Goal: Task Accomplishment & Management: Manage account settings

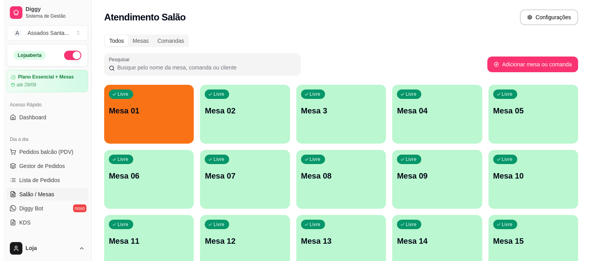
scroll to position [44, 0]
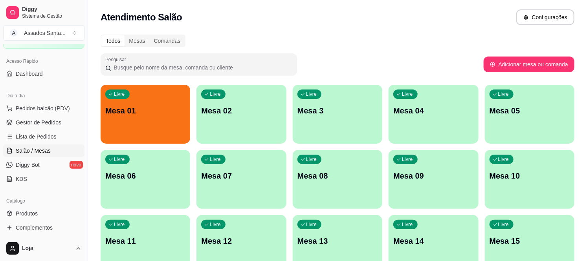
click at [155, 114] on p "Mesa 01" at bounding box center [145, 110] width 80 height 11
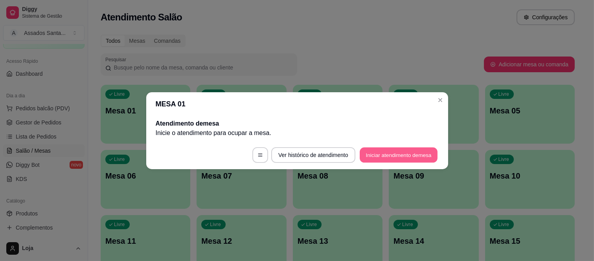
click at [379, 152] on button "Iniciar atendimento de mesa" at bounding box center [399, 154] width 78 height 15
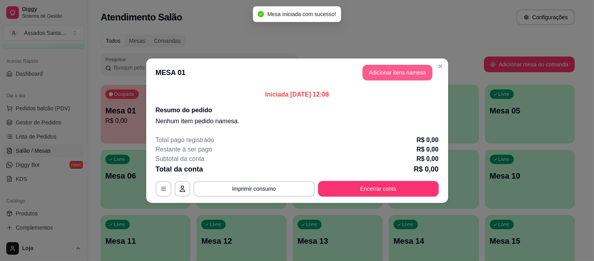
click at [402, 65] on button "Adicionar itens na mesa" at bounding box center [397, 73] width 70 height 16
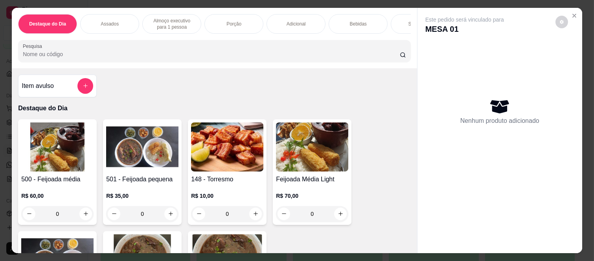
click at [176, 22] on p "Almoço executivo para 1 pessoa" at bounding box center [172, 24] width 46 height 13
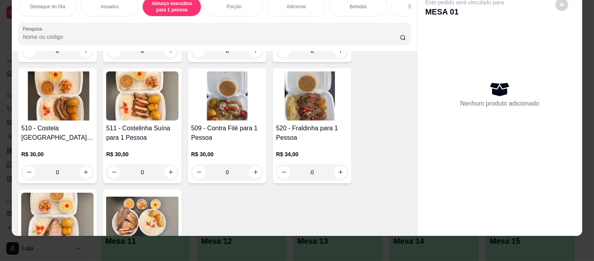
scroll to position [780, 0]
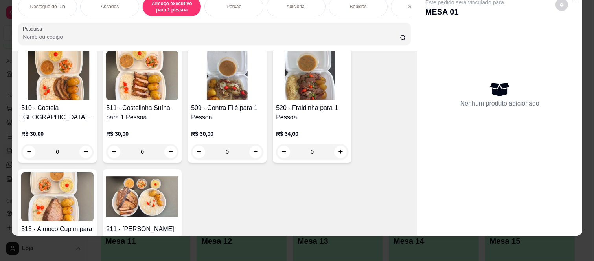
click at [80, 152] on div "0" at bounding box center [57, 152] width 72 height 16
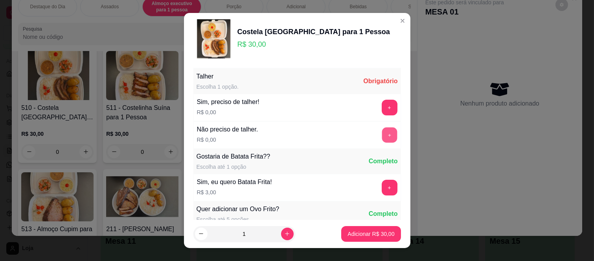
click at [378, 133] on div "+" at bounding box center [389, 135] width 22 height 16
click at [382, 131] on button "+" at bounding box center [389, 135] width 15 height 15
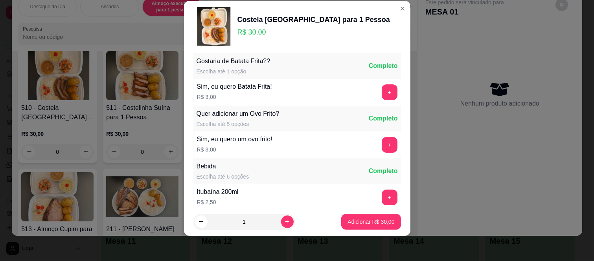
scroll to position [84, 0]
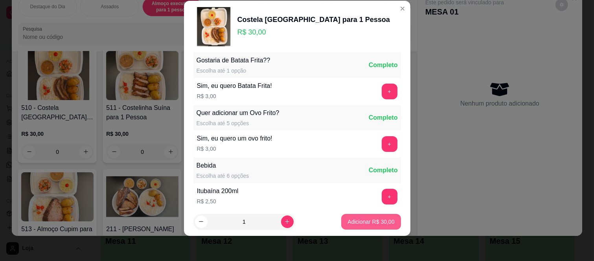
click at [347, 222] on p "Adicionar R$ 30,00" at bounding box center [370, 222] width 47 height 8
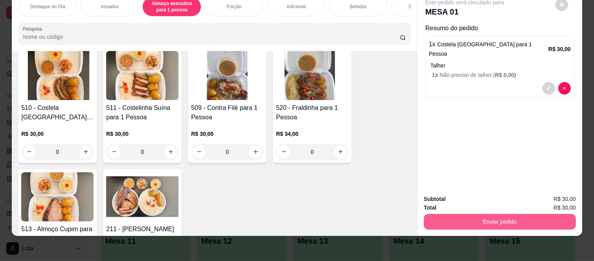
click at [433, 214] on button "Enviar pedido" at bounding box center [500, 222] width 152 height 16
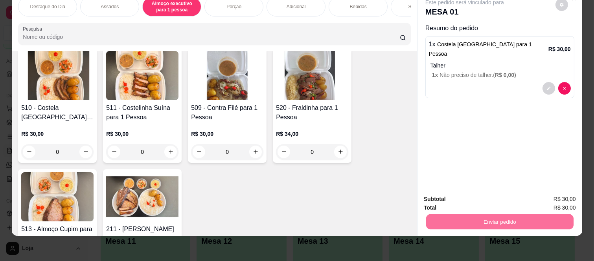
click at [447, 191] on button "Não registrar e enviar pedido" at bounding box center [473, 196] width 79 height 15
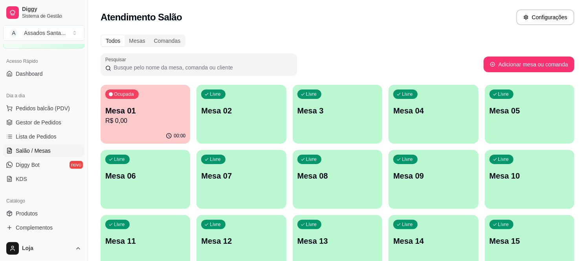
click at [167, 128] on div "00:00" at bounding box center [146, 135] width 90 height 15
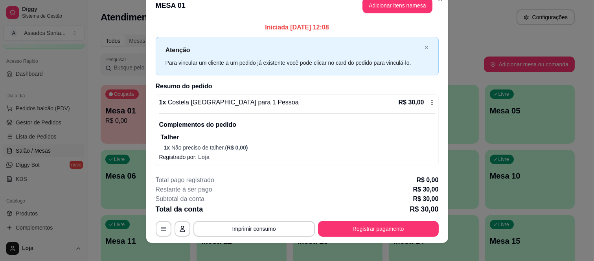
scroll to position [20, 0]
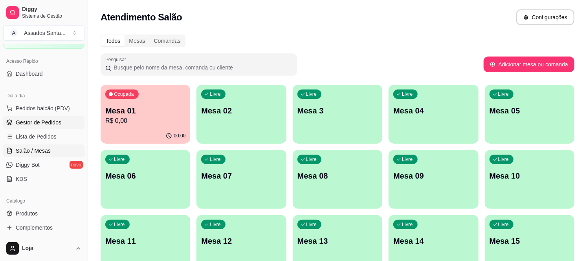
click at [30, 119] on span "Gestor de Pedidos" at bounding box center [39, 123] width 46 height 8
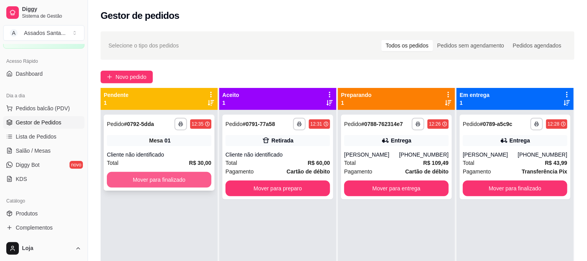
click at [182, 174] on button "Mover para finalizado" at bounding box center [159, 180] width 105 height 16
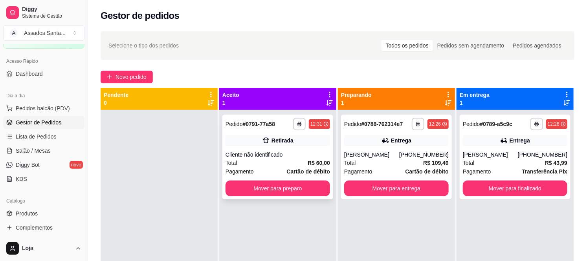
click at [256, 158] on div "Cliente não identificado" at bounding box center [278, 155] width 105 height 8
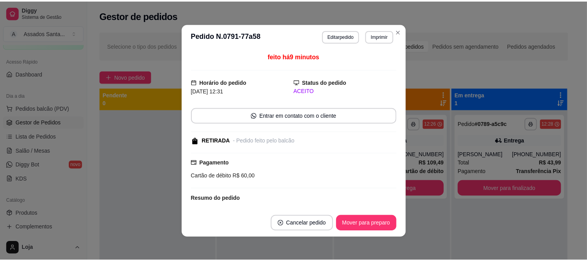
scroll to position [72, 0]
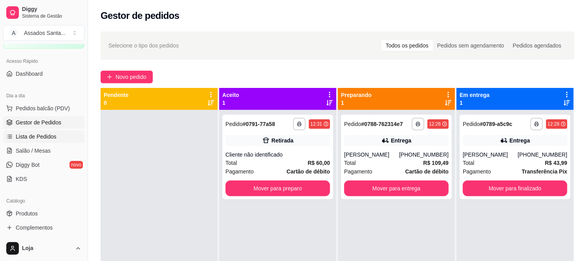
click at [29, 136] on span "Lista de Pedidos" at bounding box center [36, 137] width 41 height 8
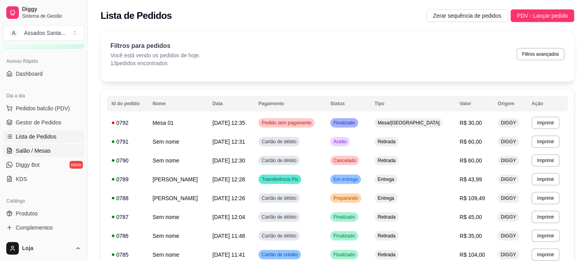
click at [28, 152] on span "Salão / Mesas" at bounding box center [33, 151] width 35 height 8
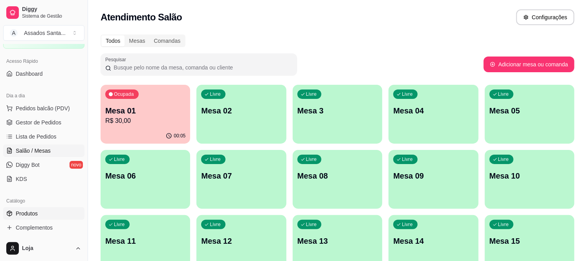
click at [34, 211] on span "Produtos" at bounding box center [27, 214] width 22 height 8
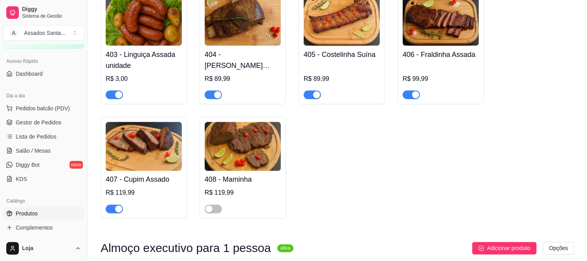
scroll to position [524, 0]
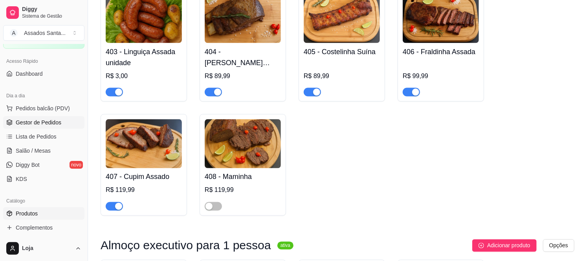
click at [29, 125] on span "Gestor de Pedidos" at bounding box center [39, 123] width 46 height 8
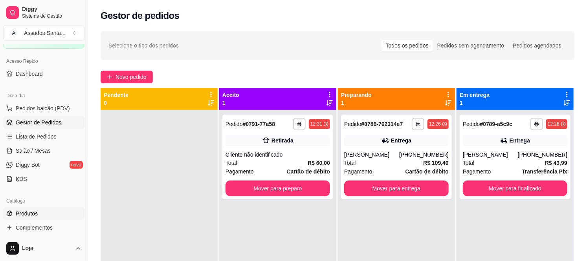
click at [56, 214] on link "Produtos" at bounding box center [43, 213] width 81 height 13
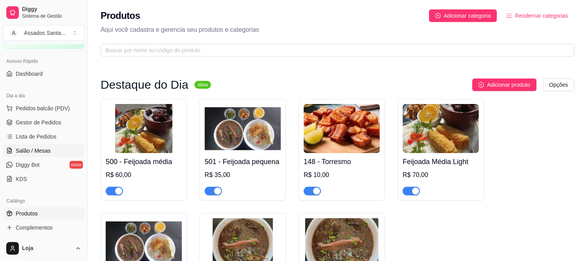
click at [45, 145] on link "Salão / Mesas" at bounding box center [43, 151] width 81 height 13
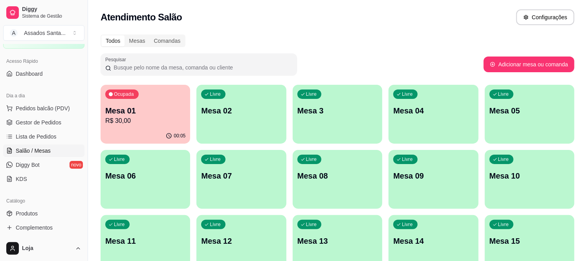
click at [136, 99] on div "Ocupada Mesa 01 R$ 30,00" at bounding box center [146, 107] width 90 height 44
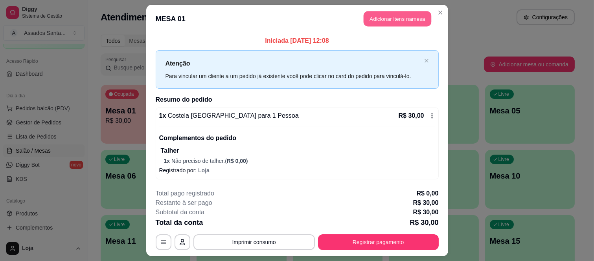
click at [397, 17] on button "Adicionar itens na mesa" at bounding box center [397, 18] width 68 height 15
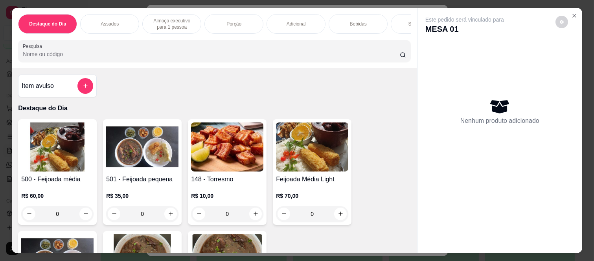
click at [356, 21] on p "Bebidas" at bounding box center [358, 24] width 17 height 6
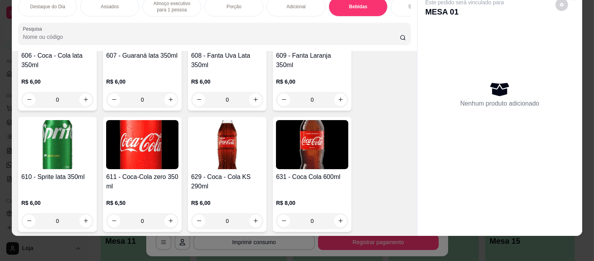
scroll to position [1876, 0]
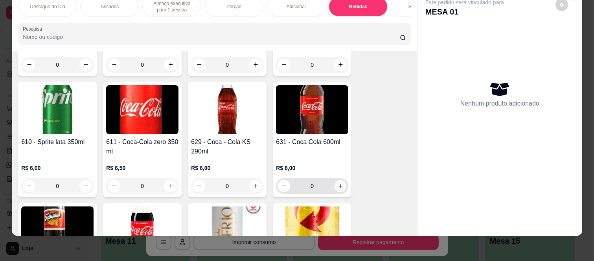
click at [338, 185] on icon "increase-product-quantity" at bounding box center [341, 187] width 6 height 6
type input "1"
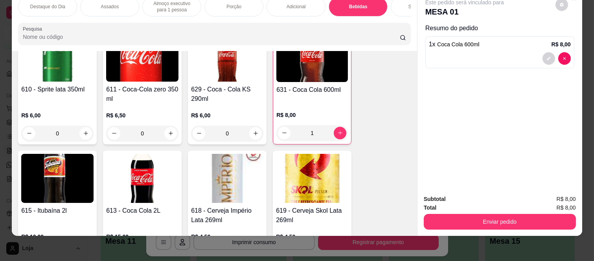
scroll to position [2007, 0]
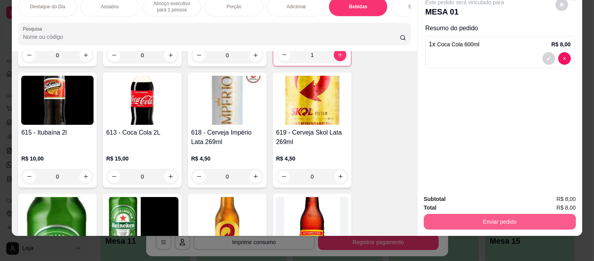
click at [442, 217] on button "Enviar pedido" at bounding box center [500, 222] width 152 height 16
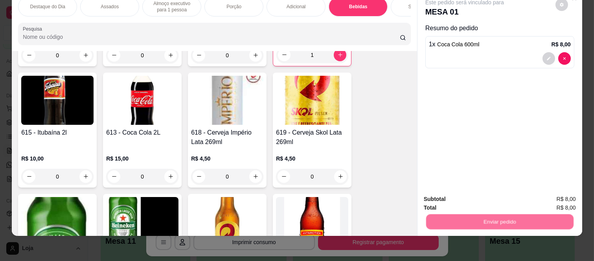
click at [454, 193] on button "Não registrar e enviar pedido" at bounding box center [473, 196] width 82 height 15
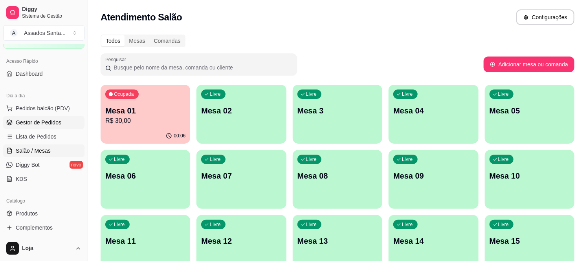
click at [46, 124] on span "Gestor de Pedidos" at bounding box center [39, 123] width 46 height 8
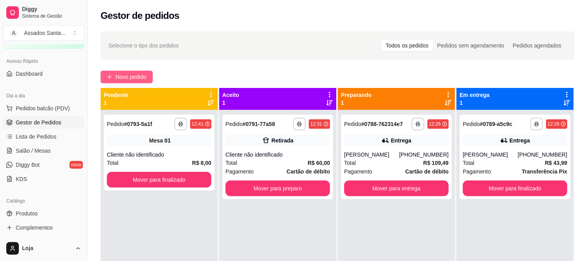
click at [141, 78] on span "Novo pedido" at bounding box center [131, 77] width 31 height 9
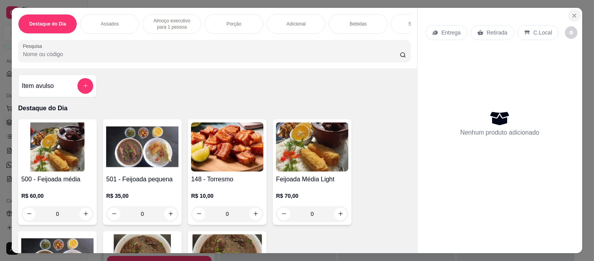
click at [575, 11] on button "Close" at bounding box center [574, 15] width 13 height 13
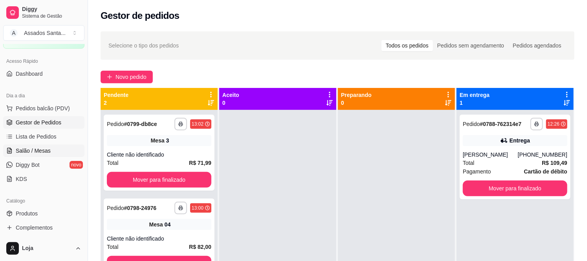
click at [33, 152] on span "Salão / Mesas" at bounding box center [33, 151] width 35 height 8
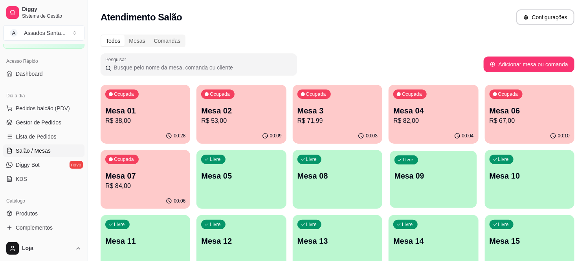
click at [406, 186] on div "Livre Mesa 09" at bounding box center [433, 175] width 87 height 48
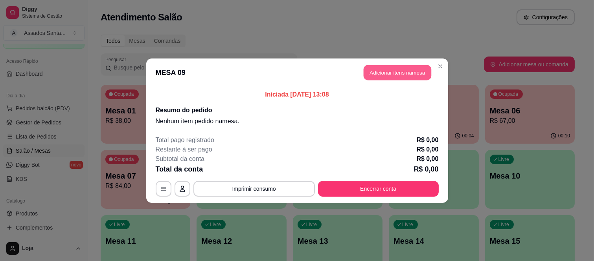
click at [388, 72] on button "Adicionar itens na mesa" at bounding box center [397, 72] width 68 height 15
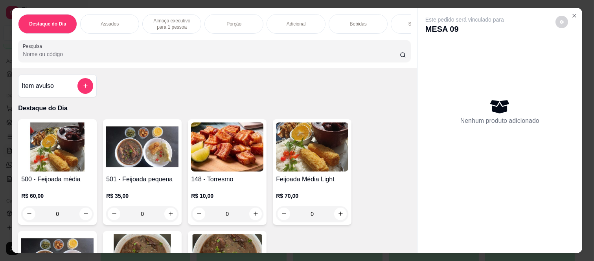
click at [169, 215] on div "0" at bounding box center [142, 214] width 72 height 16
click at [571, 13] on icon "Close" at bounding box center [574, 16] width 6 height 6
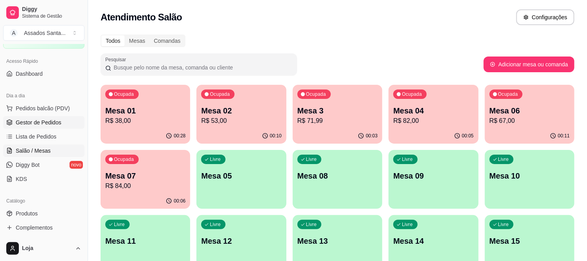
click at [64, 125] on link "Gestor de Pedidos" at bounding box center [43, 122] width 81 height 13
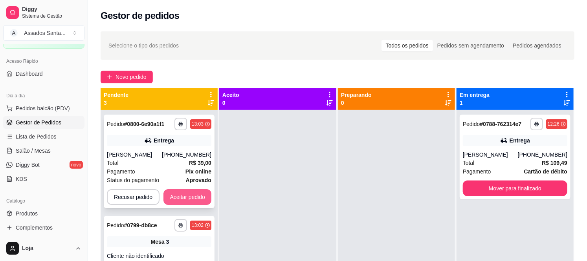
click at [171, 203] on button "Aceitar pedido" at bounding box center [187, 197] width 48 height 16
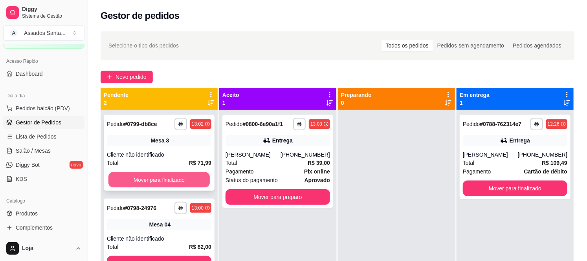
click at [163, 184] on button "Mover para finalizado" at bounding box center [158, 180] width 101 height 15
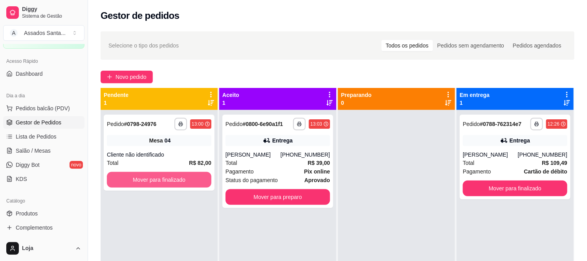
click at [163, 184] on button "Mover para finalizado" at bounding box center [159, 180] width 105 height 16
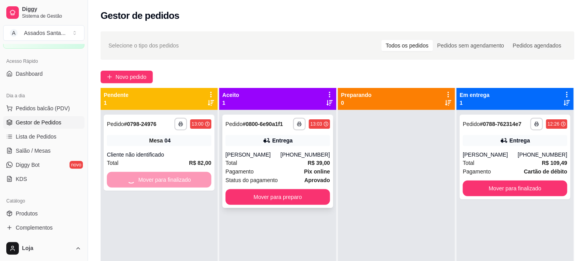
click at [281, 147] on div "**********" at bounding box center [277, 162] width 111 height 94
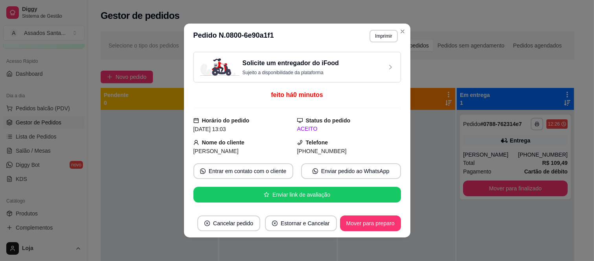
scroll to position [213, 0]
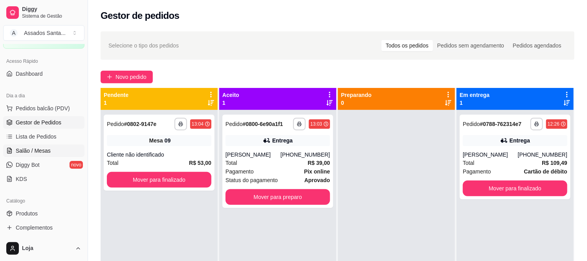
click at [41, 152] on span "Salão / Mesas" at bounding box center [33, 151] width 35 height 8
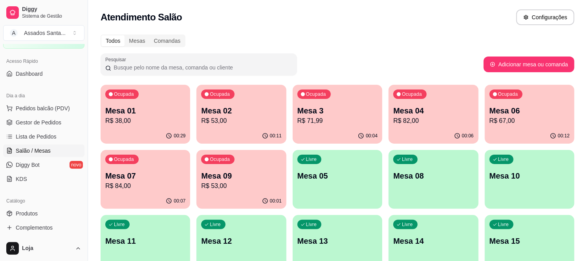
click at [171, 122] on p "R$ 38,00" at bounding box center [145, 120] width 80 height 9
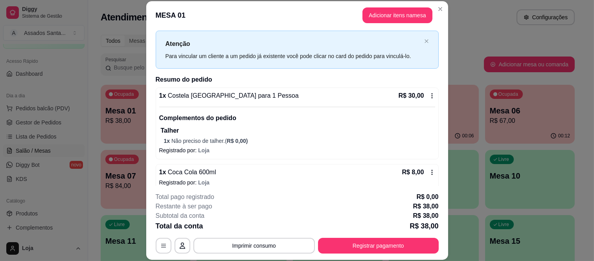
scroll to position [25, 0]
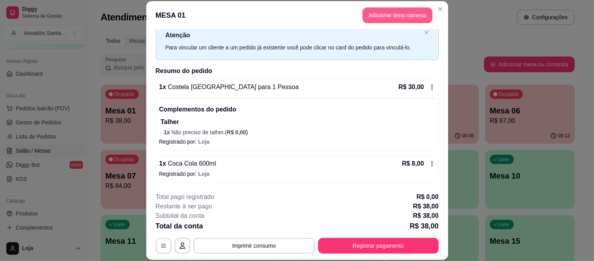
click at [401, 16] on button "Adicionar itens na mesa" at bounding box center [397, 15] width 70 height 16
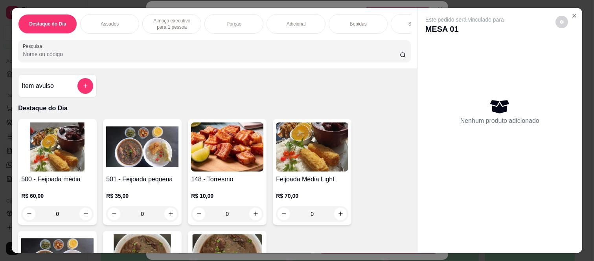
click at [391, 20] on div "Sobremesa" at bounding box center [420, 24] width 59 height 20
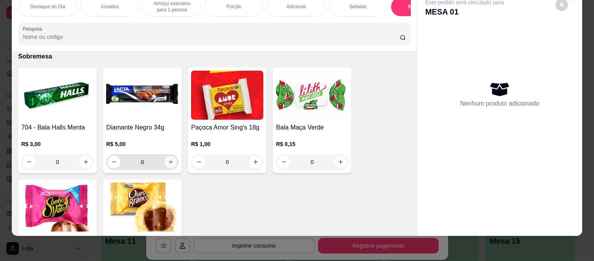
click at [170, 164] on icon "increase-product-quantity" at bounding box center [171, 162] width 6 height 6
type input "1"
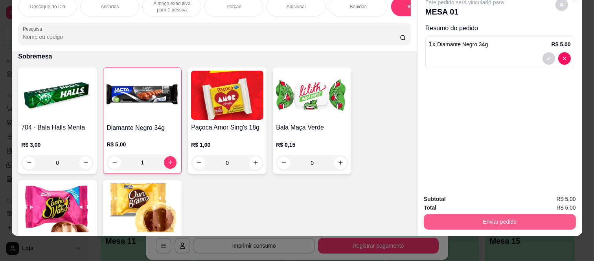
click at [447, 215] on button "Enviar pedido" at bounding box center [500, 222] width 152 height 16
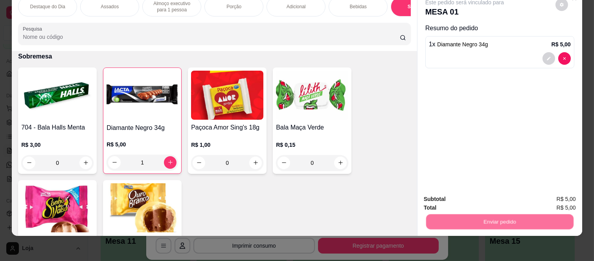
click at [450, 193] on button "Não registrar e enviar pedido" at bounding box center [473, 196] width 82 height 15
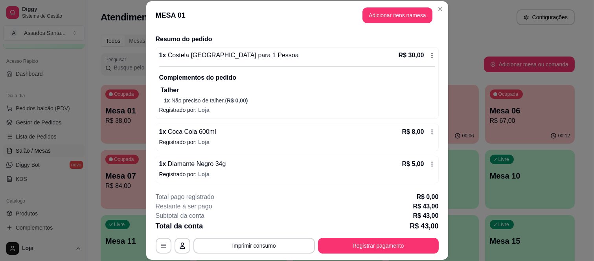
scroll to position [57, 0]
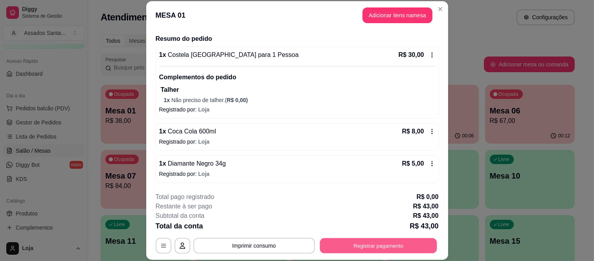
click at [373, 248] on button "Registrar pagamento" at bounding box center [377, 245] width 117 height 15
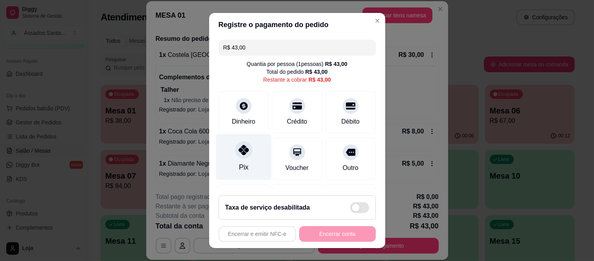
click at [239, 167] on div "Pix" at bounding box center [243, 167] width 9 height 10
type input "R$ 0,00"
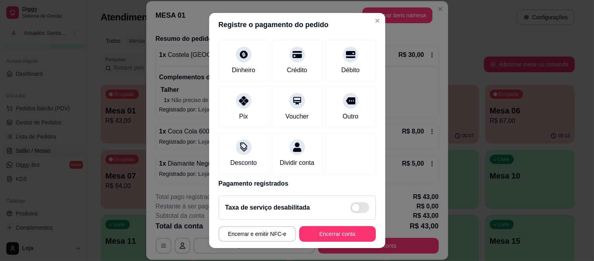
scroll to position [83, 0]
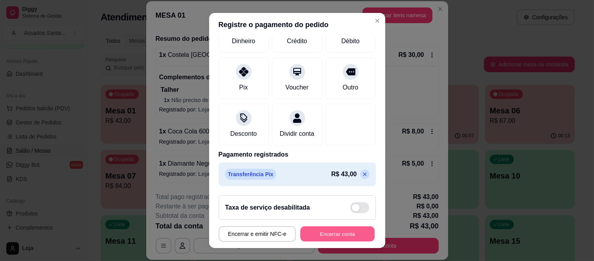
click at [329, 239] on button "Encerrar conta" at bounding box center [337, 233] width 74 height 15
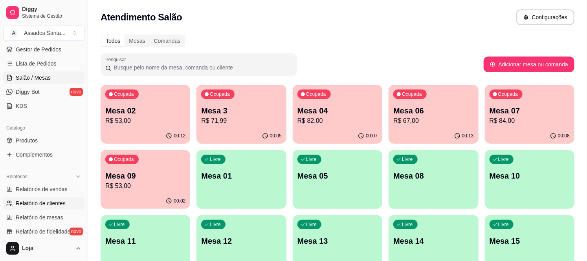
scroll to position [131, 0]
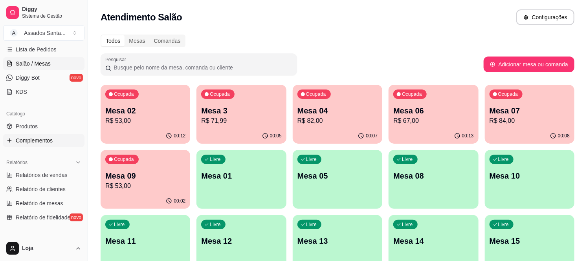
click at [34, 134] on link "Complementos" at bounding box center [43, 140] width 81 height 13
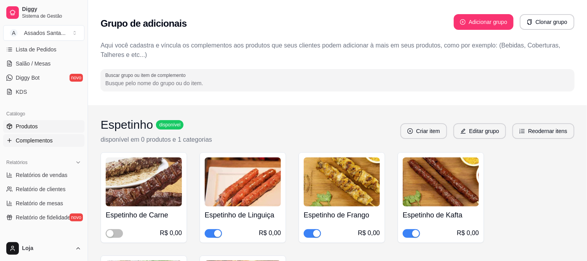
click at [34, 127] on span "Produtos" at bounding box center [27, 127] width 22 height 8
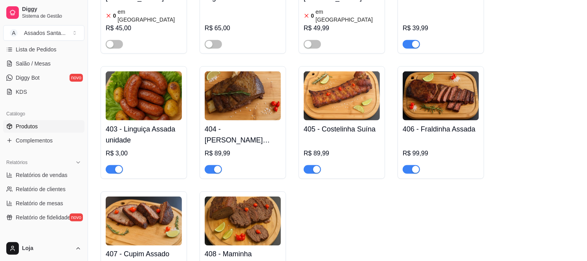
scroll to position [393, 0]
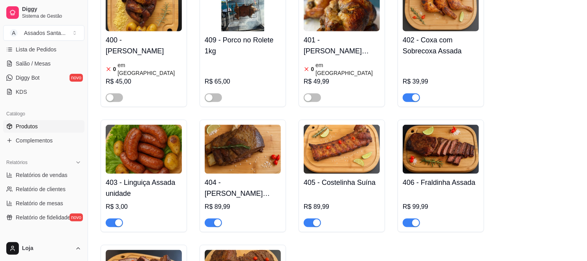
click at [315, 220] on div "button" at bounding box center [316, 223] width 7 height 7
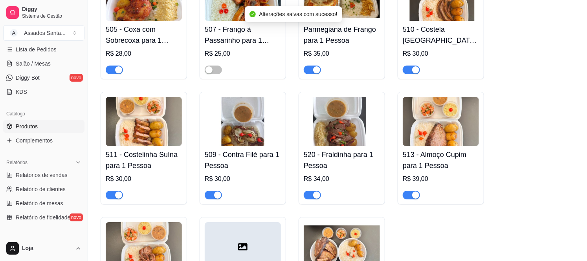
scroll to position [1222, 0]
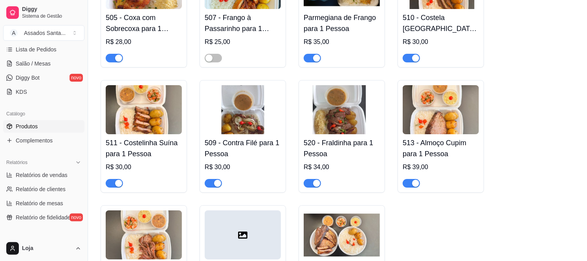
click at [111, 179] on span "button" at bounding box center [114, 183] width 17 height 9
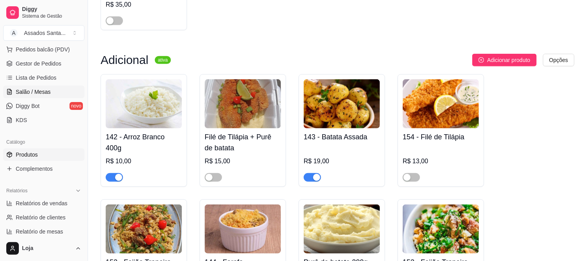
scroll to position [87, 0]
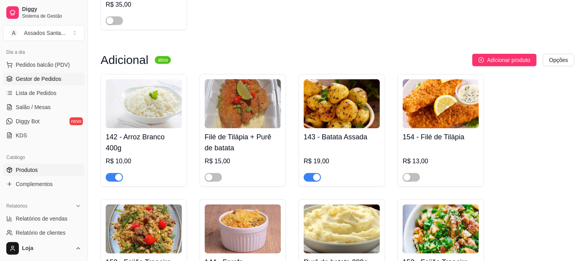
click at [37, 79] on span "Gestor de Pedidos" at bounding box center [39, 79] width 46 height 8
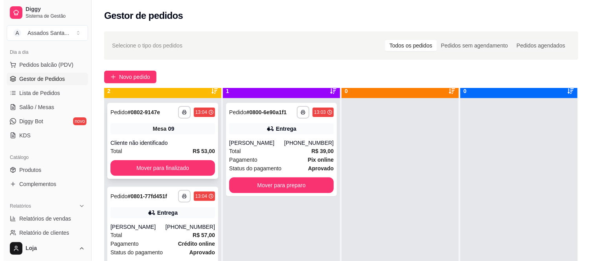
scroll to position [22, 0]
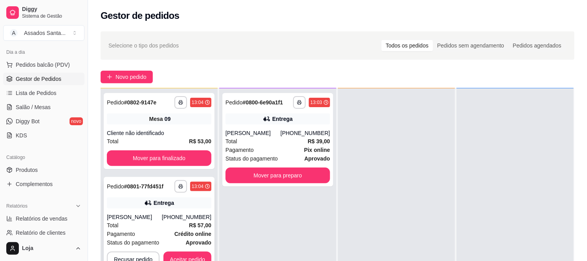
click at [136, 214] on div "William Souza" at bounding box center [134, 217] width 55 height 8
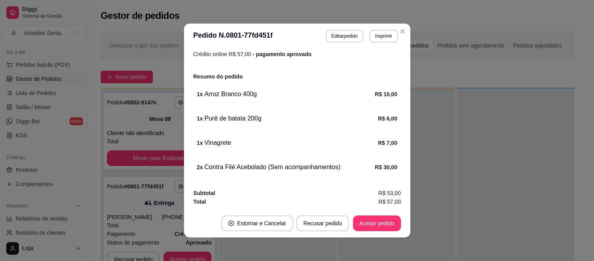
scroll to position [225, 0]
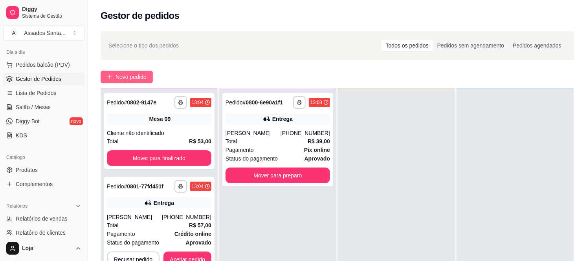
click at [123, 75] on span "Novo pedido" at bounding box center [131, 77] width 31 height 9
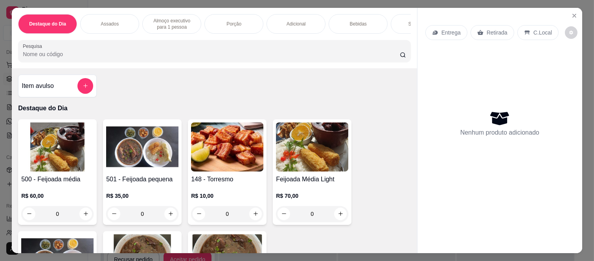
click at [166, 217] on div "0" at bounding box center [142, 214] width 72 height 16
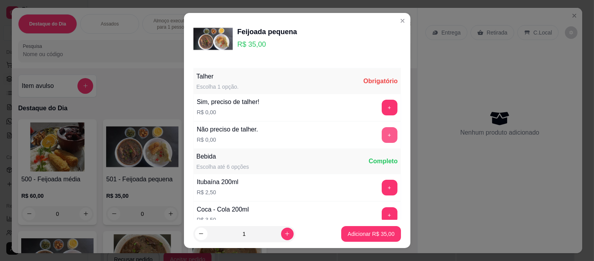
click at [382, 133] on button "+" at bounding box center [390, 135] width 16 height 16
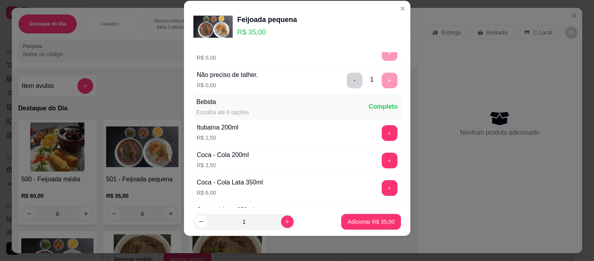
scroll to position [84, 0]
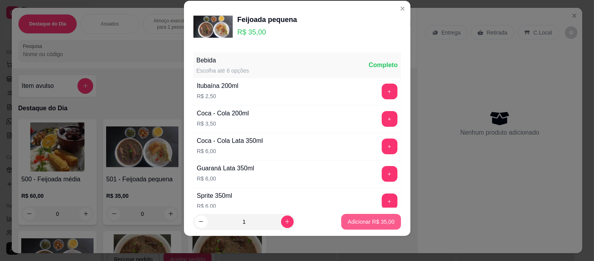
click at [357, 225] on p "Adicionar R$ 35,00" at bounding box center [370, 222] width 47 height 8
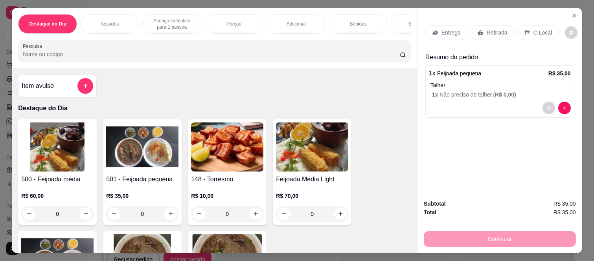
click at [426, 26] on div "Entrega" at bounding box center [446, 32] width 42 height 15
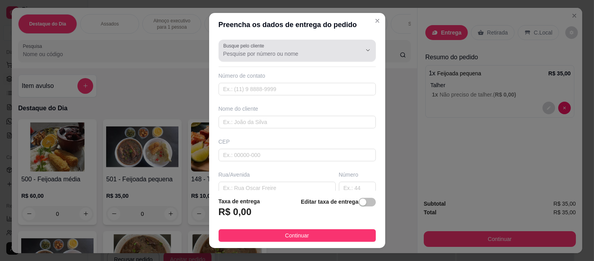
click at [308, 53] on input "Busque pelo cliente" at bounding box center [286, 54] width 126 height 8
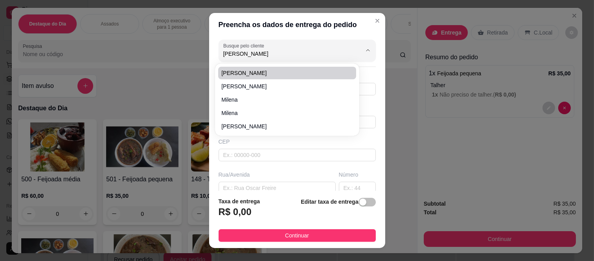
click at [294, 75] on span "Lena" at bounding box center [283, 73] width 124 height 8
type input "Lena"
type input "11965959548"
type input "Lena"
type input "08260140"
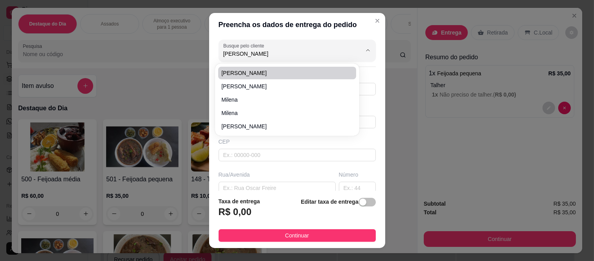
type input "Rua Tomoichi Shimizu"
type input "480"
type input "Colônia (Zona Leste)"
type input "São Paulo"
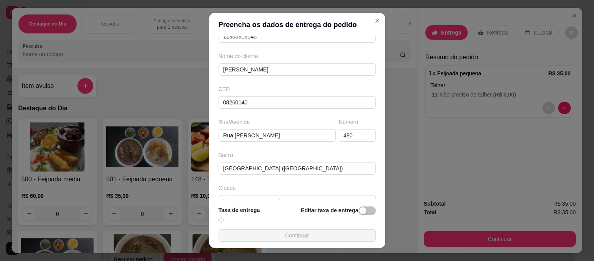
scroll to position [102, 0]
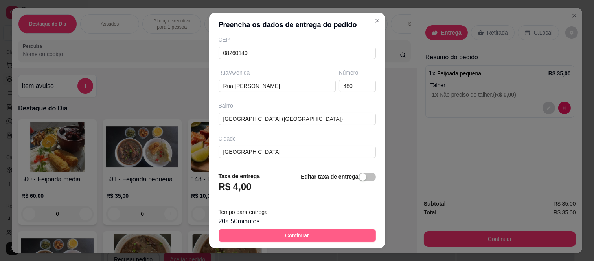
type input "Lena"
click at [272, 236] on button "Continuar" at bounding box center [296, 235] width 157 height 13
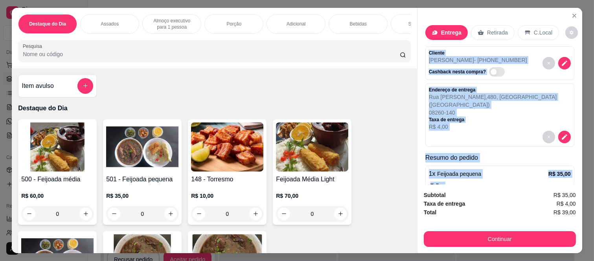
scroll to position [37, 0]
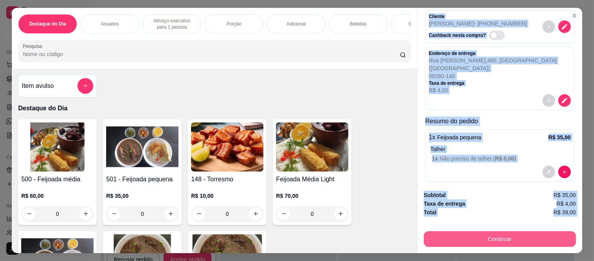
drag, startPoint x: 422, startPoint y: 49, endPoint x: 478, endPoint y: 230, distance: 189.5
click at [478, 230] on div "Entrega Retirada C.Local Cliente Lena - (11) 96595-9548 Cashback nesta compra? …" at bounding box center [499, 131] width 165 height 246
copy div "Cliente Lena - (11) 96595-9548 Cashback nesta compra? Endereço de entrega Rua T…"
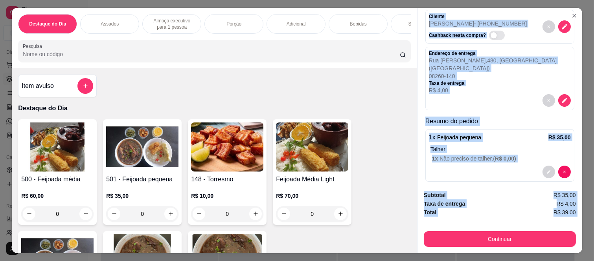
scroll to position [0, 0]
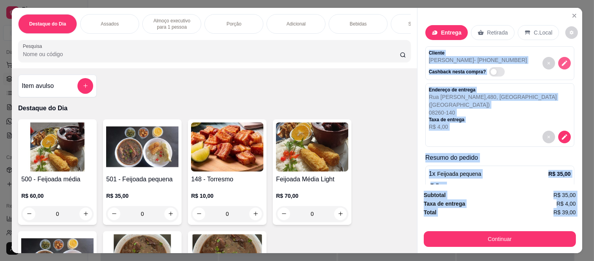
click at [561, 60] on icon "decrease-product-quantity" at bounding box center [564, 63] width 7 height 7
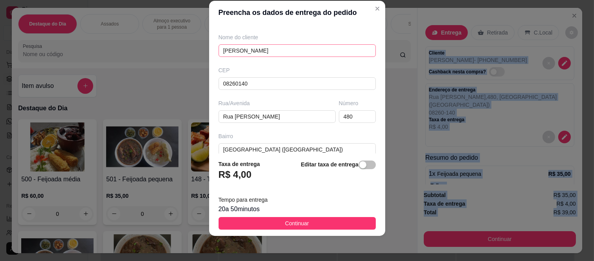
scroll to position [136, 0]
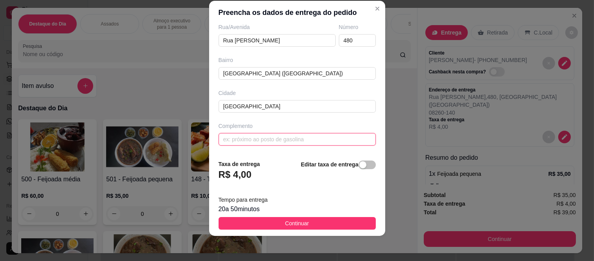
click at [260, 143] on input "text" at bounding box center [296, 139] width 157 height 13
paste input "1407 torre 2"
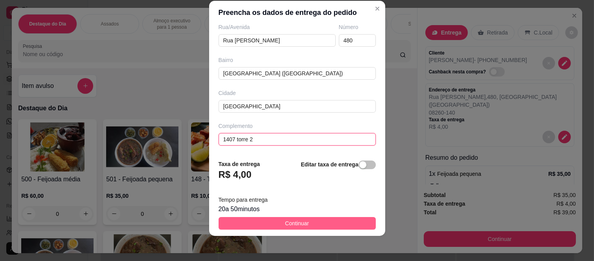
type input "1407 torre 2"
click at [253, 226] on button "Continuar" at bounding box center [296, 223] width 157 height 13
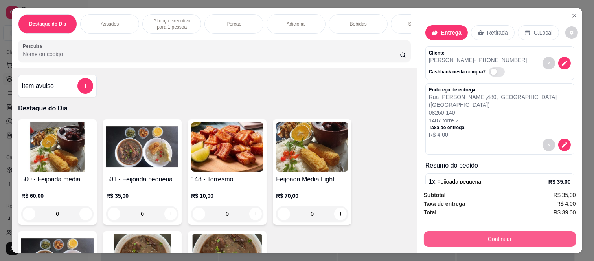
click at [472, 235] on button "Continuar" at bounding box center [500, 239] width 152 height 16
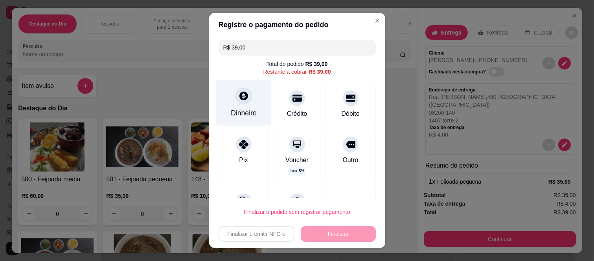
click at [241, 113] on div "Dinheiro" at bounding box center [244, 113] width 26 height 10
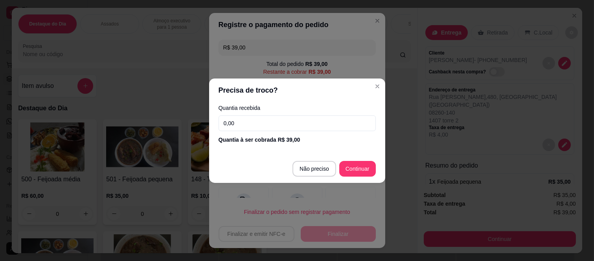
click at [255, 116] on div "Quantia recebida 0,00 Quantia à ser cobrada R$ 39,00" at bounding box center [297, 124] width 176 height 45
click at [256, 122] on input "0,00" at bounding box center [296, 124] width 157 height 16
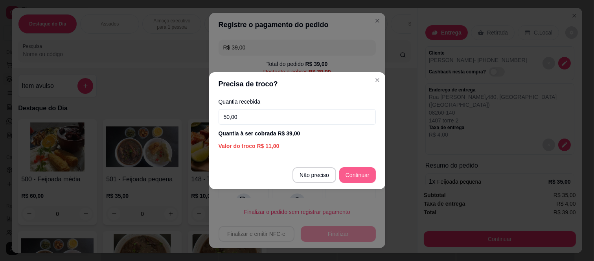
type input "50,00"
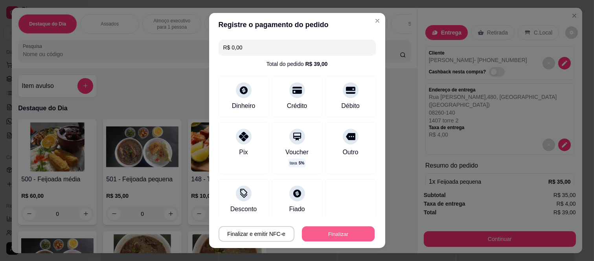
click at [346, 228] on button "Finalizar" at bounding box center [338, 233] width 73 height 15
type input "-R$ 39,00"
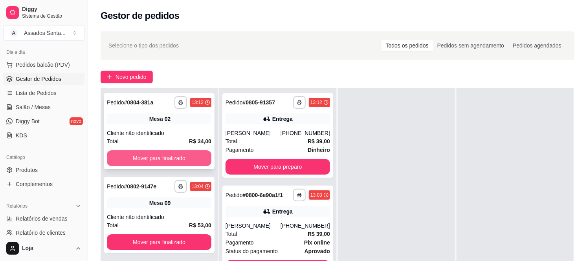
click at [115, 151] on button "Mover para finalizado" at bounding box center [159, 158] width 105 height 16
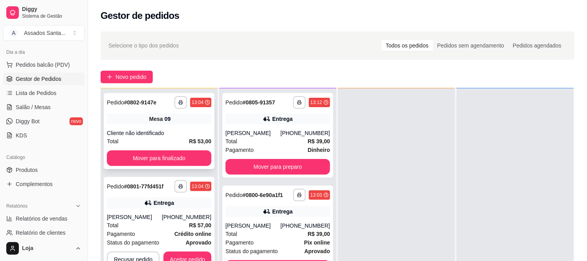
click at [130, 150] on div "**********" at bounding box center [159, 131] width 111 height 76
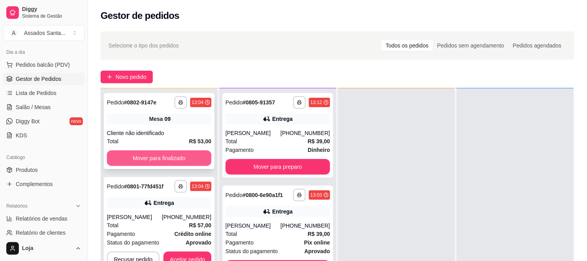
click at [150, 161] on button "Mover para finalizado" at bounding box center [159, 158] width 105 height 16
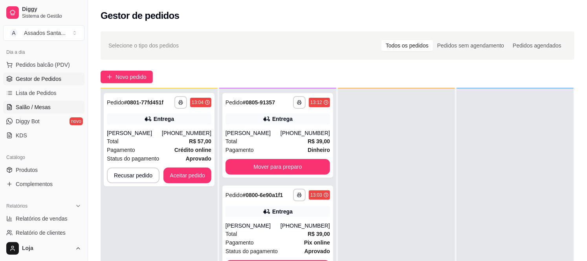
click at [54, 105] on link "Salão / Mesas" at bounding box center [43, 107] width 81 height 13
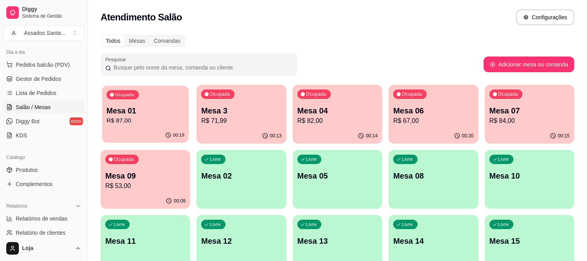
click at [156, 123] on p "R$ 87,00" at bounding box center [145, 120] width 78 height 9
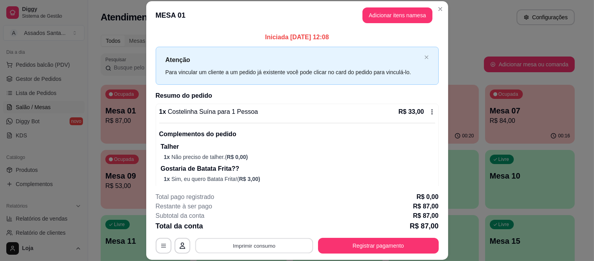
click at [196, 245] on button "Imprimir consumo" at bounding box center [254, 245] width 118 height 15
click at [232, 228] on button "IMPRESSORA caixa" at bounding box center [253, 228] width 55 height 12
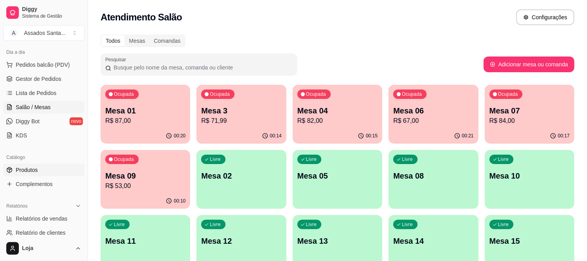
click at [40, 172] on link "Produtos" at bounding box center [43, 170] width 81 height 13
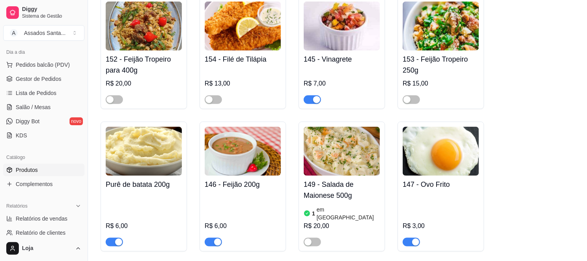
scroll to position [3012, 0]
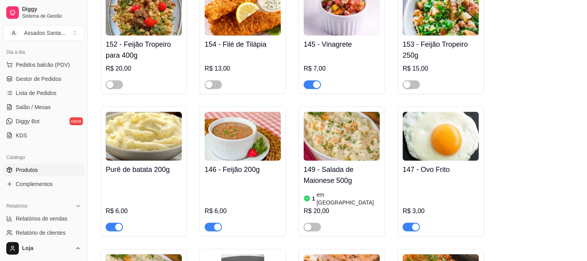
click at [103, 188] on div "Purê de batata 200g R$ 6,00" at bounding box center [144, 172] width 86 height 130
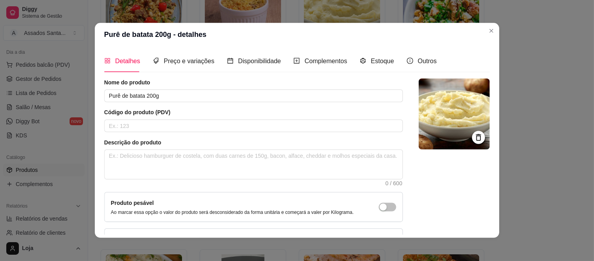
click at [116, 193] on div "Produto pesável Ao marcar essa opção o valor do produto será desconsiderado da …" at bounding box center [253, 208] width 299 height 30
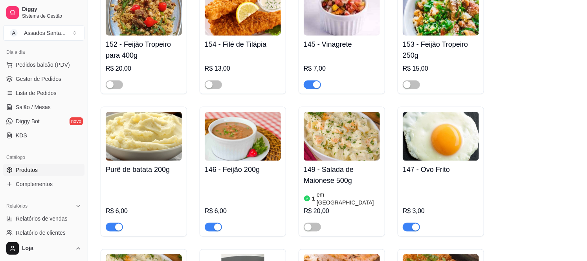
click at [115, 224] on div "button" at bounding box center [118, 227] width 7 height 7
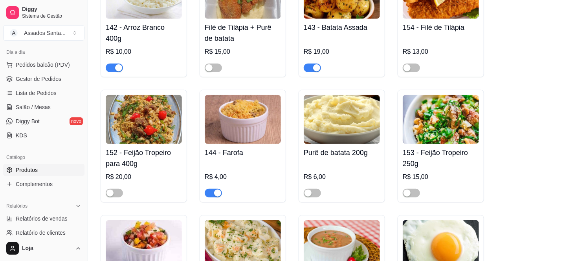
scroll to position [2925, 0]
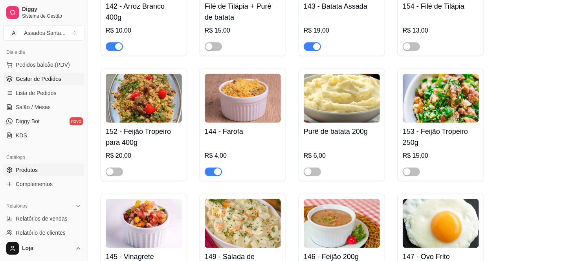
click at [61, 83] on link "Gestor de Pedidos" at bounding box center [43, 79] width 81 height 13
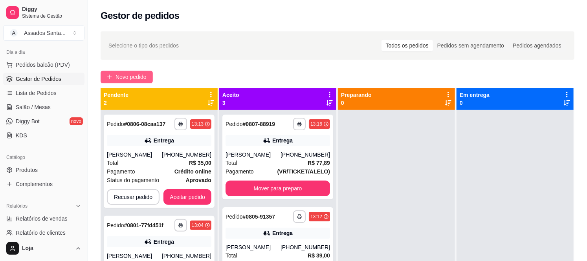
click at [130, 75] on span "Novo pedido" at bounding box center [131, 77] width 31 height 9
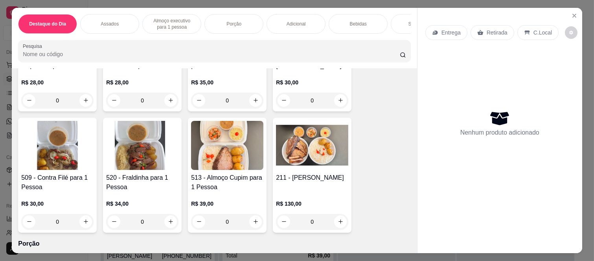
scroll to position [742, 0]
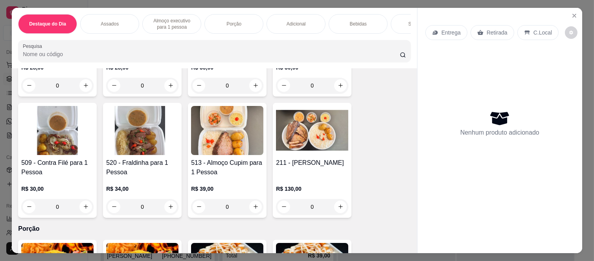
click at [256, 91] on div "0" at bounding box center [227, 86] width 72 height 16
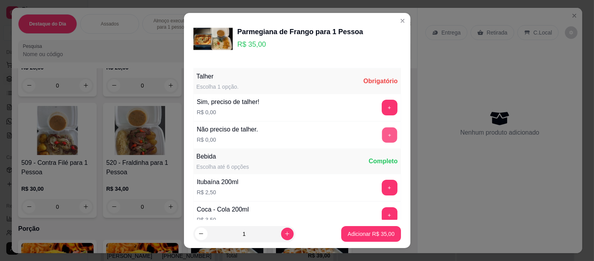
click at [382, 137] on button "+" at bounding box center [389, 135] width 15 height 15
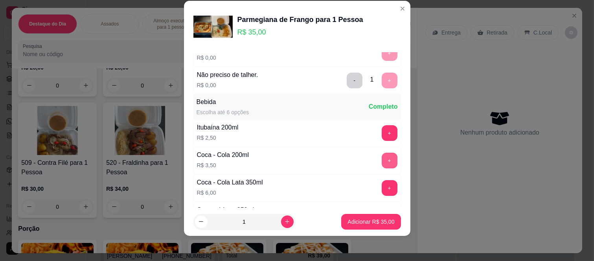
scroll to position [84, 0]
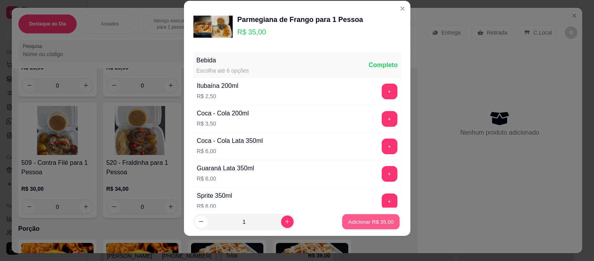
click at [352, 221] on p "Adicionar R$ 35,00" at bounding box center [371, 221] width 46 height 7
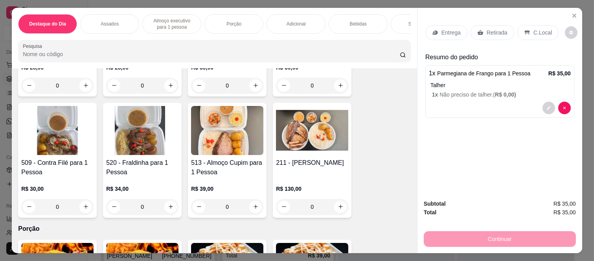
scroll to position [698, 0]
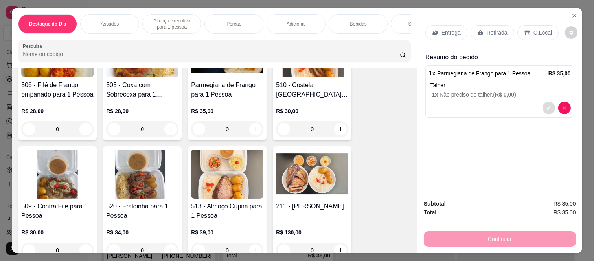
click at [542, 104] on button "decrease-product-quantity" at bounding box center [548, 108] width 13 height 13
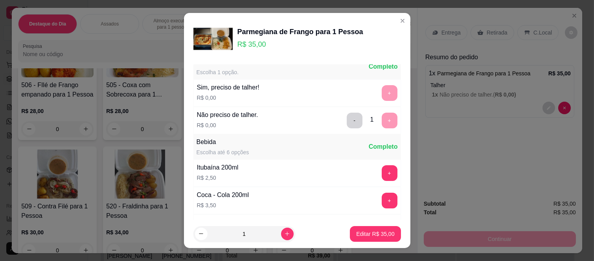
scroll to position [0, 0]
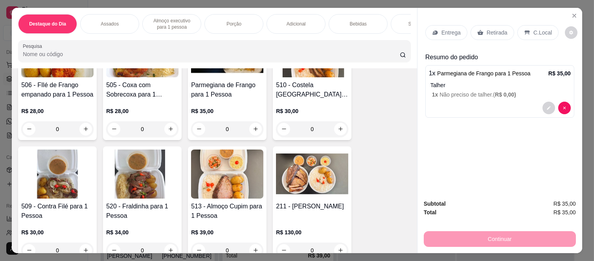
click at [334, 132] on div "0" at bounding box center [312, 129] width 72 height 16
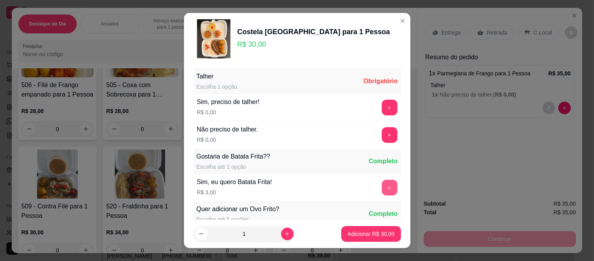
click at [382, 185] on button "+" at bounding box center [390, 188] width 16 height 16
click at [382, 131] on button "+" at bounding box center [390, 135] width 16 height 16
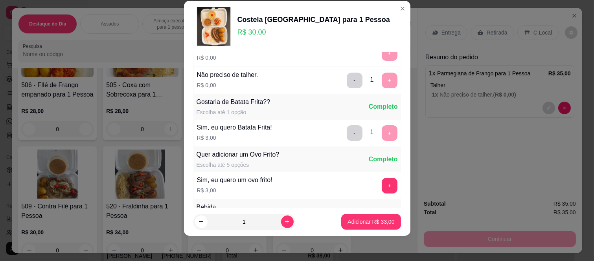
scroll to position [84, 0]
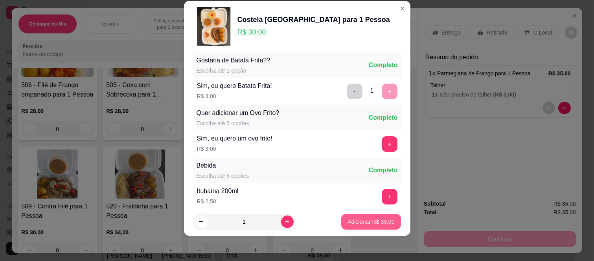
click at [356, 221] on p "Adicionar R$ 33,00" at bounding box center [370, 222] width 47 height 8
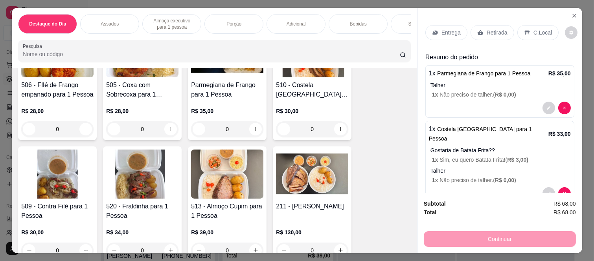
click at [350, 21] on p "Bebidas" at bounding box center [358, 24] width 17 height 6
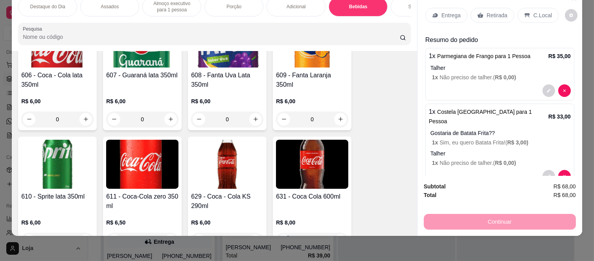
scroll to position [1754, 0]
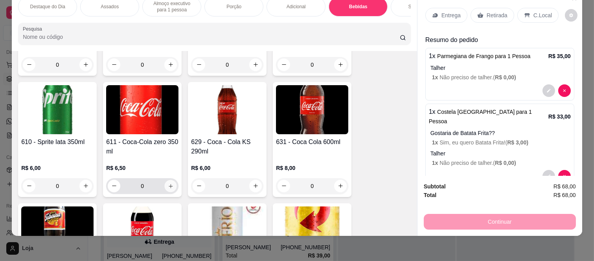
click at [169, 185] on icon "increase-product-quantity" at bounding box center [171, 187] width 6 height 6
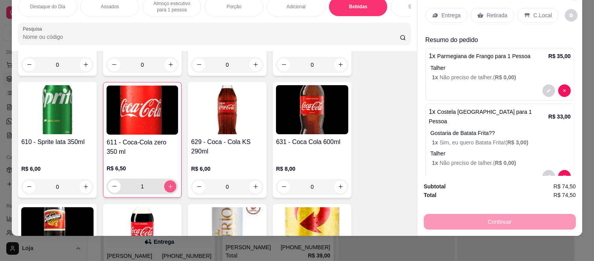
click at [169, 185] on icon "increase-product-quantity" at bounding box center [170, 187] width 6 height 6
type input "2"
click at [42, 4] on p "Destaque do Dia" at bounding box center [47, 7] width 35 height 6
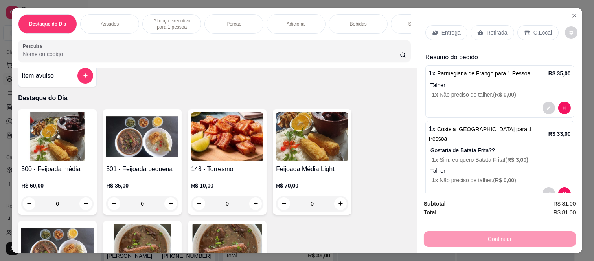
scroll to position [0, 0]
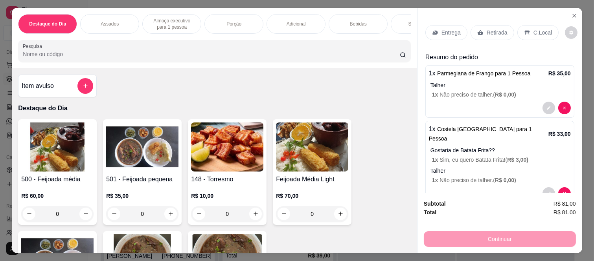
click at [87, 86] on div at bounding box center [85, 86] width 16 height 16
click at [83, 87] on icon "add-separate-item" at bounding box center [86, 86] width 6 height 6
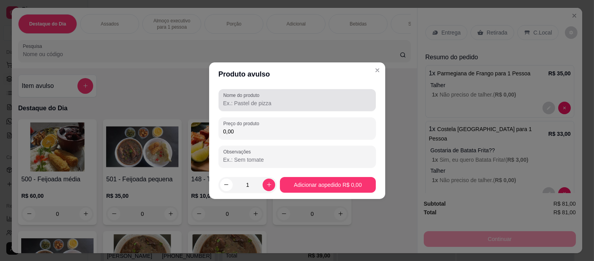
click at [228, 103] on input "Nome do produto" at bounding box center [297, 103] width 148 height 8
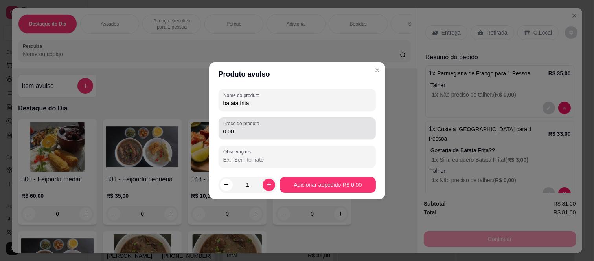
type input "batata frita"
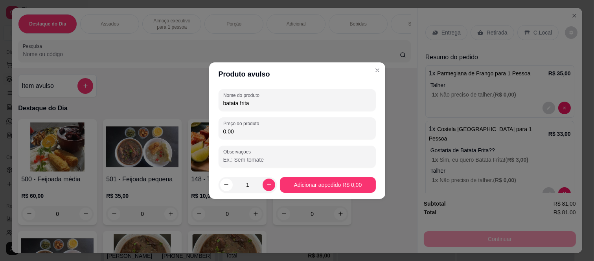
click at [246, 132] on input "0,00" at bounding box center [297, 132] width 148 height 8
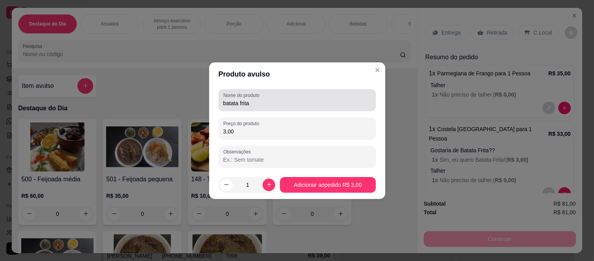
type input "3,00"
click at [288, 103] on input "batata frita" at bounding box center [297, 103] width 148 height 8
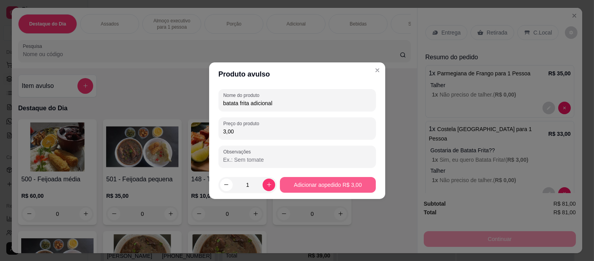
type input "batata frita adicional"
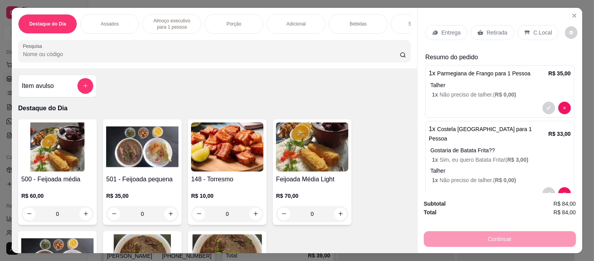
click at [446, 29] on p "Entrega" at bounding box center [450, 33] width 19 height 8
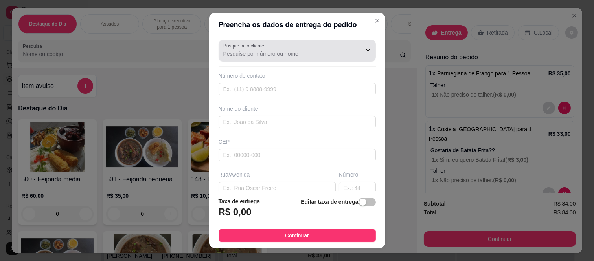
click at [293, 45] on div at bounding box center [297, 51] width 148 height 16
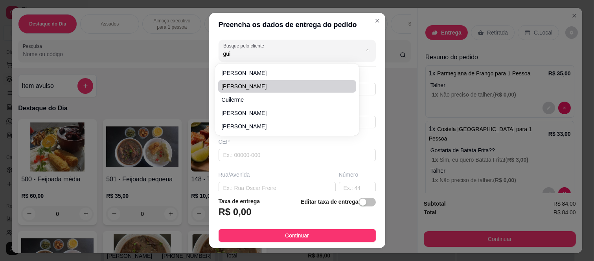
click at [293, 83] on span "Guilherme" at bounding box center [283, 87] width 124 height 8
type input "Guilherme"
type input "11986428136"
type input "Guilherme"
type input "08260140"
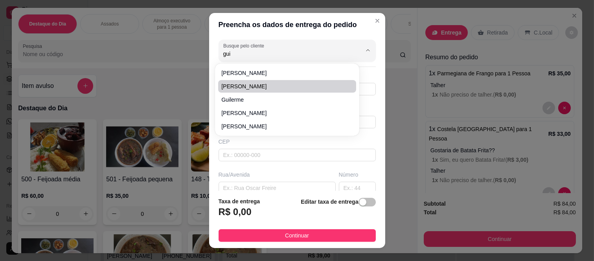
type input "Rua Tomoichi Shimizu"
type input "440"
type input "Colônia (Zona Leste)"
type input "São Paulo"
type input "Apto 1007 Bloco 2"
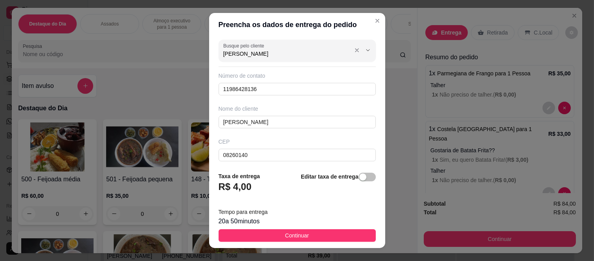
click at [292, 59] on div "Busque pelo cliente Guilherme" at bounding box center [296, 51] width 157 height 22
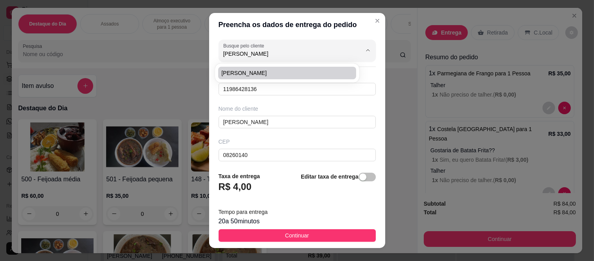
click at [331, 67] on li "Guilherme almeda" at bounding box center [287, 73] width 138 height 13
type input "Guilherme almeda"
type input "11947664383"
type input "Guilherme almeda"
type input "08345200"
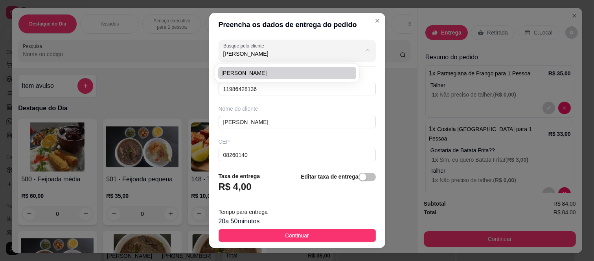
type input "Travessa Pé de Manacá"
type input "108"
type input "Jardim da Conquista (Zona Leste)"
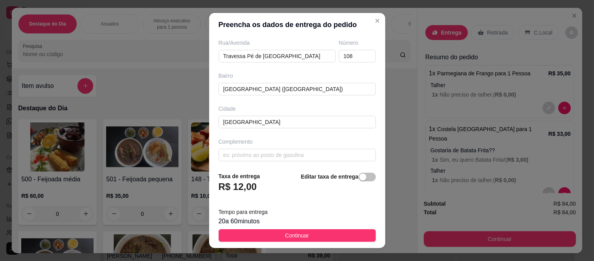
scroll to position [136, 0]
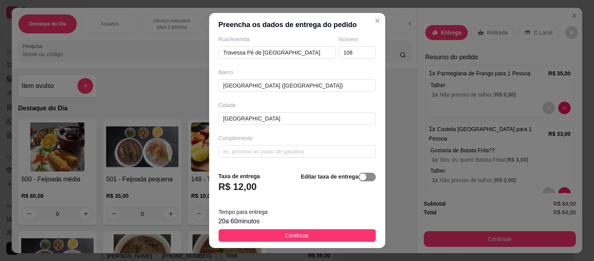
type input "Guilherme almeda"
click at [359, 177] on span "button" at bounding box center [366, 177] width 17 height 9
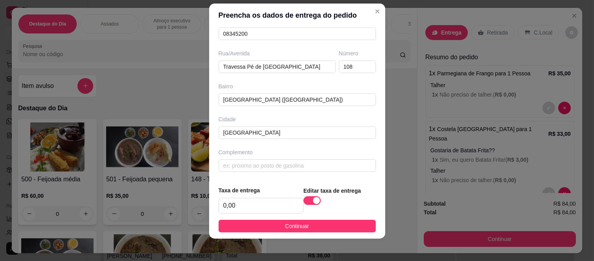
scroll to position [12, 0]
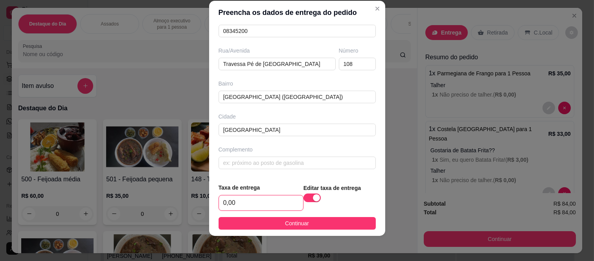
click at [244, 200] on input "0,00" at bounding box center [261, 203] width 84 height 15
type input "16,00"
click at [274, 31] on input "08345200" at bounding box center [296, 31] width 157 height 13
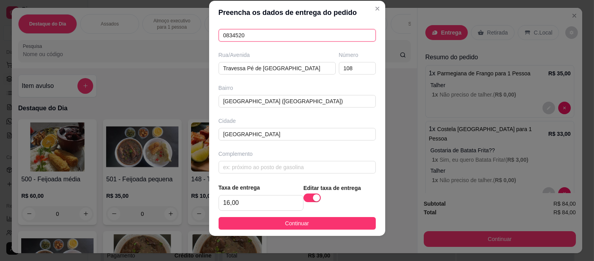
scroll to position [112, 0]
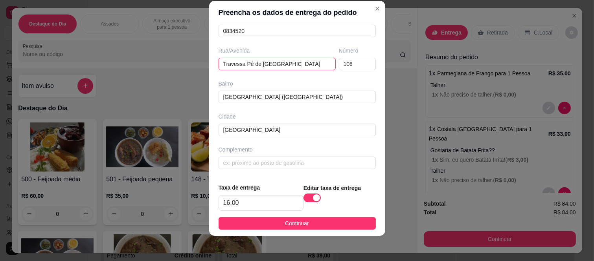
drag, startPoint x: 286, startPoint y: 64, endPoint x: 104, endPoint y: 61, distance: 182.3
click at [104, 61] on div "Preencha os dados de entrega do pedido Busque pelo cliente Guilherme almeda Núm…" at bounding box center [297, 130] width 594 height 261
click at [262, 34] on input "0834520" at bounding box center [296, 31] width 157 height 13
type input "0"
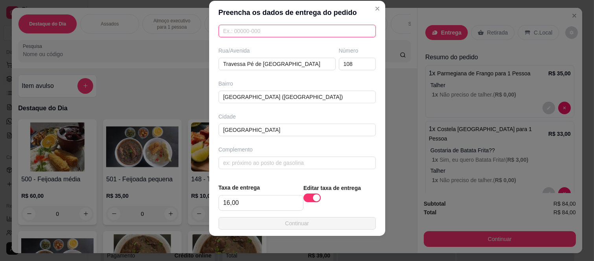
paste input "03936000"
type input "03936000"
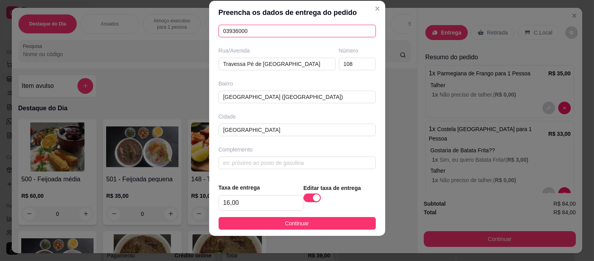
type input "Rua Estado do Ceará"
type input "Jardim Egle"
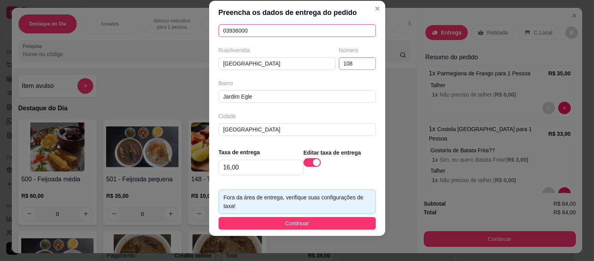
type input "03936000"
click at [349, 63] on input "108" at bounding box center [357, 63] width 37 height 13
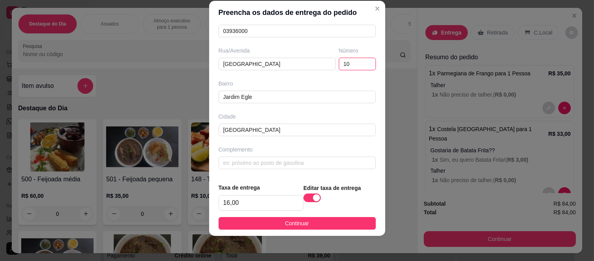
type input "1"
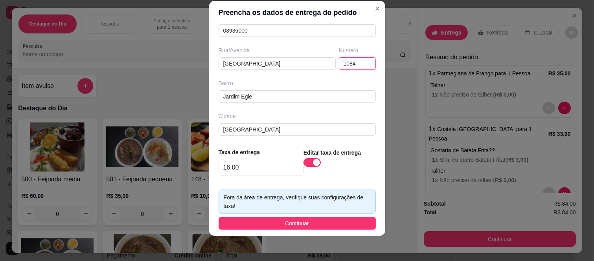
scroll to position [148, 0]
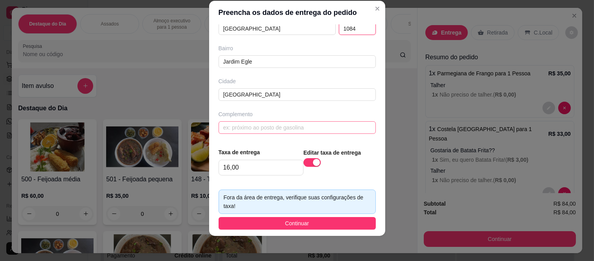
type input "1084"
click at [251, 125] on input "text" at bounding box center [296, 127] width 157 height 13
type input "v"
paste input "torre 3 apto 66"
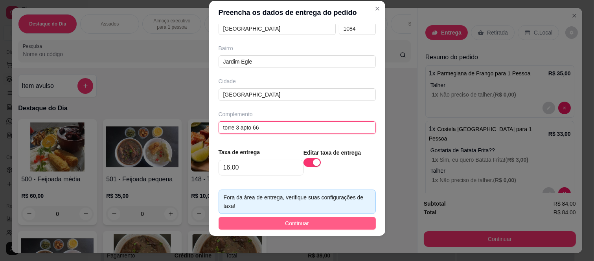
type input "torre 3 apto 66"
click at [285, 227] on span "Continuar" at bounding box center [297, 223] width 24 height 9
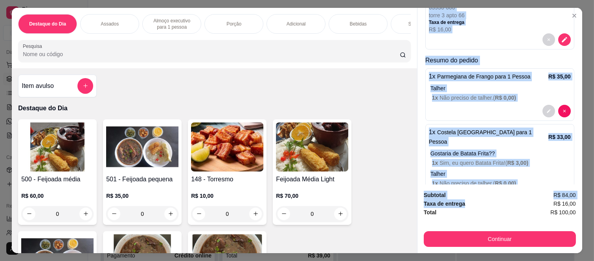
scroll to position [191, 0]
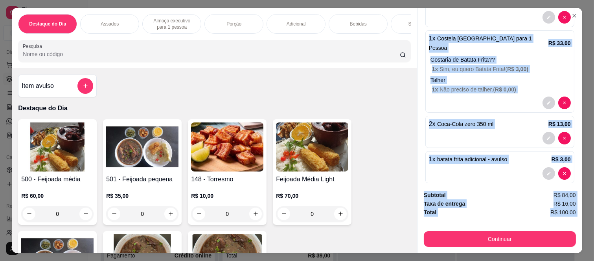
drag, startPoint x: 428, startPoint y: 46, endPoint x: 464, endPoint y: 218, distance: 175.8
click at [464, 218] on div "Entrega Retirada C.Local Cliente Guilherme almeda - (11) 94766-4383 Cashback ne…" at bounding box center [499, 131] width 165 height 246
copy div "Cliente Guilherme almeda - (11) 94766-4383 Cashback nesta compra? Endereço de e…"
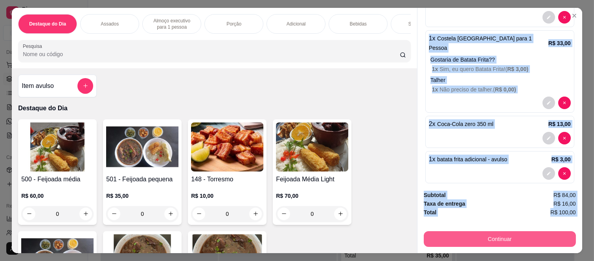
click at [450, 235] on button "Continuar" at bounding box center [500, 239] width 152 height 16
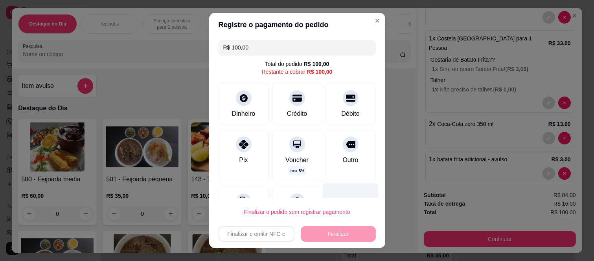
drag, startPoint x: 339, startPoint y: 158, endPoint x: 339, endPoint y: 183, distance: 24.4
click at [342, 158] on div "Outro" at bounding box center [350, 160] width 16 height 9
type input "R$ 0,00"
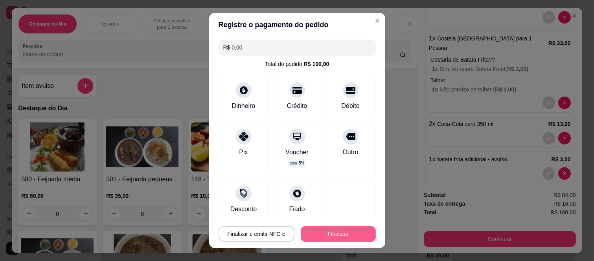
click at [330, 237] on button "Finalizar" at bounding box center [338, 234] width 75 height 16
type input "0"
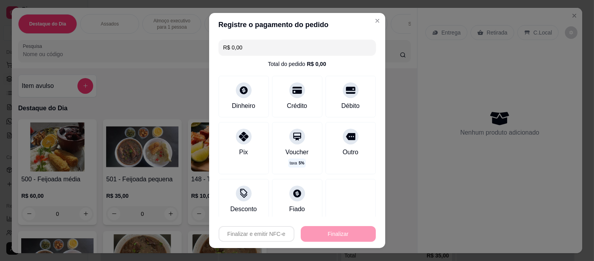
type input "-R$ 100,00"
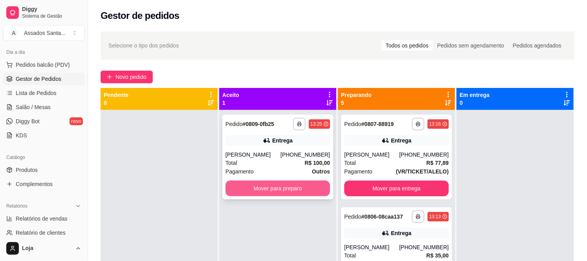
click at [284, 182] on button "Mover para preparo" at bounding box center [278, 189] width 105 height 16
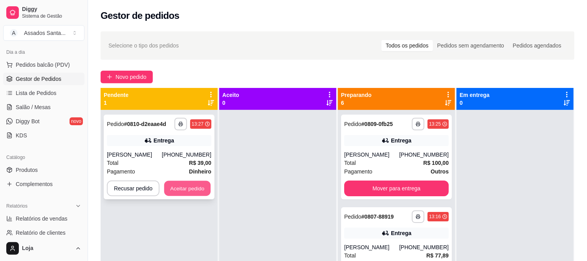
click at [179, 183] on button "Aceitar pedido" at bounding box center [187, 188] width 46 height 15
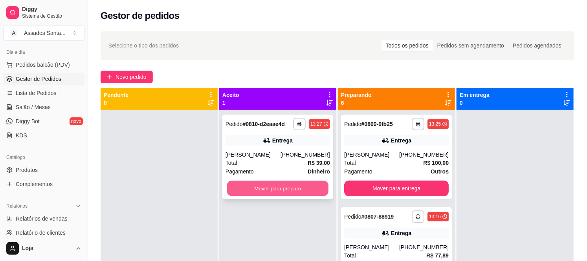
click at [233, 189] on button "Mover para preparo" at bounding box center [277, 188] width 101 height 15
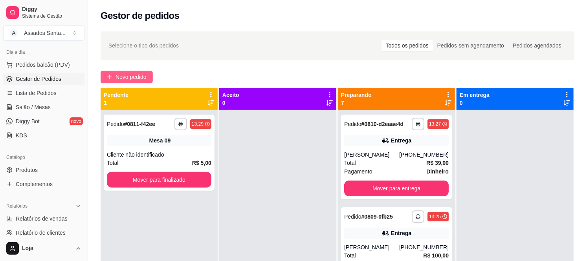
click at [130, 77] on span "Novo pedido" at bounding box center [131, 77] width 31 height 9
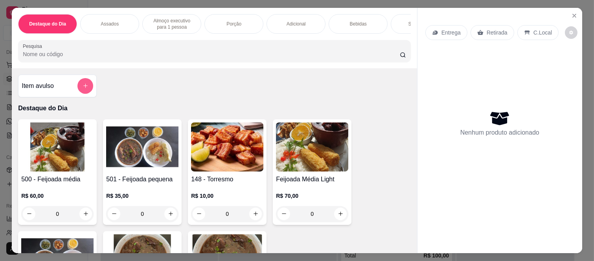
click at [79, 85] on button "add-separate-item" at bounding box center [85, 86] width 16 height 16
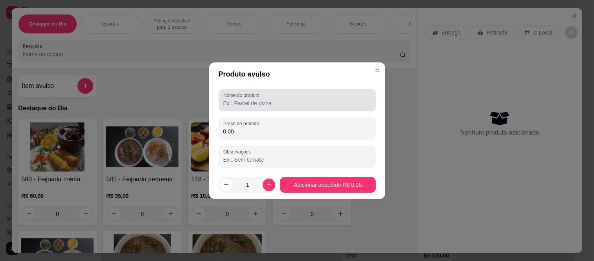
click at [251, 96] on label "Nome do produto" at bounding box center [242, 95] width 39 height 7
click at [251, 99] on input "Nome do produto" at bounding box center [297, 103] width 148 height 8
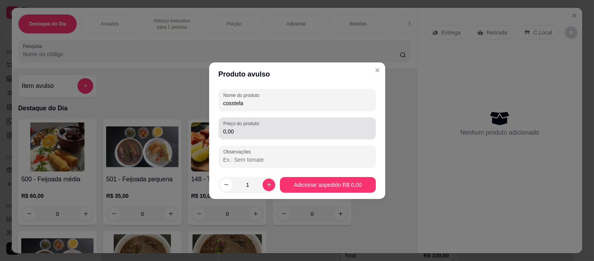
type input "cosstela"
click at [256, 127] on label "Preço do produto" at bounding box center [242, 123] width 39 height 7
click at [256, 128] on input "0,00" at bounding box center [297, 132] width 148 height 8
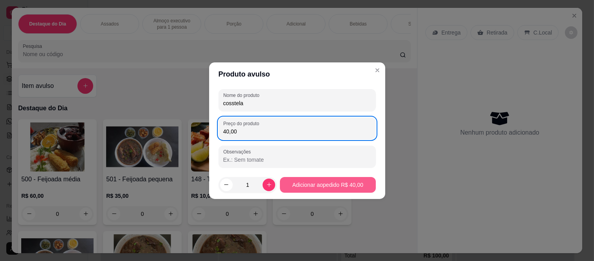
type input "40,00"
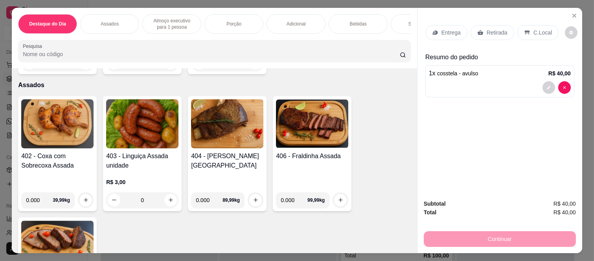
scroll to position [262, 0]
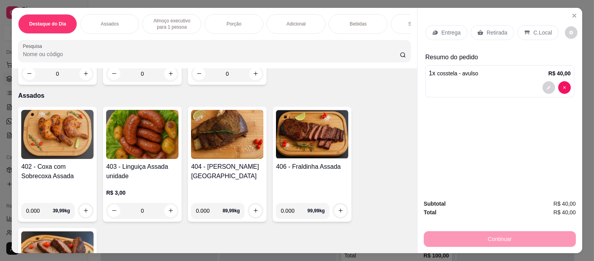
click at [169, 211] on div "0" at bounding box center [142, 211] width 72 height 16
click at [167, 211] on div "0" at bounding box center [142, 211] width 72 height 16
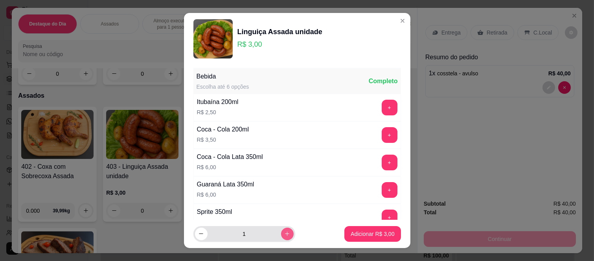
click at [284, 235] on icon "increase-product-quantity" at bounding box center [287, 234] width 6 height 6
type input "4"
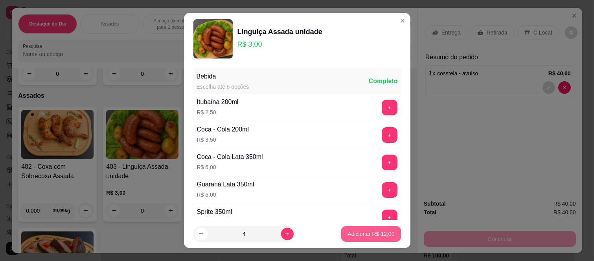
click at [353, 234] on p "Adicionar R$ 12,00" at bounding box center [370, 234] width 47 height 8
type input "4"
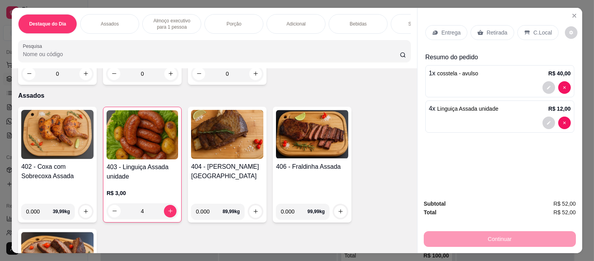
click at [484, 21] on div "Entrega Retirada C.Local" at bounding box center [499, 33] width 149 height 28
click at [486, 29] on p "Retirada" at bounding box center [496, 33] width 21 height 8
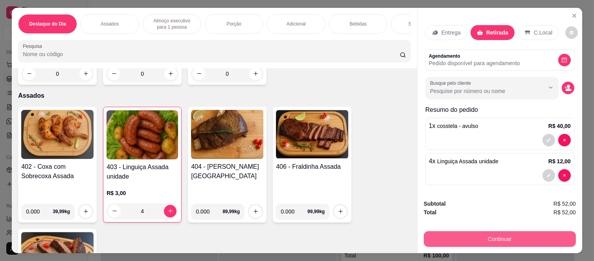
click at [448, 236] on button "Continuar" at bounding box center [500, 239] width 152 height 16
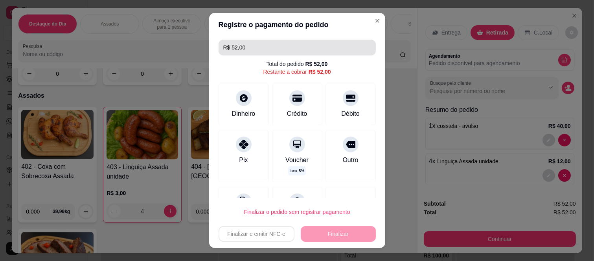
click at [263, 50] on input "R$ 52,00" at bounding box center [297, 48] width 148 height 16
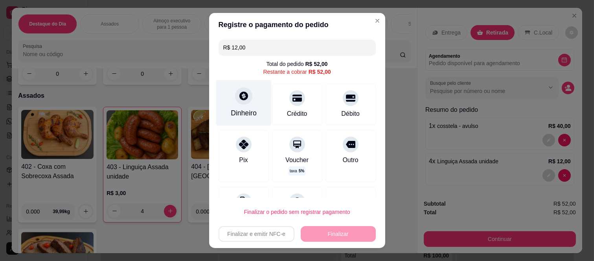
click at [248, 95] on div "Dinheiro" at bounding box center [243, 103] width 55 height 46
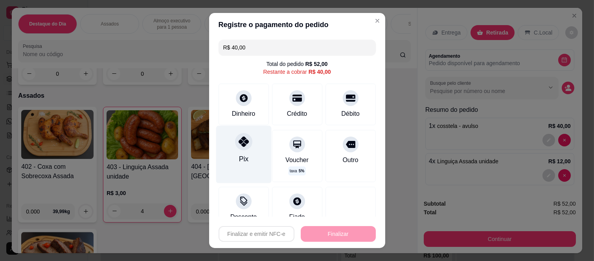
click at [240, 147] on div at bounding box center [243, 141] width 17 height 17
type input "R$ 0,00"
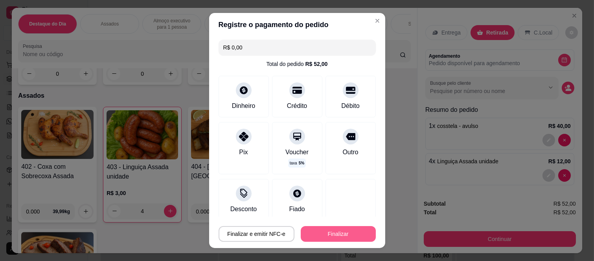
click at [317, 234] on button "Finalizar" at bounding box center [338, 234] width 75 height 16
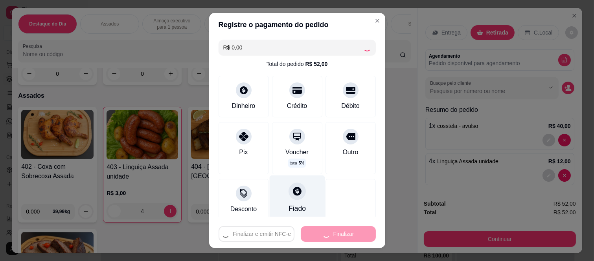
type input "0"
type input "-R$ 52,00"
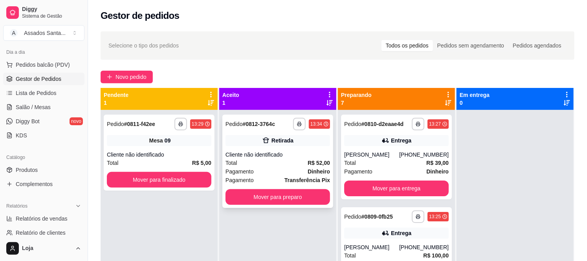
click at [249, 156] on div "Cliente não identificado" at bounding box center [278, 155] width 105 height 8
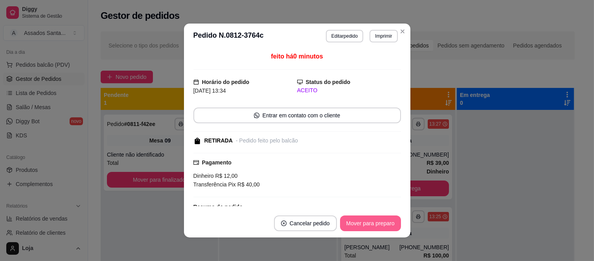
click at [362, 225] on button "Mover para preparo" at bounding box center [370, 224] width 61 height 16
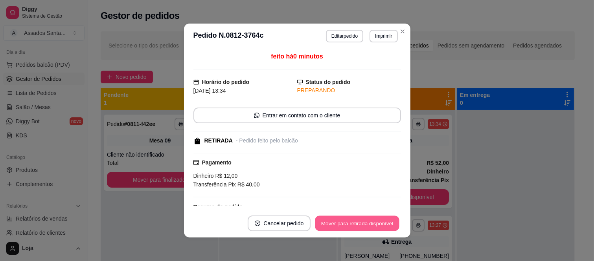
click at [362, 225] on button "Mover para retirada disponível" at bounding box center [357, 223] width 84 height 15
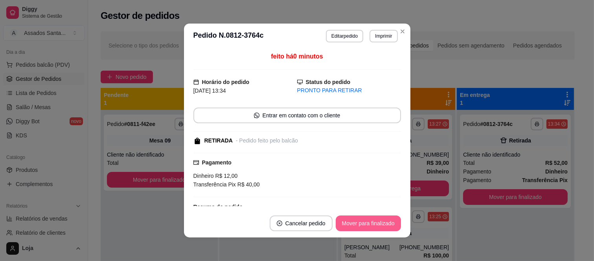
click at [362, 225] on button "Mover para finalizado" at bounding box center [368, 224] width 65 height 16
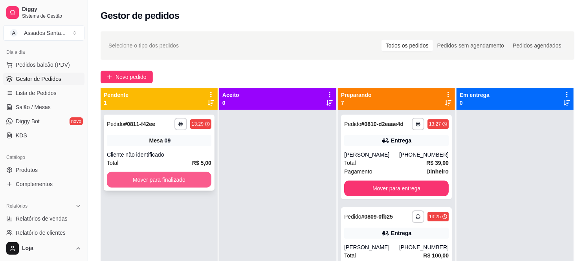
click at [164, 180] on button "Mover para finalizado" at bounding box center [159, 180] width 105 height 16
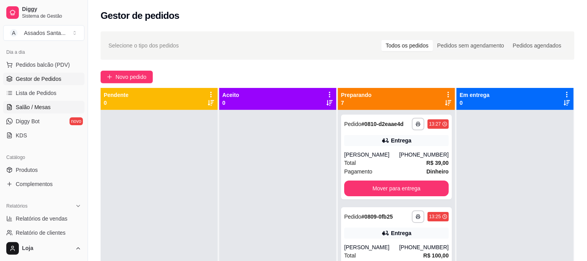
click at [57, 109] on link "Salão / Mesas" at bounding box center [43, 107] width 81 height 13
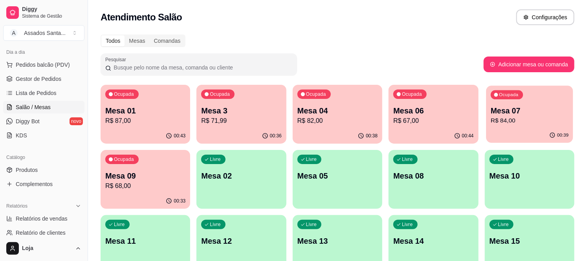
click at [497, 115] on p "Mesa 07" at bounding box center [530, 111] width 78 height 11
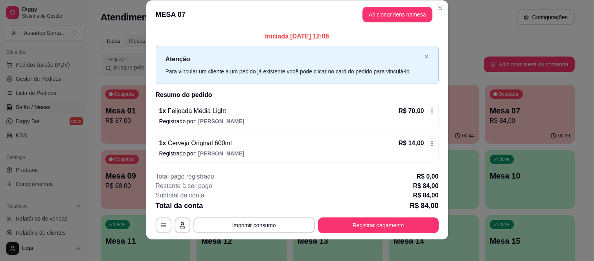
scroll to position [14, 0]
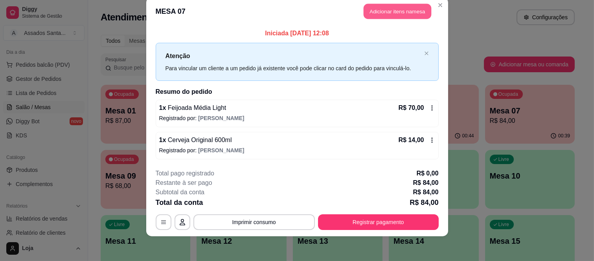
click at [390, 13] on button "Adicionar itens na mesa" at bounding box center [397, 11] width 68 height 15
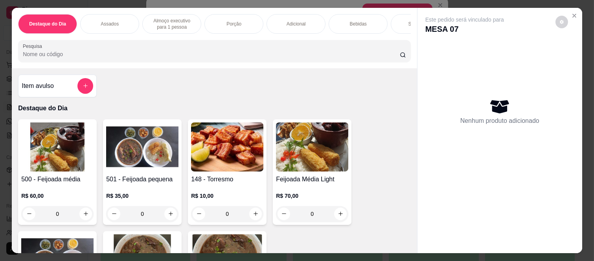
click at [343, 20] on div "Bebidas" at bounding box center [357, 24] width 59 height 20
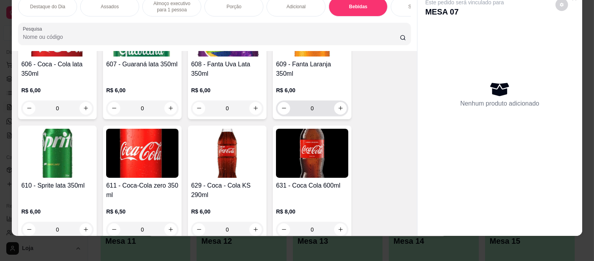
scroll to position [1754, 0]
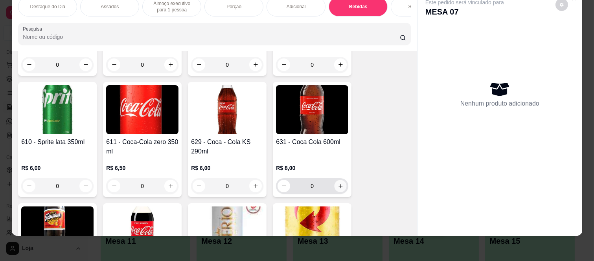
click at [334, 182] on button "increase-product-quantity" at bounding box center [340, 186] width 12 height 12
type input "1"
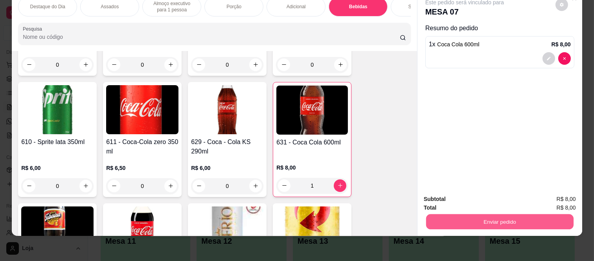
click at [431, 215] on button "Enviar pedido" at bounding box center [499, 222] width 147 height 15
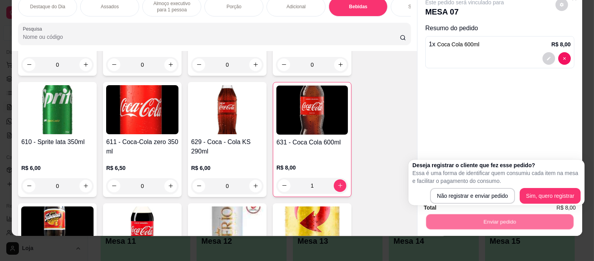
click at [430, 198] on div "Não registrar e enviar pedido Sim, quero registrar" at bounding box center [496, 196] width 168 height 16
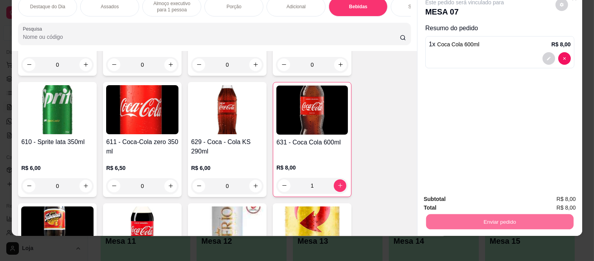
click at [435, 196] on button "Não registrar e enviar pedido" at bounding box center [473, 196] width 79 height 15
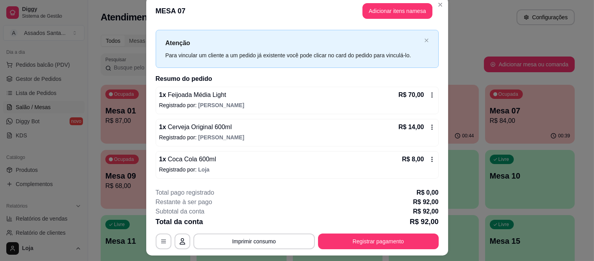
scroll to position [24, 0]
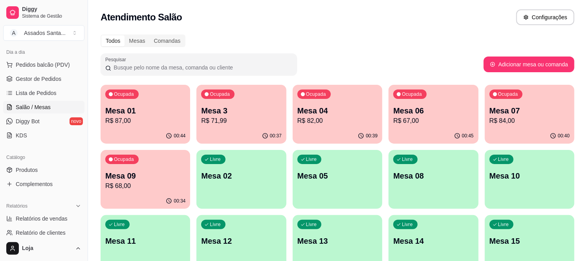
click at [239, 104] on div "Ocupada Mesa 3 R$ 71,99" at bounding box center [241, 107] width 90 height 44
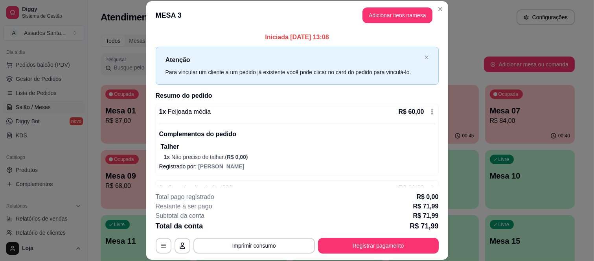
scroll to position [25, 0]
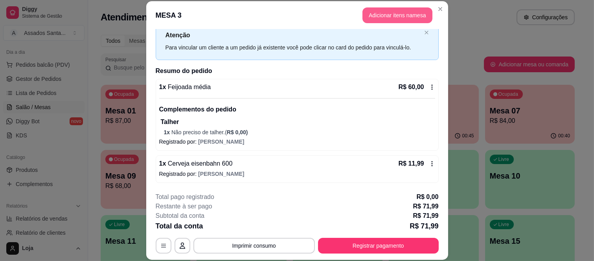
click at [384, 12] on button "Adicionar itens na mesa" at bounding box center [397, 15] width 70 height 16
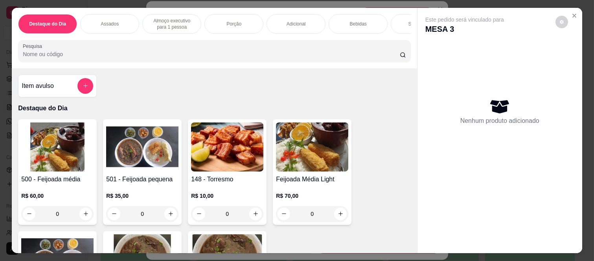
click at [350, 21] on p "Bebidas" at bounding box center [358, 24] width 17 height 6
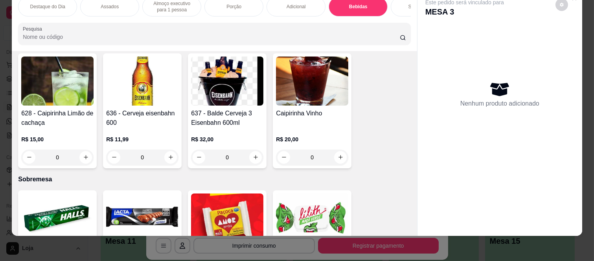
scroll to position [2191, 0]
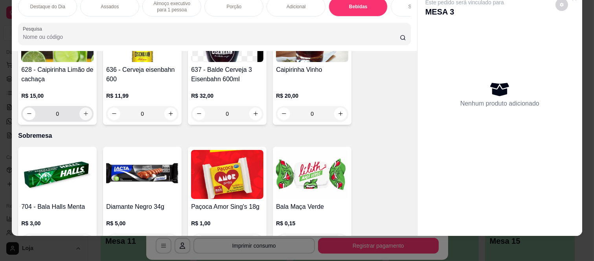
click at [87, 111] on button "increase-product-quantity" at bounding box center [85, 114] width 13 height 13
type input "1"
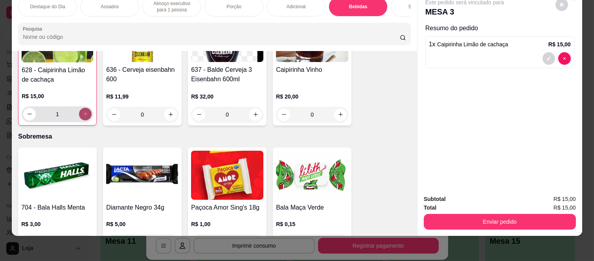
scroll to position [2191, 0]
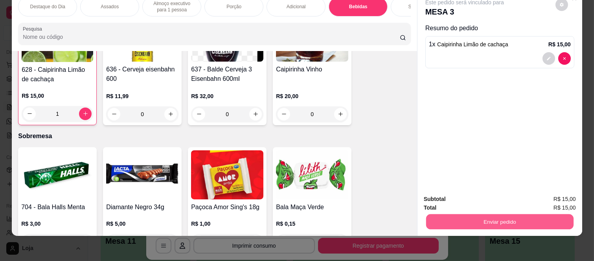
click at [496, 215] on button "Enviar pedido" at bounding box center [499, 222] width 147 height 15
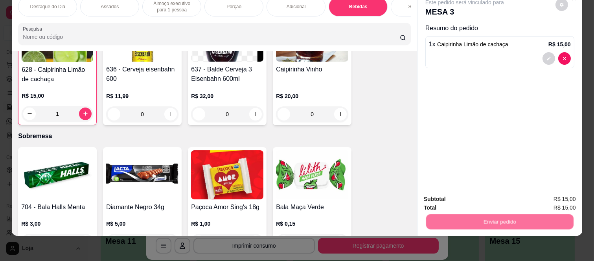
click at [466, 199] on button "Não registrar e enviar pedido" at bounding box center [473, 196] width 79 height 15
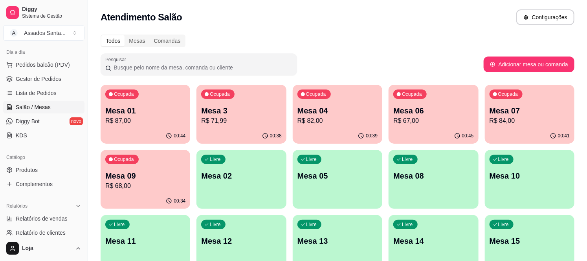
click at [516, 114] on p "Mesa 07" at bounding box center [530, 110] width 80 height 11
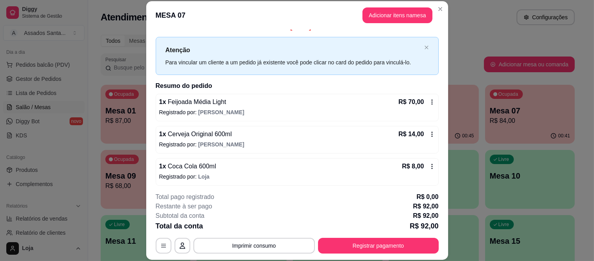
scroll to position [13, 0]
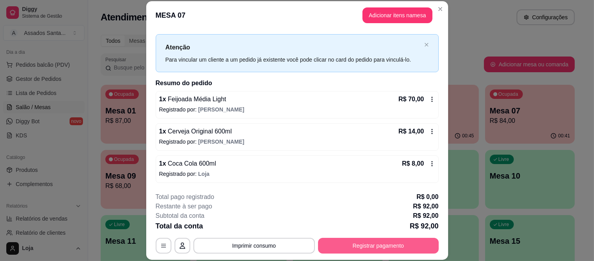
click at [350, 244] on button "Registrar pagamento" at bounding box center [378, 246] width 121 height 16
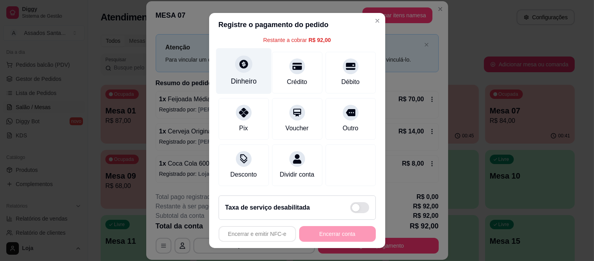
scroll to position [49, 0]
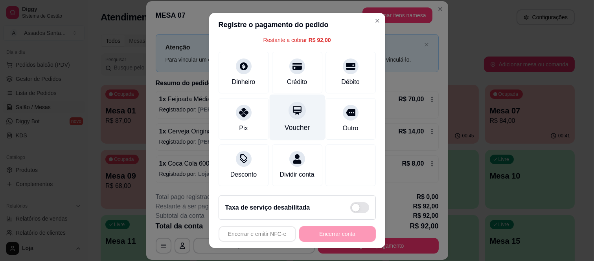
click at [288, 112] on div "Voucher" at bounding box center [296, 118] width 55 height 46
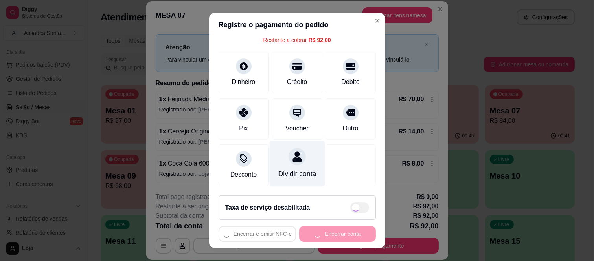
scroll to position [12, 0]
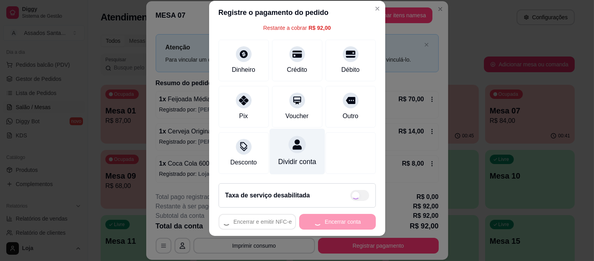
type input "R$ 0,00"
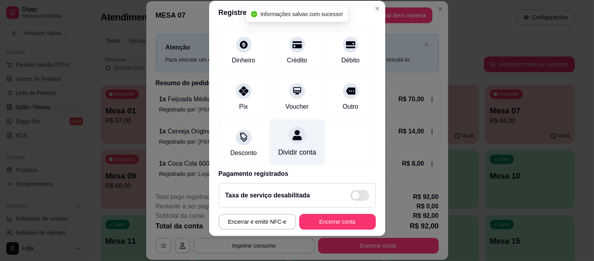
scroll to position [83, 0]
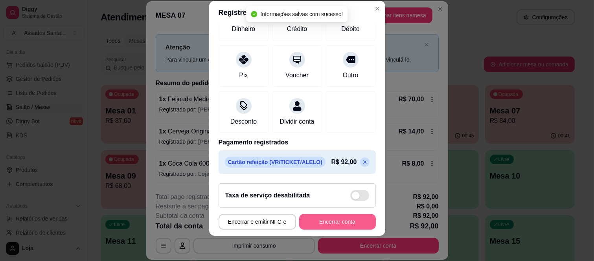
click at [319, 221] on button "Encerrar conta" at bounding box center [337, 222] width 77 height 16
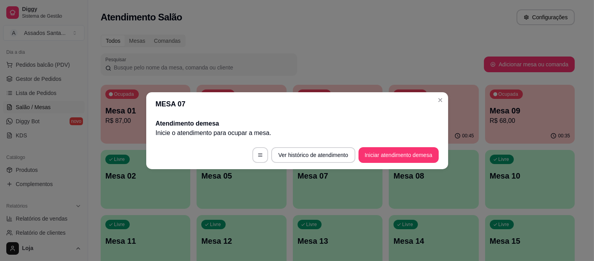
scroll to position [0, 0]
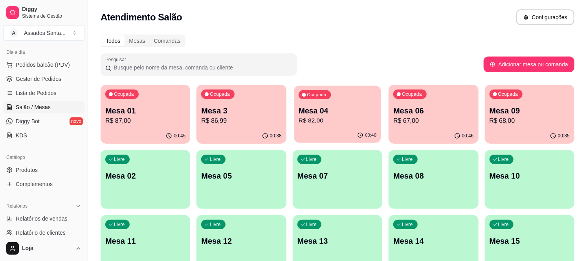
click at [331, 127] on div "Ocupada Mesa 04 R$ 82,00" at bounding box center [337, 107] width 87 height 42
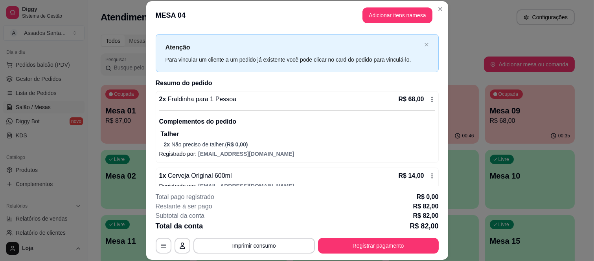
scroll to position [25, 0]
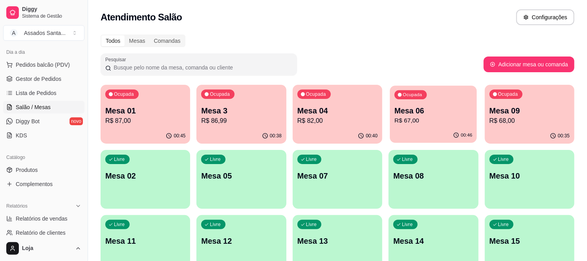
click at [393, 115] on div "Ocupada Mesa 06 R$ 67,00" at bounding box center [433, 107] width 87 height 42
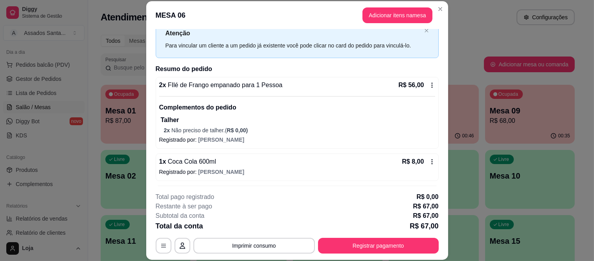
scroll to position [57, 0]
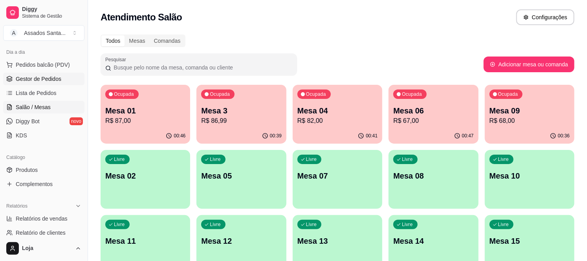
click at [48, 77] on span "Gestor de Pedidos" at bounding box center [39, 79] width 46 height 8
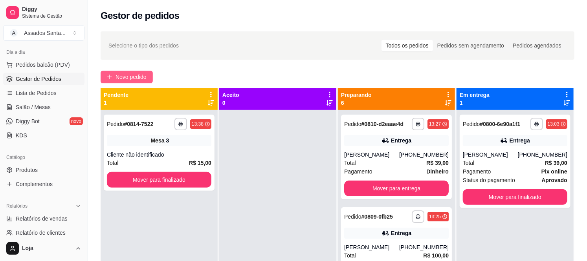
click at [132, 75] on span "Novo pedido" at bounding box center [131, 77] width 31 height 9
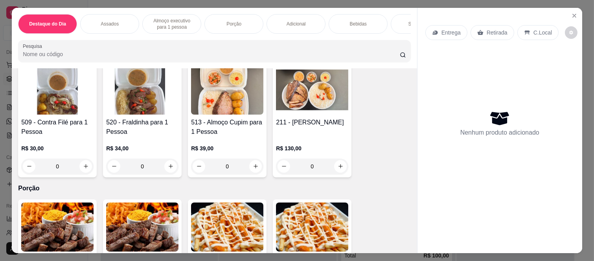
scroll to position [786, 0]
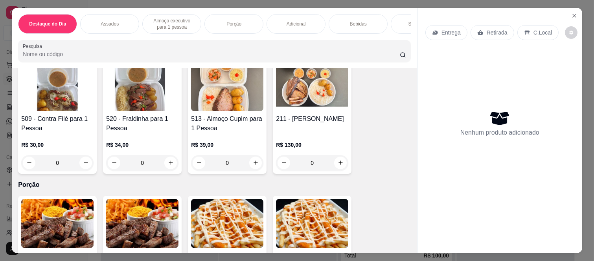
click at [252, 168] on div "0" at bounding box center [227, 163] width 72 height 16
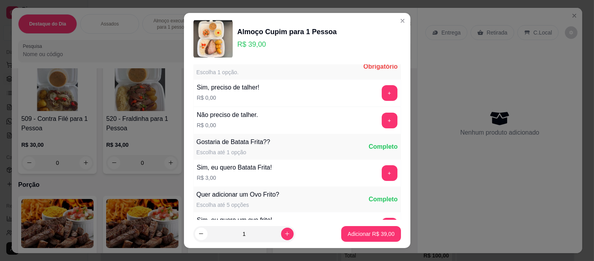
scroll to position [0, 0]
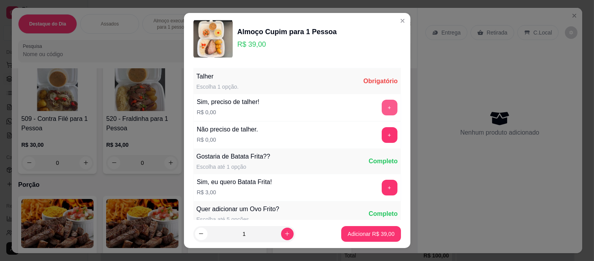
click at [382, 105] on button "+" at bounding box center [390, 108] width 16 height 16
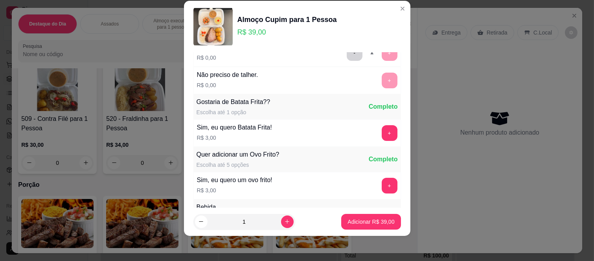
scroll to position [84, 0]
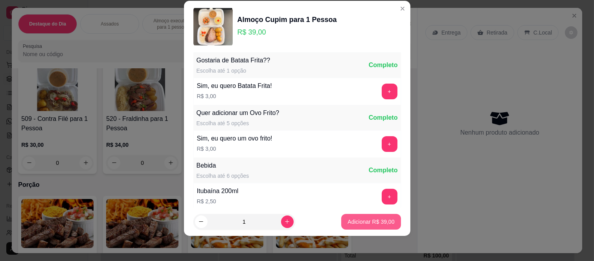
click at [349, 224] on p "Adicionar R$ 39,00" at bounding box center [370, 222] width 47 height 8
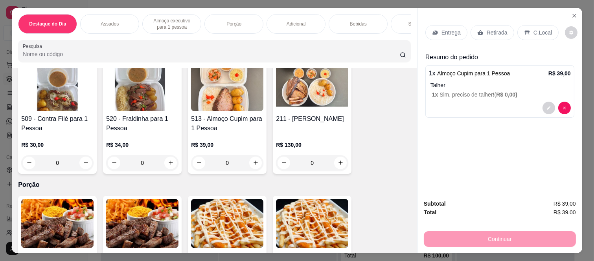
click at [449, 32] on p "Entrega" at bounding box center [450, 33] width 19 height 8
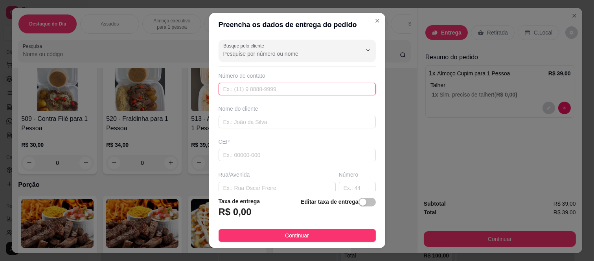
click at [292, 93] on input "text" at bounding box center [296, 89] width 157 height 13
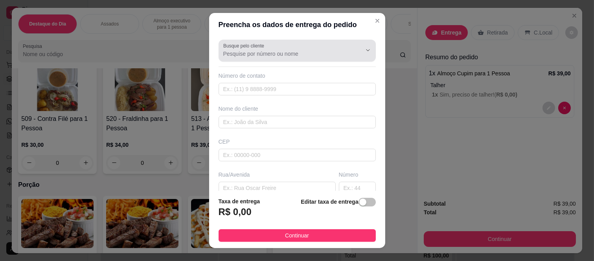
click at [281, 45] on div at bounding box center [297, 51] width 148 height 16
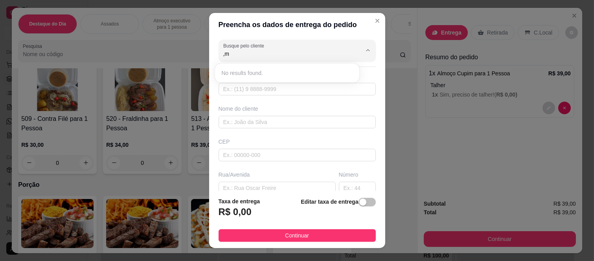
type input ","
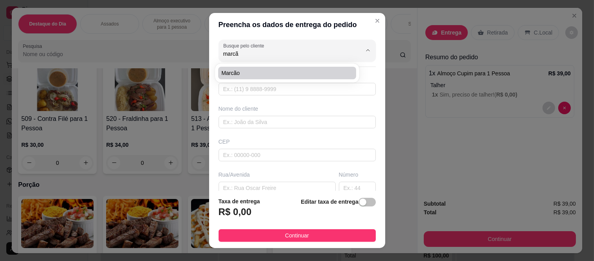
click at [287, 66] on div "Marcão" at bounding box center [287, 73] width 141 height 16
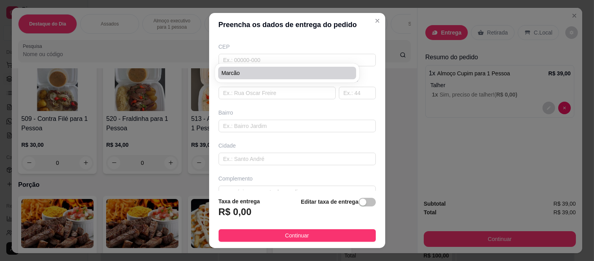
scroll to position [111, 0]
click at [281, 74] on span "Marcão" at bounding box center [283, 73] width 124 height 8
type input "Marcão"
type input "11943437369"
type input "Marcão"
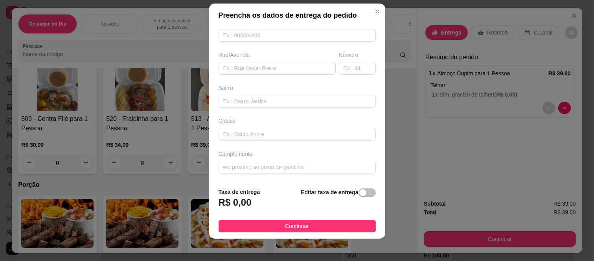
scroll to position [12, 0]
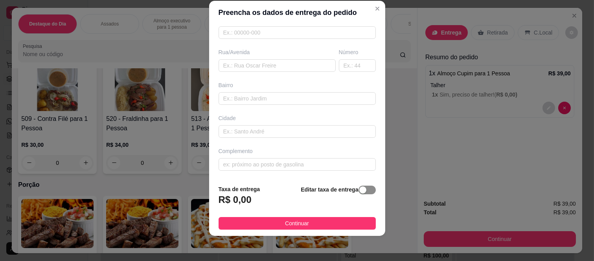
type input "Marcão"
click at [360, 190] on span "button" at bounding box center [366, 190] width 17 height 9
click at [244, 203] on input "0,00" at bounding box center [261, 203] width 84 height 15
type input "4,00"
click at [291, 224] on span "Continuar" at bounding box center [297, 223] width 24 height 9
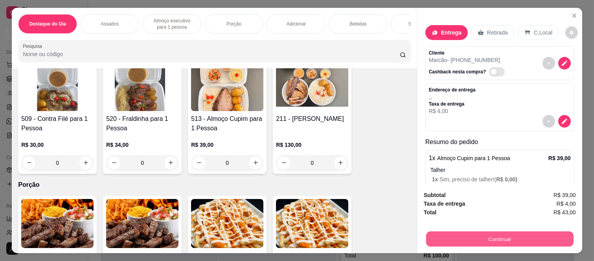
click at [438, 235] on button "Continuar" at bounding box center [499, 239] width 147 height 15
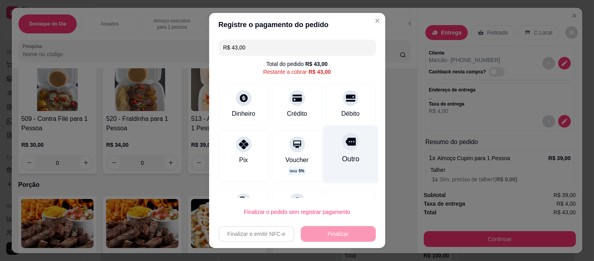
click at [345, 158] on div "Outro" at bounding box center [349, 159] width 17 height 10
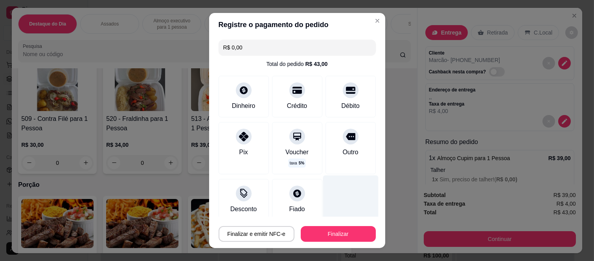
scroll to position [48, 0]
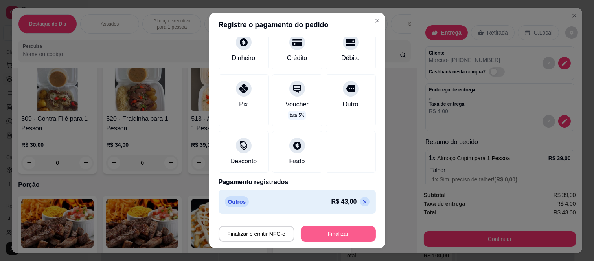
click at [326, 233] on button "Finalizar" at bounding box center [338, 234] width 75 height 16
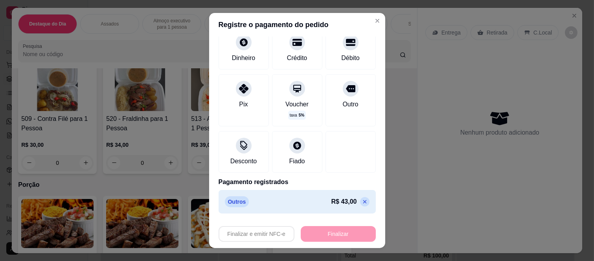
type input "-R$ 43,00"
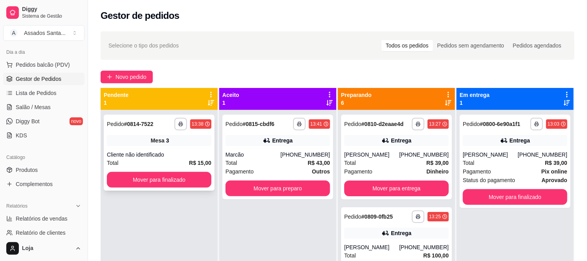
click at [163, 179] on button "Mover para finalizado" at bounding box center [159, 180] width 105 height 16
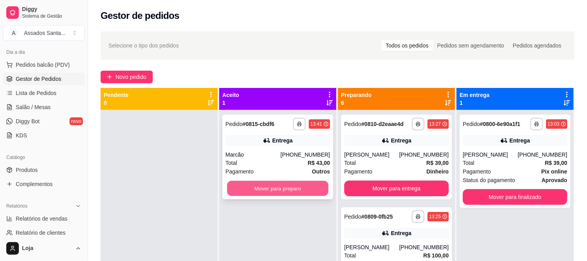
click at [258, 195] on button "Mover para preparo" at bounding box center [277, 188] width 101 height 15
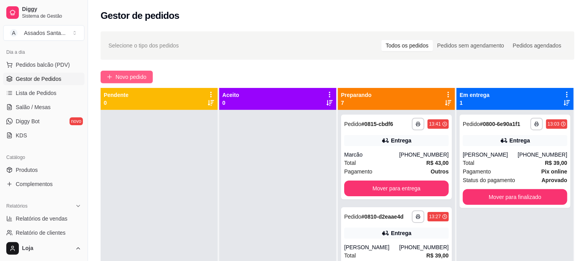
click at [131, 77] on span "Novo pedido" at bounding box center [131, 77] width 31 height 9
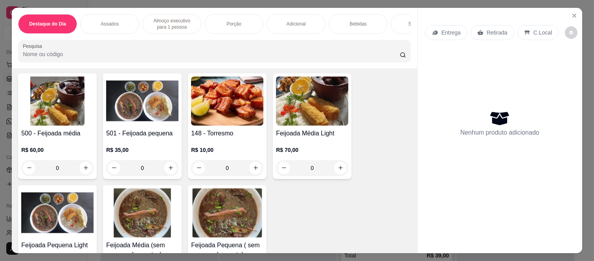
scroll to position [44, 0]
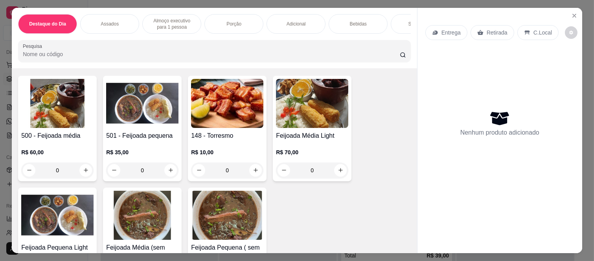
click at [77, 174] on div "0" at bounding box center [57, 171] width 72 height 16
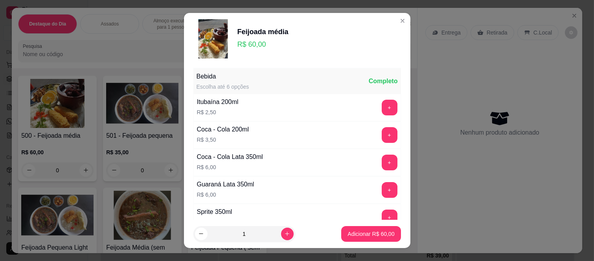
scroll to position [305, 0]
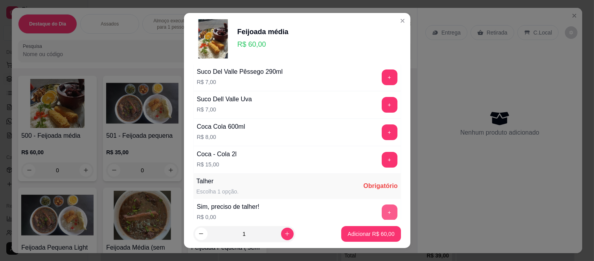
click at [382, 215] on button "+" at bounding box center [390, 213] width 16 height 16
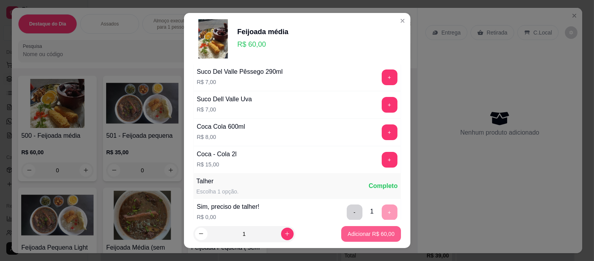
click at [372, 231] on p "Adicionar R$ 60,00" at bounding box center [370, 234] width 47 height 8
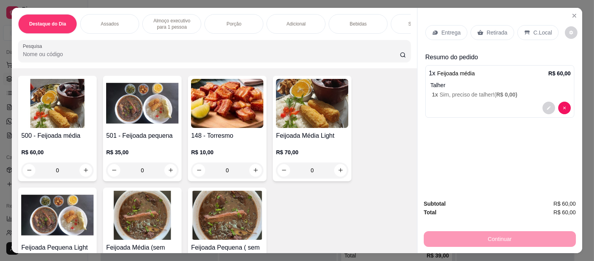
click at [492, 29] on p "Retirada" at bounding box center [496, 33] width 21 height 8
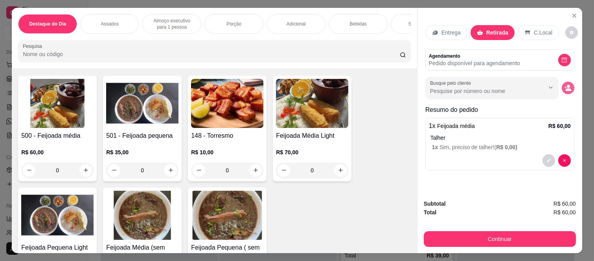
click at [564, 85] on icon "decrease-product-quantity" at bounding box center [567, 87] width 7 height 7
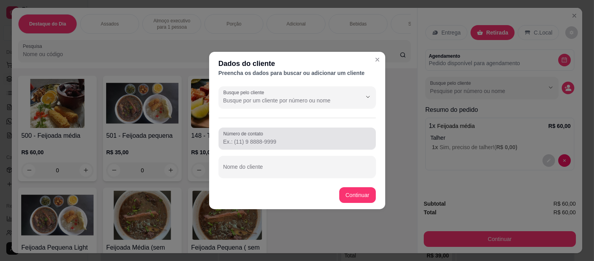
click at [240, 134] on label "Número de contato" at bounding box center [244, 133] width 42 height 7
click at [240, 138] on input "Número de contato" at bounding box center [297, 142] width 148 height 8
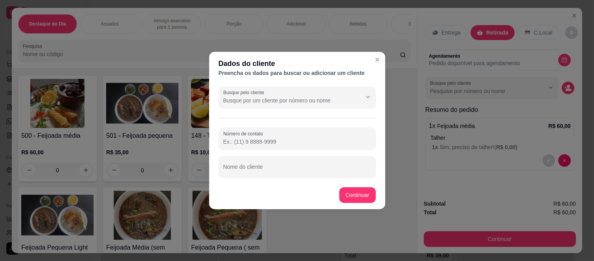
paste input "(11) 94801-3799"
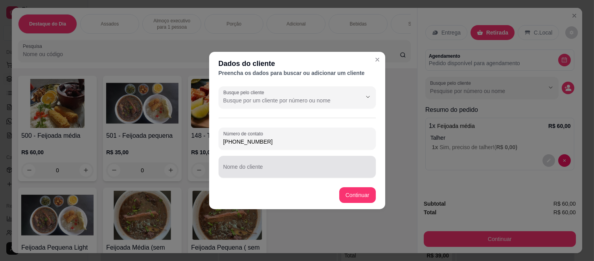
type input "(11) 94801-3799"
click at [278, 170] on input "Nome do cliente" at bounding box center [297, 170] width 148 height 8
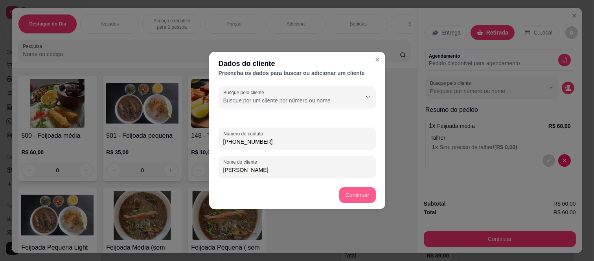
type input "simone"
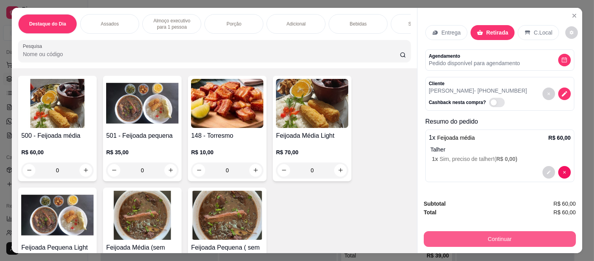
click at [458, 236] on button "Continuar" at bounding box center [500, 239] width 152 height 16
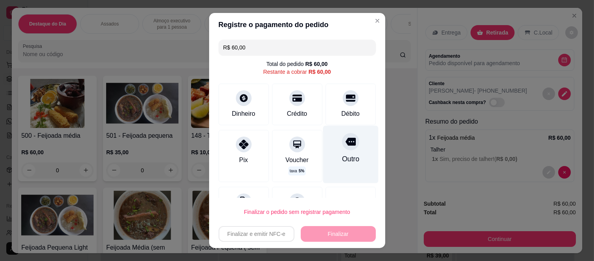
click at [341, 154] on div "Outro" at bounding box center [349, 159] width 17 height 10
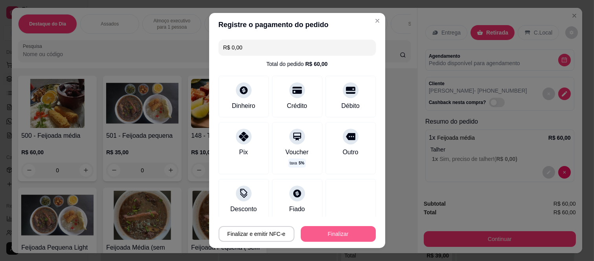
click at [349, 230] on button "Finalizar" at bounding box center [338, 234] width 75 height 16
type input "-R$ 60,00"
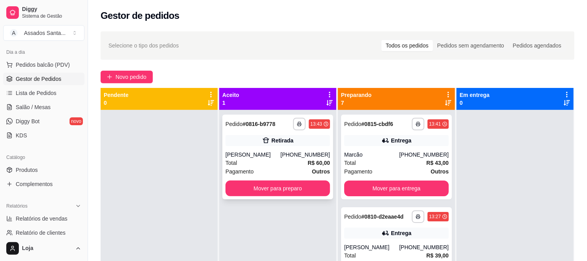
click at [260, 154] on div "simone" at bounding box center [253, 155] width 55 height 8
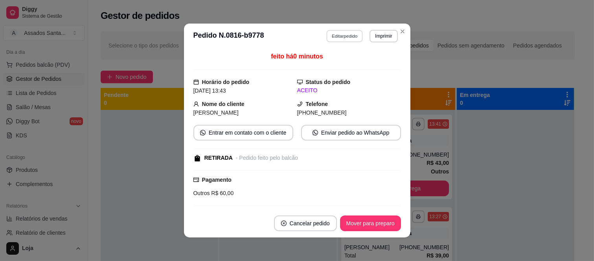
click at [337, 37] on button "Editar pedido" at bounding box center [344, 36] width 37 height 12
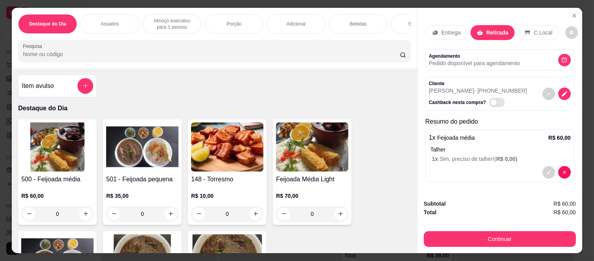
click at [357, 21] on p "Bebidas" at bounding box center [358, 24] width 17 height 6
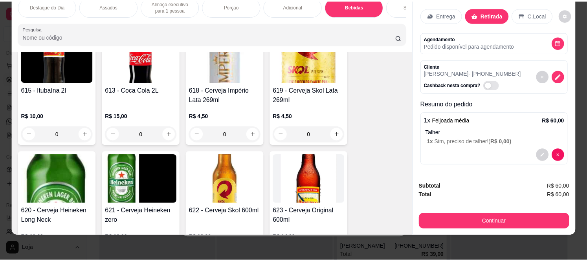
scroll to position [1929, 0]
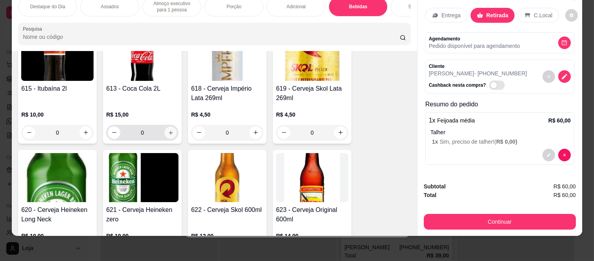
click at [165, 132] on button "increase-product-quantity" at bounding box center [171, 133] width 12 height 12
type input "1"
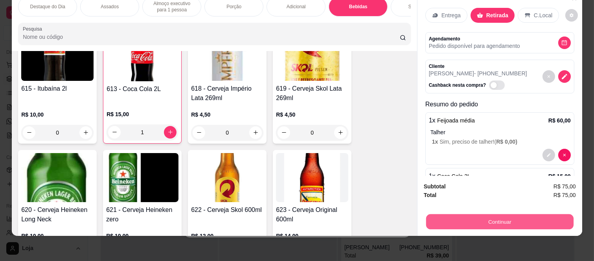
click at [424, 212] on div "Continuar" at bounding box center [500, 221] width 152 height 18
click at [478, 215] on button "Continuar" at bounding box center [500, 222] width 152 height 16
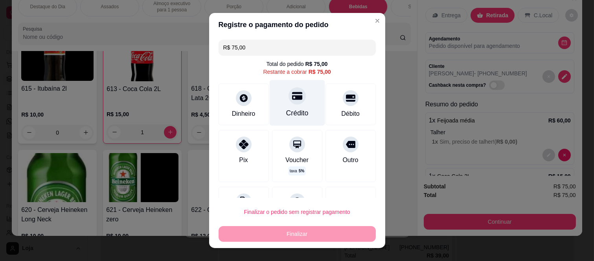
click at [293, 104] on div "Crédito" at bounding box center [296, 103] width 55 height 46
type input "R$ 0,00"
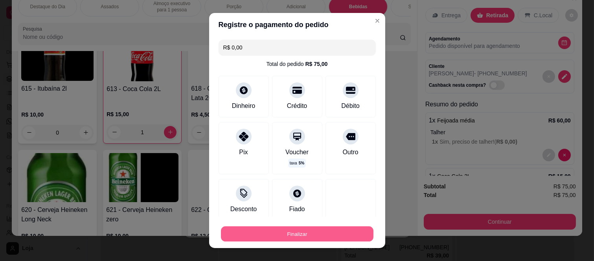
click at [306, 231] on button "Finalizar" at bounding box center [297, 233] width 152 height 15
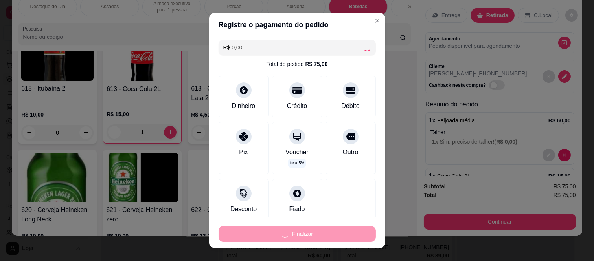
type input "0"
type input "-R$ 75,00"
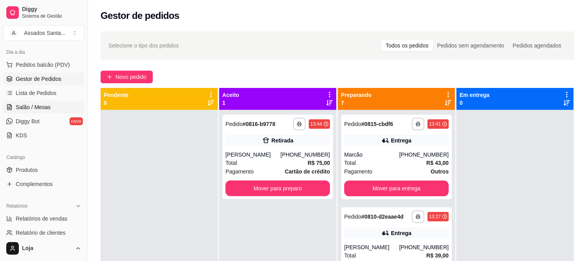
click at [45, 104] on span "Salão / Mesas" at bounding box center [33, 107] width 35 height 8
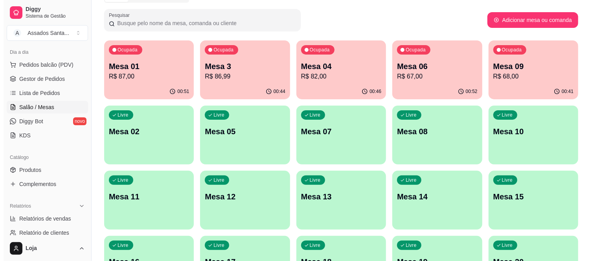
scroll to position [110, 0]
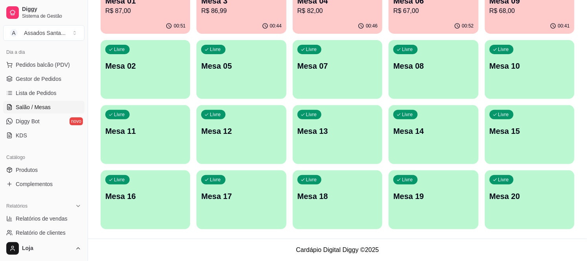
click at [521, 194] on p "Mesa 20" at bounding box center [530, 196] width 80 height 11
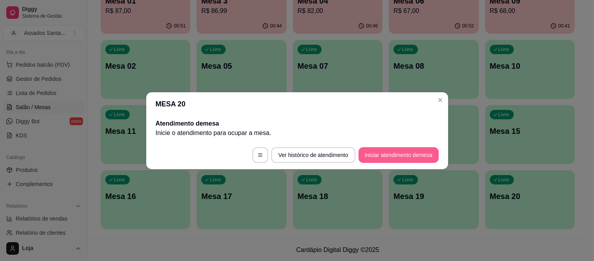
click at [376, 157] on button "Iniciar atendimento de mesa" at bounding box center [398, 155] width 80 height 16
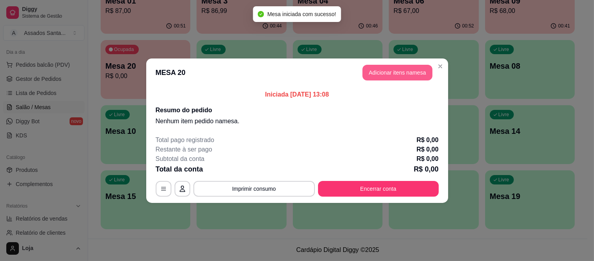
click at [373, 66] on button "Adicionar itens na mesa" at bounding box center [397, 73] width 70 height 16
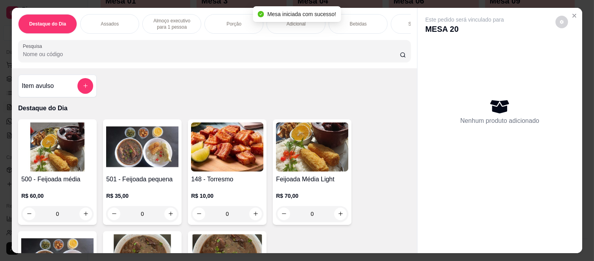
click at [352, 22] on p "Bebidas" at bounding box center [358, 24] width 17 height 6
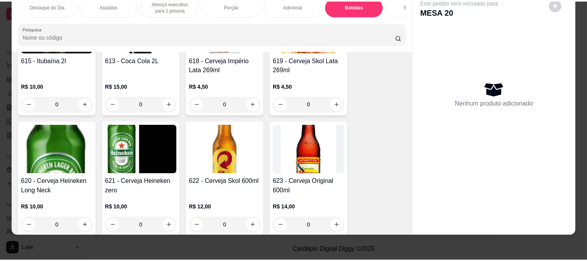
scroll to position [2017, 0]
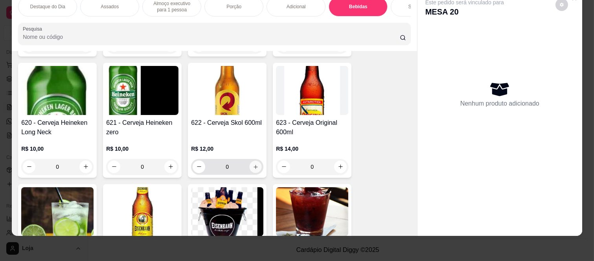
click at [255, 167] on icon "increase-product-quantity" at bounding box center [256, 167] width 6 height 6
type input "1"
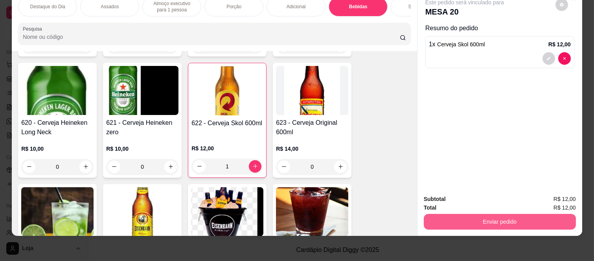
click at [433, 216] on button "Enviar pedido" at bounding box center [500, 222] width 152 height 16
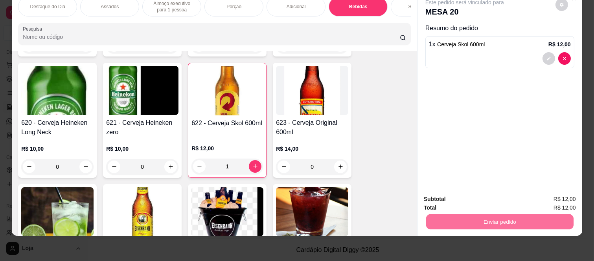
click at [450, 195] on button "Não registrar e enviar pedido" at bounding box center [473, 196] width 82 height 15
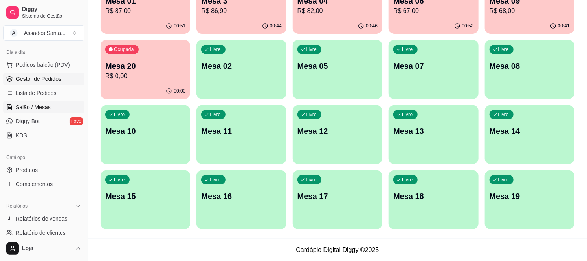
click at [49, 77] on span "Gestor de Pedidos" at bounding box center [39, 79] width 46 height 8
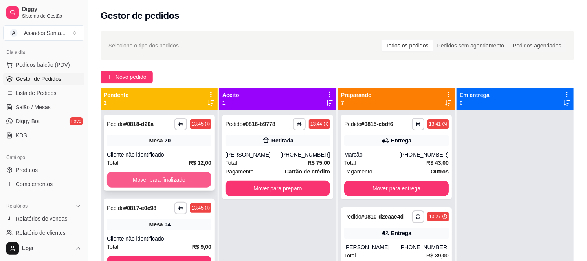
click at [194, 178] on button "Mover para finalizado" at bounding box center [159, 180] width 105 height 16
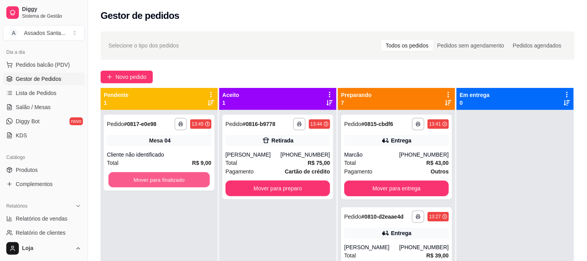
click at [194, 178] on button "Mover para finalizado" at bounding box center [158, 180] width 101 height 15
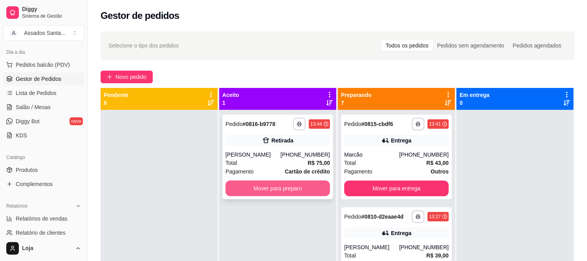
click at [236, 186] on button "Mover para preparo" at bounding box center [278, 189] width 105 height 16
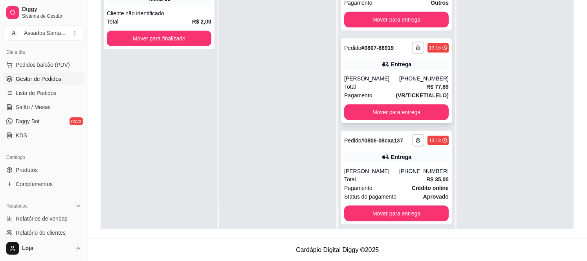
scroll to position [287, 0]
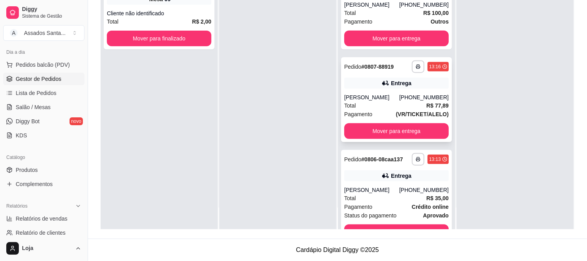
click at [383, 89] on div "**********" at bounding box center [396, 99] width 111 height 85
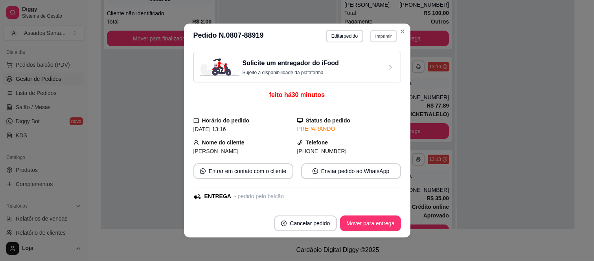
click at [370, 37] on button "Imprimir" at bounding box center [383, 36] width 27 height 12
click at [378, 60] on button "IMPRESSORA caixa" at bounding box center [366, 64] width 57 height 13
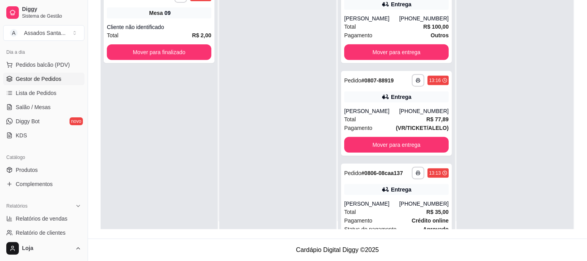
scroll to position [0, 0]
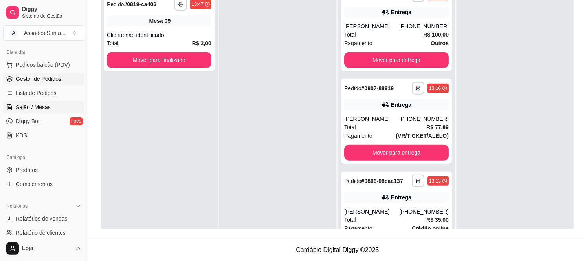
click at [56, 108] on link "Salão / Mesas" at bounding box center [43, 107] width 81 height 13
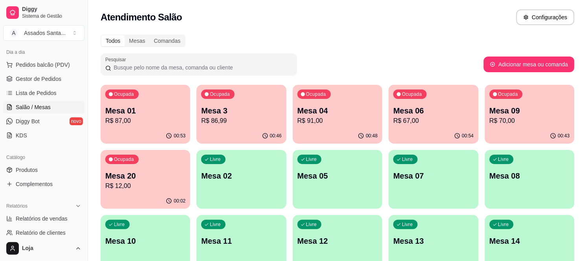
click at [490, 116] on p "R$ 70,00" at bounding box center [530, 120] width 80 height 9
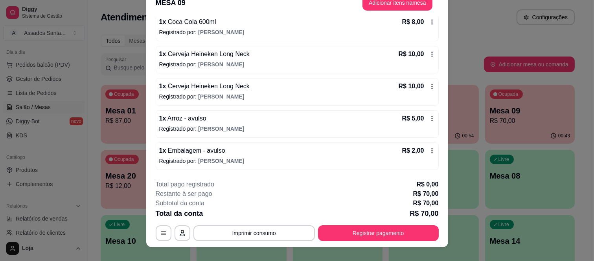
scroll to position [24, 0]
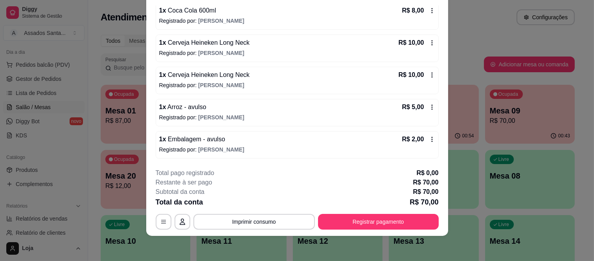
click at [191, 150] on p "Registrado por: Yuri" at bounding box center [297, 150] width 276 height 8
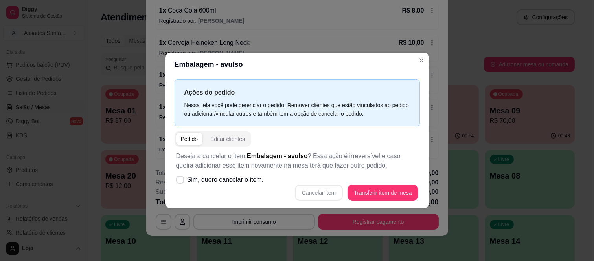
click at [327, 194] on div "Cancelar item Transferir item de mesa" at bounding box center [297, 193] width 242 height 16
click at [177, 180] on icon at bounding box center [180, 180] width 6 height 5
click at [176, 181] on input "Sim, quero cancelar o item." at bounding box center [178, 183] width 5 height 5
checkbox input "true"
click at [320, 193] on button "Cancelar item" at bounding box center [319, 193] width 48 height 16
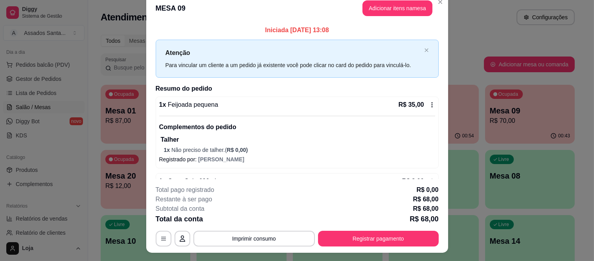
scroll to position [0, 0]
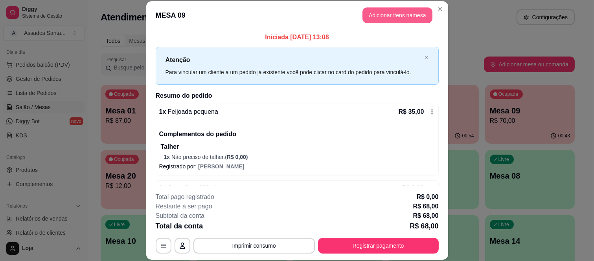
click at [397, 12] on button "Adicionar itens na mesa" at bounding box center [397, 15] width 70 height 16
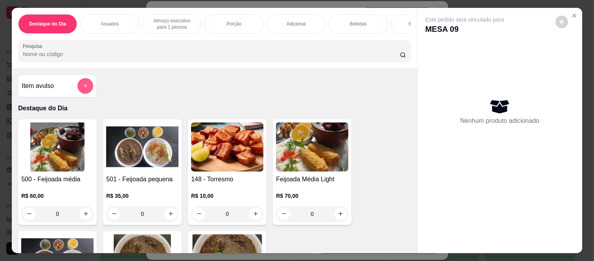
click at [83, 88] on icon "add-separate-item" at bounding box center [86, 86] width 6 height 6
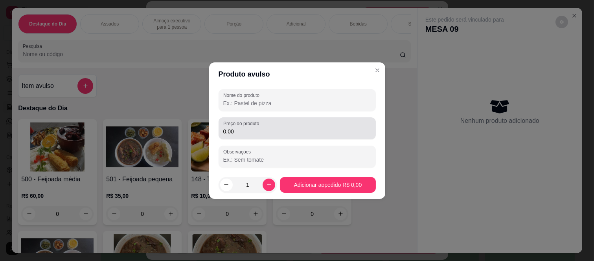
click at [264, 132] on input "0,00" at bounding box center [297, 132] width 148 height 8
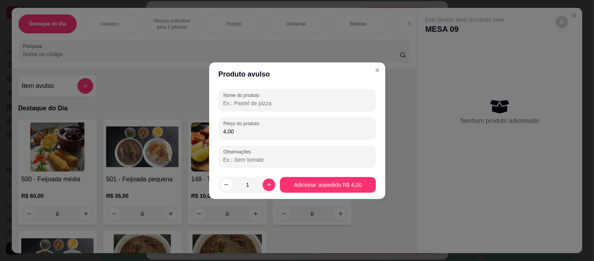
type input "4,00"
click at [262, 101] on input "Nome do produto" at bounding box center [297, 103] width 148 height 8
type input "m"
type input "embalagem"
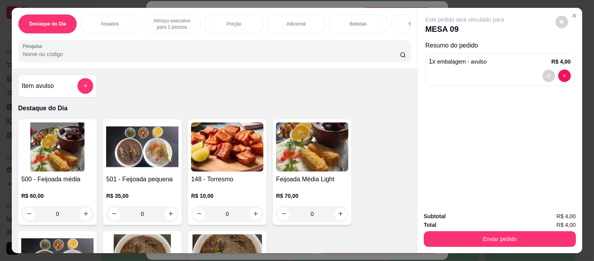
click at [489, 242] on button "Enviar pedido" at bounding box center [500, 239] width 152 height 16
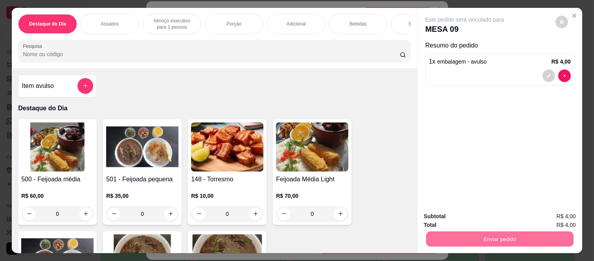
click at [432, 216] on button "Não registrar e enviar pedido" at bounding box center [473, 216] width 82 height 15
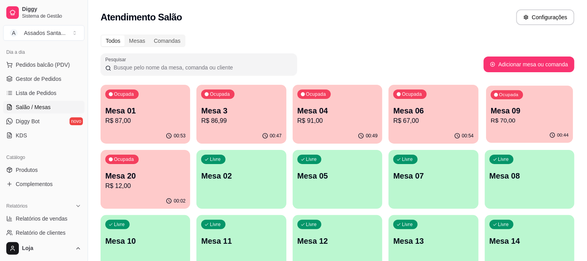
click at [512, 119] on p "R$ 70,00" at bounding box center [530, 120] width 78 height 9
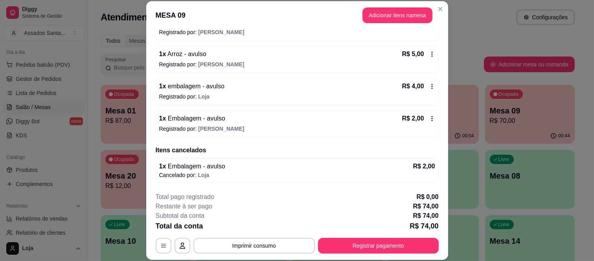
scroll to position [24, 0]
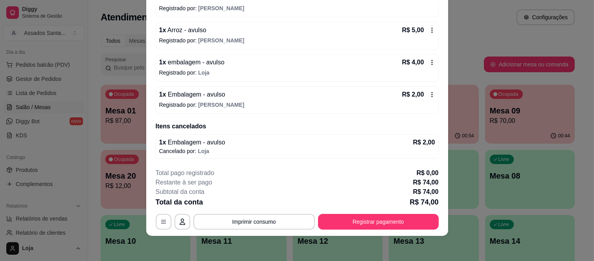
click at [308, 94] on div "1 x Embalagem - avulso R$ 2,00" at bounding box center [297, 94] width 276 height 9
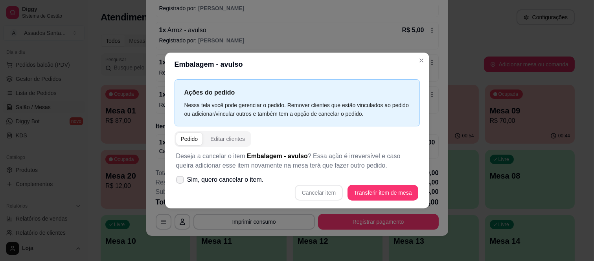
click at [176, 179] on span at bounding box center [180, 180] width 8 height 8
click at [176, 181] on input "Sim, quero cancelar o item." at bounding box center [178, 183] width 5 height 5
checkbox input "true"
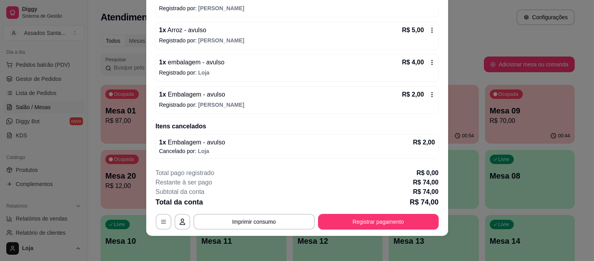
click at [367, 97] on div "1 x Embalagem - avulso R$ 2,00" at bounding box center [297, 94] width 276 height 9
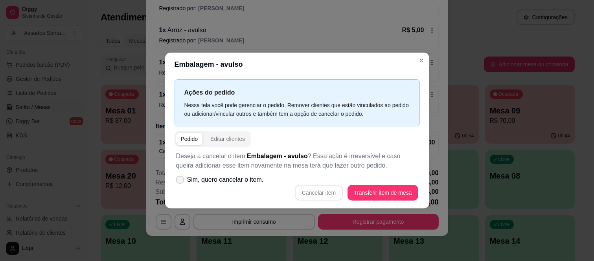
click at [181, 178] on icon at bounding box center [180, 180] width 6 height 5
click at [181, 181] on input "Sim, quero cancelar o item." at bounding box center [178, 183] width 5 height 5
checkbox input "true"
click at [323, 191] on button "Cancelar item" at bounding box center [319, 193] width 48 height 16
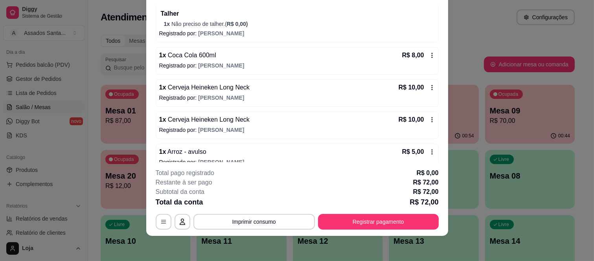
scroll to position [228, 0]
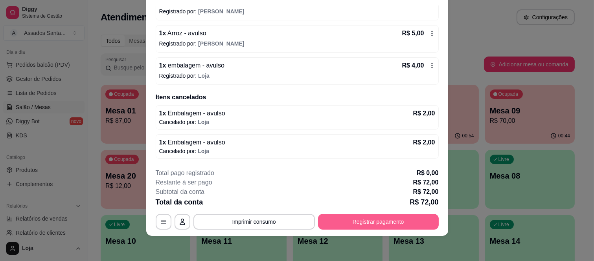
click at [348, 225] on button "Registrar pagamento" at bounding box center [378, 222] width 121 height 16
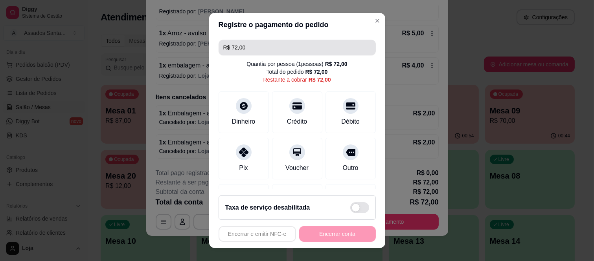
click at [273, 50] on input "R$ 72,00" at bounding box center [297, 48] width 148 height 16
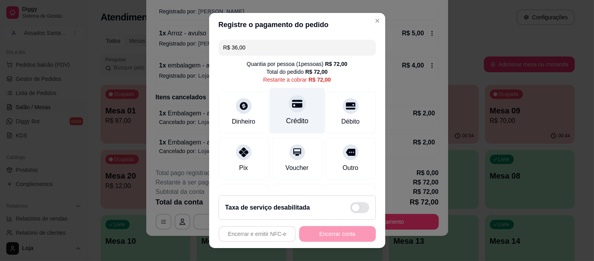
click at [282, 112] on div "Crédito" at bounding box center [296, 111] width 55 height 46
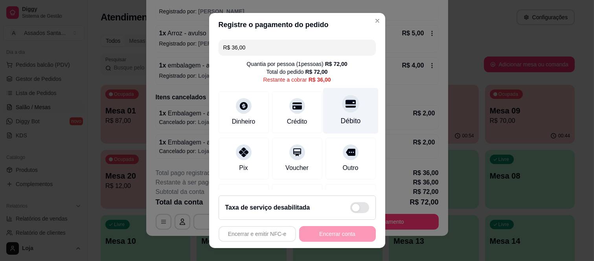
click at [324, 116] on div "Débito" at bounding box center [350, 111] width 55 height 46
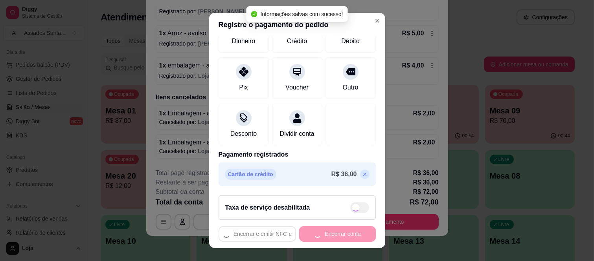
type input "R$ 0,00"
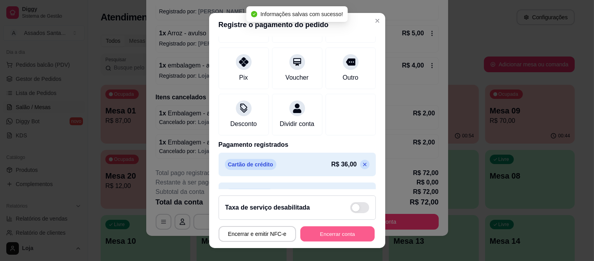
click at [314, 236] on button "Encerrar conta" at bounding box center [337, 233] width 74 height 15
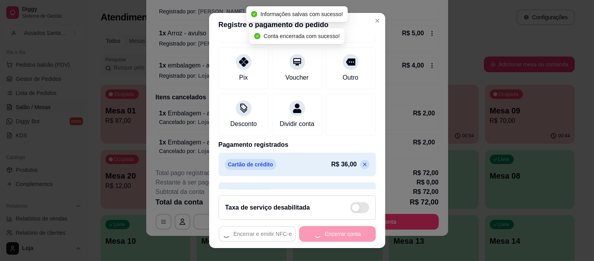
scroll to position [0, 0]
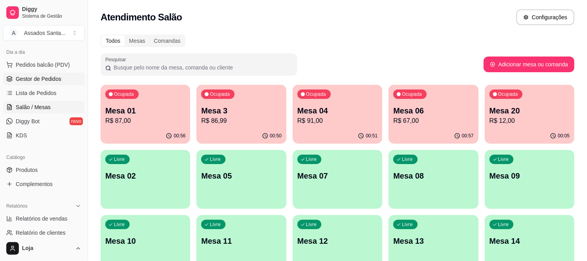
click at [42, 77] on span "Gestor de Pedidos" at bounding box center [39, 79] width 46 height 8
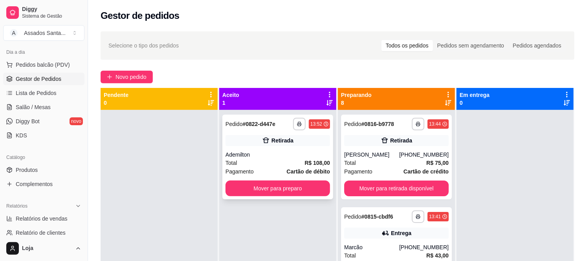
click at [272, 142] on div "Retirada" at bounding box center [283, 141] width 22 height 8
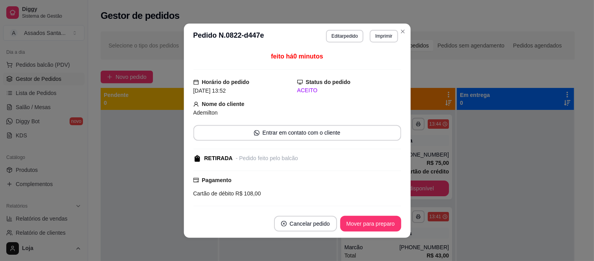
scroll to position [210, 0]
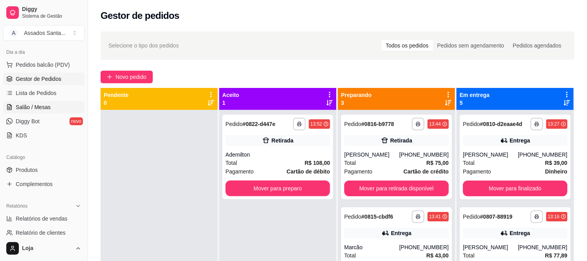
click at [42, 104] on span "Salão / Mesas" at bounding box center [33, 107] width 35 height 8
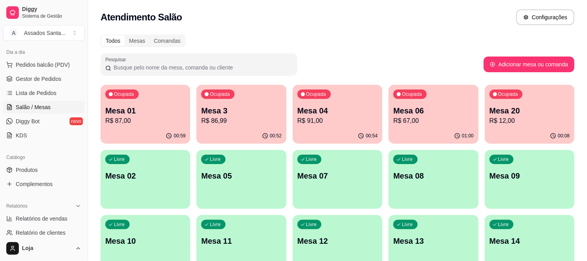
click at [316, 109] on p "Mesa 04" at bounding box center [337, 110] width 80 height 11
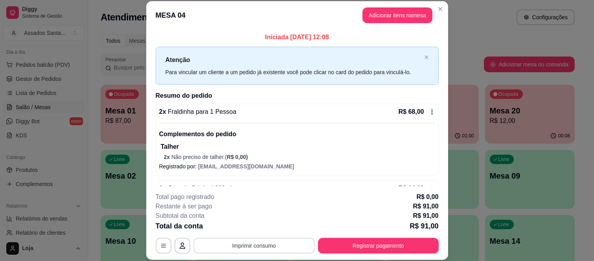
click at [239, 248] on button "Imprimir consumo" at bounding box center [253, 246] width 121 height 16
click at [258, 226] on button "IMPRESSORA caixa" at bounding box center [252, 228] width 57 height 13
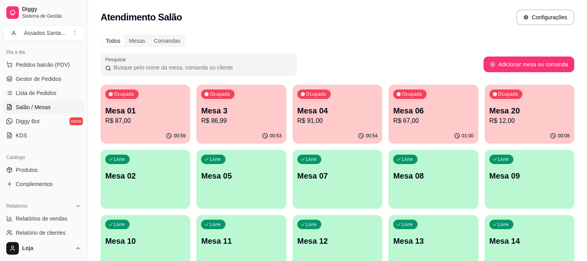
click at [128, 120] on p "R$ 87,00" at bounding box center [145, 120] width 80 height 9
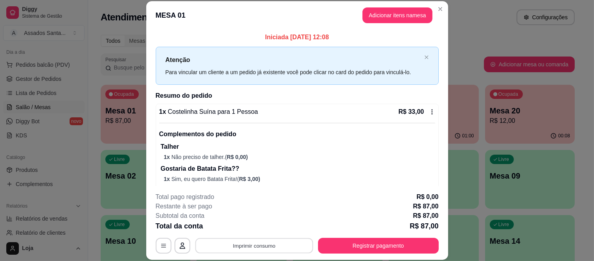
click at [234, 251] on button "Imprimir consumo" at bounding box center [254, 245] width 118 height 15
click at [250, 223] on button "IMPRESSORA caixa" at bounding box center [253, 228] width 55 height 12
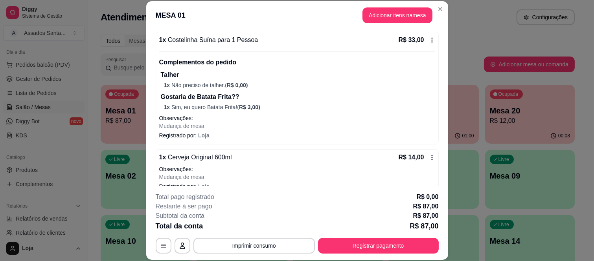
scroll to position [57, 0]
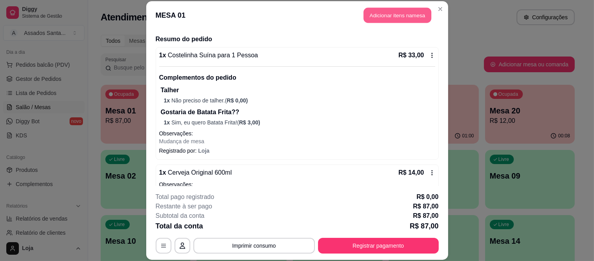
click at [382, 17] on button "Adicionar itens na mesa" at bounding box center [397, 15] width 68 height 15
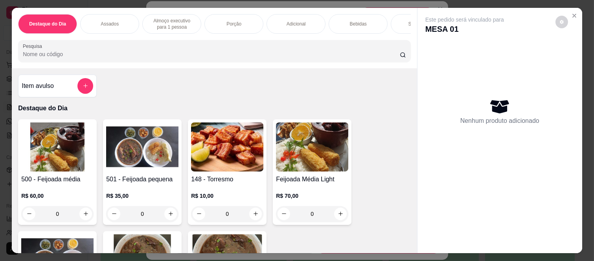
click at [338, 18] on div "Bebidas" at bounding box center [357, 24] width 59 height 20
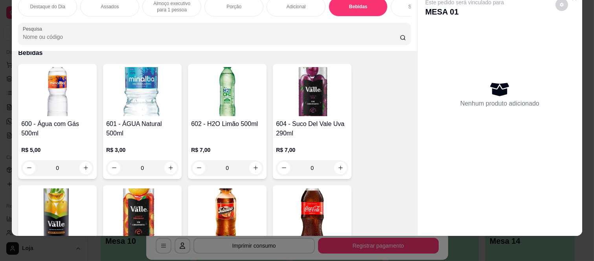
scroll to position [1405, 0]
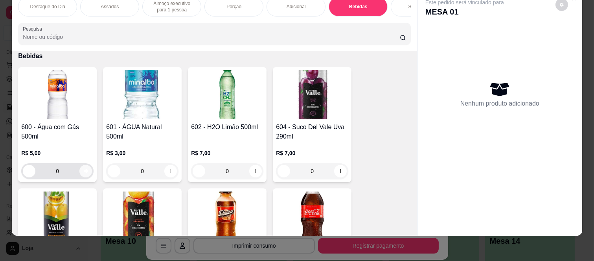
click at [81, 174] on button "increase-product-quantity" at bounding box center [85, 171] width 13 height 13
type input "1"
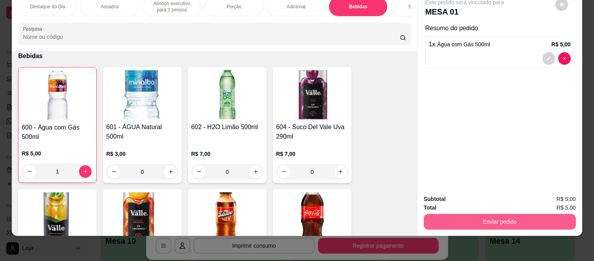
click at [450, 214] on button "Enviar pedido" at bounding box center [500, 222] width 152 height 16
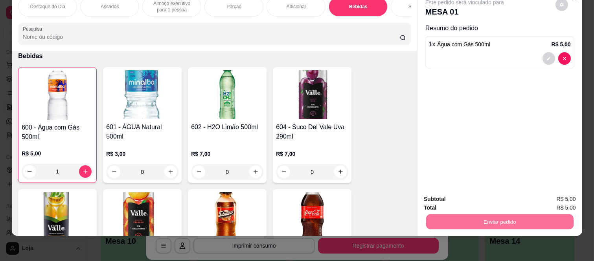
click at [453, 195] on button "Não registrar e enviar pedido" at bounding box center [473, 196] width 79 height 15
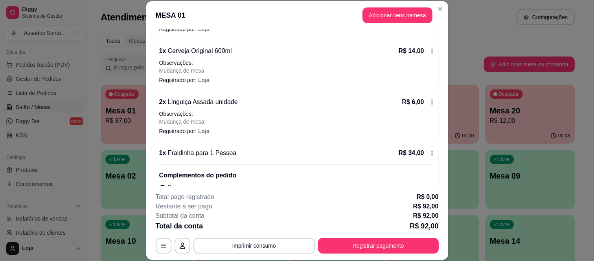
scroll to position [176, 0]
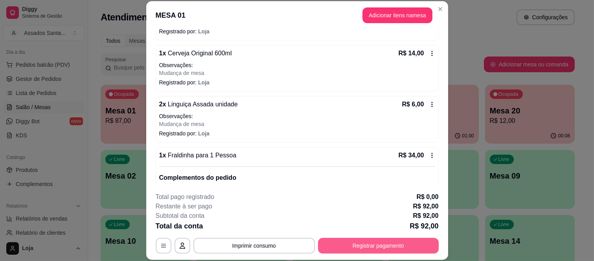
click at [358, 243] on button "Registrar pagamento" at bounding box center [378, 246] width 121 height 16
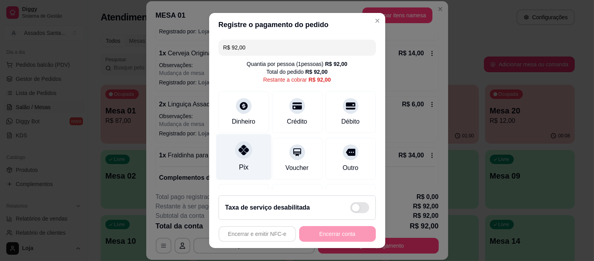
click at [237, 160] on div "Pix" at bounding box center [243, 157] width 55 height 46
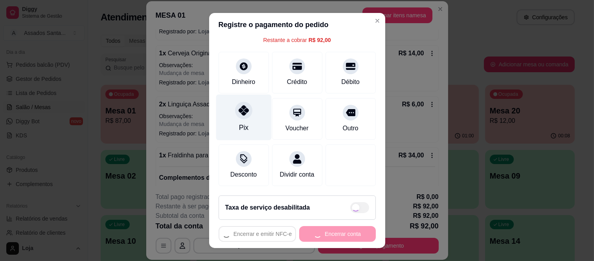
type input "R$ 0,00"
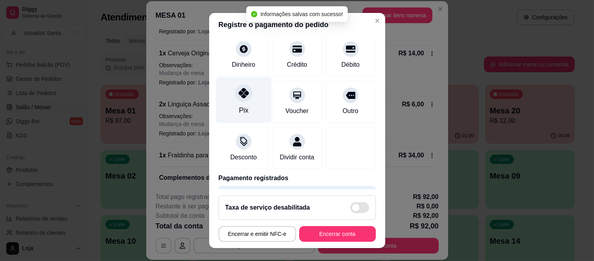
scroll to position [41, 0]
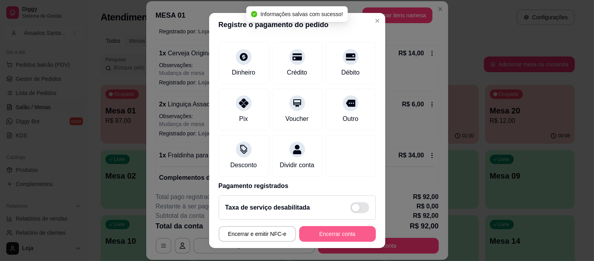
click at [329, 236] on button "Encerrar conta" at bounding box center [337, 234] width 77 height 16
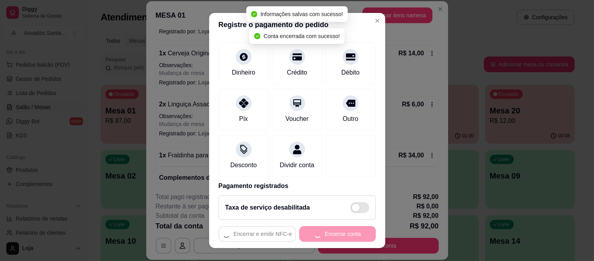
scroll to position [0, 0]
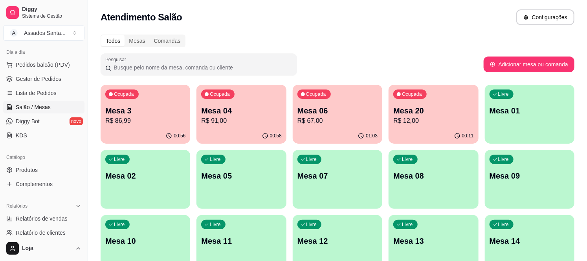
click at [242, 101] on div "Ocupada Mesa 04 R$ 91,00" at bounding box center [241, 107] width 90 height 44
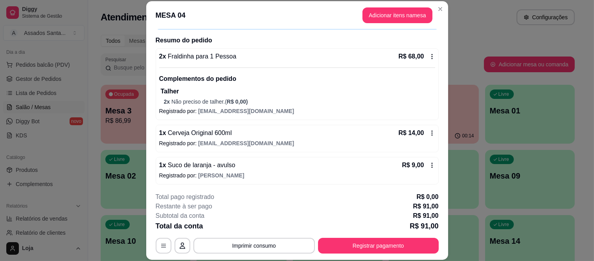
scroll to position [57, 0]
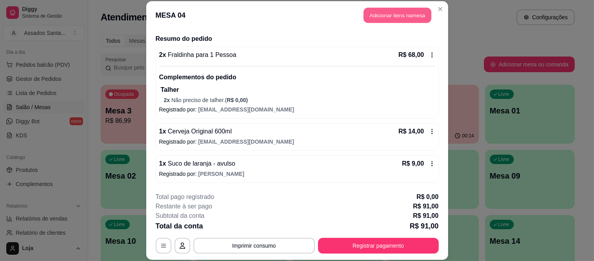
click at [393, 20] on button "Adicionar itens na mesa" at bounding box center [397, 15] width 68 height 15
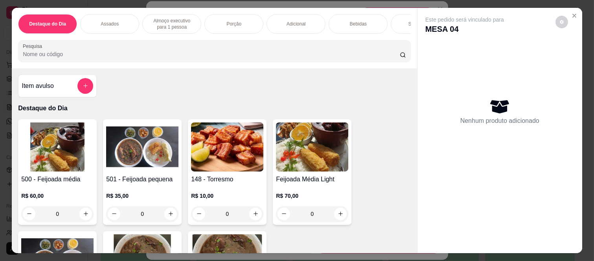
click at [351, 17] on div "Bebidas" at bounding box center [357, 24] width 59 height 20
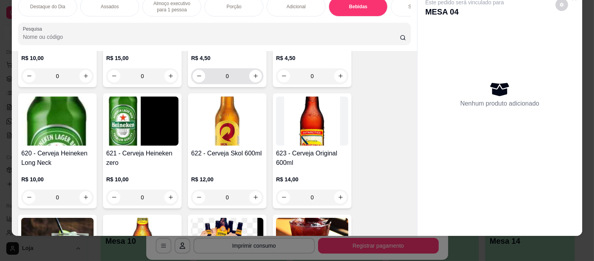
scroll to position [2060, 0]
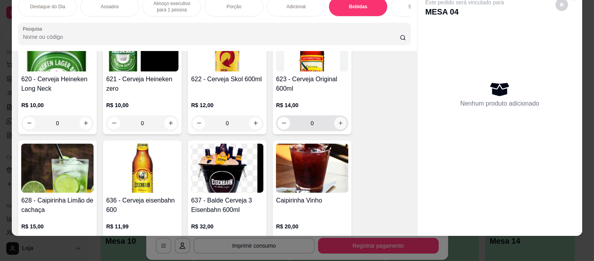
click at [336, 127] on button "increase-product-quantity" at bounding box center [340, 123] width 13 height 13
type input "1"
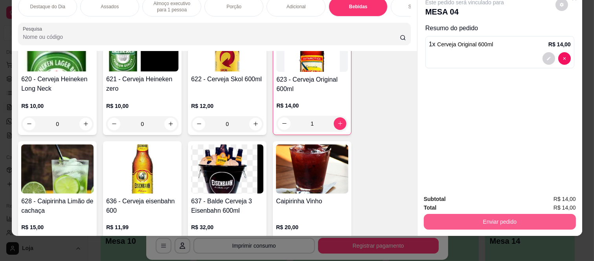
click at [464, 218] on button "Enviar pedido" at bounding box center [500, 222] width 152 height 16
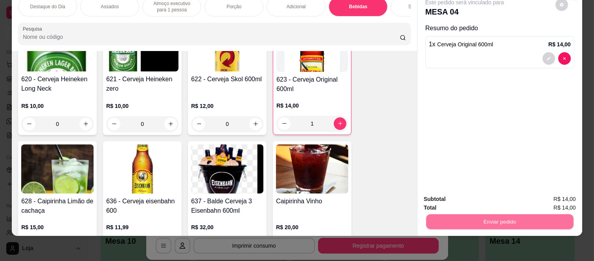
click at [463, 194] on button "Não registrar e enviar pedido" at bounding box center [473, 196] width 82 height 15
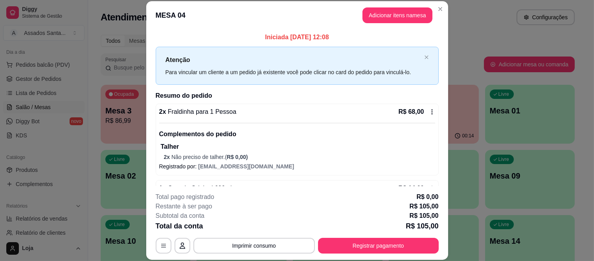
scroll to position [89, 0]
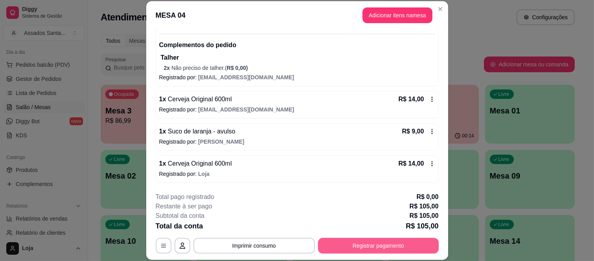
click at [337, 245] on button "Registrar pagamento" at bounding box center [378, 246] width 121 height 16
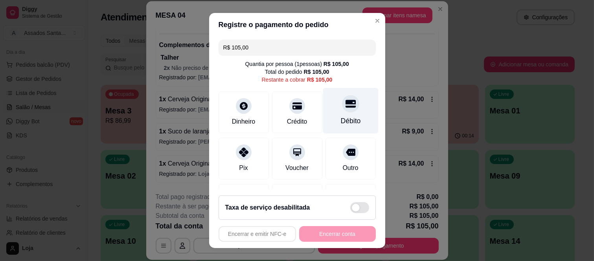
click at [345, 109] on icon at bounding box center [350, 104] width 10 height 10
type input "R$ 0,00"
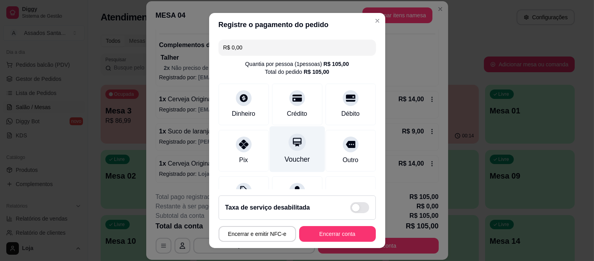
scroll to position [83, 0]
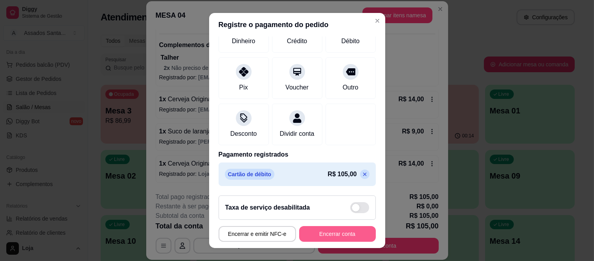
click at [309, 236] on button "Encerrar conta" at bounding box center [337, 234] width 77 height 16
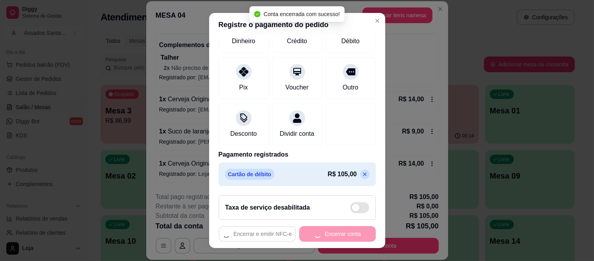
scroll to position [0, 0]
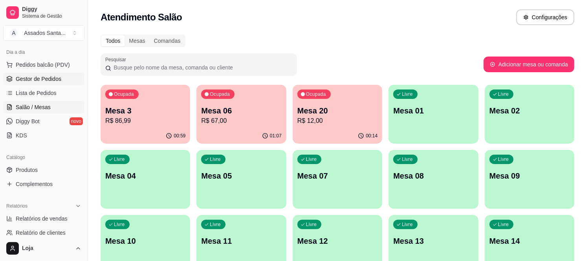
click at [40, 84] on link "Gestor de Pedidos" at bounding box center [43, 79] width 81 height 13
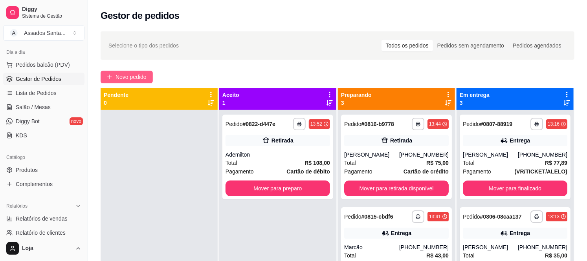
click at [143, 73] on span "Novo pedido" at bounding box center [131, 77] width 31 height 9
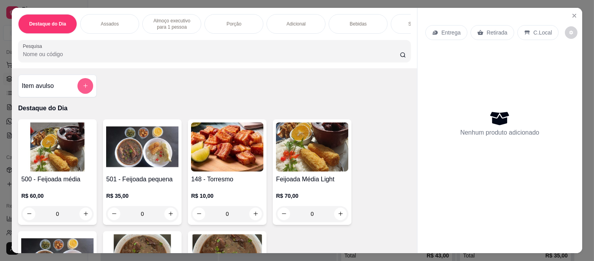
click at [79, 87] on button "add-separate-item" at bounding box center [85, 86] width 16 height 16
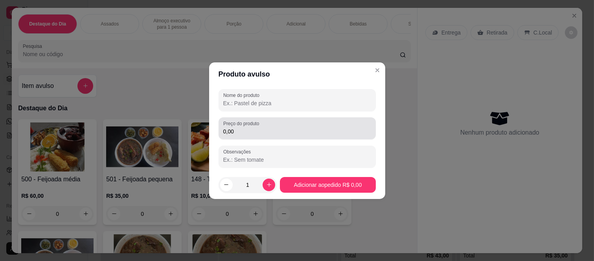
click at [248, 133] on input "0,00" at bounding box center [297, 132] width 148 height 8
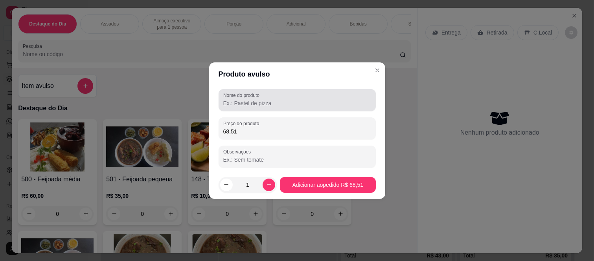
type input "68,51"
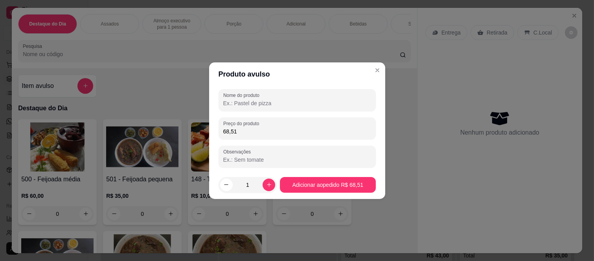
click at [242, 106] on input "Nome do produto" at bounding box center [297, 103] width 148 height 8
type input "fraldinha"
click at [301, 193] on footer "1 Adicionar ao pedido R$ 68,51" at bounding box center [297, 185] width 176 height 28
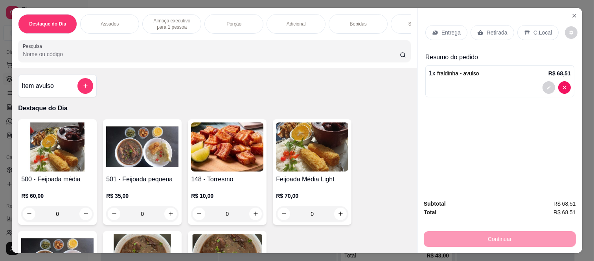
click at [486, 29] on p "Retirada" at bounding box center [496, 33] width 21 height 8
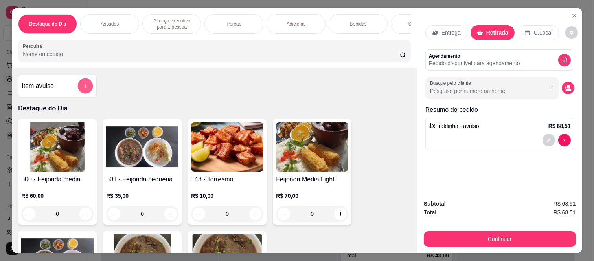
click at [86, 92] on button "add-separate-item" at bounding box center [85, 86] width 15 height 15
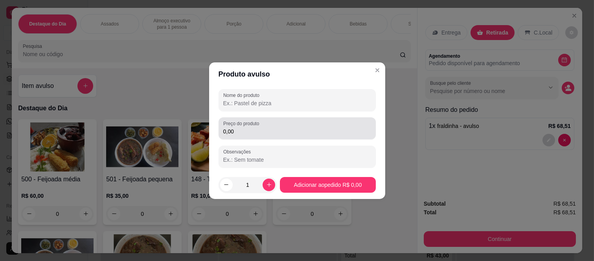
click at [265, 133] on input "0,00" at bounding box center [297, 132] width 148 height 8
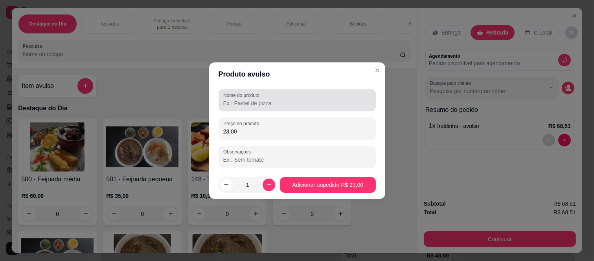
type input "23,00"
click at [264, 102] on input "Nome do produto" at bounding box center [297, 103] width 148 height 8
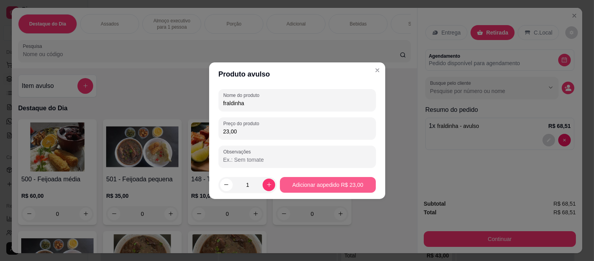
type input "fraldinha"
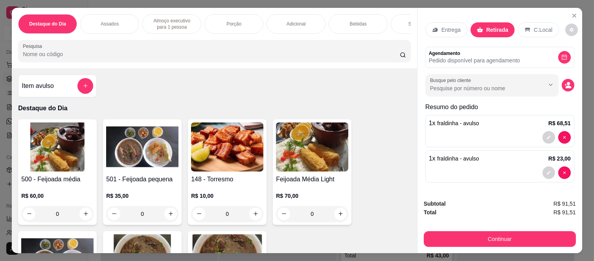
scroll to position [20, 0]
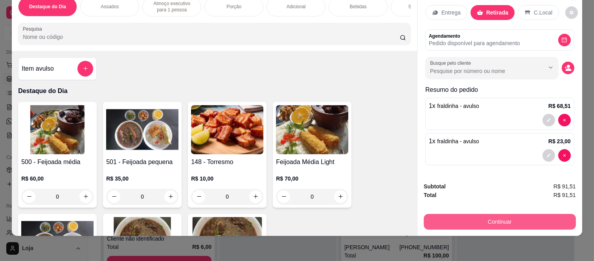
click at [495, 214] on button "Continuar" at bounding box center [500, 222] width 152 height 16
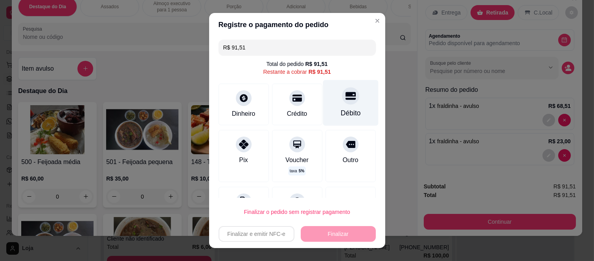
click at [345, 99] on icon at bounding box center [350, 96] width 10 height 8
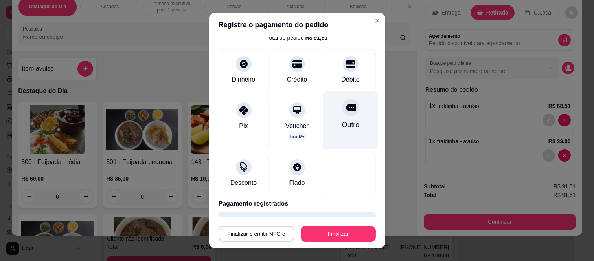
scroll to position [48, 0]
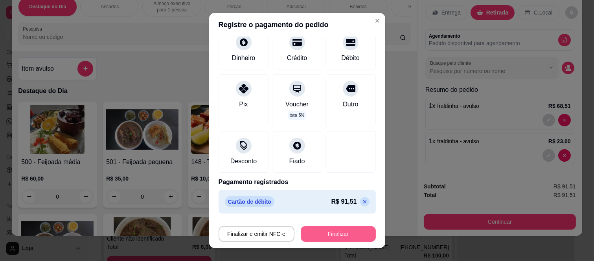
click at [316, 229] on button "Finalizar" at bounding box center [338, 234] width 75 height 16
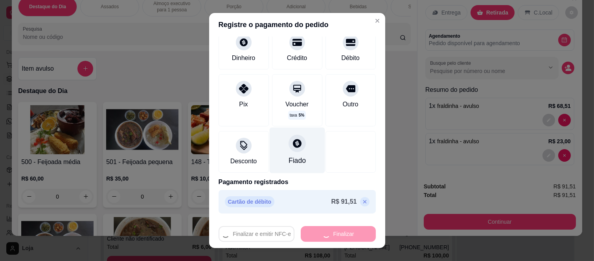
type input "-R$ 91,51"
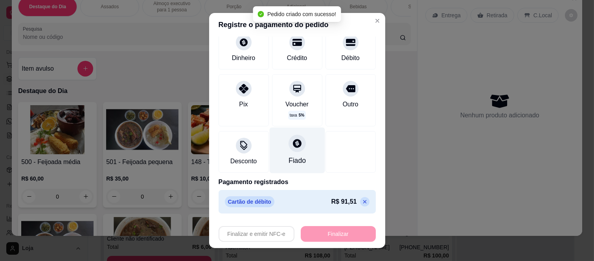
scroll to position [0, 0]
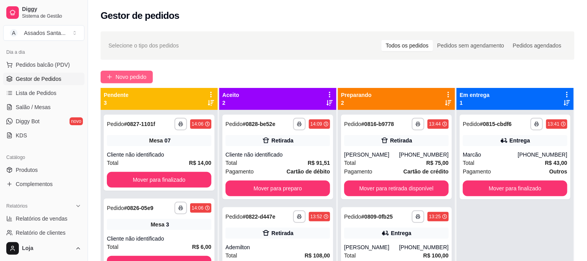
click at [130, 74] on span "Novo pedido" at bounding box center [131, 77] width 31 height 9
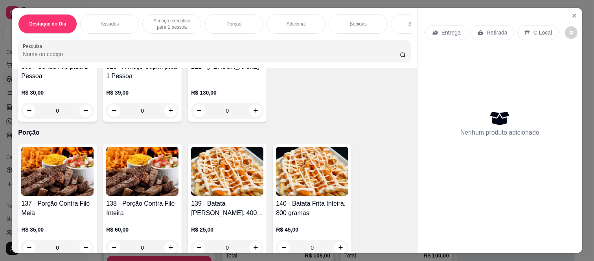
scroll to position [698, 0]
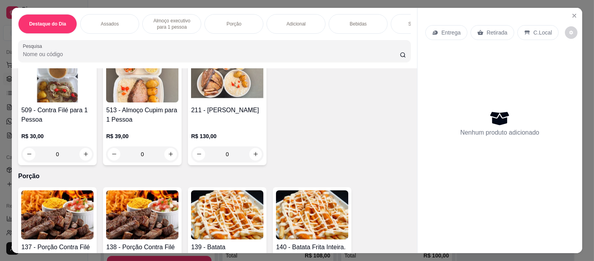
click at [170, 156] on div "0" at bounding box center [142, 155] width 72 height 16
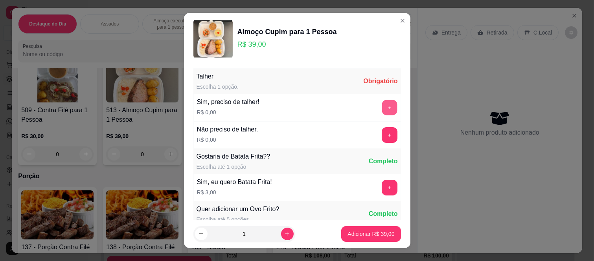
click at [382, 111] on button "+" at bounding box center [389, 107] width 15 height 15
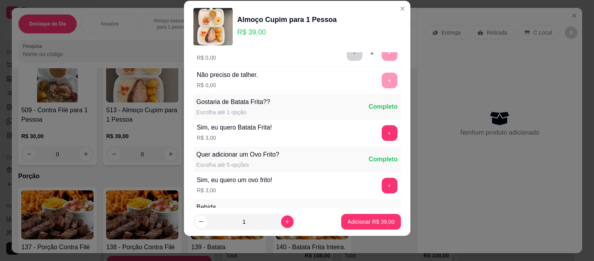
scroll to position [84, 0]
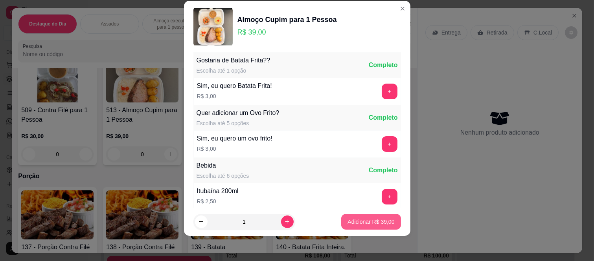
click at [356, 220] on p "Adicionar R$ 39,00" at bounding box center [370, 222] width 47 height 8
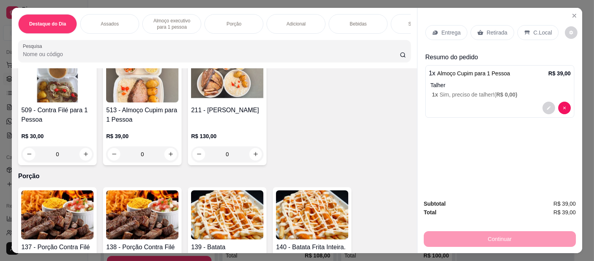
click at [428, 30] on div "Entrega" at bounding box center [446, 32] width 42 height 15
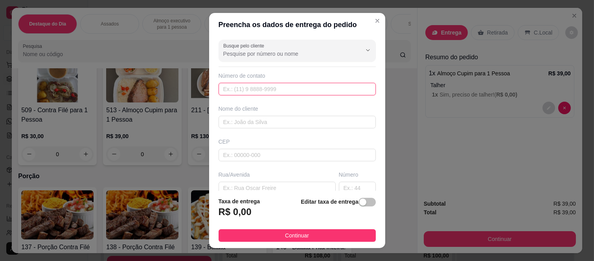
click at [296, 93] on input "text" at bounding box center [296, 89] width 157 height 13
paste input "(18) 98110-8414"
type input "(18) 98110-8414"
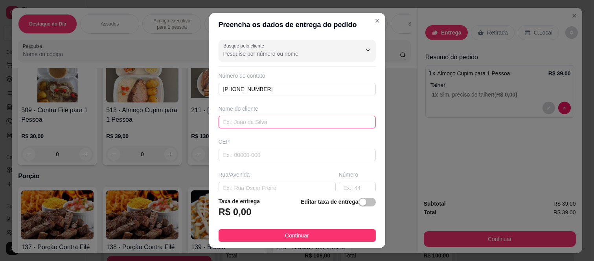
click at [296, 123] on input "text" at bounding box center [296, 122] width 157 height 13
paste input "Paulo Eduardo Martins"
type input "Paulo Eduardo Martins"
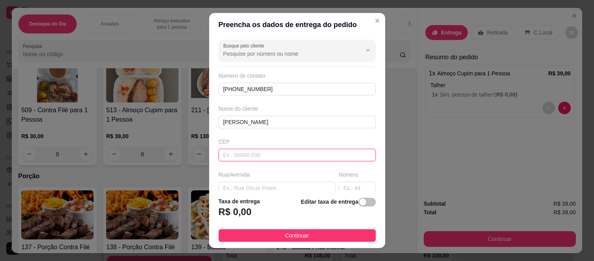
click at [240, 158] on input "text" at bounding box center [296, 155] width 157 height 13
click at [257, 149] on input "text" at bounding box center [296, 155] width 157 height 13
paste input "08260000"
type input "08260000"
type input "Estrada do Pêssego"
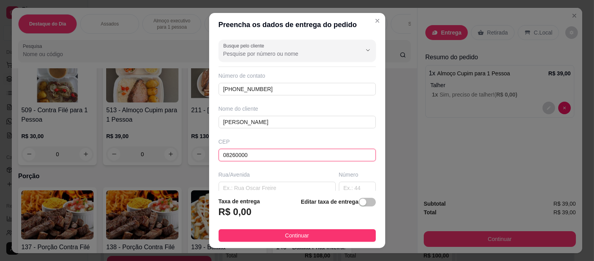
type input "Colônia (Zona Leste)"
type input "São Paulo"
type input "08260000"
click at [343, 186] on input "text" at bounding box center [357, 188] width 37 height 13
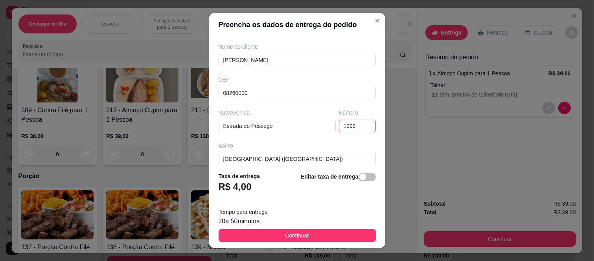
scroll to position [136, 0]
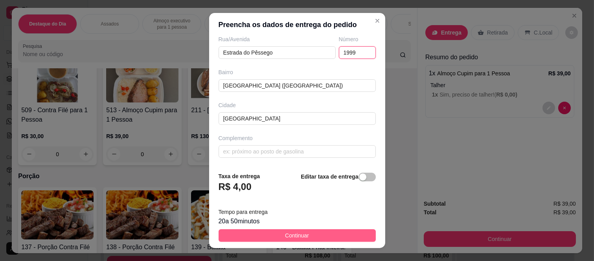
type input "1999"
click at [257, 240] on button "Continuar" at bounding box center [296, 235] width 157 height 13
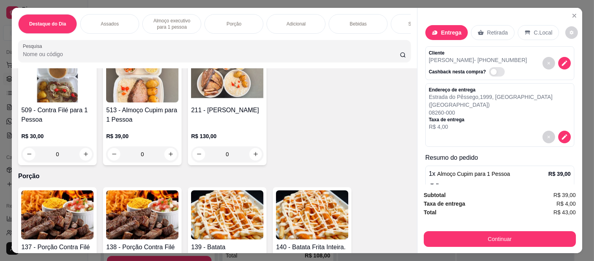
click at [347, 24] on div "Bebidas" at bounding box center [357, 24] width 59 height 20
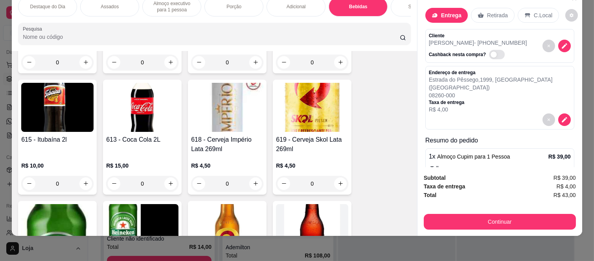
scroll to position [1789, 0]
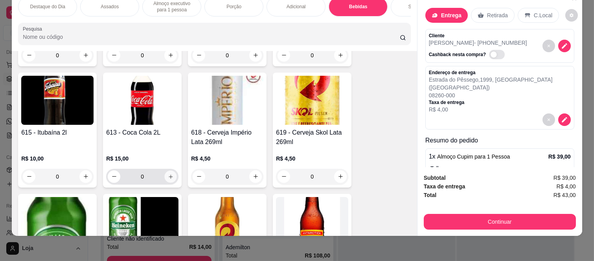
click at [167, 173] on button "increase-product-quantity" at bounding box center [171, 177] width 12 height 12
type input "1"
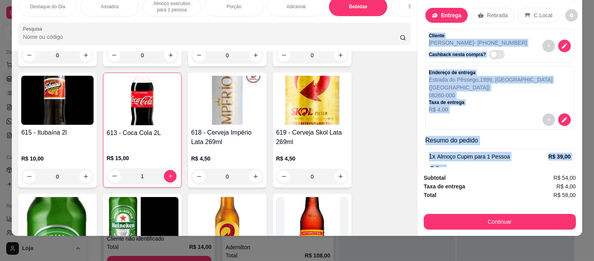
scroll to position [72, 0]
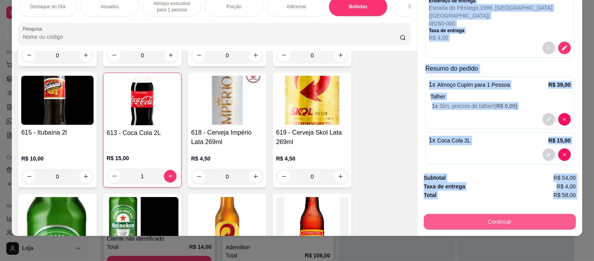
drag, startPoint x: 422, startPoint y: 24, endPoint x: 466, endPoint y: 210, distance: 191.9
click at [466, 210] on div "Entrega Retirada C.Local Cliente Paulo Eduardo Martins - (18) 98110-8414 Cashba…" at bounding box center [499, 114] width 165 height 246
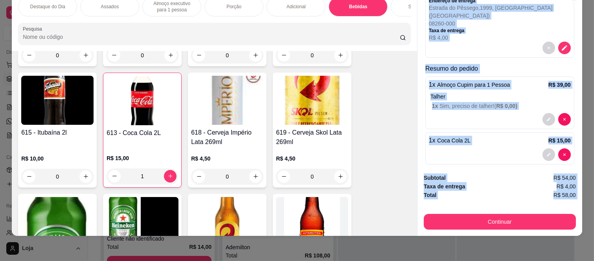
copy div "Cliente Paulo Eduardo Martins - (18) 98110-8414 Cashback nesta compra? Endereço…"
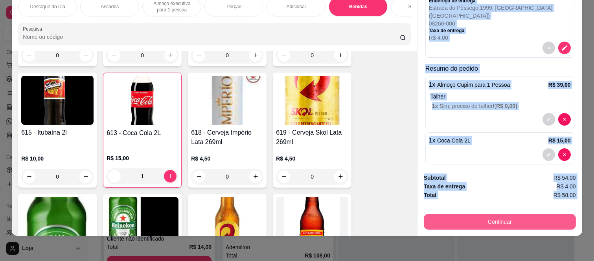
click at [443, 215] on button "Continuar" at bounding box center [500, 222] width 152 height 16
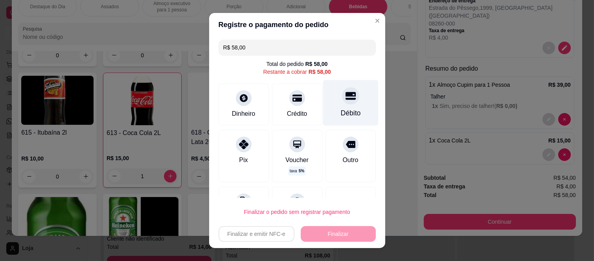
click at [335, 108] on div "Débito" at bounding box center [350, 103] width 55 height 46
type input "R$ 0,00"
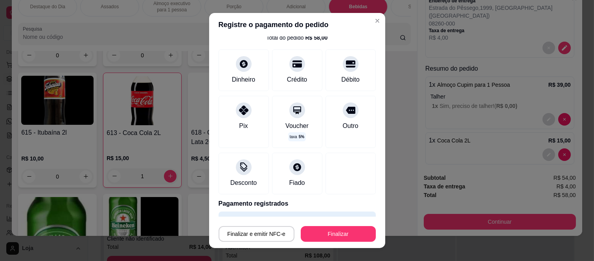
scroll to position [48, 0]
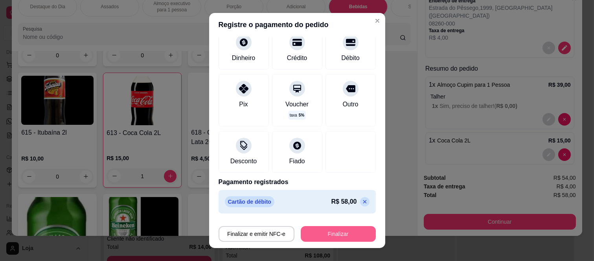
click at [344, 231] on button "Finalizar" at bounding box center [338, 234] width 75 height 16
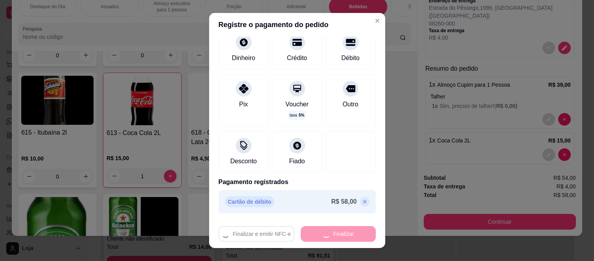
type input "0"
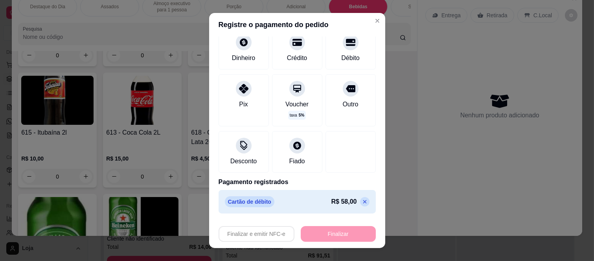
type input "-R$ 58,00"
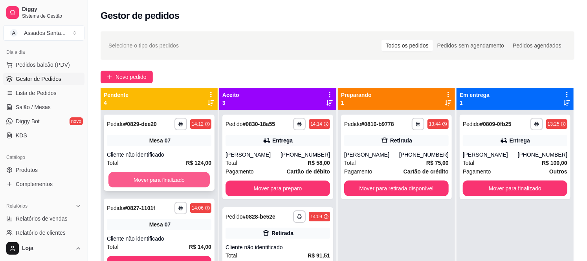
click at [162, 182] on button "Mover para finalizado" at bounding box center [158, 180] width 101 height 15
click at [162, 182] on button "Mover para finalizado" at bounding box center [159, 180] width 105 height 16
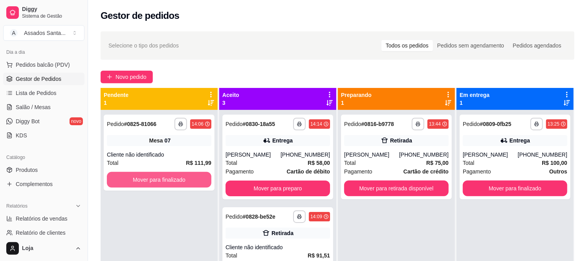
click at [162, 182] on button "Mover para finalizado" at bounding box center [159, 180] width 105 height 16
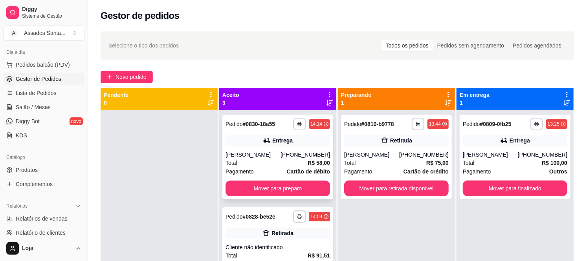
click at [274, 156] on div "Paulo Eduardo Martins" at bounding box center [253, 155] width 55 height 8
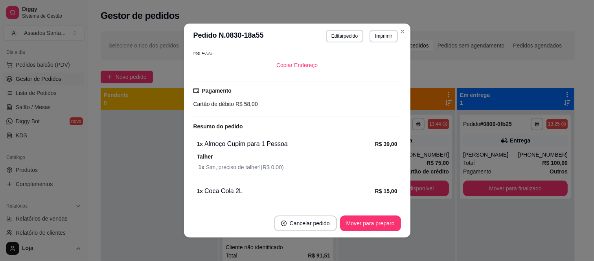
scroll to position [214, 0]
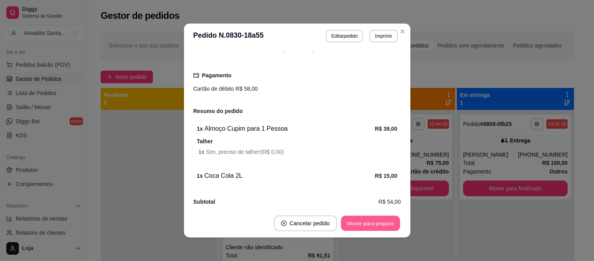
click at [368, 222] on button "Mover para preparo" at bounding box center [370, 223] width 59 height 15
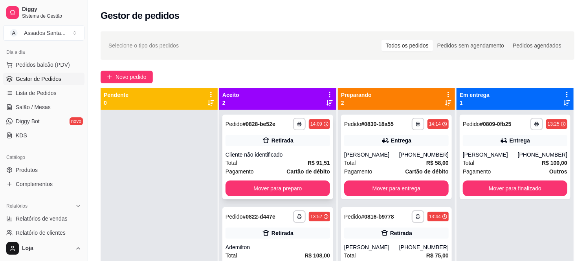
click at [285, 162] on div "Total R$ 91,51" at bounding box center [278, 163] width 105 height 9
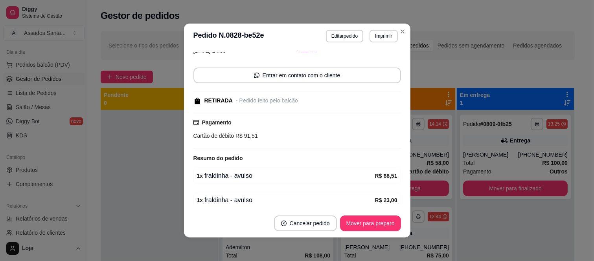
scroll to position [73, 0]
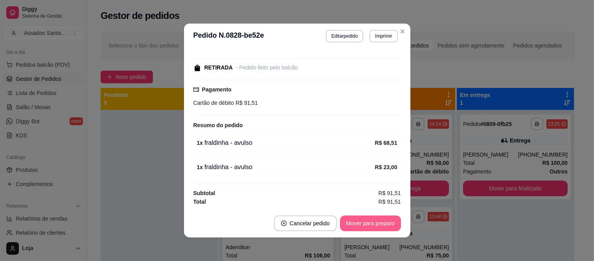
click at [351, 220] on button "Mover para preparo" at bounding box center [370, 224] width 61 height 16
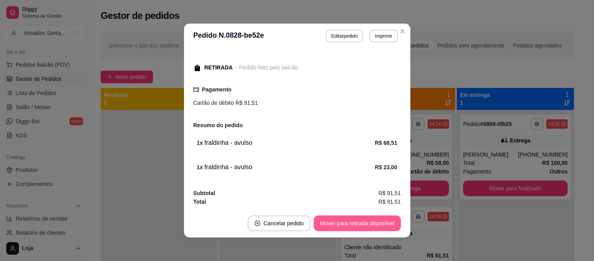
click at [354, 221] on button "Mover para retirada disponível" at bounding box center [357, 224] width 87 height 16
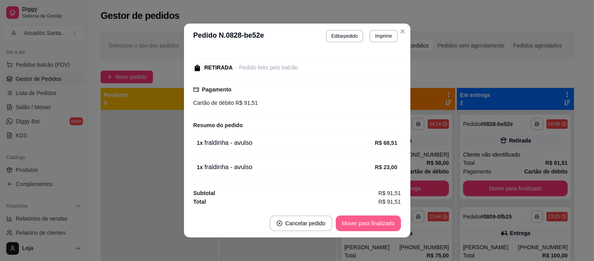
click at [354, 221] on button "Mover para finalizado" at bounding box center [368, 224] width 65 height 16
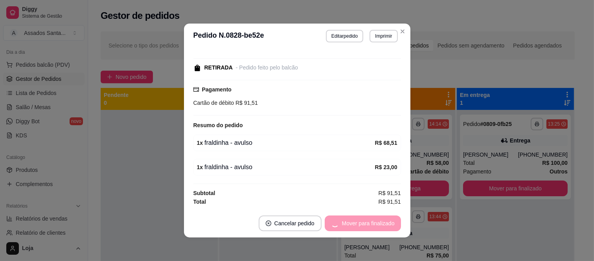
scroll to position [40, 0]
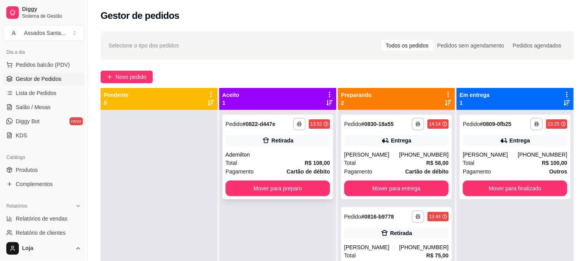
click at [247, 135] on div "Retirada" at bounding box center [278, 140] width 105 height 11
click at [56, 163] on div "Catálogo" at bounding box center [43, 157] width 81 height 13
click at [46, 105] on span "Salão / Mesas" at bounding box center [33, 107] width 35 height 8
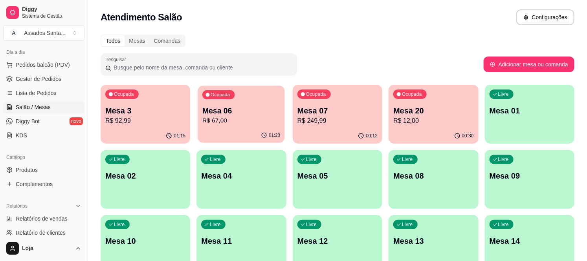
click at [261, 126] on div "Ocupada Mesa 06 R$ 67,00" at bounding box center [241, 107] width 87 height 42
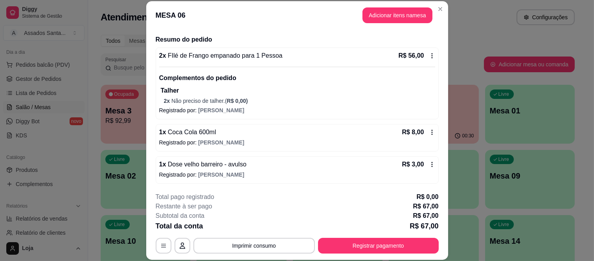
scroll to position [57, 0]
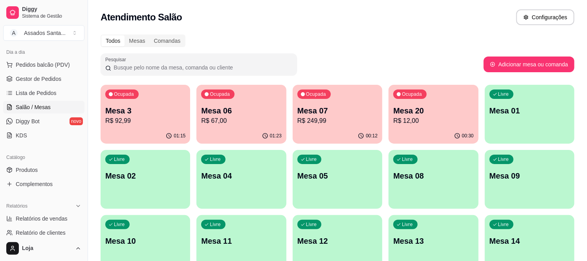
click at [350, 125] on p "R$ 249,99" at bounding box center [337, 120] width 80 height 9
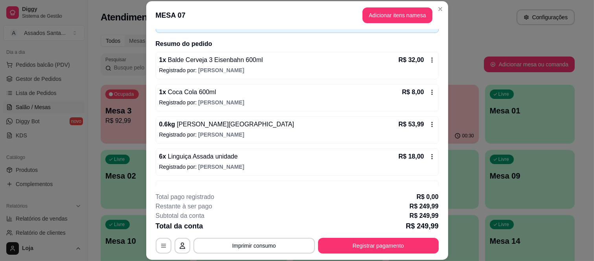
scroll to position [142, 0]
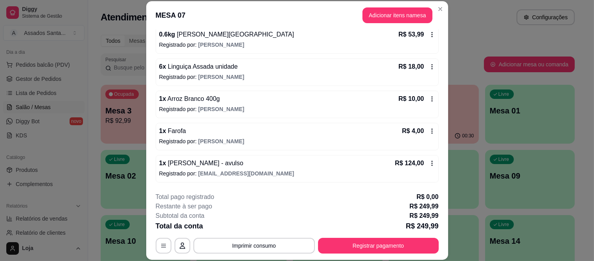
click at [429, 163] on icon at bounding box center [432, 163] width 6 height 6
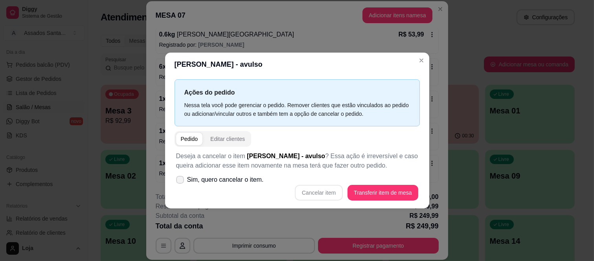
click at [187, 181] on span "Sim, quero cancelar o item." at bounding box center [225, 179] width 77 height 9
click at [181, 181] on input "Sim, quero cancelar o item." at bounding box center [178, 183] width 5 height 5
checkbox input "true"
click at [324, 192] on button "Cancelar item" at bounding box center [319, 193] width 48 height 16
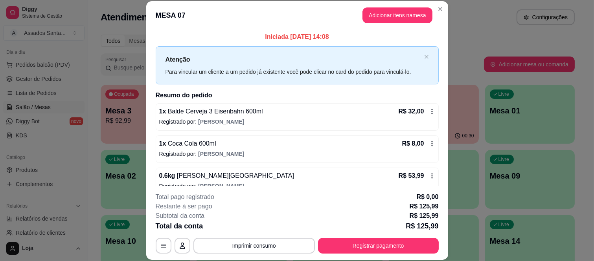
scroll to position [0, 0]
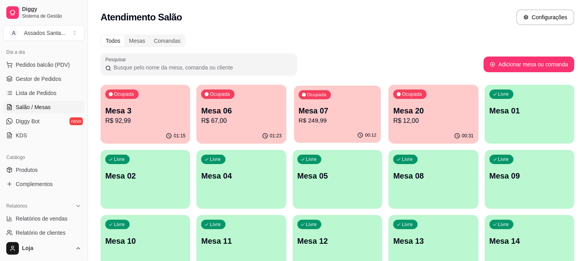
click at [329, 117] on p "R$ 249,99" at bounding box center [338, 120] width 78 height 9
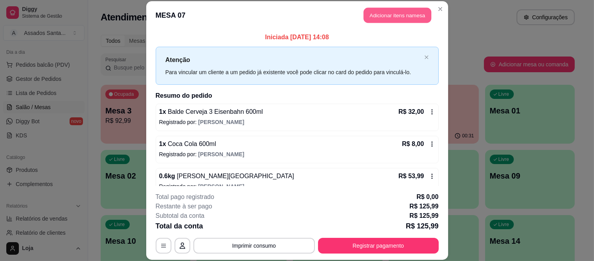
click at [405, 15] on button "Adicionar itens na mesa" at bounding box center [397, 15] width 68 height 15
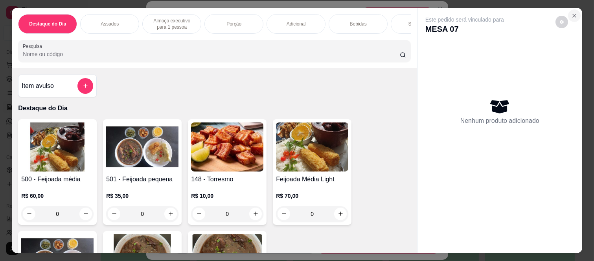
click at [571, 13] on icon "Close" at bounding box center [574, 16] width 6 height 6
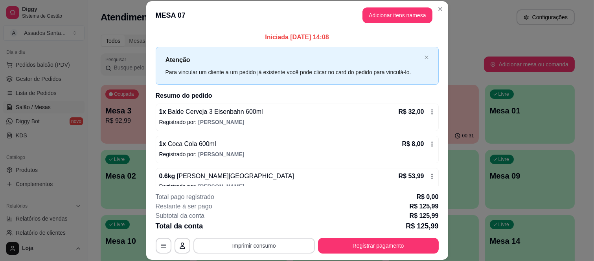
click at [240, 241] on button "Imprimir consumo" at bounding box center [253, 246] width 121 height 16
click at [260, 225] on button "IMPRESSORA caixa" at bounding box center [253, 228] width 55 height 12
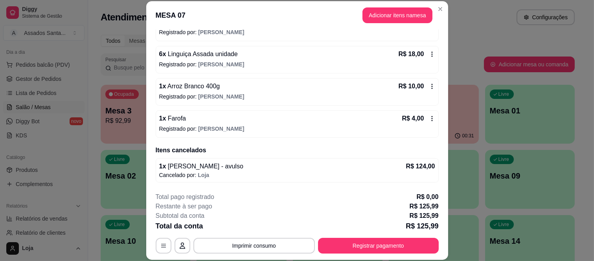
scroll to position [24, 0]
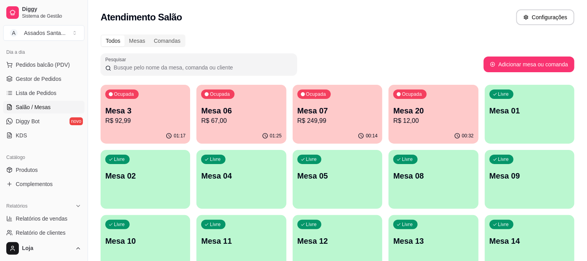
click at [151, 112] on p "Mesa 3" at bounding box center [145, 110] width 80 height 11
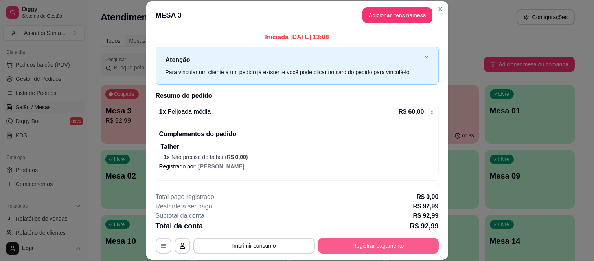
click at [384, 244] on button "Registrar pagamento" at bounding box center [378, 246] width 121 height 16
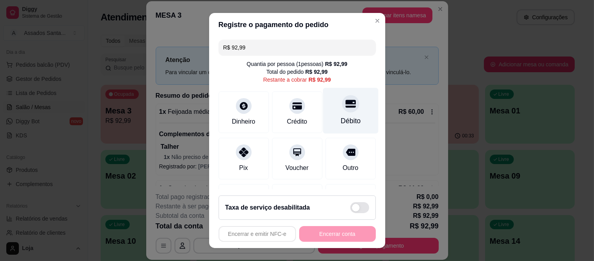
click at [340, 120] on div "Débito" at bounding box center [350, 121] width 20 height 10
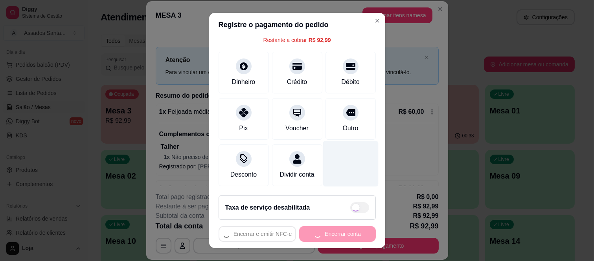
type input "R$ 0,00"
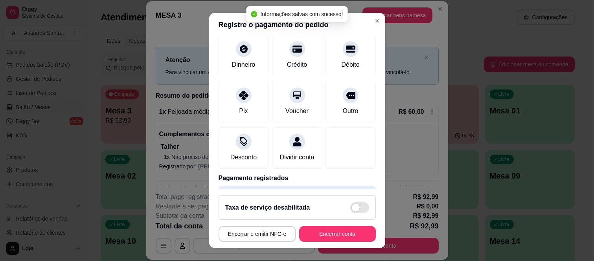
scroll to position [41, 0]
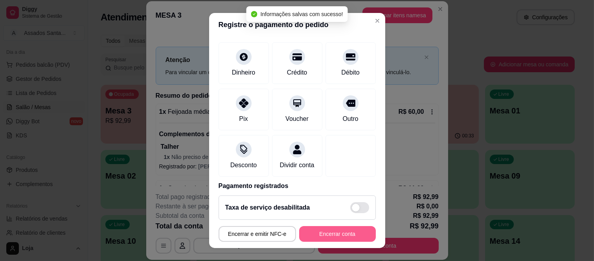
click at [322, 233] on button "Encerrar conta" at bounding box center [337, 234] width 77 height 16
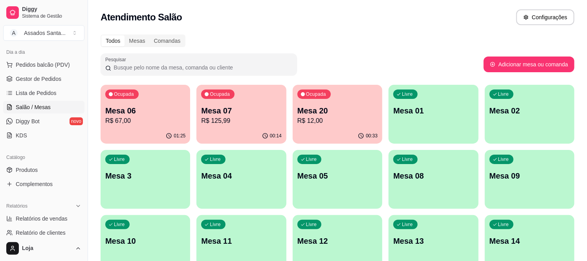
click at [173, 107] on p "Mesa 06" at bounding box center [145, 110] width 80 height 11
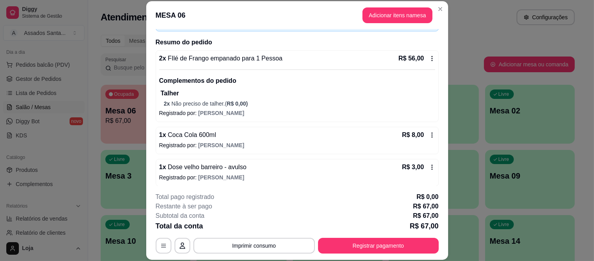
scroll to position [57, 0]
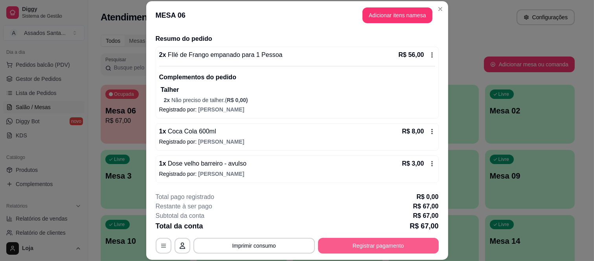
click at [358, 240] on button "Registrar pagamento" at bounding box center [378, 246] width 121 height 16
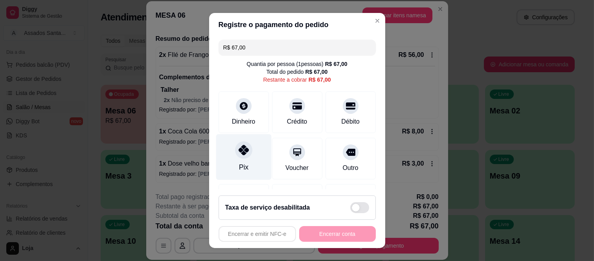
click at [242, 150] on icon at bounding box center [243, 150] width 10 height 10
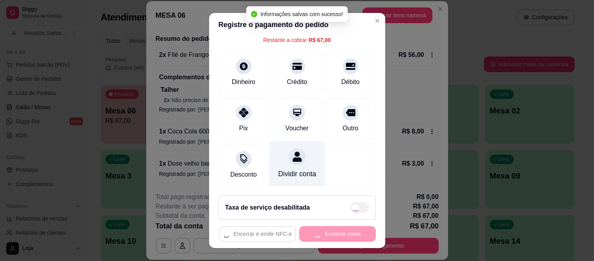
type input "R$ 0,00"
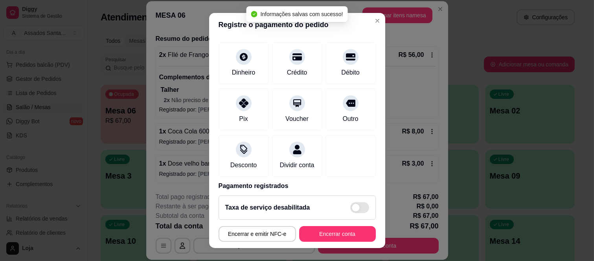
click at [315, 243] on footer "Taxa de serviço desabilitada Encerrar e emitir NFC-e Encerrar conta" at bounding box center [297, 218] width 176 height 59
click at [319, 235] on button "Encerrar conta" at bounding box center [337, 234] width 77 height 16
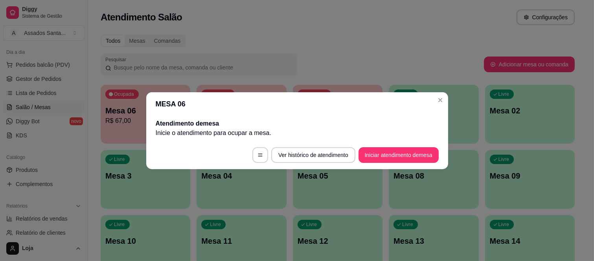
scroll to position [0, 0]
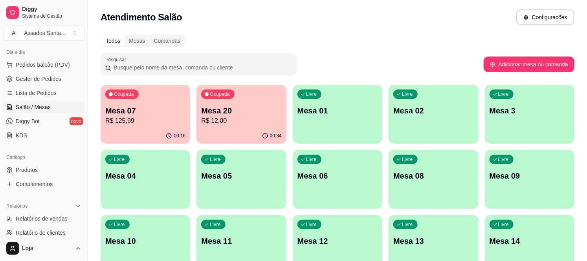
click at [152, 110] on p "Mesa 07" at bounding box center [145, 110] width 80 height 11
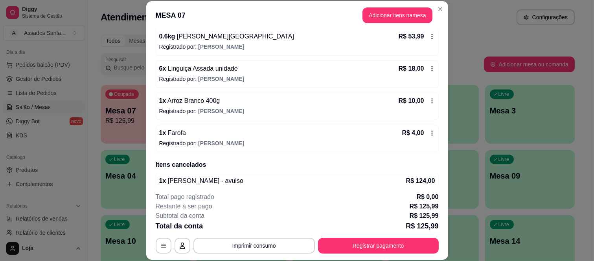
scroll to position [154, 0]
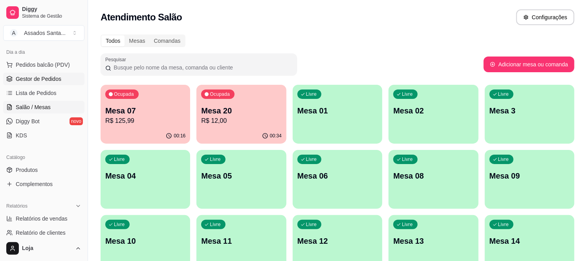
click at [45, 77] on span "Gestor de Pedidos" at bounding box center [39, 79] width 46 height 8
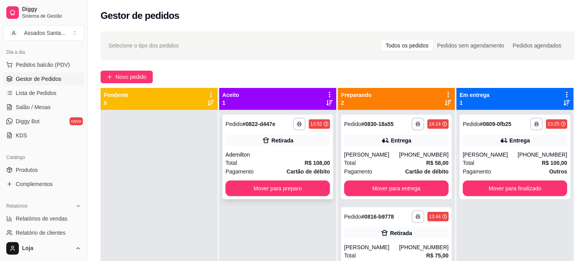
click at [256, 159] on div "Total R$ 108,00" at bounding box center [278, 163] width 105 height 9
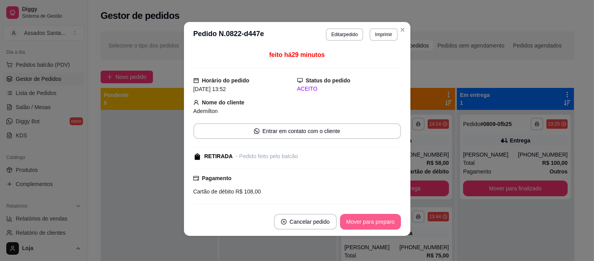
click at [352, 217] on button "Mover para preparo" at bounding box center [370, 222] width 61 height 16
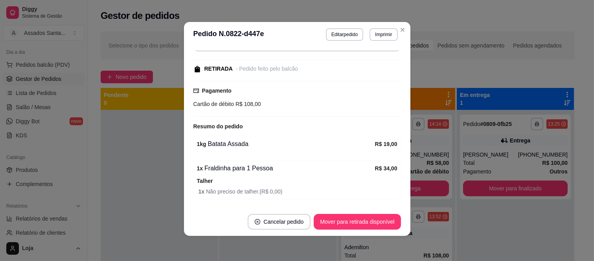
scroll to position [210, 0]
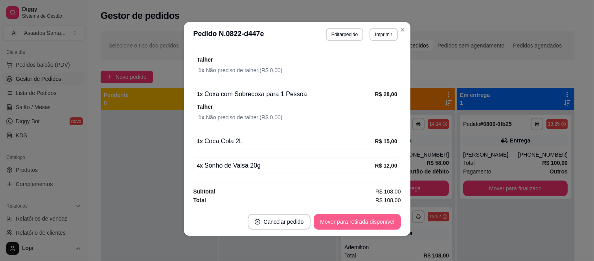
click at [344, 222] on button "Mover para retirada disponível" at bounding box center [357, 222] width 87 height 16
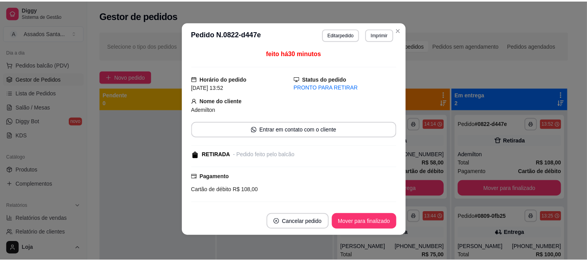
scroll to position [0, 0]
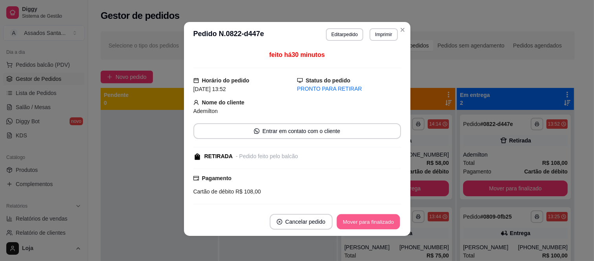
click at [358, 221] on button "Mover para finalizado" at bounding box center [367, 222] width 63 height 15
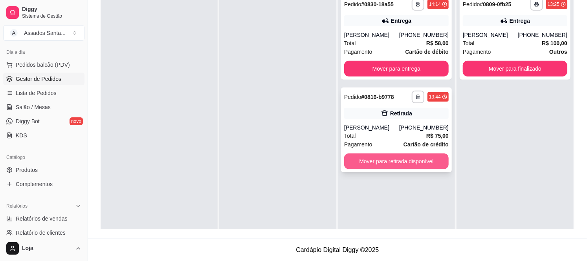
click at [363, 165] on button "Mover para retirada disponível" at bounding box center [396, 162] width 105 height 16
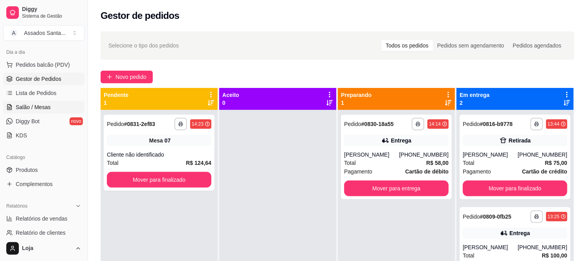
click at [41, 112] on link "Salão / Mesas" at bounding box center [43, 107] width 81 height 13
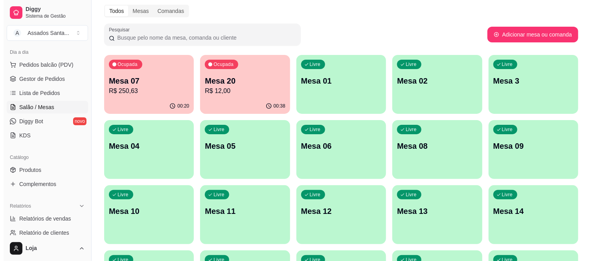
scroll to position [44, 0]
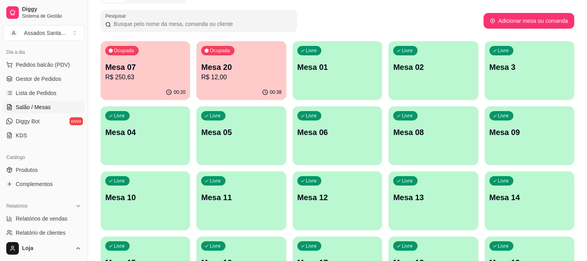
click at [155, 69] on p "Mesa 07" at bounding box center [145, 67] width 80 height 11
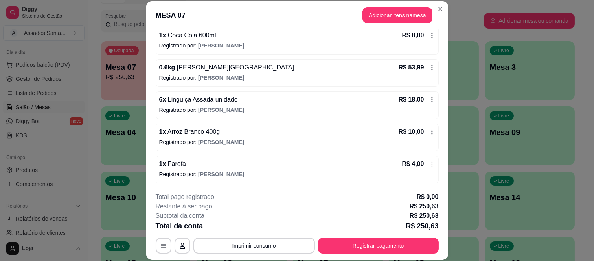
scroll to position [87, 0]
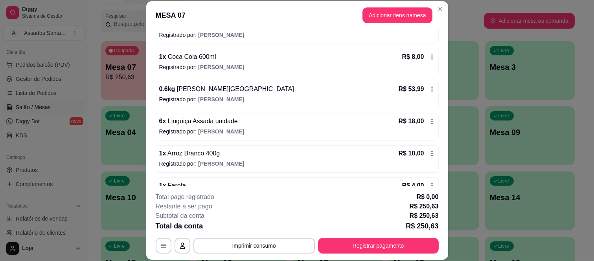
click at [429, 88] on icon at bounding box center [432, 89] width 6 height 6
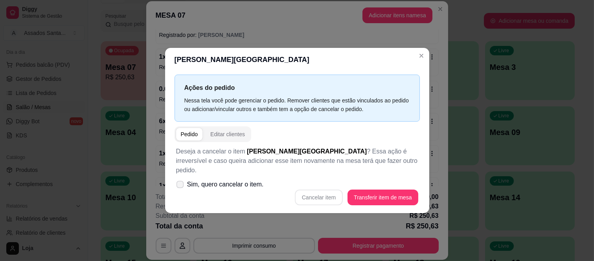
click at [218, 184] on span "Sim, quero cancelar o item." at bounding box center [225, 184] width 77 height 9
click at [181, 186] on input "Sim, quero cancelar o item." at bounding box center [178, 188] width 5 height 5
checkbox input "true"
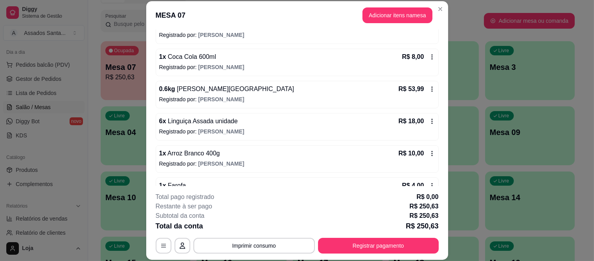
click at [429, 88] on icon at bounding box center [432, 89] width 6 height 6
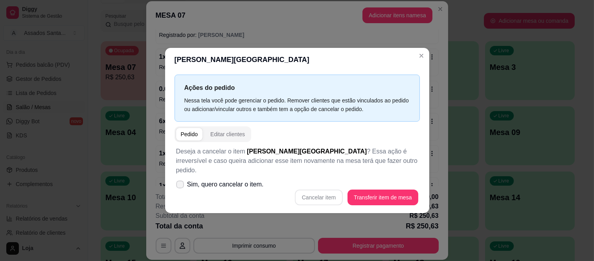
click at [206, 184] on span "Sim, quero cancelar o item." at bounding box center [225, 184] width 77 height 9
click at [181, 186] on input "Sim, quero cancelar o item." at bounding box center [178, 188] width 5 height 5
checkbox input "true"
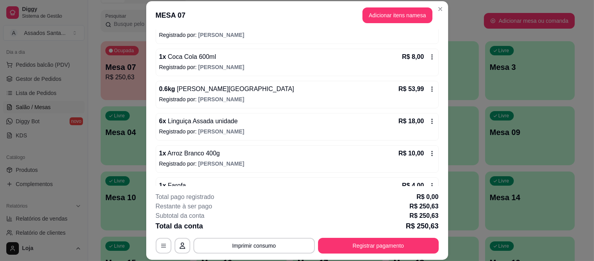
click at [429, 87] on icon at bounding box center [432, 89] width 6 height 6
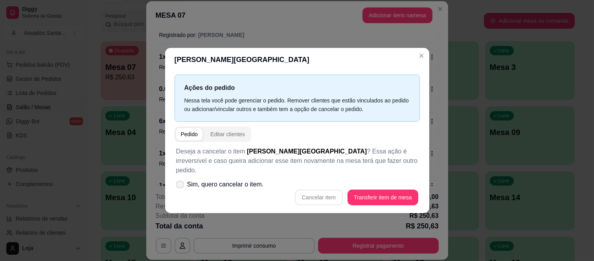
click at [194, 185] on label "Sim, quero cancelar o item." at bounding box center [220, 185] width 94 height 16
click at [181, 186] on input "Sim, quero cancelar o item." at bounding box center [178, 188] width 5 height 5
checkbox input "true"
click at [340, 196] on button "Cancelar item" at bounding box center [319, 198] width 48 height 16
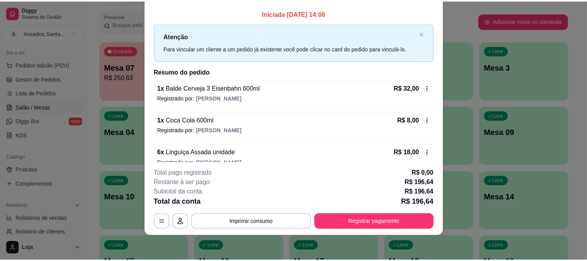
scroll to position [0, 0]
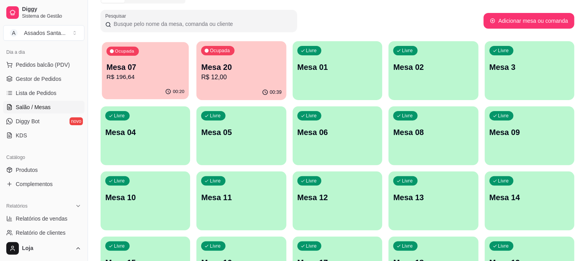
click at [139, 59] on div "Ocupada Mesa 07 R$ 196,64" at bounding box center [145, 63] width 87 height 42
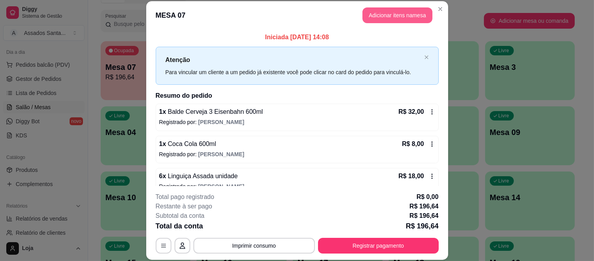
click at [366, 16] on button "Adicionar itens na mesa" at bounding box center [397, 15] width 70 height 16
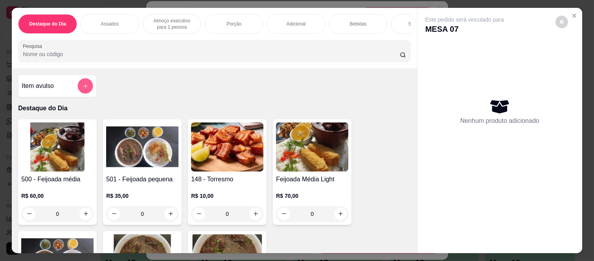
click at [83, 89] on icon "add-separate-item" at bounding box center [86, 86] width 6 height 6
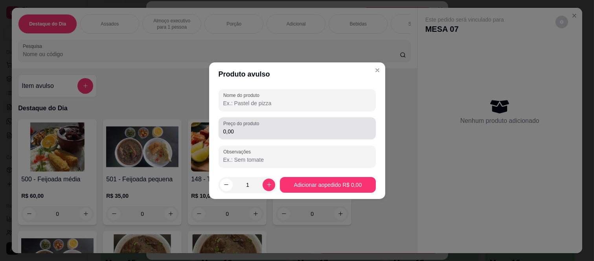
click at [251, 132] on input "0,00" at bounding box center [297, 132] width 148 height 8
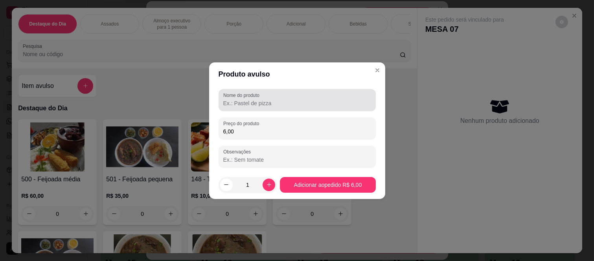
type input "6,00"
click at [253, 106] on input "Nome do produto" at bounding box center [297, 103] width 148 height 8
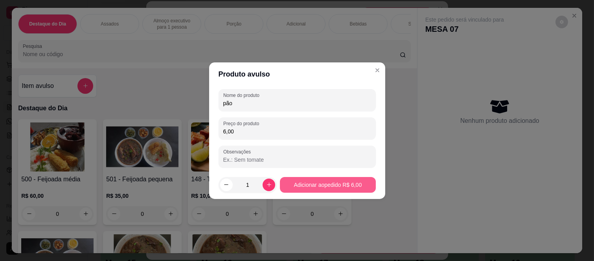
type input "pão"
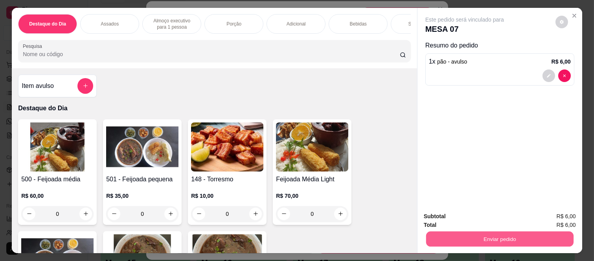
click at [458, 232] on button "Enviar pedido" at bounding box center [499, 239] width 147 height 15
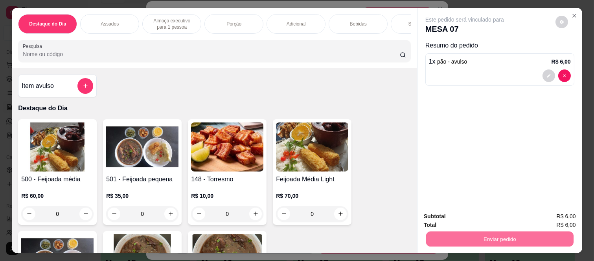
click at [440, 211] on button "Não registrar e enviar pedido" at bounding box center [473, 216] width 82 height 15
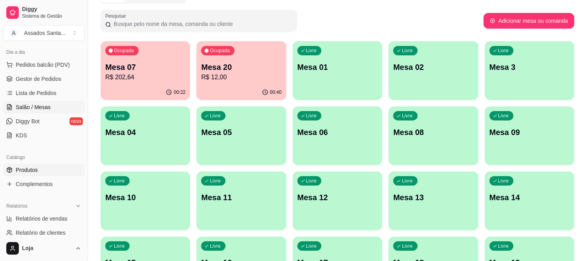
click at [31, 171] on span "Produtos" at bounding box center [27, 170] width 22 height 8
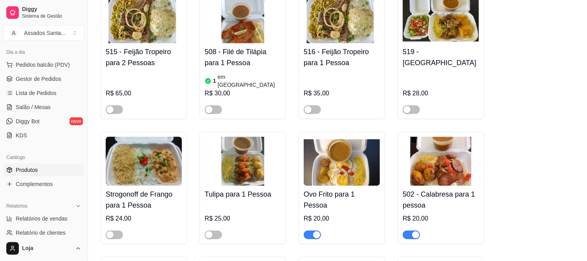
scroll to position [786, 0]
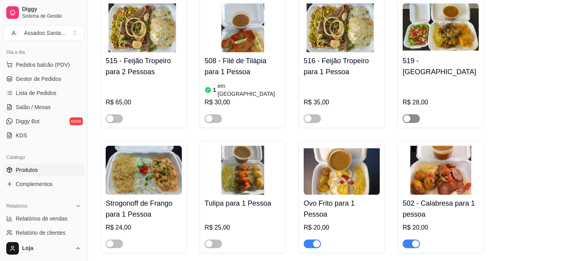
click at [418, 114] on span "button" at bounding box center [411, 118] width 17 height 9
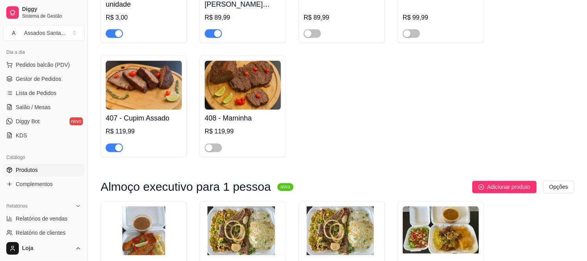
scroll to position [578, 0]
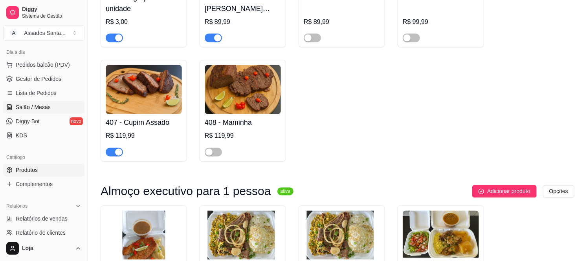
click at [50, 109] on link "Salão / Mesas" at bounding box center [43, 107] width 81 height 13
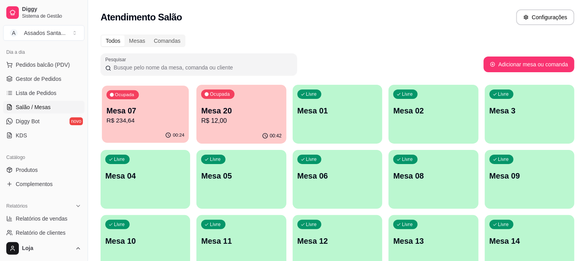
click at [136, 118] on p "R$ 234,64" at bounding box center [145, 120] width 78 height 9
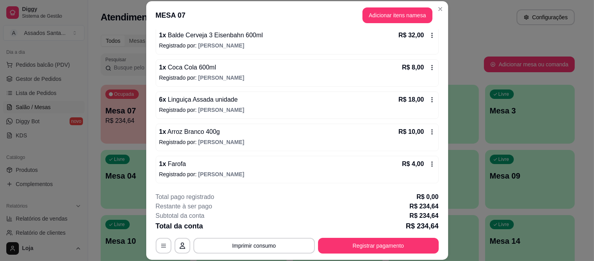
scroll to position [248, 0]
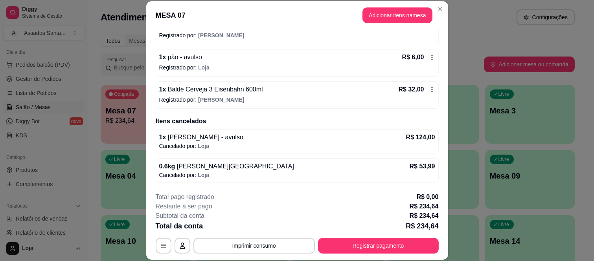
click at [201, 73] on div "1 x pão - avulso R$ 6,00 Registrado por: Loja" at bounding box center [297, 63] width 283 height 28
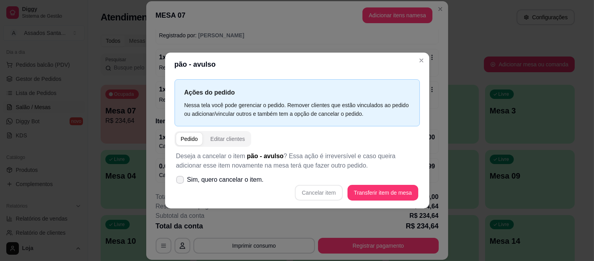
click at [179, 179] on icon at bounding box center [180, 180] width 6 height 5
click at [179, 181] on input "Sim, quero cancelar o item." at bounding box center [178, 183] width 5 height 5
checkbox input "true"
click at [308, 189] on button "Cancelar item" at bounding box center [319, 193] width 48 height 16
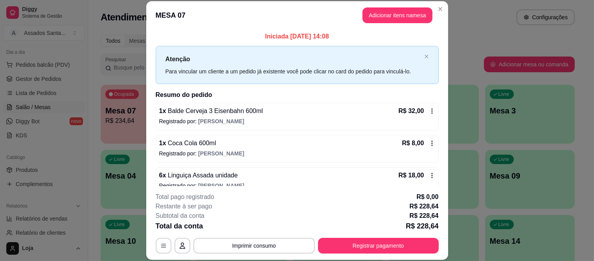
scroll to position [0, 0]
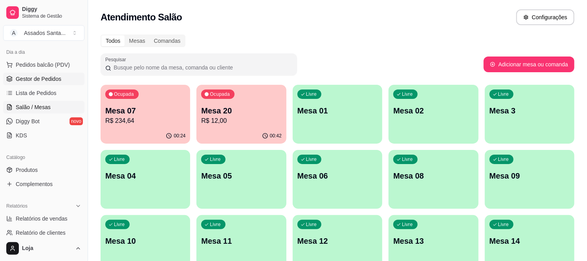
click at [37, 77] on span "Gestor de Pedidos" at bounding box center [39, 79] width 46 height 8
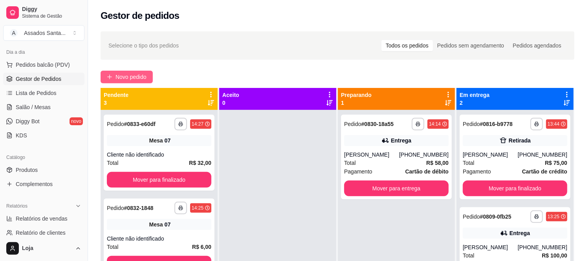
click at [132, 75] on span "Novo pedido" at bounding box center [131, 77] width 31 height 9
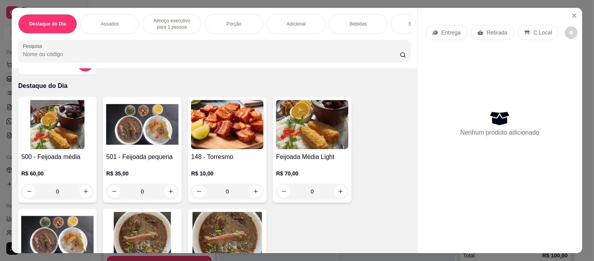
scroll to position [44, 0]
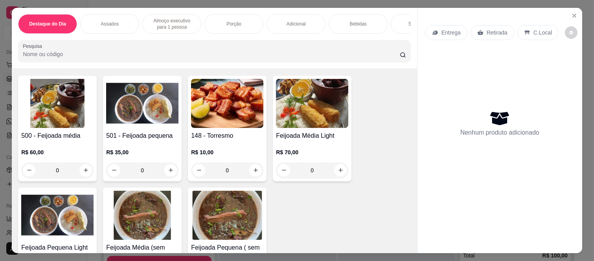
click at [168, 174] on div "0" at bounding box center [142, 171] width 72 height 16
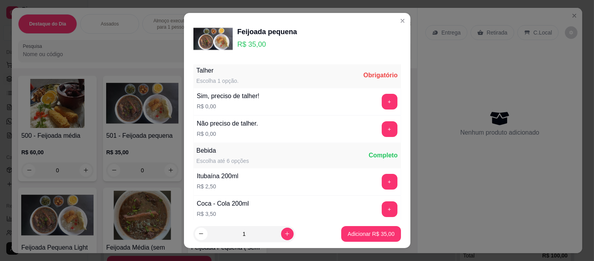
scroll to position [0, 0]
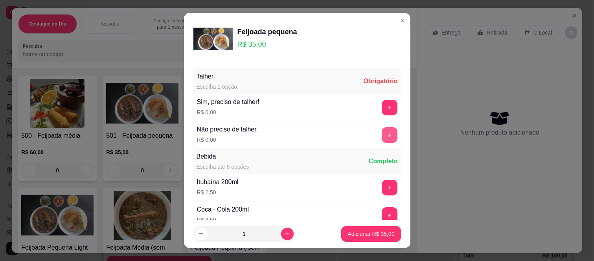
click at [382, 134] on button "+" at bounding box center [390, 135] width 16 height 16
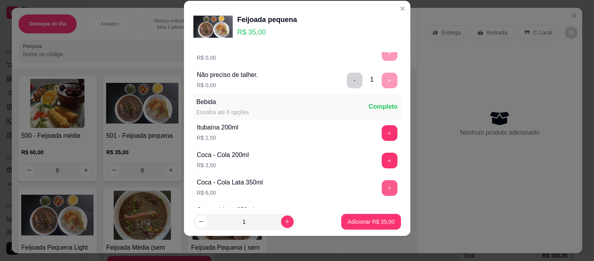
scroll to position [84, 0]
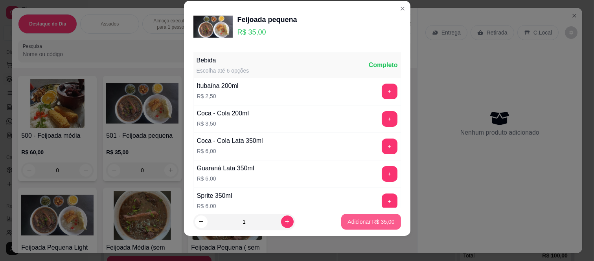
click at [365, 222] on p "Adicionar R$ 35,00" at bounding box center [370, 222] width 47 height 8
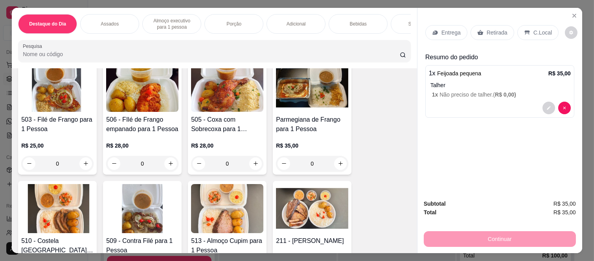
scroll to position [611, 0]
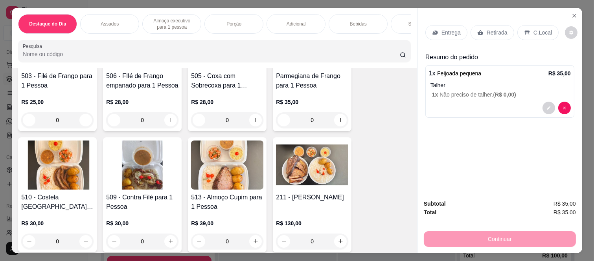
click at [168, 123] on div "0" at bounding box center [142, 120] width 72 height 16
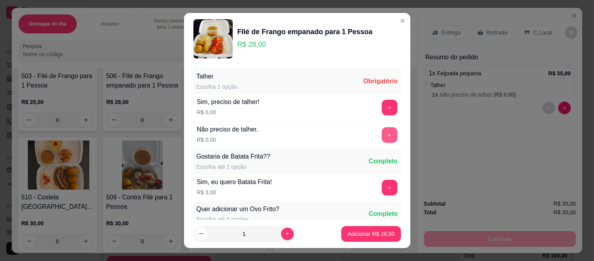
click at [382, 134] on button "+" at bounding box center [390, 135] width 16 height 16
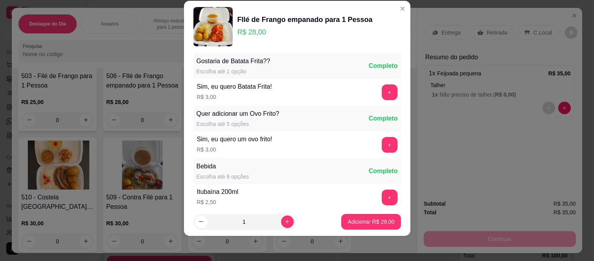
scroll to position [84, 0]
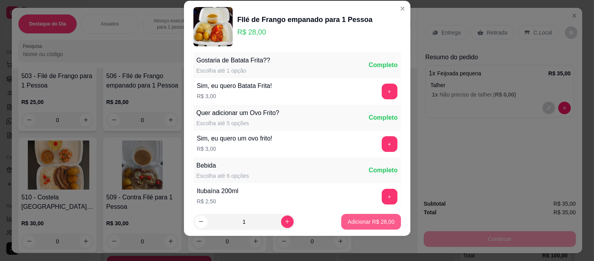
click at [352, 225] on p "Adicionar R$ 28,00" at bounding box center [370, 222] width 47 height 8
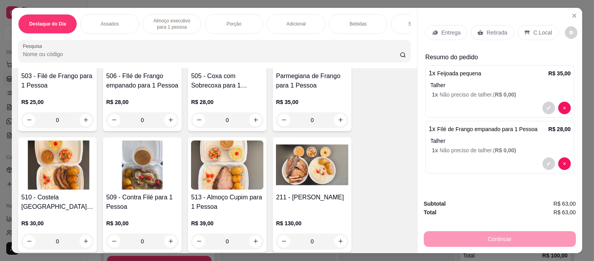
click at [454, 137] on p "Talher" at bounding box center [500, 141] width 140 height 8
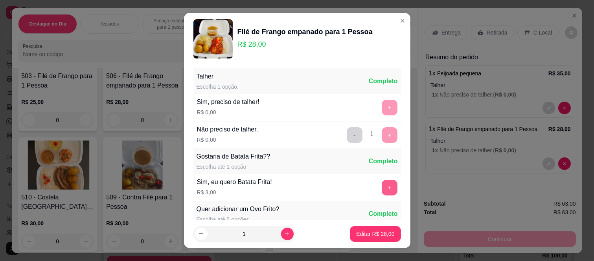
click at [382, 184] on button "+" at bounding box center [390, 188] width 16 height 16
click at [369, 235] on p "Editar R$ 31,00" at bounding box center [375, 234] width 38 height 8
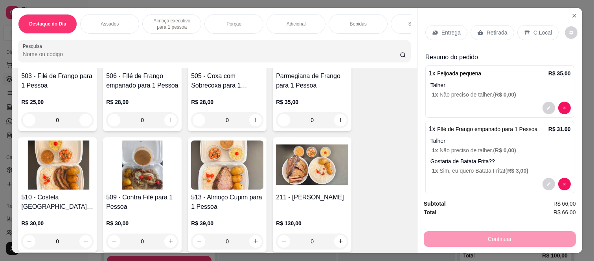
click at [463, 102] on div at bounding box center [500, 108] width 142 height 13
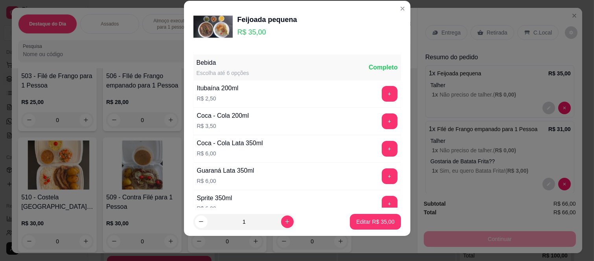
scroll to position [87, 0]
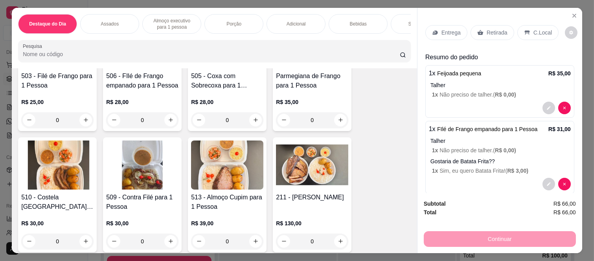
click at [425, 30] on div "Entrega" at bounding box center [446, 32] width 42 height 15
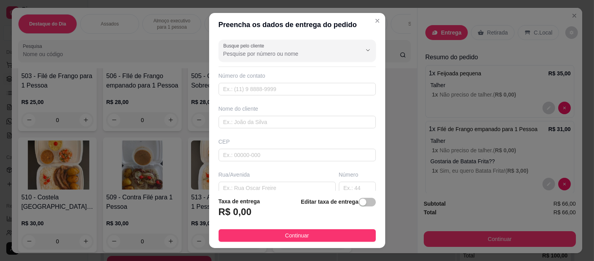
click at [270, 63] on div "Busque pelo cliente Número de contato Nome do cliente CEP Rua/Avenida Número Ba…" at bounding box center [297, 114] width 176 height 154
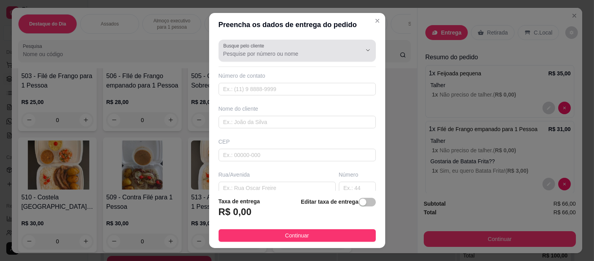
click at [261, 47] on label "Busque pelo cliente" at bounding box center [245, 45] width 44 height 7
click at [261, 50] on input "Busque pelo cliente" at bounding box center [286, 54] width 126 height 8
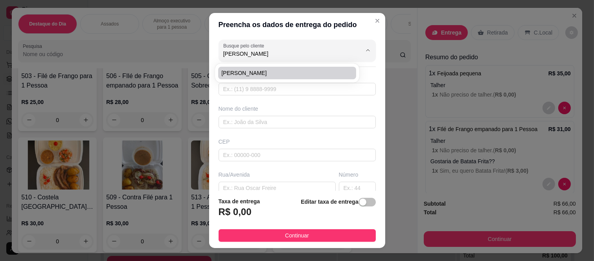
click at [291, 70] on span "Marcelo Pereira" at bounding box center [283, 73] width 124 height 8
type input "Marcelo Pereira"
type input "11948502341"
type input "Marcelo Pereira"
type input "08260001"
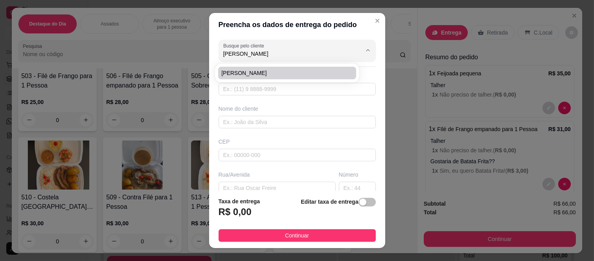
type input "Rua Tomoichi Shimizu"
type input "440"
type input "José Bonifácio"
type input "São Paulo"
type input "Apartamento 1003 Torre 03"
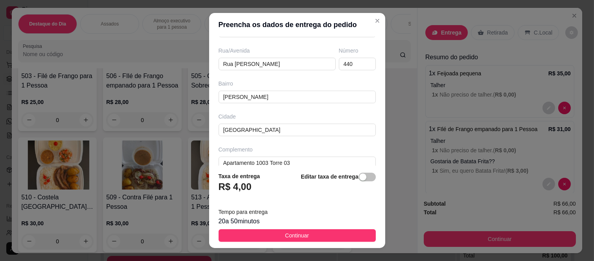
scroll to position [136, 0]
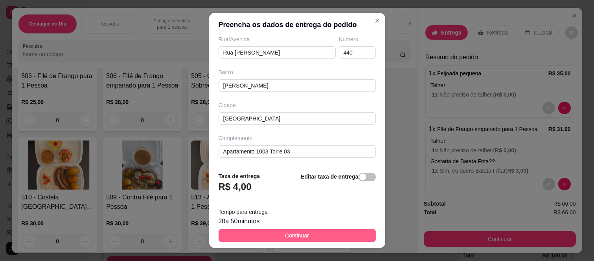
type input "Marcelo Pereira"
click at [233, 235] on button "Continuar" at bounding box center [296, 235] width 157 height 13
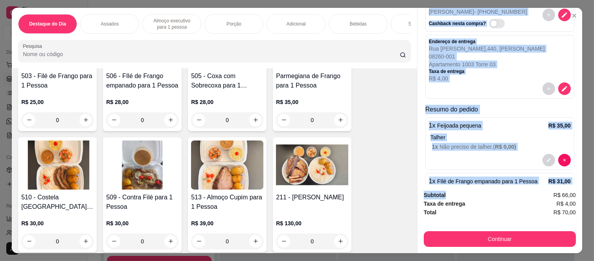
scroll to position [121, 0]
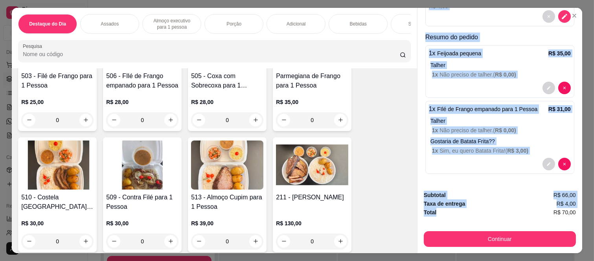
drag, startPoint x: 419, startPoint y: 47, endPoint x: 468, endPoint y: 210, distance: 169.7
click at [468, 210] on div "Entrega Retirada C.Local Cliente Marcelo Pereira - (11) 94850-2341 Cashback nes…" at bounding box center [499, 131] width 165 height 246
click at [470, 169] on div "1 x FIlé de Frango empanado para 1 Pessoa R$ 31,00 Talher 1 x Não preciso de ta…" at bounding box center [499, 137] width 149 height 73
drag, startPoint x: 426, startPoint y: 47, endPoint x: 496, endPoint y: 218, distance: 184.8
click at [496, 218] on div "Entrega Retirada C.Local Cliente Marcelo Pereira - (11) 94850-2341 Cashback nes…" at bounding box center [499, 131] width 165 height 246
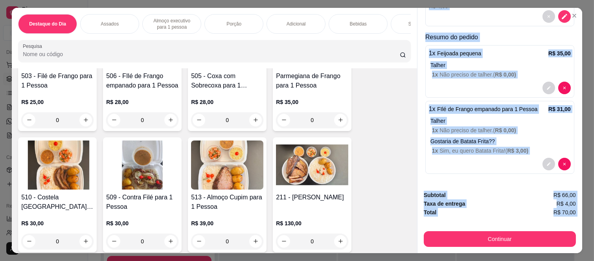
copy div "Cliente Marcelo Pereira - (11) 94850-2341 Cashback nesta compra? Endereço de en…"
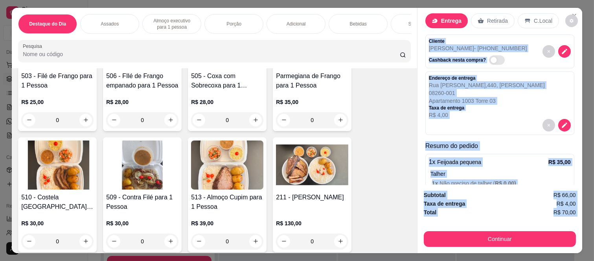
scroll to position [0, 0]
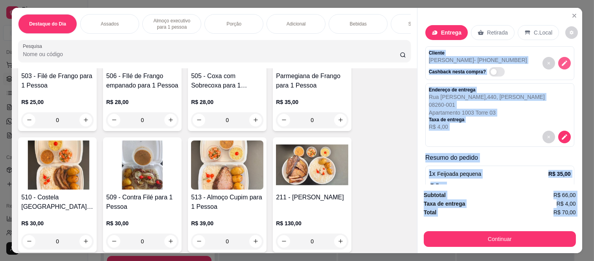
click at [561, 61] on icon "decrease-product-quantity" at bounding box center [564, 63] width 7 height 7
click at [492, 52] on p "Cliente" at bounding box center [478, 53] width 98 height 6
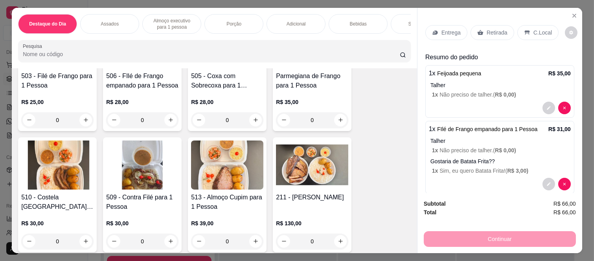
click at [497, 34] on div "Retirada" at bounding box center [492, 32] width 44 height 15
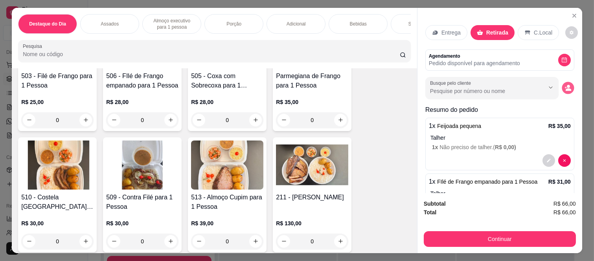
click at [565, 88] on icon "decrease-product-quantity" at bounding box center [568, 89] width 6 height 3
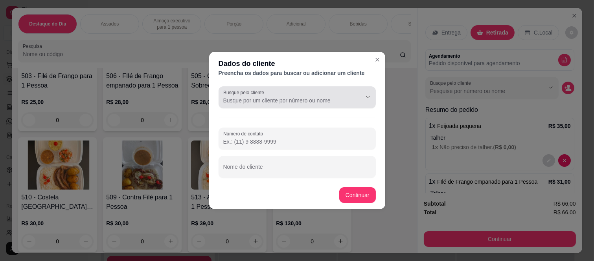
click at [354, 102] on button "Show suggestions" at bounding box center [357, 97] width 13 height 13
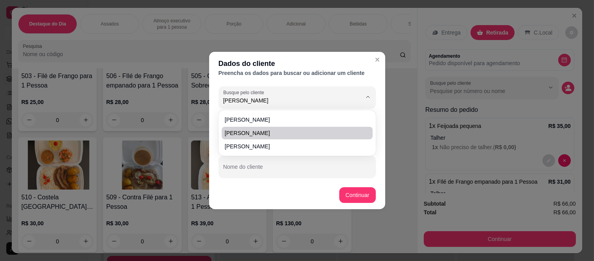
click at [291, 132] on span "Marcelo Pereira" at bounding box center [293, 133] width 137 height 8
type input "Marcelo Pereira"
type input "(11) 9 4850-2341"
type input "Marcelo Pereira"
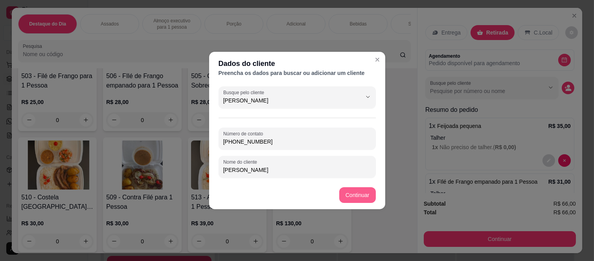
type input "Marcelo Pereira"
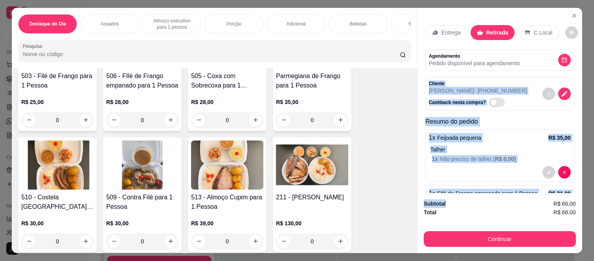
scroll to position [76, 0]
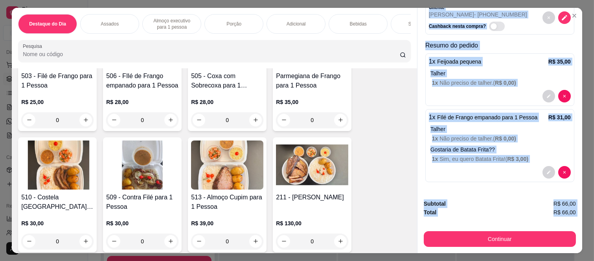
drag, startPoint x: 422, startPoint y: 78, endPoint x: 450, endPoint y: 215, distance: 140.5
click at [450, 215] on div "Entrega Retirada C.Local Agendamento Pedido disponível para agendamento Cliente…" at bounding box center [499, 131] width 165 height 246
copy div "Cliente Marcelo Pereira - (11) 94850-2341 Cashback nesta compra? Resumo do pedi…"
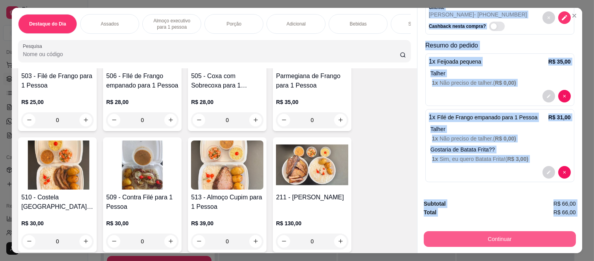
click at [505, 237] on button "Continuar" at bounding box center [500, 239] width 152 height 16
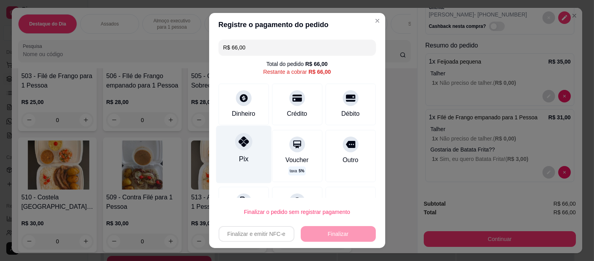
click at [234, 150] on div "Pix" at bounding box center [243, 154] width 55 height 57
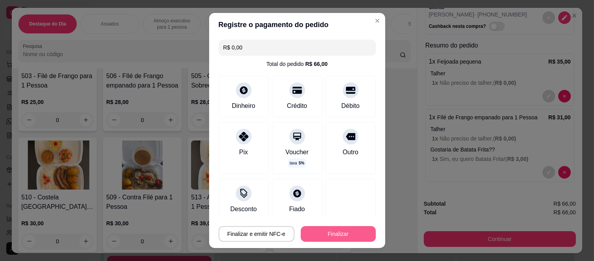
click at [326, 237] on button "Finalizar" at bounding box center [338, 234] width 75 height 16
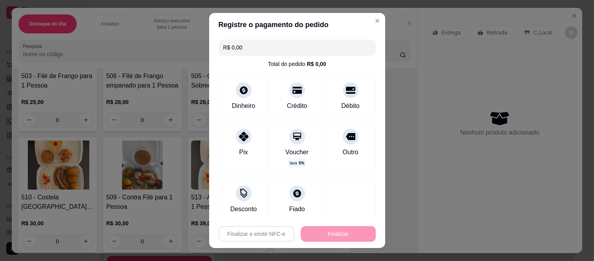
type input "-R$ 66,00"
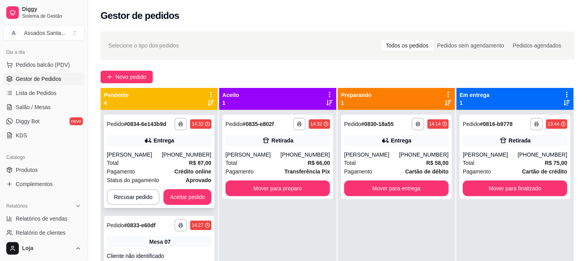
click at [162, 154] on div "Loami Lazarini" at bounding box center [134, 155] width 55 height 8
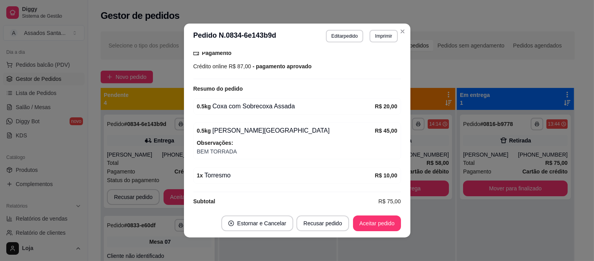
scroll to position [2, 0]
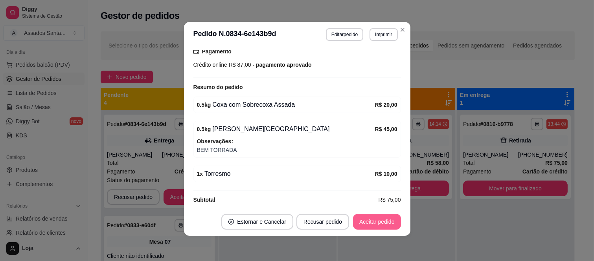
click at [378, 226] on button "Aceitar pedido" at bounding box center [377, 222] width 48 height 16
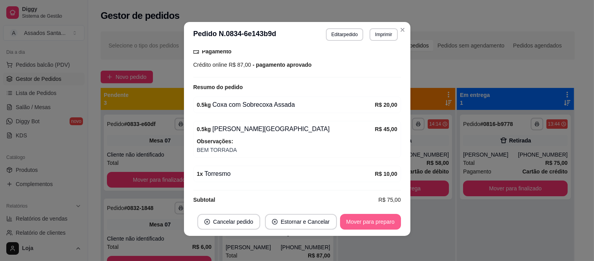
click at [378, 225] on button "Mover para preparo" at bounding box center [370, 222] width 61 height 16
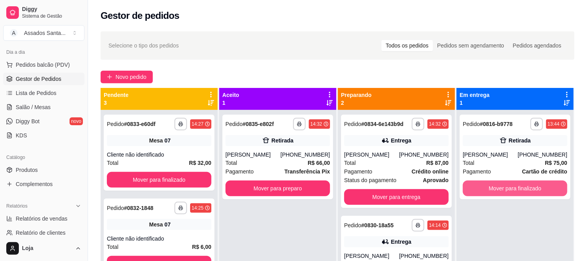
click at [527, 191] on button "Mover para finalizado" at bounding box center [515, 189] width 105 height 16
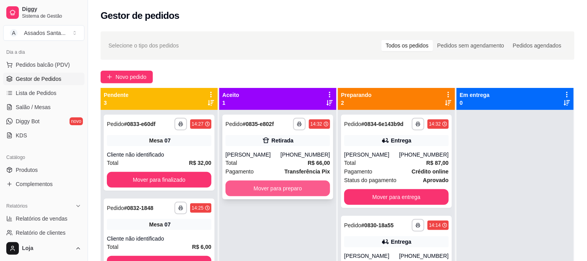
click at [270, 189] on button "Mover para preparo" at bounding box center [278, 189] width 105 height 16
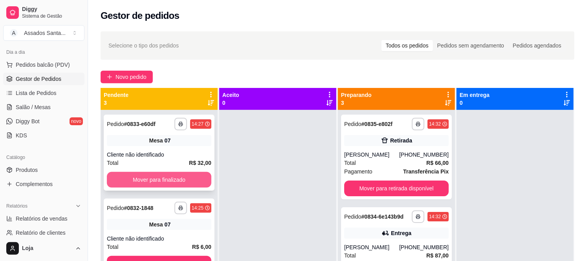
click at [147, 178] on button "Mover para finalizado" at bounding box center [159, 180] width 105 height 16
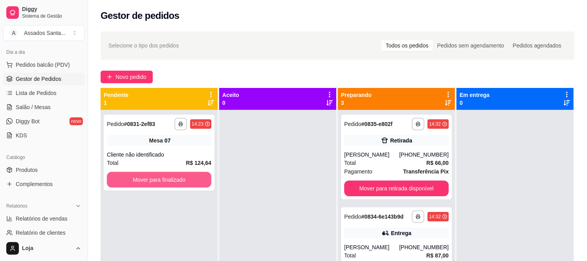
click at [147, 178] on button "Mover para finalizado" at bounding box center [159, 180] width 105 height 16
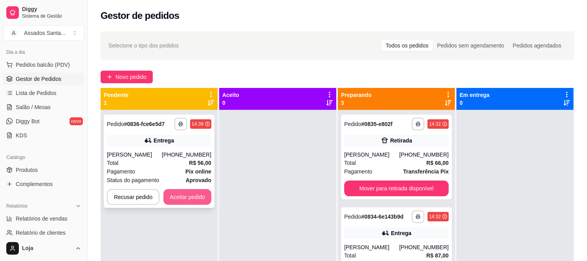
click at [175, 194] on button "Aceitar pedido" at bounding box center [187, 197] width 48 height 16
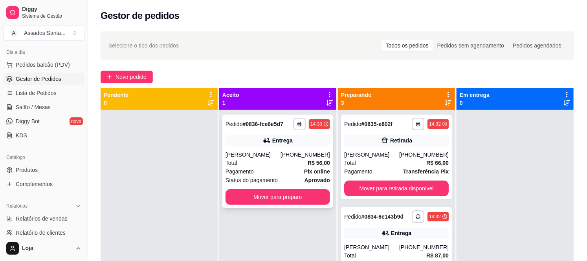
click at [249, 158] on div "Nathalia Velasco" at bounding box center [253, 155] width 55 height 8
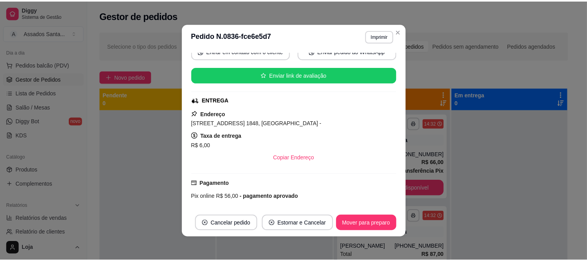
scroll to position [260, 0]
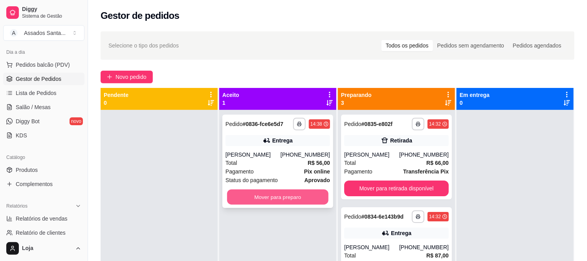
click at [246, 198] on button "Mover para preparo" at bounding box center [277, 197] width 101 height 15
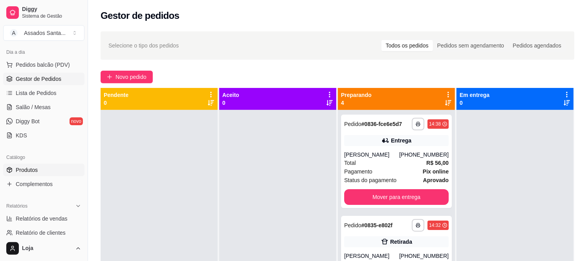
click at [58, 168] on link "Produtos" at bounding box center [43, 170] width 81 height 13
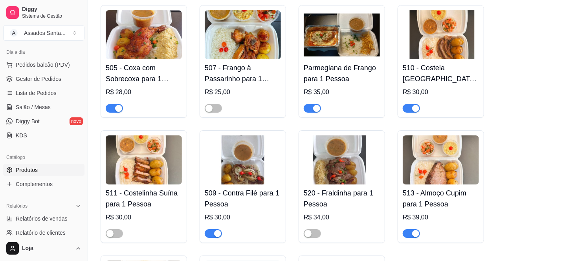
scroll to position [1179, 0]
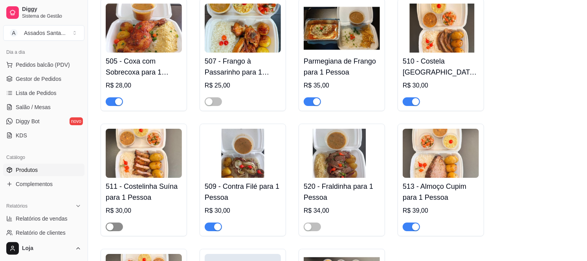
click at [119, 223] on span "button" at bounding box center [114, 227] width 17 height 9
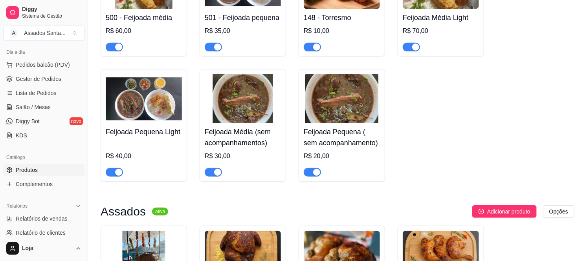
scroll to position [0, 0]
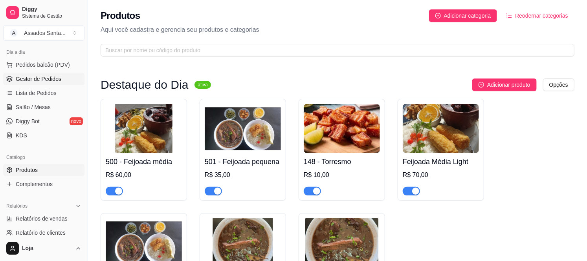
click at [48, 79] on span "Gestor de Pedidos" at bounding box center [39, 79] width 46 height 8
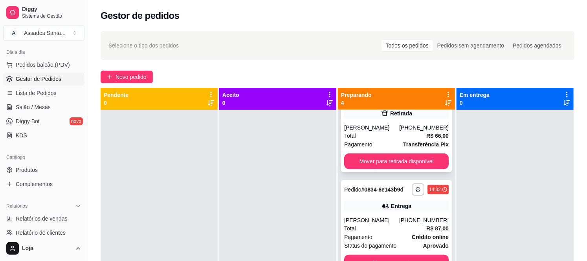
scroll to position [134, 0]
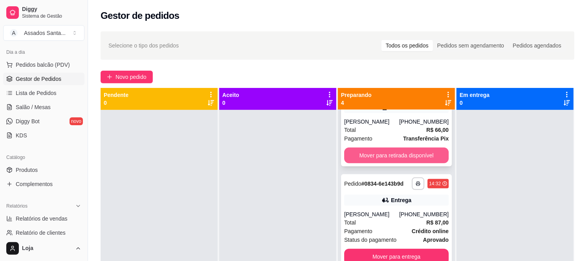
click at [374, 152] on button "Mover para retirada disponível" at bounding box center [396, 156] width 105 height 16
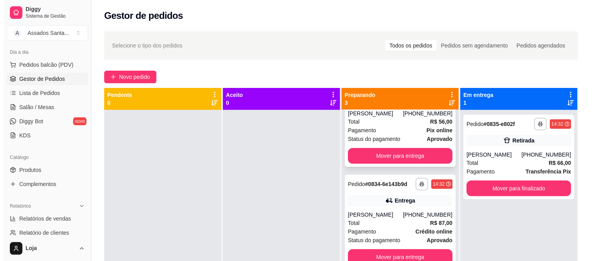
scroll to position [0, 0]
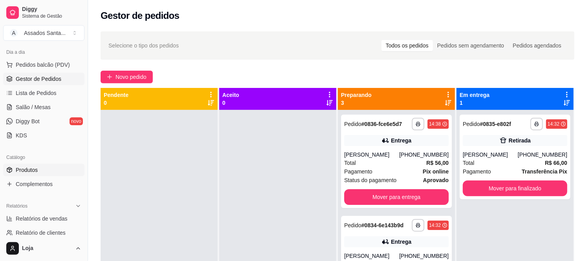
click at [28, 164] on link "Produtos" at bounding box center [43, 170] width 81 height 13
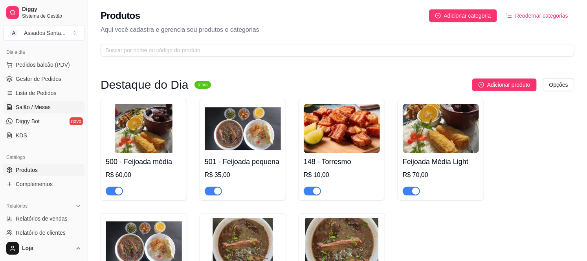
click at [45, 103] on span "Salão / Mesas" at bounding box center [33, 107] width 35 height 8
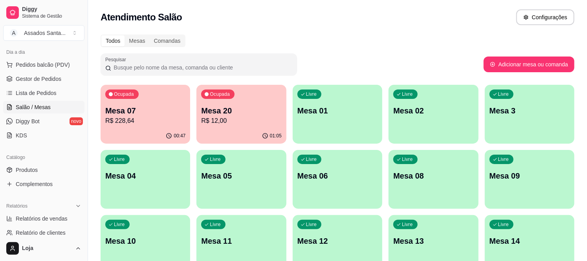
click at [152, 124] on p "R$ 228,64" at bounding box center [145, 120] width 80 height 9
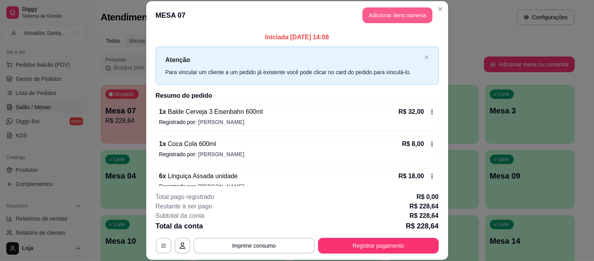
click at [379, 12] on button "Adicionar itens na mesa" at bounding box center [397, 15] width 70 height 16
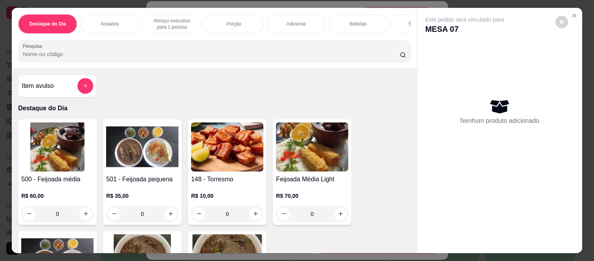
click at [345, 23] on div "Bebidas" at bounding box center [357, 24] width 59 height 20
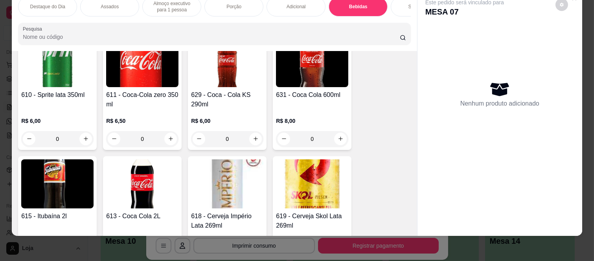
scroll to position [1814, 0]
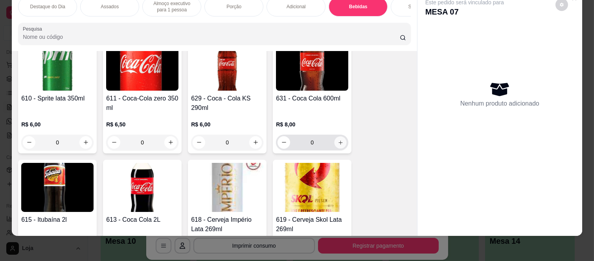
click at [340, 141] on button "increase-product-quantity" at bounding box center [340, 142] width 12 height 12
type input "1"
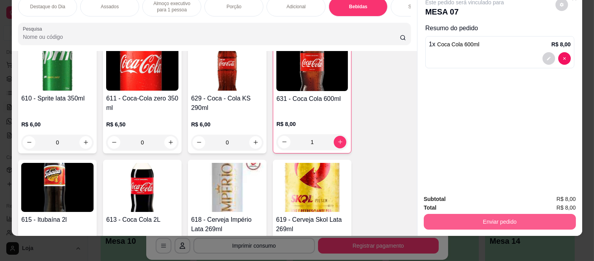
click at [462, 218] on button "Enviar pedido" at bounding box center [500, 222] width 152 height 16
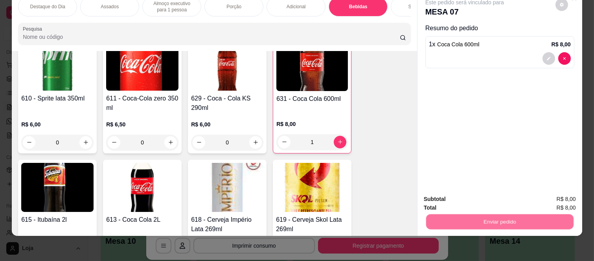
click at [457, 195] on button "Não registrar e enviar pedido" at bounding box center [473, 196] width 82 height 15
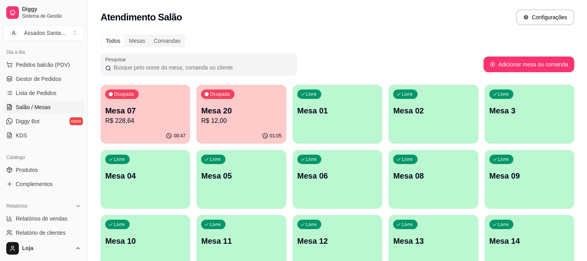
click at [221, 124] on p "R$ 12,00" at bounding box center [241, 120] width 80 height 9
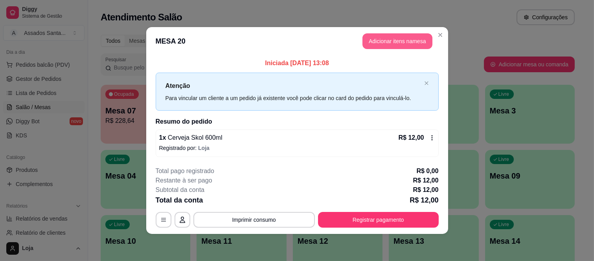
click at [375, 37] on button "Adicionar itens na mesa" at bounding box center [397, 41] width 70 height 16
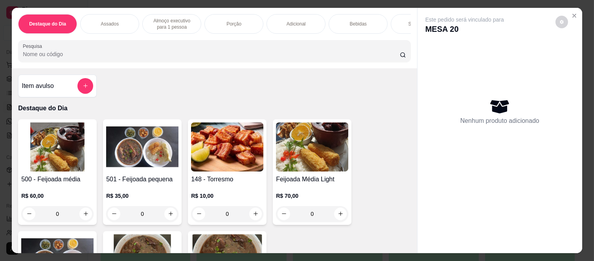
click at [366, 22] on div "Bebidas" at bounding box center [357, 24] width 59 height 20
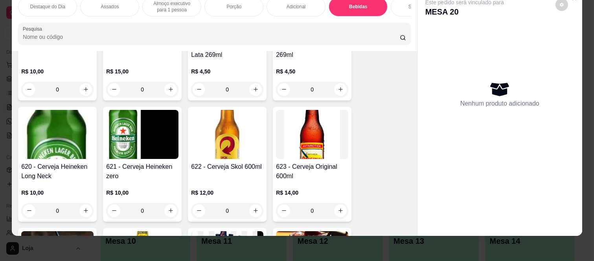
scroll to position [1989, 0]
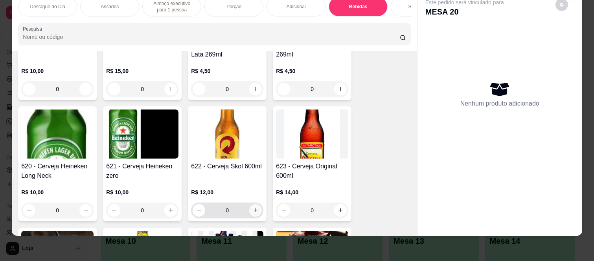
click at [253, 207] on button "increase-product-quantity" at bounding box center [255, 210] width 13 height 13
type input "1"
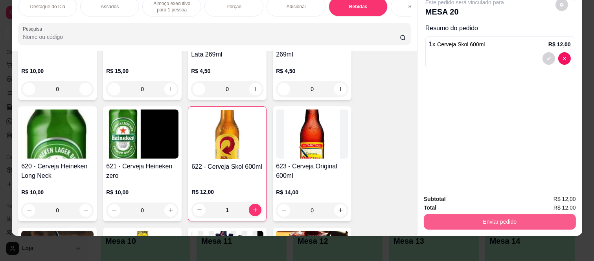
click at [441, 214] on button "Enviar pedido" at bounding box center [500, 222] width 152 height 16
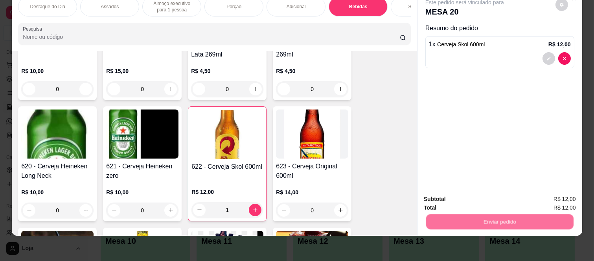
click at [446, 197] on button "Não registrar e enviar pedido" at bounding box center [473, 196] width 82 height 15
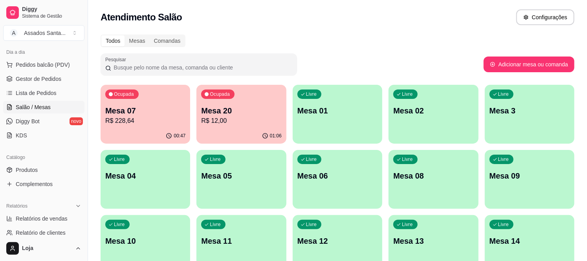
click at [236, 130] on div "01:06" at bounding box center [241, 135] width 90 height 15
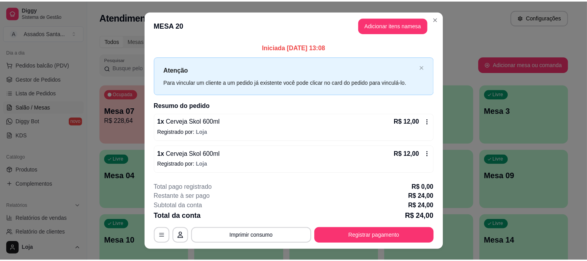
scroll to position [14, 0]
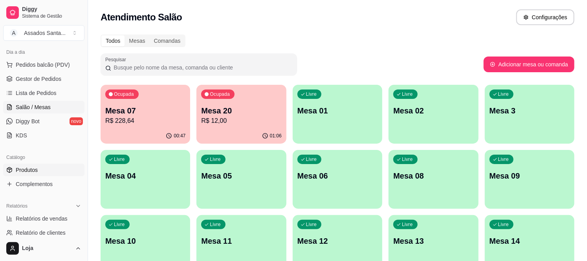
click at [39, 170] on link "Produtos" at bounding box center [43, 170] width 81 height 13
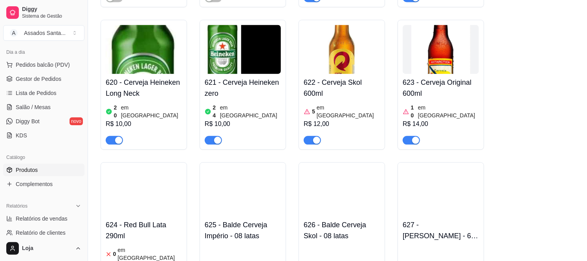
scroll to position [4626, 0]
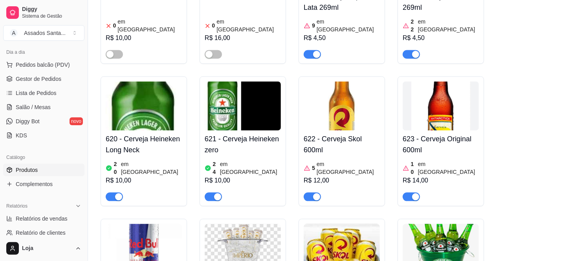
click at [317, 193] on div "button" at bounding box center [316, 196] width 7 height 7
click at [35, 104] on span "Salão / Mesas" at bounding box center [33, 107] width 35 height 8
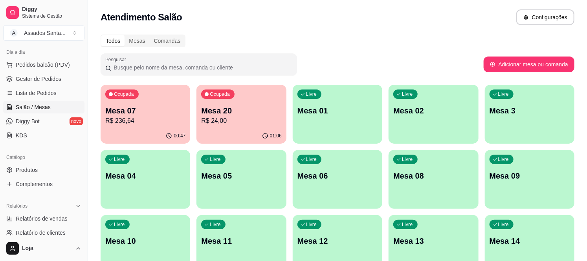
click at [226, 108] on p "Mesa 20" at bounding box center [241, 110] width 80 height 11
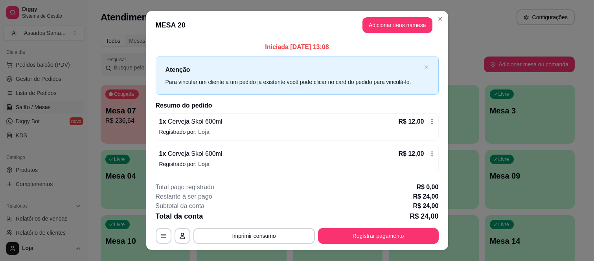
click at [336, 244] on footer "**********" at bounding box center [297, 213] width 302 height 74
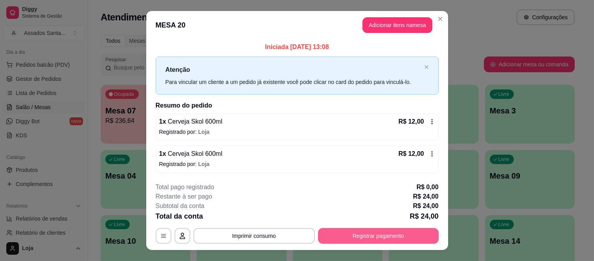
click at [338, 237] on button "Registrar pagamento" at bounding box center [378, 236] width 121 height 16
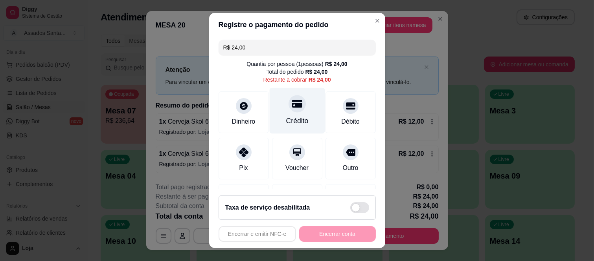
click at [293, 117] on div "Crédito" at bounding box center [297, 121] width 22 height 10
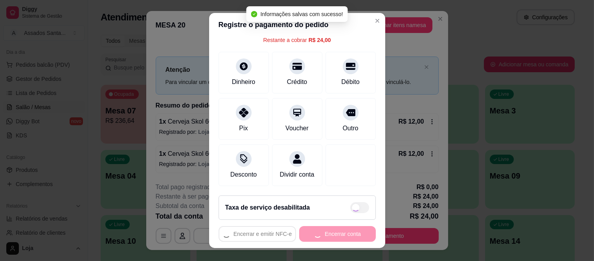
type input "R$ 0,00"
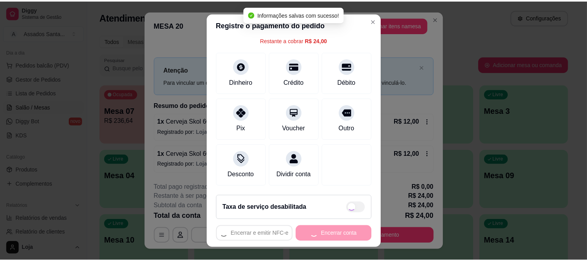
scroll to position [41, 0]
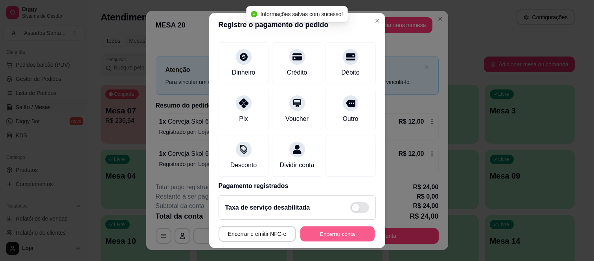
click at [352, 228] on button "Encerrar conta" at bounding box center [337, 233] width 74 height 15
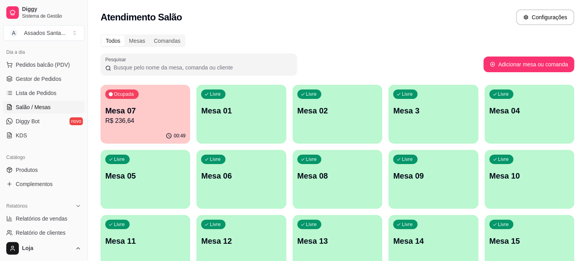
click at [391, 257] on div "Livre Mesa 14" at bounding box center [434, 240] width 90 height 50
click at [50, 76] on span "Gestor de Pedidos" at bounding box center [39, 79] width 46 height 8
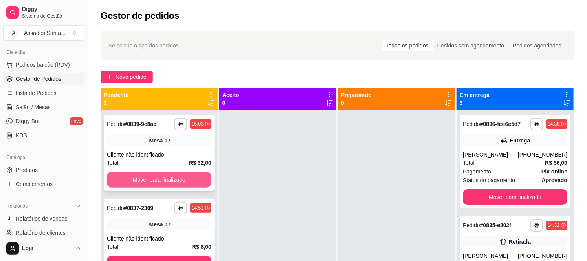
click at [176, 174] on button "Mover para finalizado" at bounding box center [159, 180] width 105 height 16
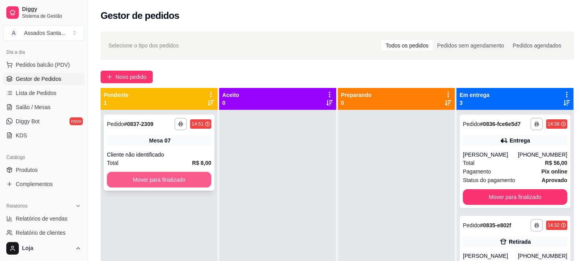
click at [176, 177] on button "Mover para finalizado" at bounding box center [159, 180] width 105 height 16
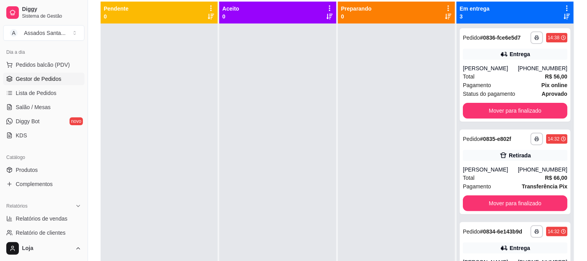
scroll to position [87, 0]
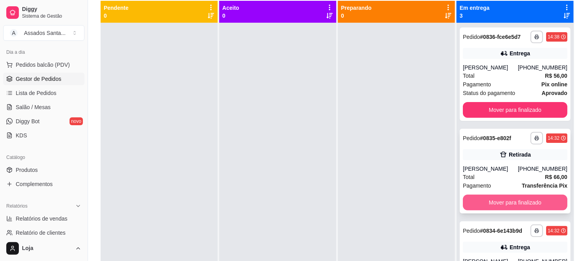
click at [503, 202] on button "Mover para finalizado" at bounding box center [515, 203] width 105 height 16
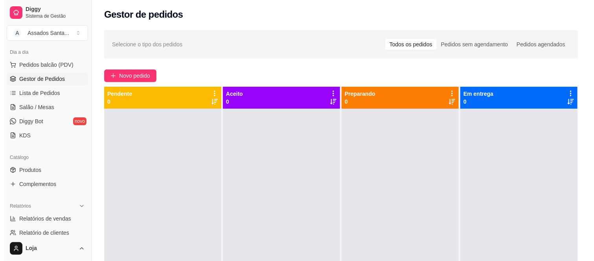
scroll to position [0, 0]
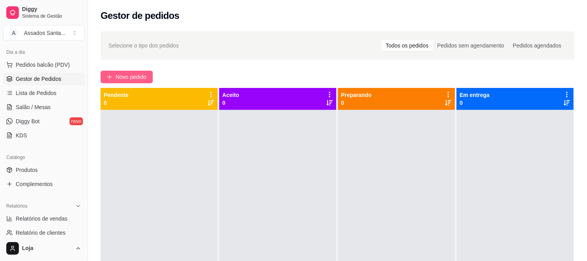
click at [120, 73] on span "Novo pedido" at bounding box center [131, 77] width 31 height 9
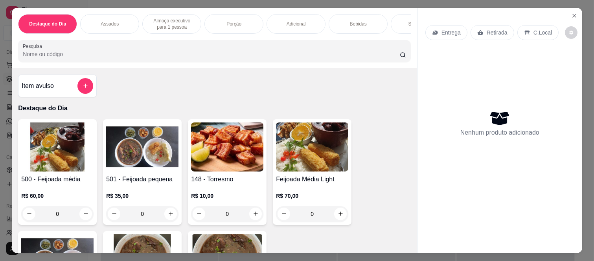
click at [397, 20] on div "Sobremesa" at bounding box center [420, 24] width 59 height 20
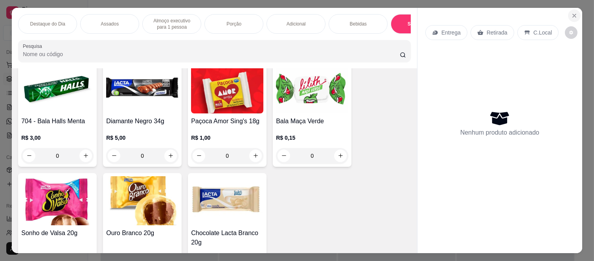
click at [573, 9] on button "Close" at bounding box center [574, 15] width 13 height 13
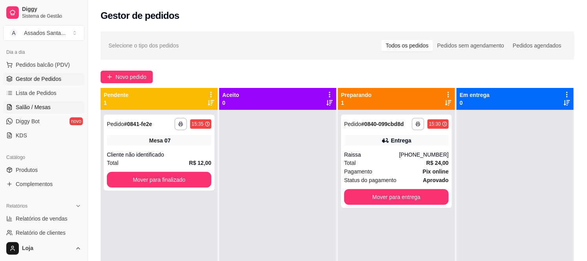
click at [43, 105] on span "Salão / Mesas" at bounding box center [33, 107] width 35 height 8
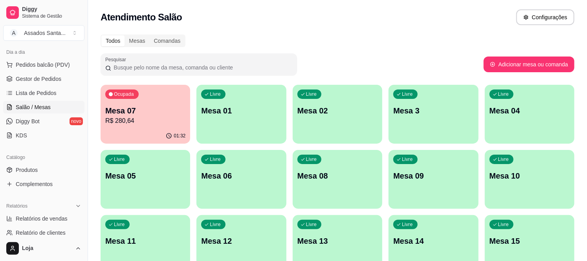
click at [141, 92] on div "Ocupada Mesa 07 R$ 280,64" at bounding box center [146, 107] width 90 height 44
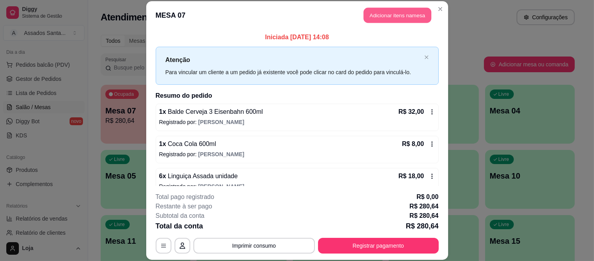
click at [390, 9] on button "Adicionar itens na mesa" at bounding box center [397, 15] width 68 height 15
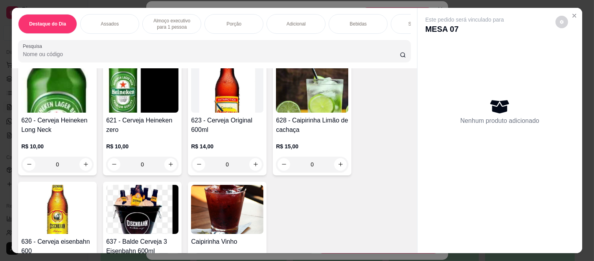
scroll to position [2226, 0]
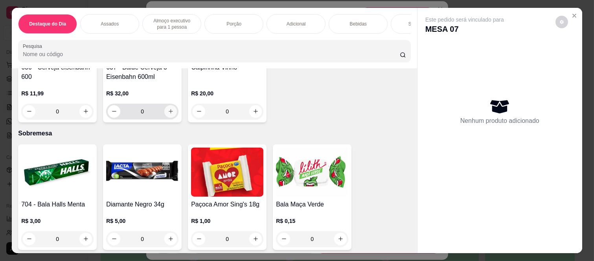
click at [161, 112] on div "0" at bounding box center [142, 112] width 69 height 16
type input "1"
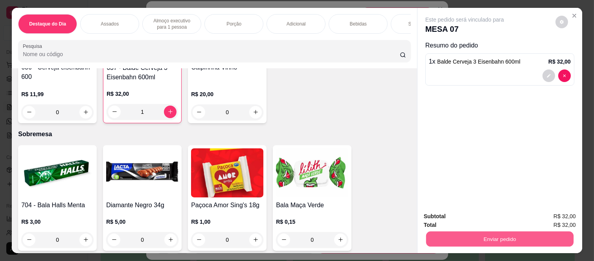
click at [488, 232] on button "Enviar pedido" at bounding box center [499, 239] width 147 height 15
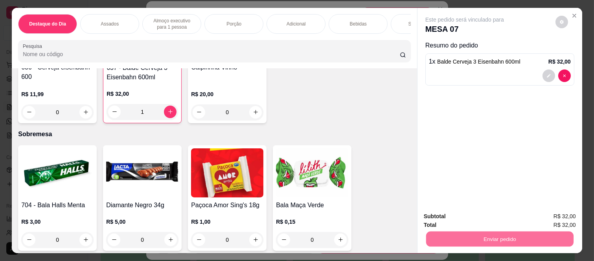
click at [442, 213] on button "Não registrar e enviar pedido" at bounding box center [473, 216] width 82 height 15
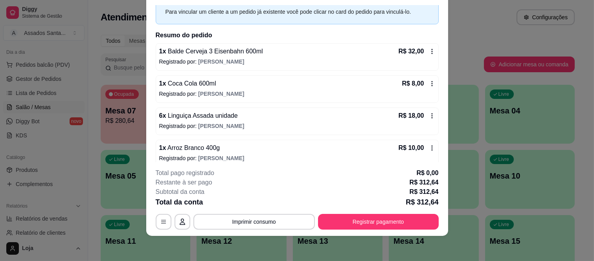
scroll to position [218, 0]
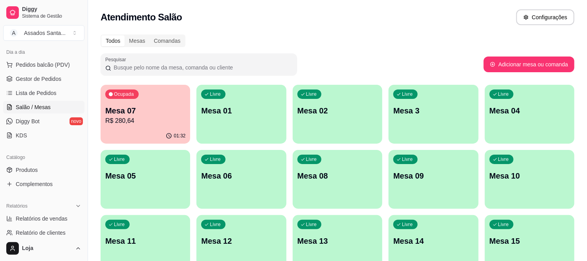
click at [132, 94] on p "Ocupada" at bounding box center [124, 94] width 20 height 6
click at [145, 120] on p "R$ 280,64" at bounding box center [145, 120] width 80 height 9
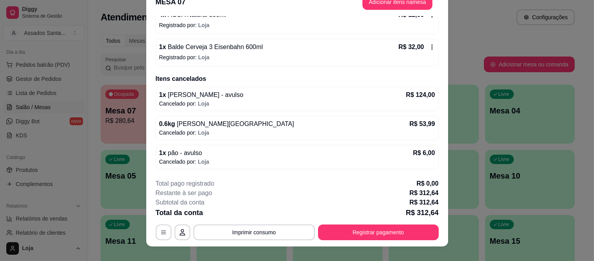
scroll to position [24, 0]
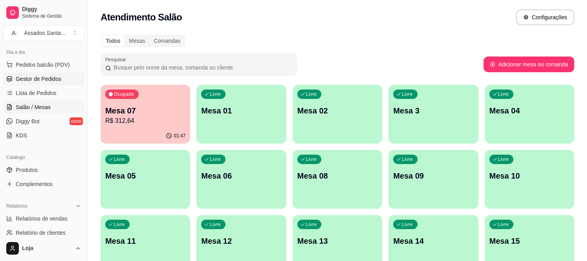
click at [42, 77] on span "Gestor de Pedidos" at bounding box center [39, 79] width 46 height 8
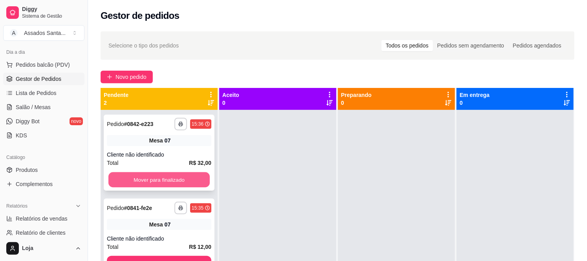
click at [132, 178] on button "Mover para finalizado" at bounding box center [158, 180] width 101 height 15
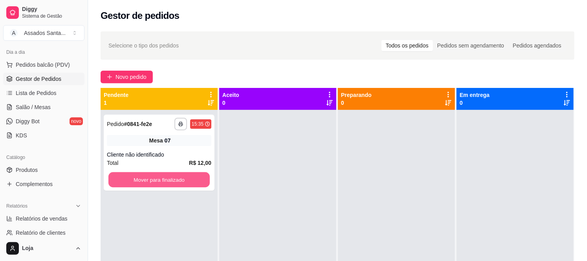
click at [132, 178] on button "Mover para finalizado" at bounding box center [158, 180] width 101 height 15
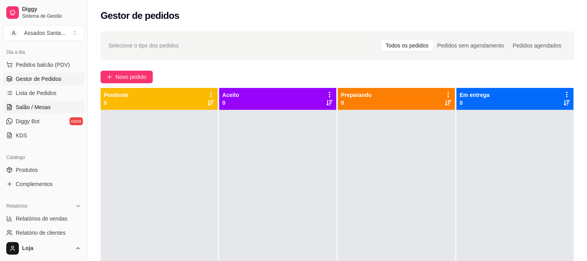
click at [40, 110] on span "Salão / Mesas" at bounding box center [33, 107] width 35 height 8
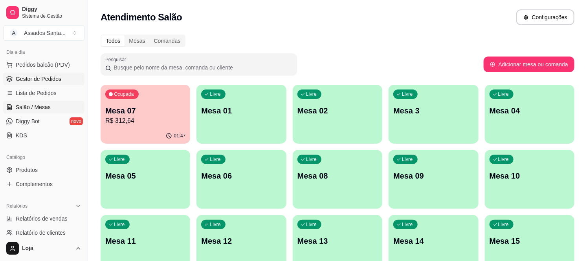
click at [36, 81] on span "Gestor de Pedidos" at bounding box center [39, 79] width 46 height 8
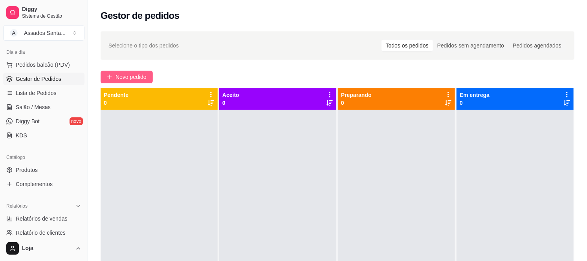
click at [120, 79] on span "Novo pedido" at bounding box center [131, 77] width 31 height 9
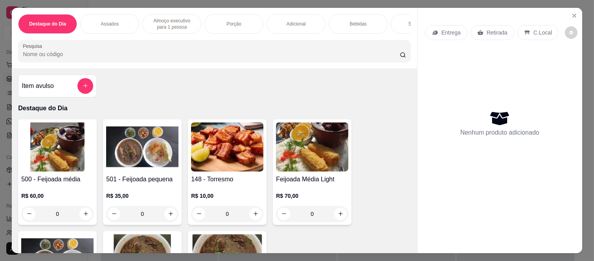
click at [156, 21] on p "Almoço executivo para 1 pessoa" at bounding box center [172, 24] width 46 height 13
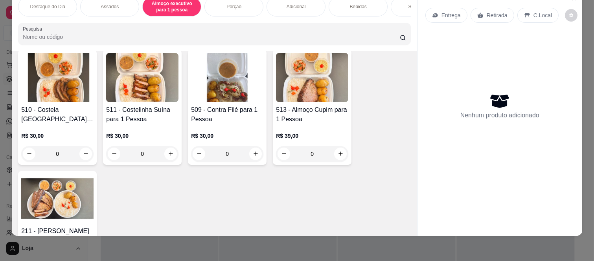
scroll to position [684, 0]
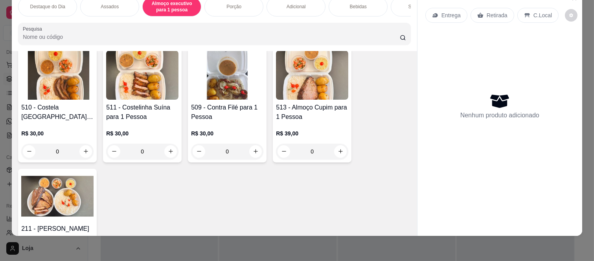
click at [82, 150] on div "0" at bounding box center [57, 152] width 72 height 16
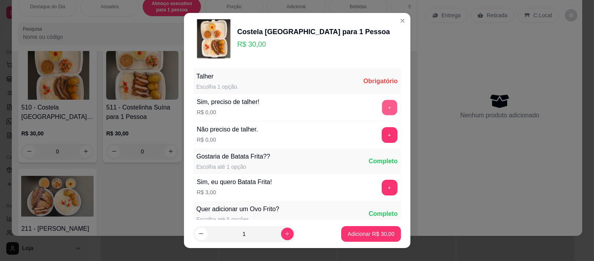
click at [382, 109] on button "+" at bounding box center [389, 107] width 15 height 15
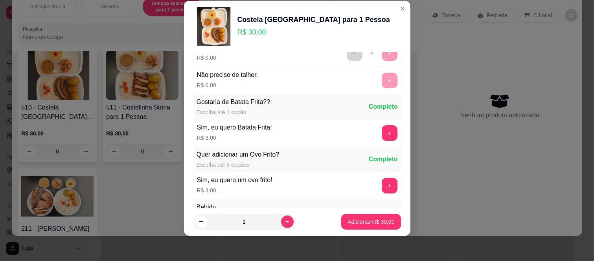
scroll to position [84, 0]
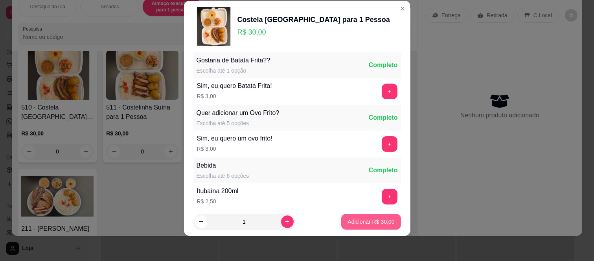
click at [347, 215] on button "Adicionar R$ 30,00" at bounding box center [370, 222] width 59 height 16
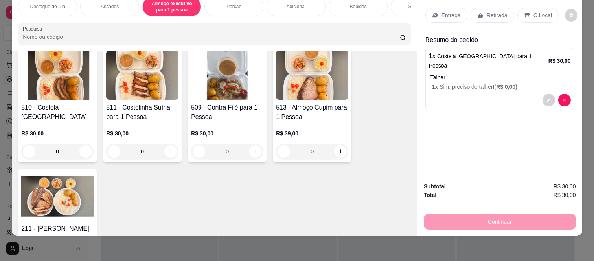
click at [489, 13] on div "Retirada" at bounding box center [492, 15] width 44 height 15
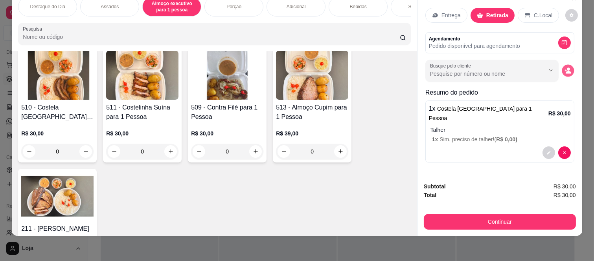
click at [562, 66] on button "decrease-product-quantity" at bounding box center [568, 70] width 12 height 12
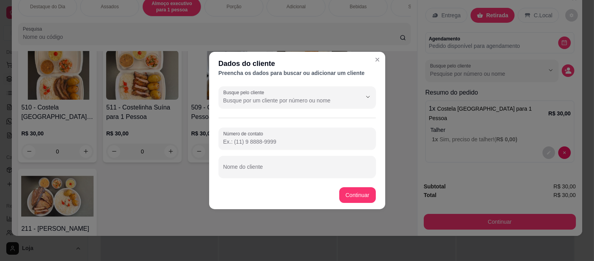
click at [289, 114] on div "Busque pelo cliente Número de contato Nome do cliente" at bounding box center [297, 132] width 176 height 98
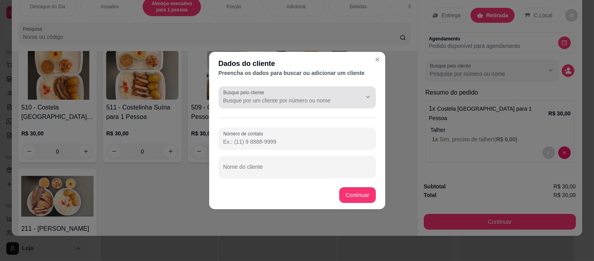
click at [304, 93] on div at bounding box center [297, 98] width 148 height 16
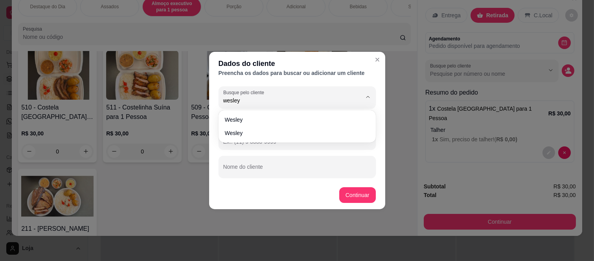
type input "wesley"
click at [368, 98] on icon "Show suggestions" at bounding box center [368, 97] width 6 height 6
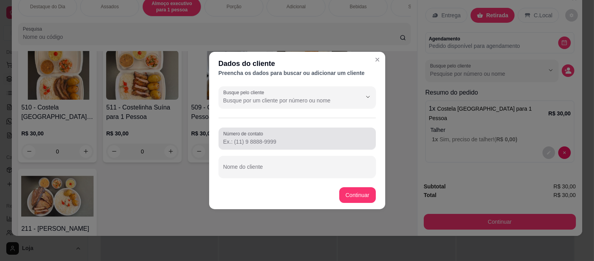
click at [271, 131] on div at bounding box center [297, 139] width 148 height 16
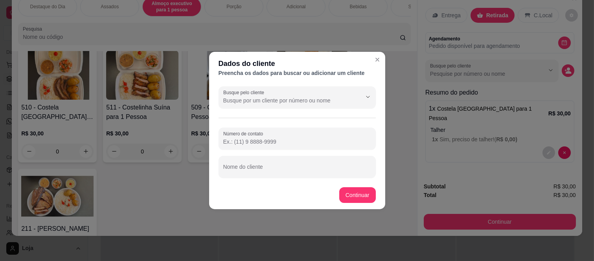
paste input "(11) 98981-0522"
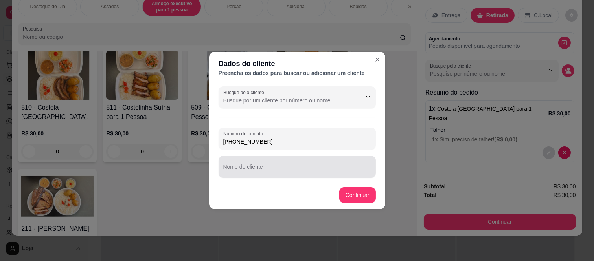
type input "(11) 98981-0522"
click at [254, 165] on div at bounding box center [297, 167] width 148 height 16
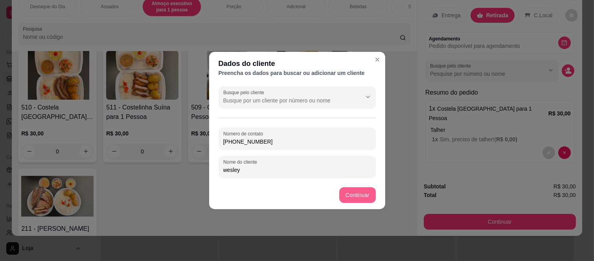
type input "wesley"
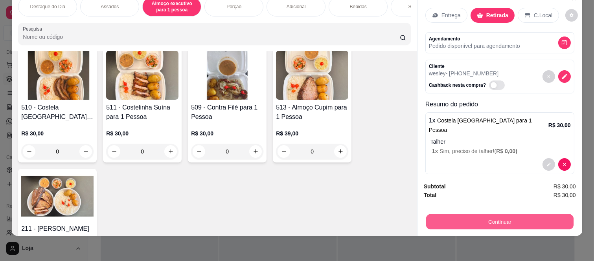
click at [475, 217] on button "Continuar" at bounding box center [499, 222] width 147 height 15
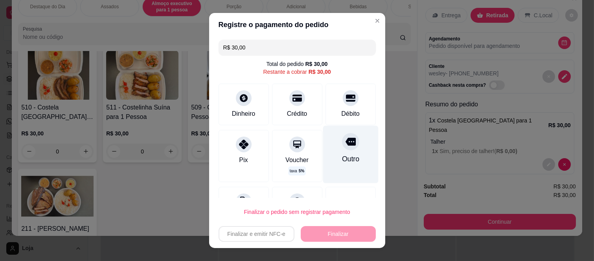
click at [345, 143] on icon at bounding box center [350, 142] width 10 height 8
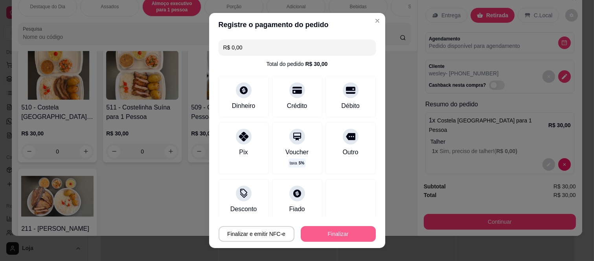
click at [332, 234] on button "Finalizar" at bounding box center [338, 234] width 75 height 16
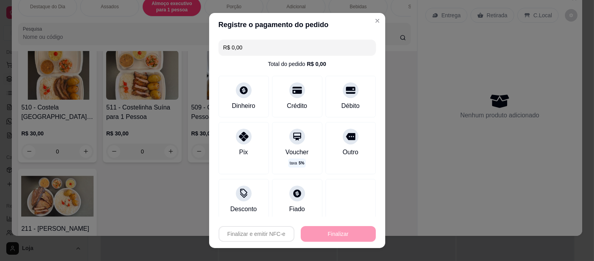
type input "-R$ 30,00"
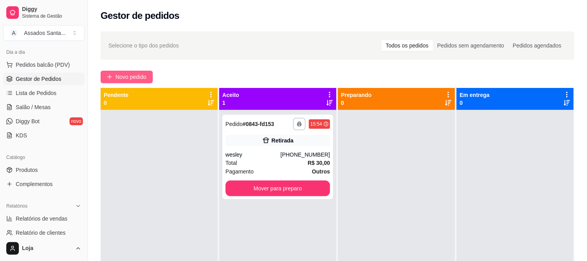
click at [140, 71] on button "Novo pedido" at bounding box center [127, 77] width 52 height 13
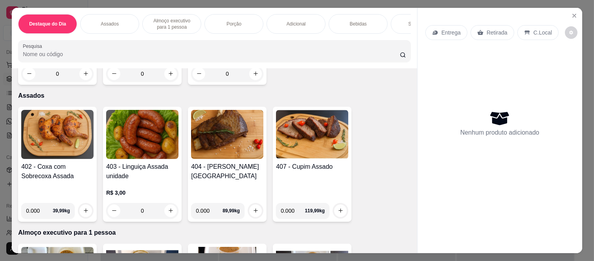
scroll to position [349, 0]
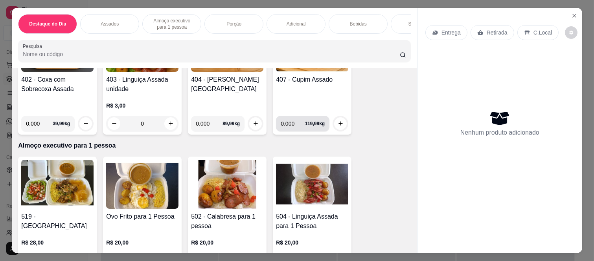
click at [294, 124] on input "0.000" at bounding box center [293, 124] width 24 height 16
type input "0.405"
click at [338, 125] on icon "increase-product-quantity" at bounding box center [341, 124] width 6 height 6
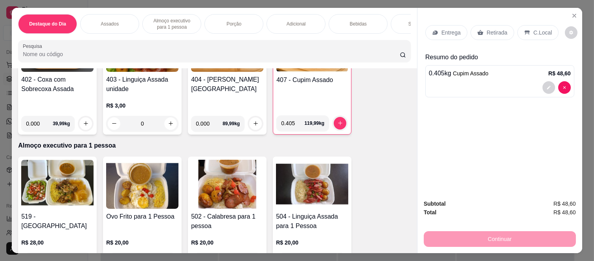
click at [486, 29] on p "Retirada" at bounding box center [496, 33] width 21 height 8
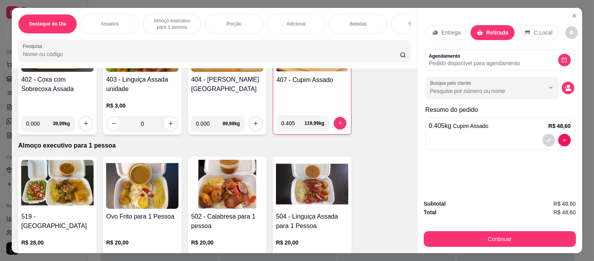
click at [495, 229] on div "Continuar" at bounding box center [500, 238] width 152 height 18
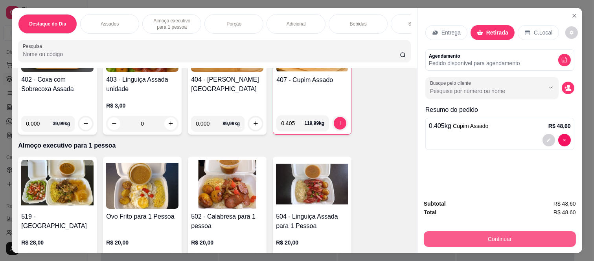
click at [495, 231] on button "Continuar" at bounding box center [500, 239] width 152 height 16
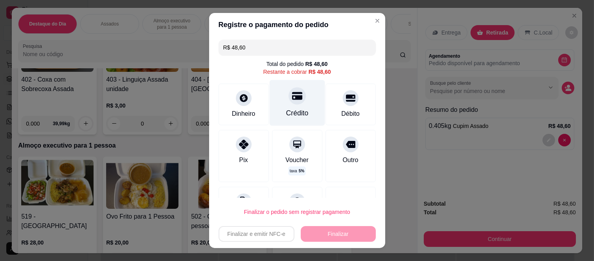
click at [297, 102] on div "Crédito" at bounding box center [296, 103] width 55 height 46
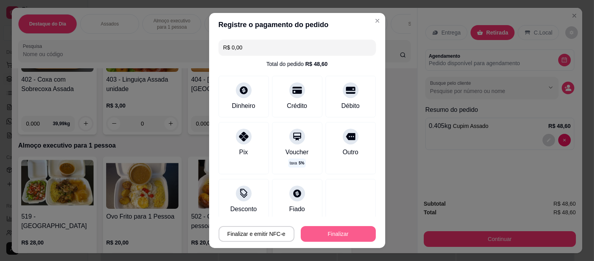
click at [329, 236] on button "Finalizar" at bounding box center [338, 234] width 75 height 16
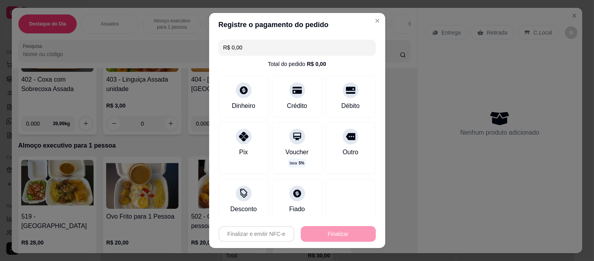
type input "-R$ 48,60"
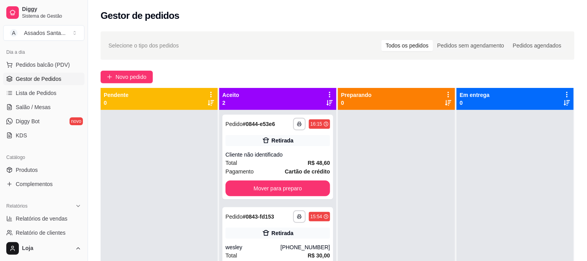
click at [140, 65] on div "**********" at bounding box center [337, 193] width 499 height 332
click at [240, 148] on div "**********" at bounding box center [277, 157] width 111 height 85
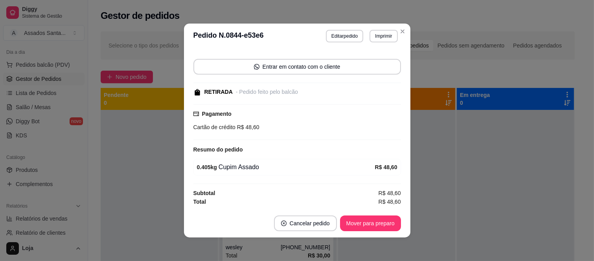
scroll to position [2, 0]
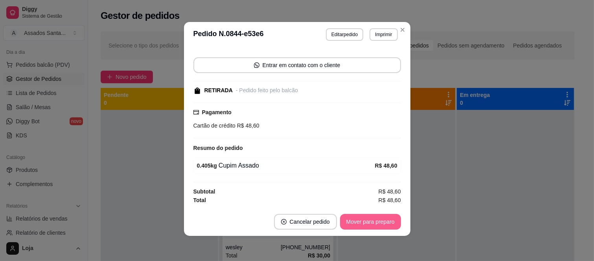
click at [383, 227] on button "Mover para preparo" at bounding box center [370, 222] width 61 height 16
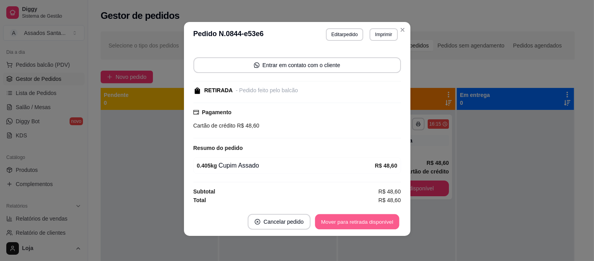
click at [374, 221] on button "Mover para retirada disponível" at bounding box center [357, 222] width 84 height 15
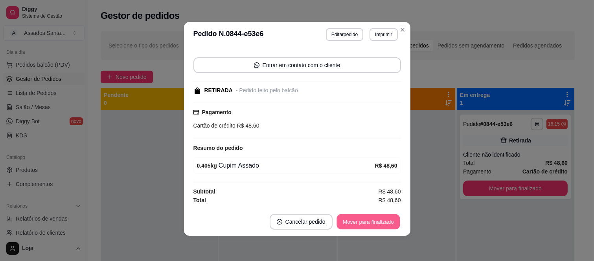
click at [374, 221] on button "Mover para finalizado" at bounding box center [367, 222] width 63 height 15
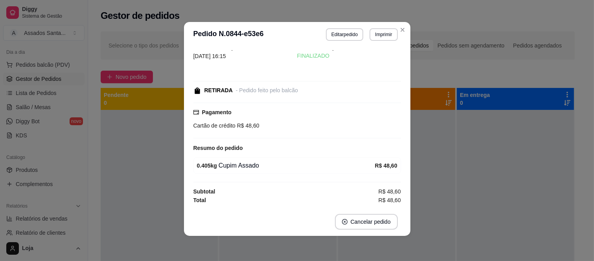
scroll to position [16, 0]
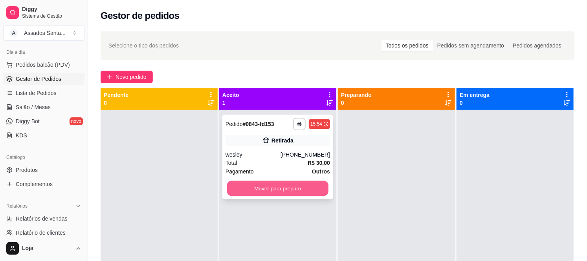
click at [292, 190] on button "Mover para preparo" at bounding box center [277, 188] width 101 height 15
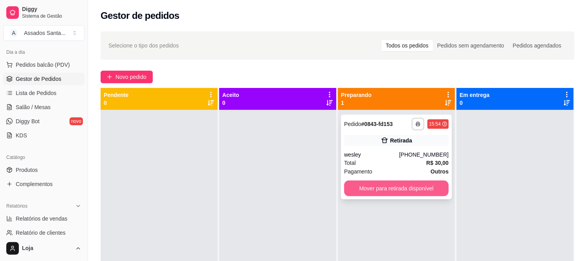
click at [351, 189] on button "Mover para retirada disponível" at bounding box center [396, 189] width 105 height 16
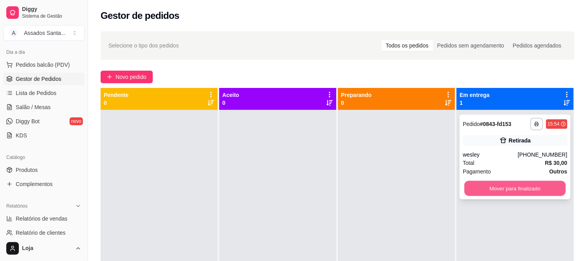
click at [482, 193] on button "Mover para finalizado" at bounding box center [514, 188] width 101 height 15
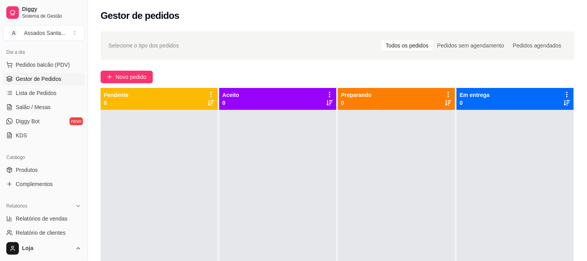
click at [1, 108] on div "Dia a dia Pedidos balcão (PDV) Gestor de Pedidos Lista de Pedidos Salão / Mesas…" at bounding box center [44, 94] width 88 height 102
click at [17, 108] on span "Salão / Mesas" at bounding box center [33, 107] width 35 height 8
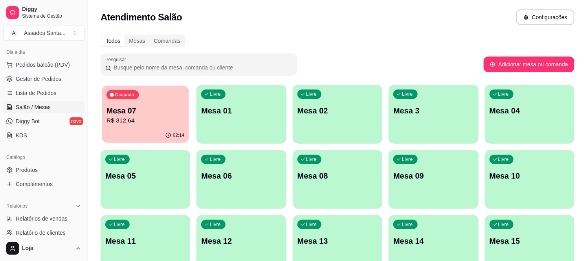
click at [120, 122] on p "R$ 312,64" at bounding box center [145, 120] width 78 height 9
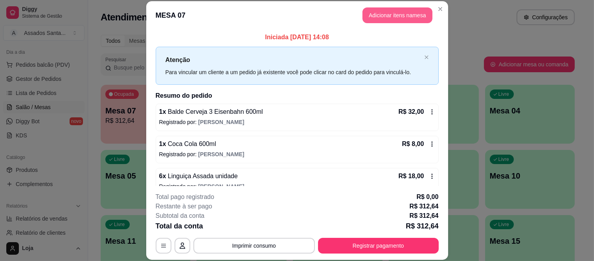
click at [391, 20] on button "Adicionar itens na mesa" at bounding box center [397, 15] width 70 height 16
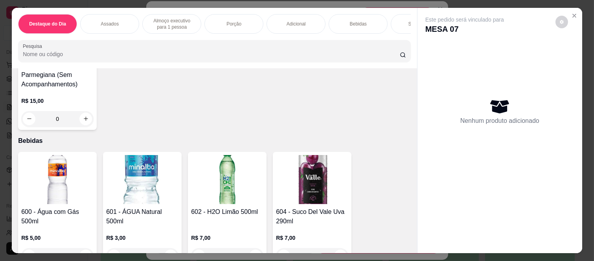
scroll to position [1484, 0]
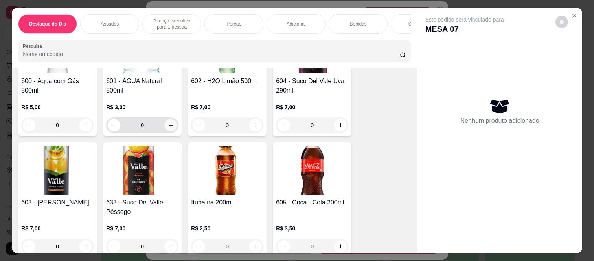
click at [169, 128] on icon "increase-product-quantity" at bounding box center [171, 126] width 6 height 6
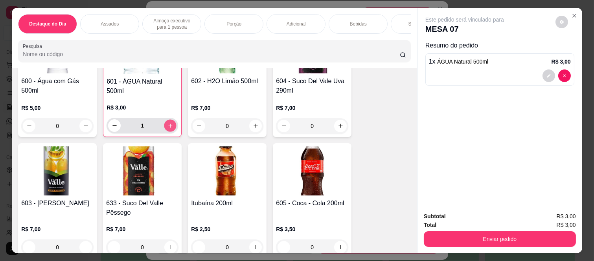
click at [170, 129] on icon "increase-product-quantity" at bounding box center [170, 126] width 6 height 6
type input "2"
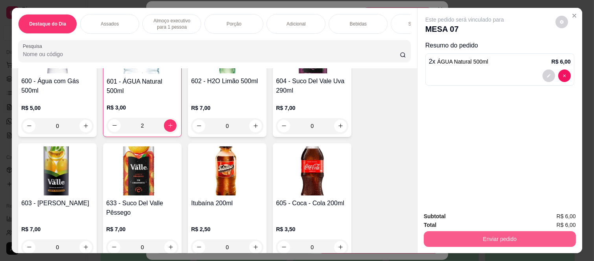
click at [433, 237] on button "Enviar pedido" at bounding box center [500, 239] width 152 height 16
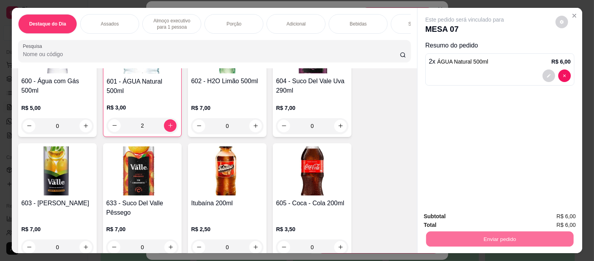
click at [454, 209] on button "Não registrar e enviar pedido" at bounding box center [473, 216] width 82 height 15
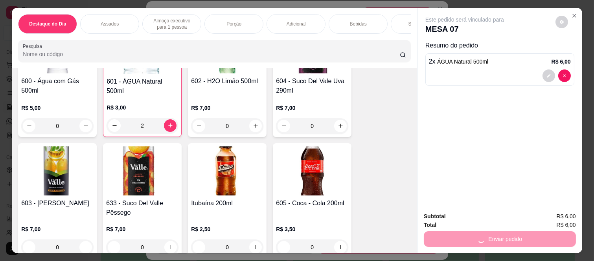
click at [455, 214] on div "Subtotal R$ 6,00" at bounding box center [500, 216] width 152 height 9
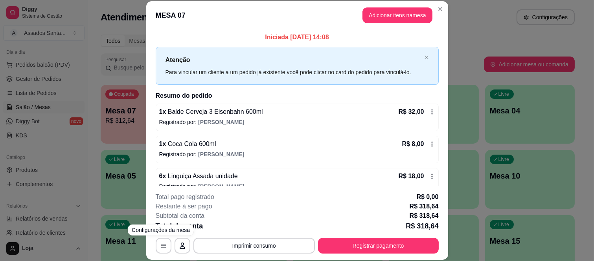
click at [125, 199] on div "MESA 07 Adicionar itens na mesa Iniciada 30/08/2025 às 14:08 Atenção Para vincu…" at bounding box center [297, 130] width 594 height 261
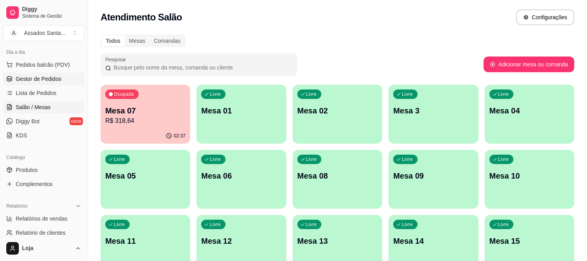
click at [38, 84] on link "Gestor de Pedidos" at bounding box center [43, 79] width 81 height 13
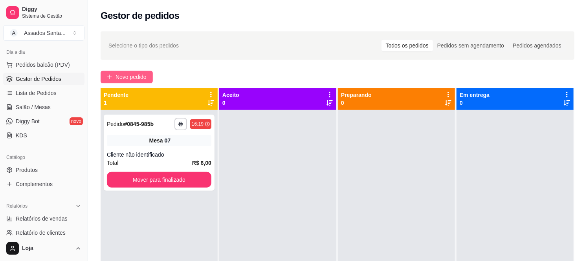
click at [140, 75] on span "Novo pedido" at bounding box center [131, 77] width 31 height 9
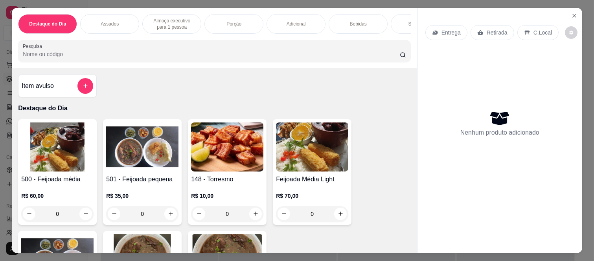
click at [358, 21] on p "Bebidas" at bounding box center [358, 24] width 17 height 6
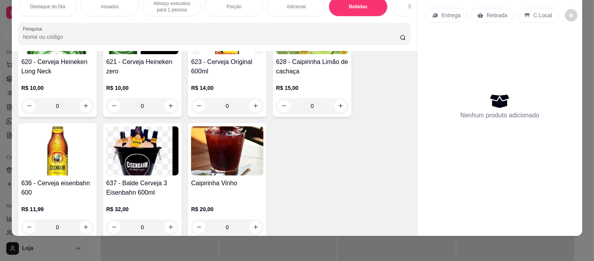
scroll to position [2120, 0]
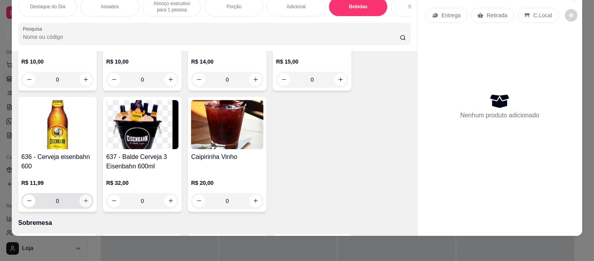
click at [83, 202] on icon "increase-product-quantity" at bounding box center [86, 201] width 6 height 6
type input "1"
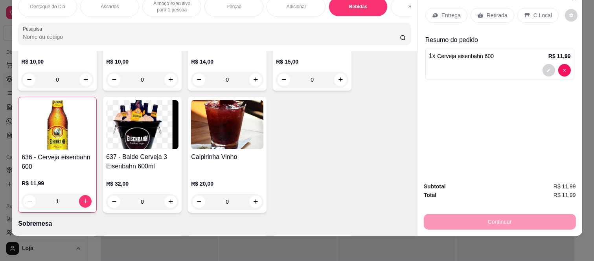
click at [480, 12] on div "Retirada" at bounding box center [492, 15] width 44 height 15
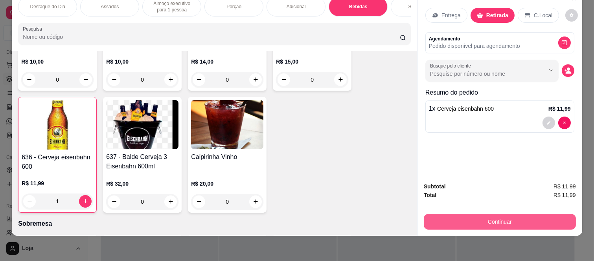
click at [452, 214] on button "Continuar" at bounding box center [500, 222] width 152 height 16
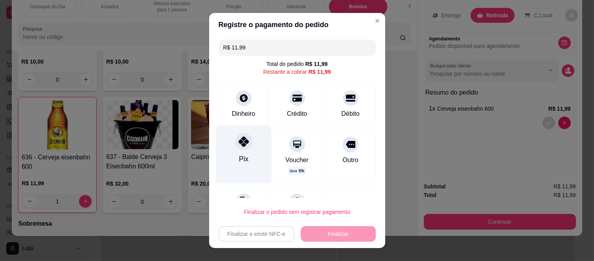
click at [229, 148] on div "Pix" at bounding box center [243, 154] width 55 height 57
type input "R$ 0,00"
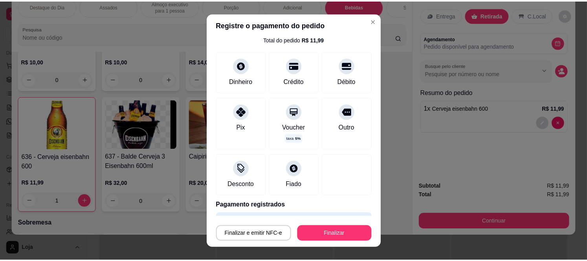
scroll to position [48, 0]
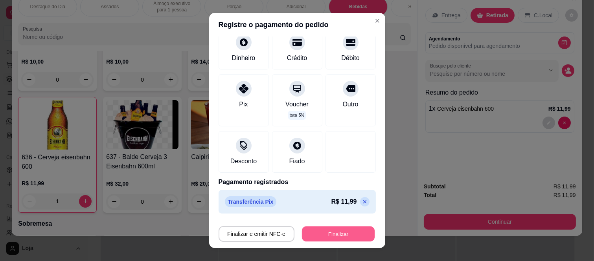
click at [327, 229] on button "Finalizar" at bounding box center [338, 233] width 73 height 15
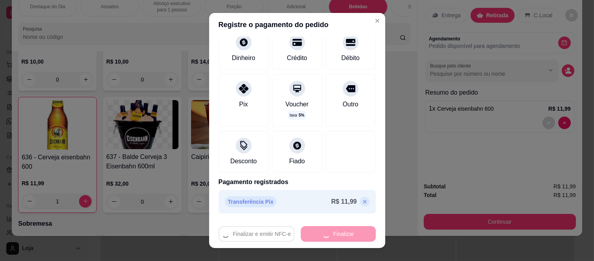
type input "0"
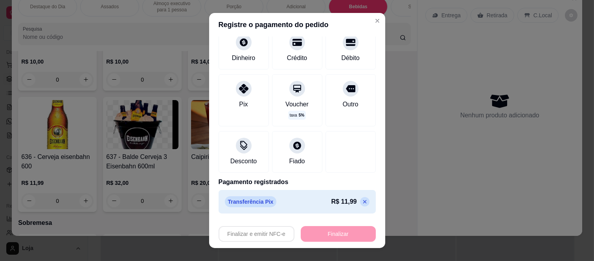
type input "-R$ 11,99"
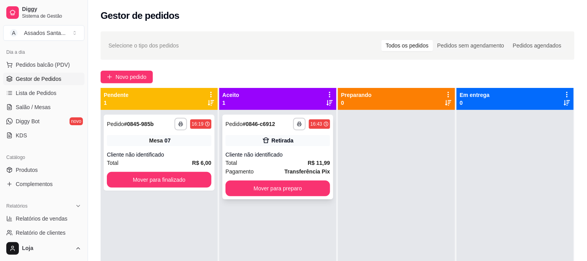
click at [301, 156] on div "Cliente não identificado" at bounding box center [278, 155] width 105 height 8
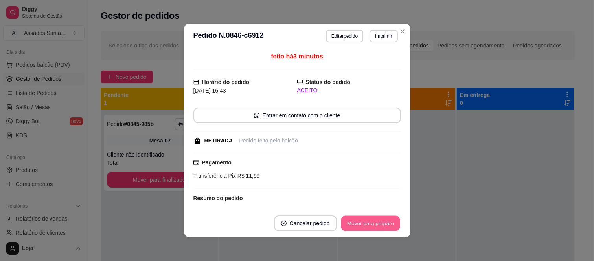
click at [354, 219] on button "Mover para preparo" at bounding box center [370, 223] width 59 height 15
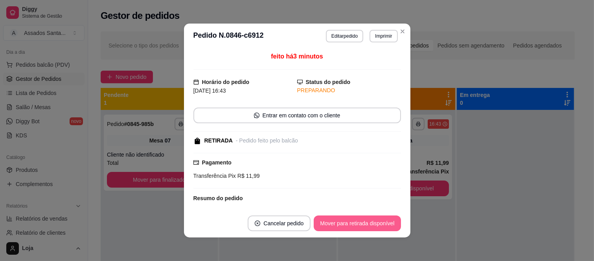
click at [354, 219] on button "Mover para retirada disponível" at bounding box center [357, 224] width 87 height 16
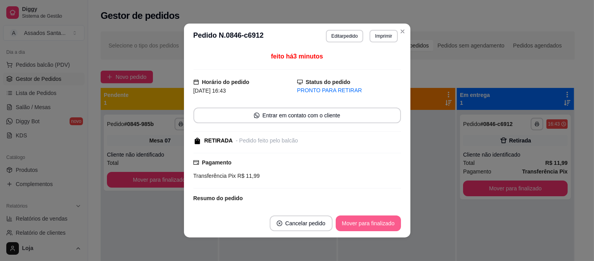
click at [354, 219] on button "Mover para finalizado" at bounding box center [368, 224] width 65 height 16
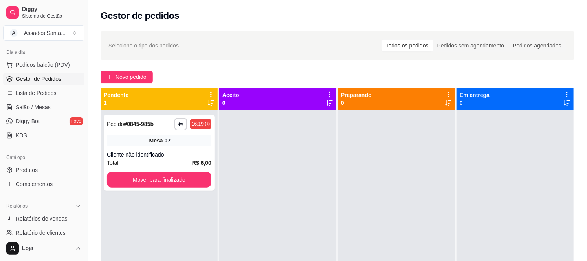
scroll to position [131, 0]
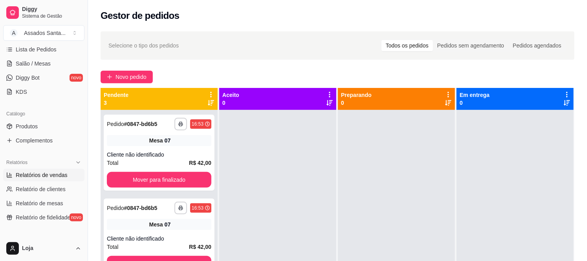
click at [29, 173] on span "Relatórios de vendas" at bounding box center [42, 175] width 52 height 8
select select "ALL"
select select "0"
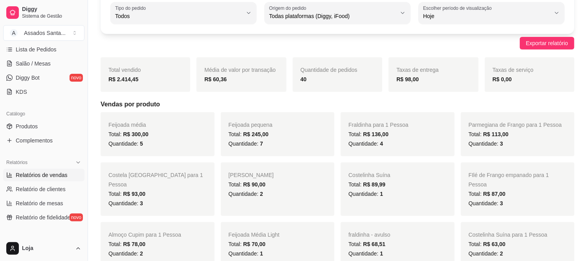
scroll to position [87, 0]
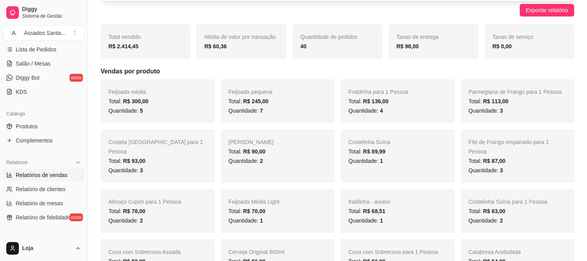
click at [152, 92] on div "Feijoada média Total: R$ 300,00 Quantidade: 5" at bounding box center [158, 101] width 114 height 44
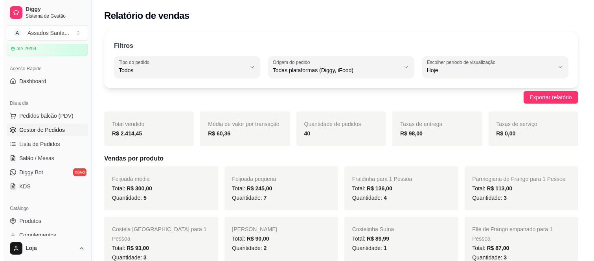
scroll to position [0, 0]
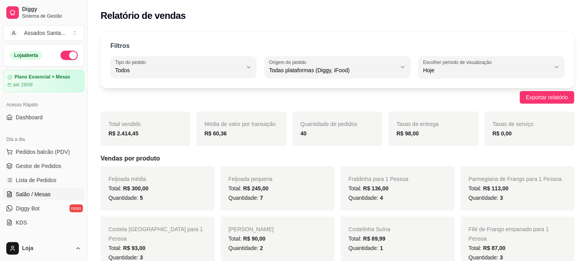
click at [37, 195] on span "Salão / Mesas" at bounding box center [33, 195] width 35 height 8
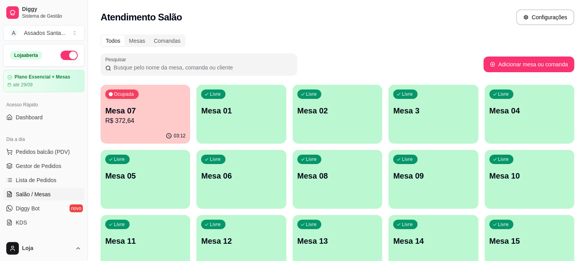
click at [174, 116] on p "R$ 372,64" at bounding box center [145, 120] width 80 height 9
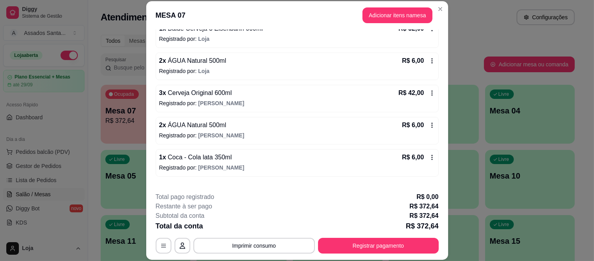
scroll to position [503, 0]
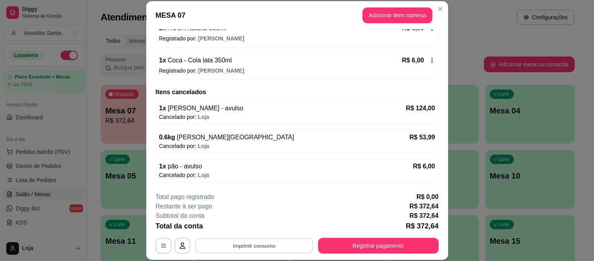
click at [265, 244] on button "Imprimir consumo" at bounding box center [254, 245] width 118 height 15
click at [266, 223] on button "IMPRESSORA caixa" at bounding box center [253, 228] width 55 height 12
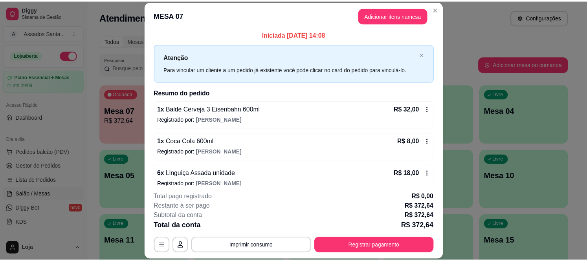
scroll to position [0, 0]
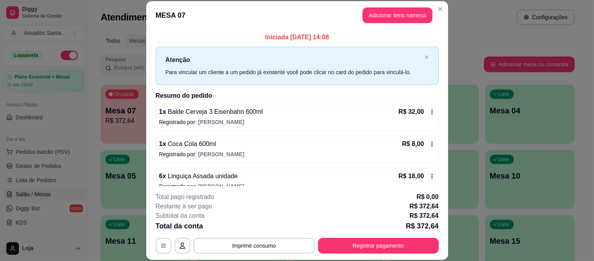
click at [179, 28] on header "MESA 07 Adicionar itens na mesa" at bounding box center [297, 15] width 302 height 28
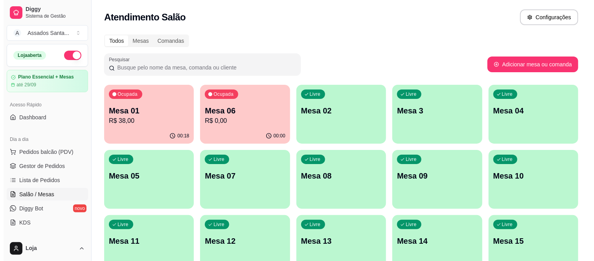
scroll to position [87, 0]
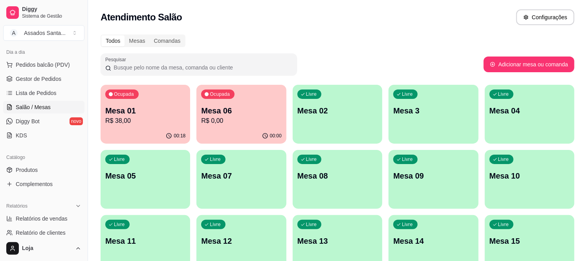
click at [142, 123] on p "R$ 38,00" at bounding box center [145, 120] width 80 height 9
click at [338, 88] on div "Livre Mesa 02" at bounding box center [338, 110] width 90 height 50
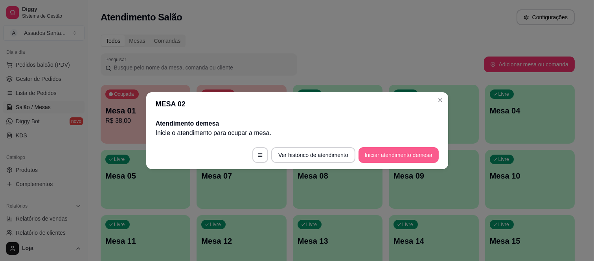
click at [380, 151] on button "Iniciar atendimento de mesa" at bounding box center [398, 155] width 80 height 16
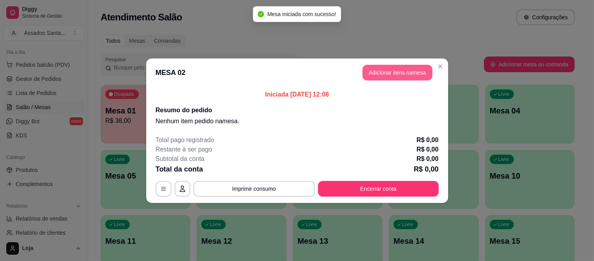
click at [375, 79] on button "Adicionar itens na mesa" at bounding box center [397, 73] width 70 height 16
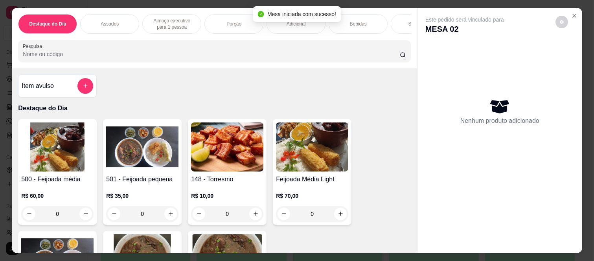
click at [176, 24] on p "Almoço executivo para 1 pessoa" at bounding box center [172, 24] width 46 height 13
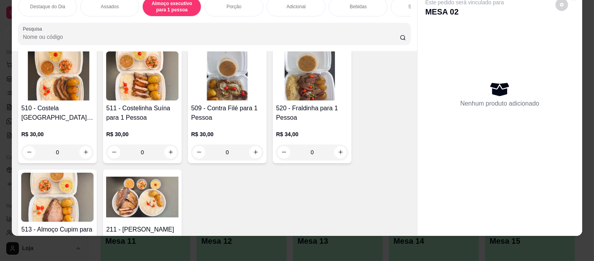
scroll to position [780, 0]
click at [169, 154] on div "0" at bounding box center [142, 152] width 72 height 16
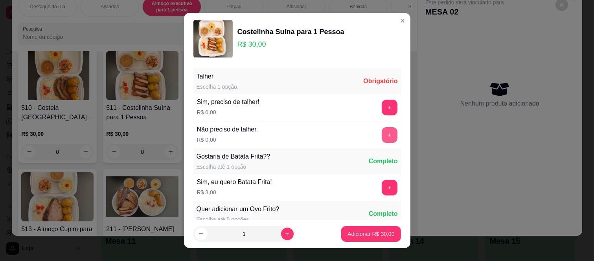
click at [382, 134] on button "+" at bounding box center [390, 135] width 16 height 16
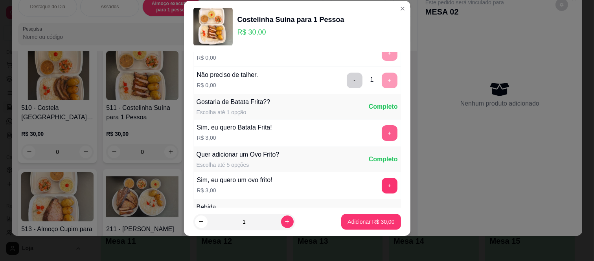
scroll to position [84, 0]
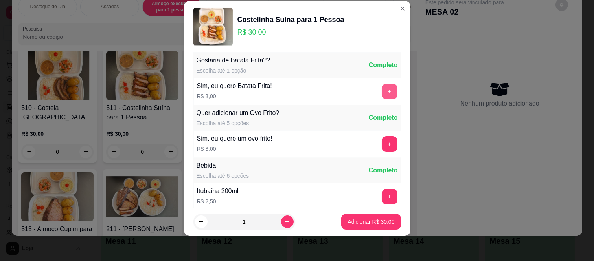
click at [382, 95] on button "+" at bounding box center [390, 92] width 16 height 16
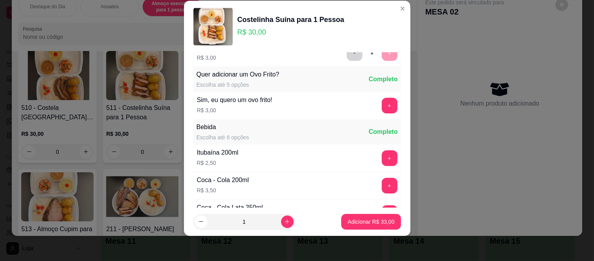
scroll to position [137, 0]
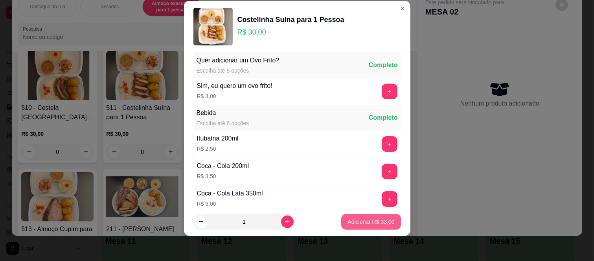
click at [360, 227] on button "Adicionar R$ 33,00" at bounding box center [370, 222] width 59 height 16
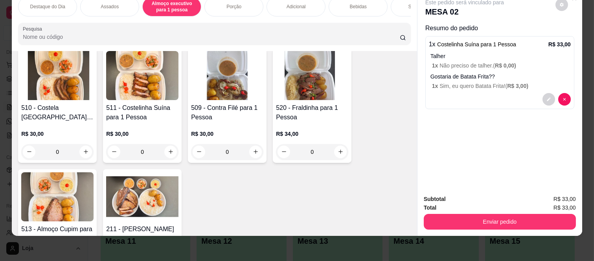
click at [359, 4] on div "Bebidas" at bounding box center [357, 7] width 59 height 20
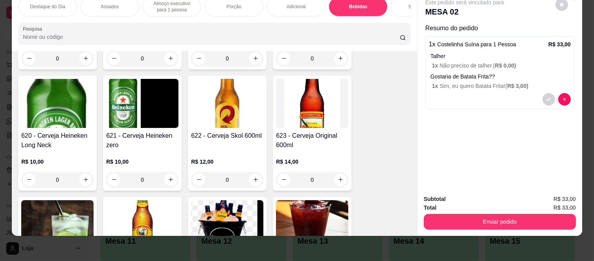
scroll to position [2182, 0]
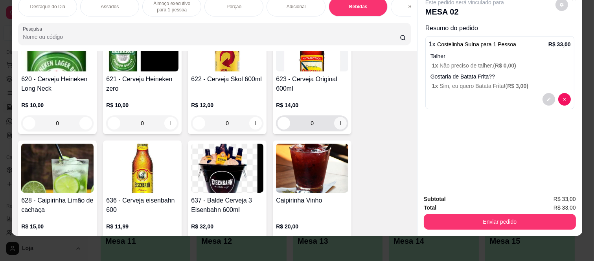
click at [338, 120] on icon "increase-product-quantity" at bounding box center [341, 123] width 6 height 6
type input "1"
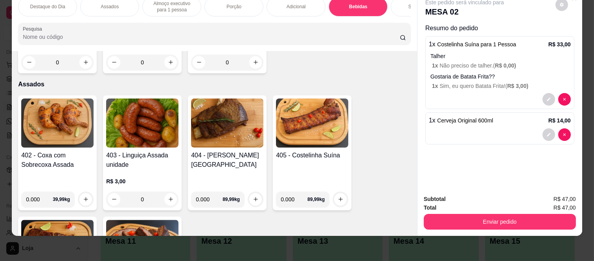
scroll to position [305, 0]
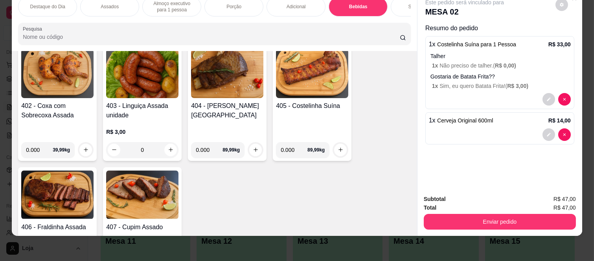
click at [167, 150] on div "0" at bounding box center [142, 150] width 72 height 16
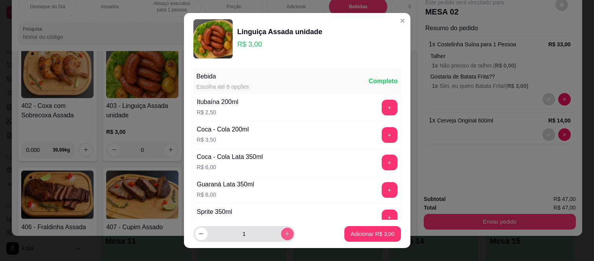
click at [281, 237] on button "increase-product-quantity" at bounding box center [287, 234] width 13 height 13
type input "2"
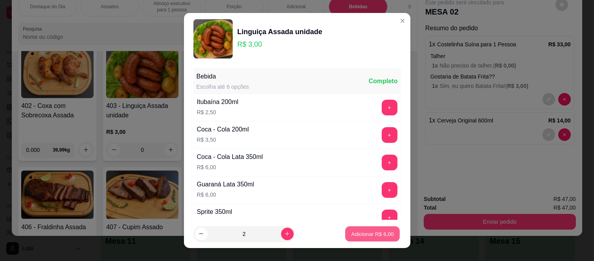
click at [352, 234] on p "Adicionar R$ 6,00" at bounding box center [372, 233] width 42 height 7
type input "2"
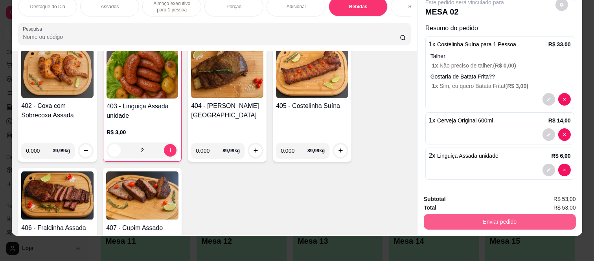
click at [453, 214] on button "Enviar pedido" at bounding box center [500, 222] width 152 height 16
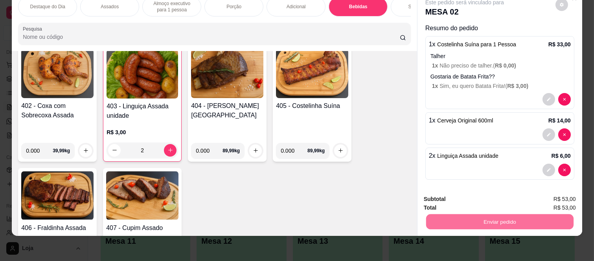
click at [450, 197] on button "Não registrar e enviar pedido" at bounding box center [473, 196] width 79 height 15
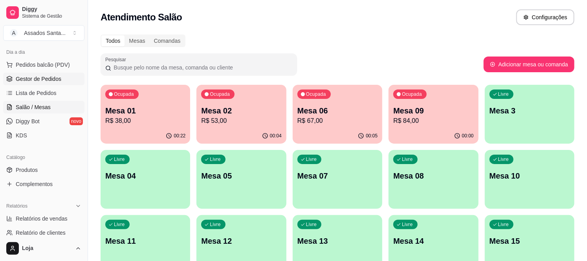
click at [50, 79] on span "Gestor de Pedidos" at bounding box center [39, 79] width 46 height 8
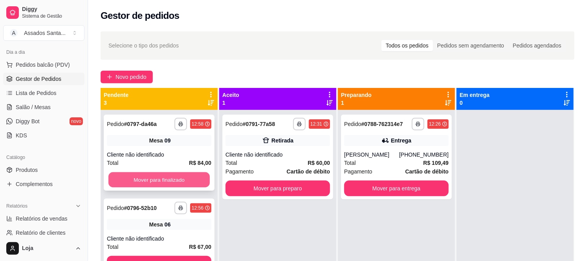
click at [178, 178] on button "Mover para finalizado" at bounding box center [158, 180] width 101 height 15
click at [178, 178] on button "Mover para finalizado" at bounding box center [159, 180] width 105 height 16
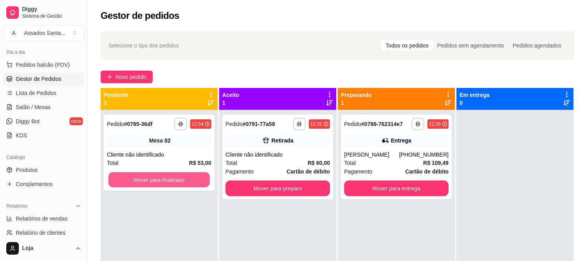
click at [178, 178] on button "Mover para finalizado" at bounding box center [158, 180] width 101 height 15
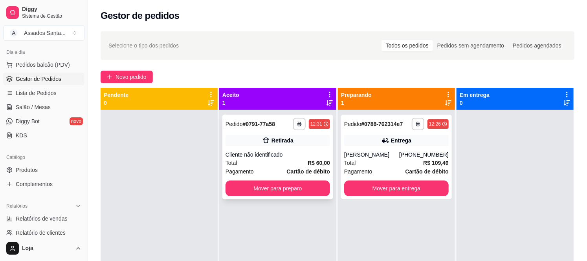
click at [268, 145] on div "Retirada" at bounding box center [278, 140] width 105 height 11
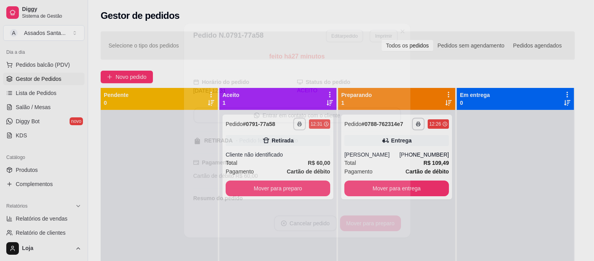
scroll to position [72, 0]
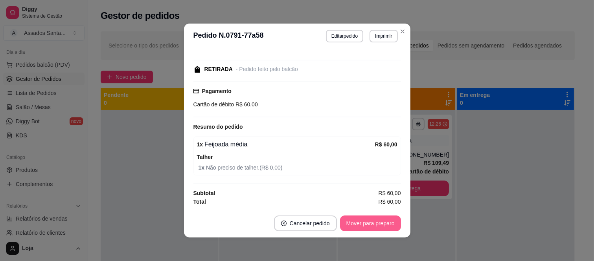
click at [370, 226] on button "Mover para preparo" at bounding box center [370, 224] width 61 height 16
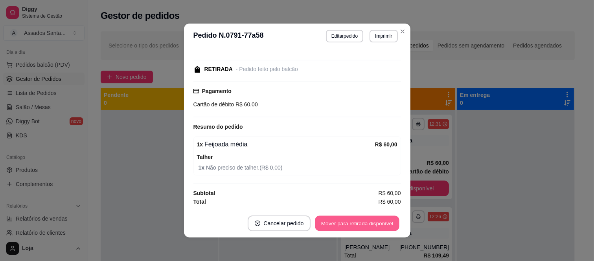
click at [370, 225] on button "Mover para retirada disponível" at bounding box center [357, 223] width 84 height 15
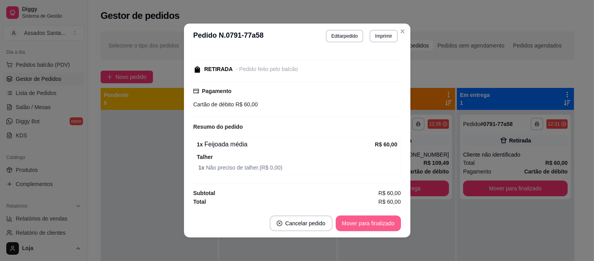
click at [370, 225] on button "Mover para finalizado" at bounding box center [368, 224] width 65 height 16
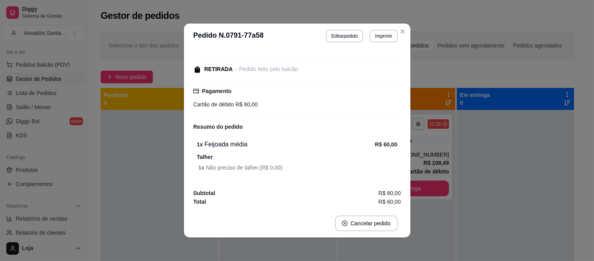
scroll to position [38, 0]
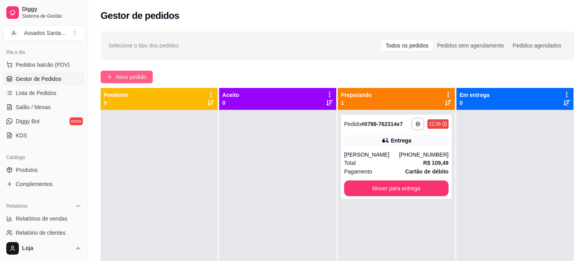
click at [125, 77] on span "Novo pedido" at bounding box center [131, 77] width 31 height 9
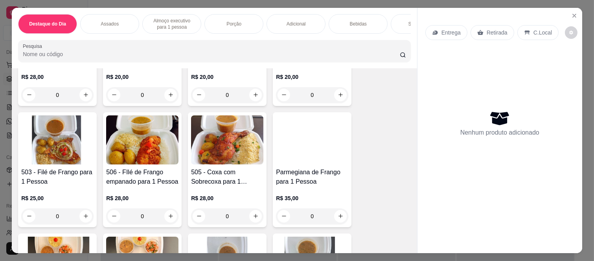
scroll to position [655, 0]
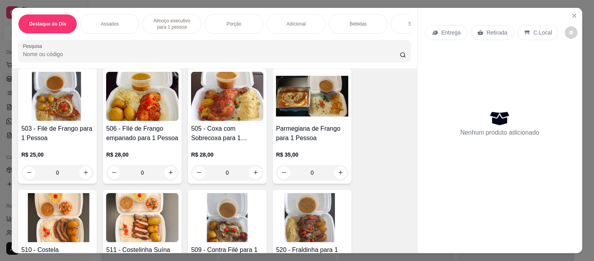
click at [331, 177] on div "0" at bounding box center [312, 173] width 72 height 16
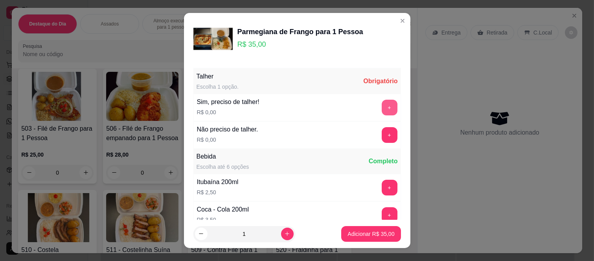
click at [382, 108] on button "+" at bounding box center [390, 108] width 16 height 16
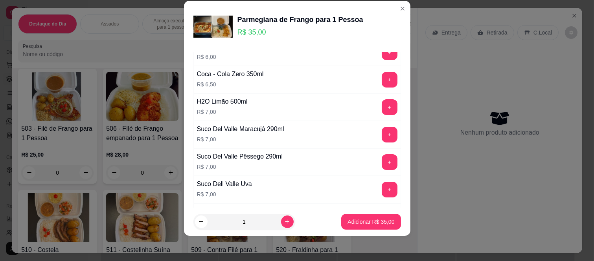
scroll to position [299, 0]
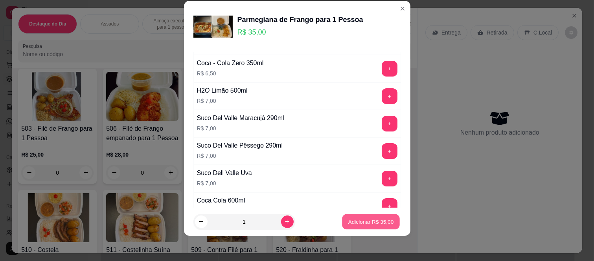
click at [359, 219] on p "Adicionar R$ 35,00" at bounding box center [371, 221] width 46 height 7
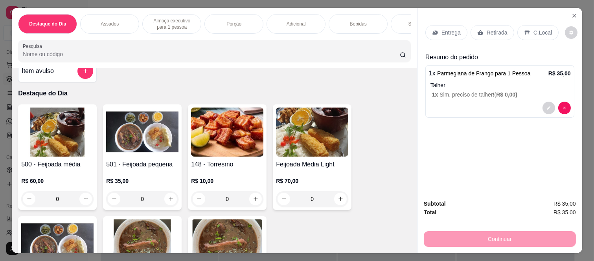
scroll to position [0, 0]
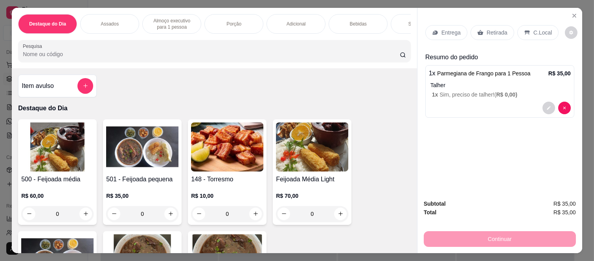
click at [167, 217] on div "0" at bounding box center [142, 214] width 72 height 16
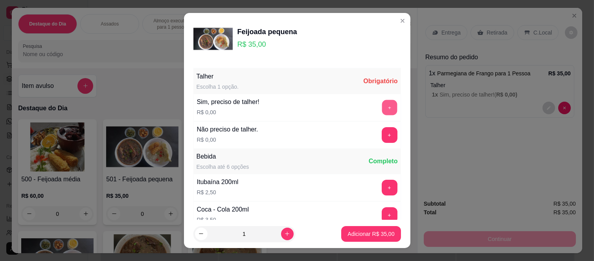
click at [382, 111] on button "+" at bounding box center [389, 107] width 15 height 15
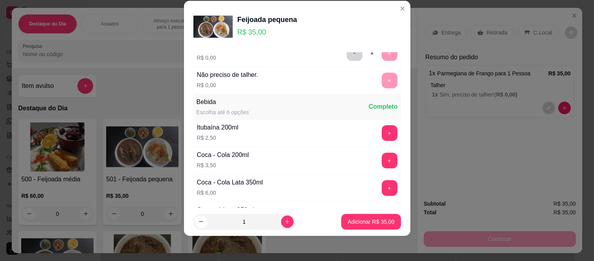
scroll to position [84, 0]
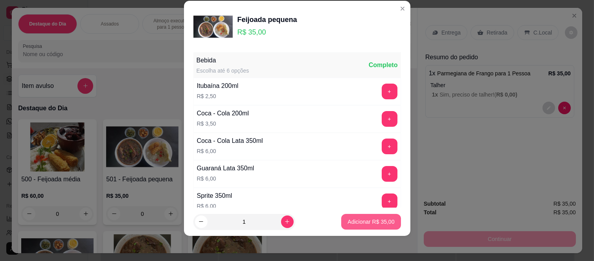
click at [352, 221] on p "Adicionar R$ 35,00" at bounding box center [370, 222] width 47 height 8
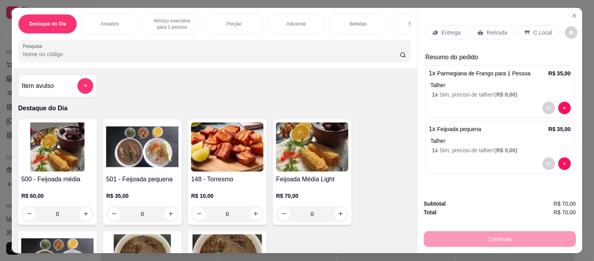
click at [454, 31] on p "Entrega" at bounding box center [450, 33] width 19 height 8
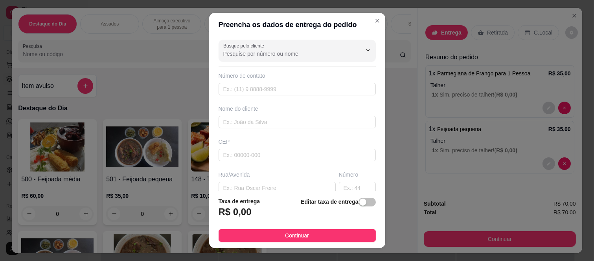
click at [273, 52] on input "Busque pelo cliente" at bounding box center [286, 54] width 126 height 8
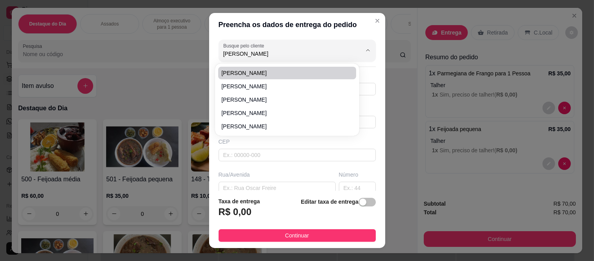
click at [285, 71] on span "Fernanda" at bounding box center [283, 73] width 124 height 8
type input "Fernanda"
type input "11998970626"
type input "Fernanda"
type input "08260140"
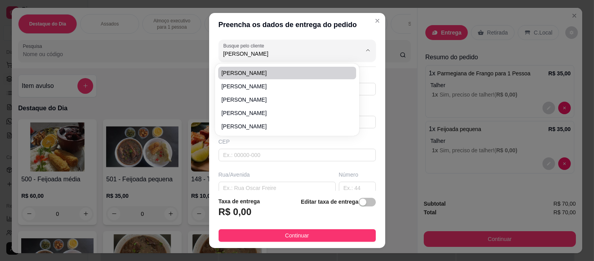
type input "Rua Tomoichi Shimizu"
type input "480"
type input "Colônia (Zona Leste)"
type input "São Paulo"
type input "Bloco 1 apto 605"
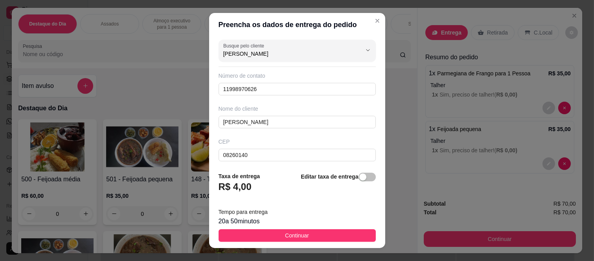
type input "Fernanda"
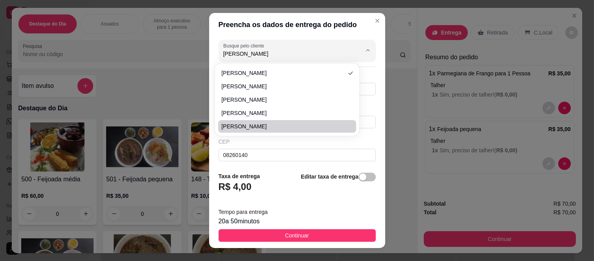
scroll to position [12, 0]
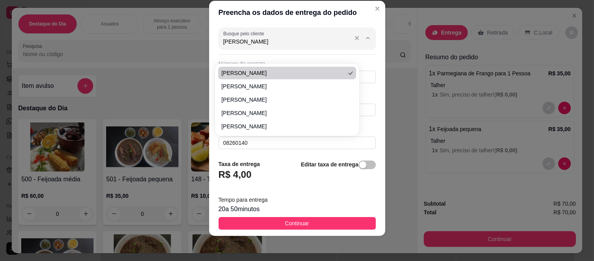
click at [352, 44] on div at bounding box center [361, 38] width 25 height 15
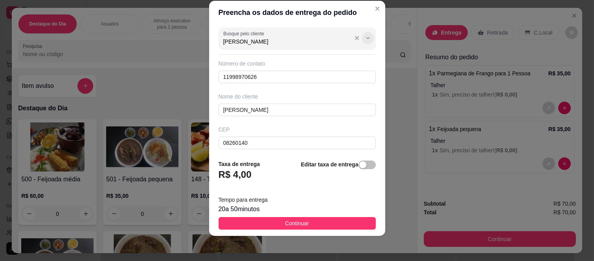
click at [365, 38] on icon "Show suggestions" at bounding box center [368, 38] width 6 height 6
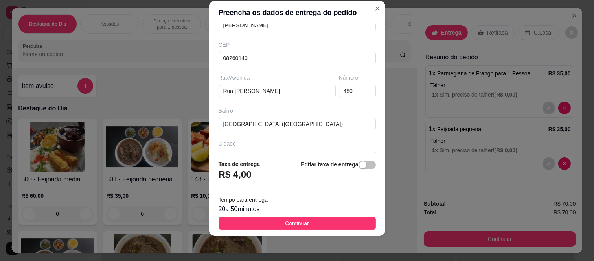
scroll to position [0, 0]
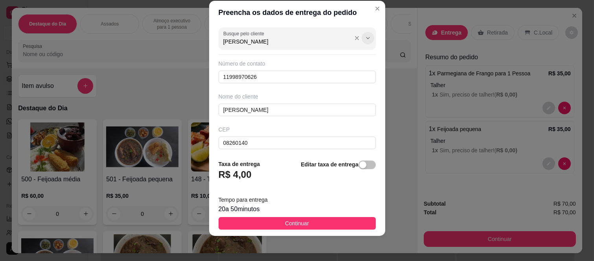
click at [365, 38] on icon "Show suggestions" at bounding box center [368, 38] width 6 height 6
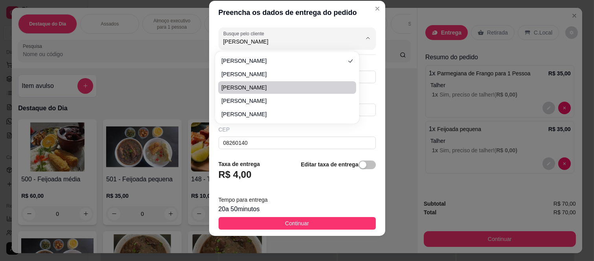
click at [325, 86] on span "Fernanda" at bounding box center [283, 88] width 124 height 8
type input "11979850271"
type input "400"
type input "O número do AP é 806 torre 03"
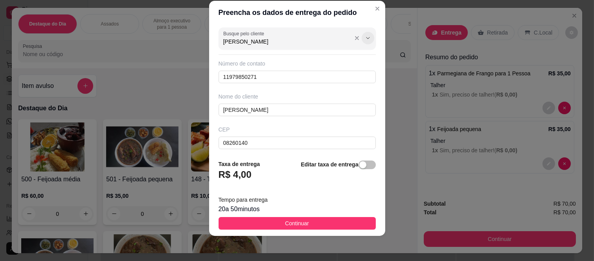
click at [365, 39] on icon "Show suggestions" at bounding box center [368, 38] width 6 height 6
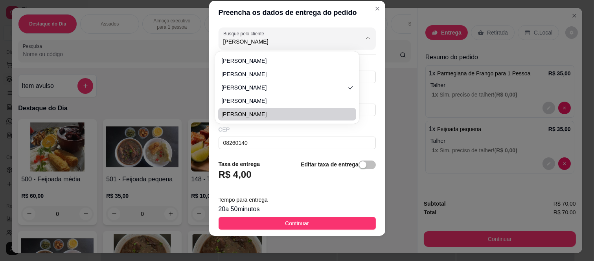
click at [307, 112] on span "Fernanda" at bounding box center [283, 114] width 124 height 8
type input "11958118091"
type input "Rua Tomoichi Shimizu"
type input "181"
type input "Itaquera"
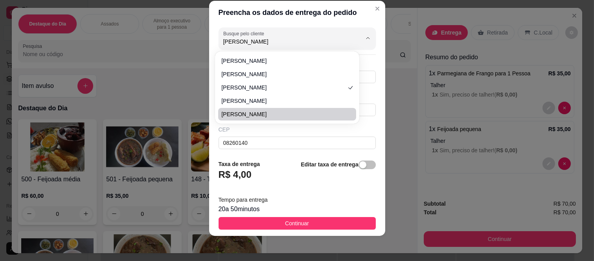
type input "Apto 1201 B Vista do Carmo I"
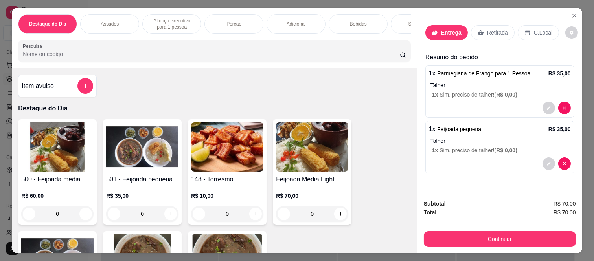
click at [437, 29] on div "Entrega" at bounding box center [446, 32] width 42 height 15
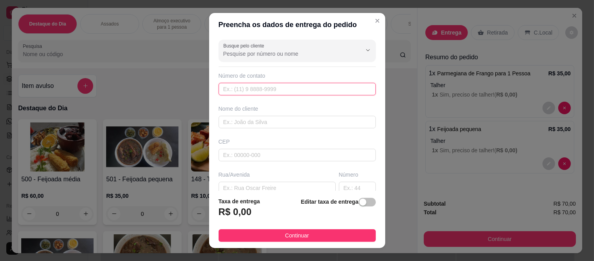
click at [229, 88] on input "text" at bounding box center [296, 89] width 157 height 13
paste input "(11) 98740-8183"
type input "(11) 98740-8183"
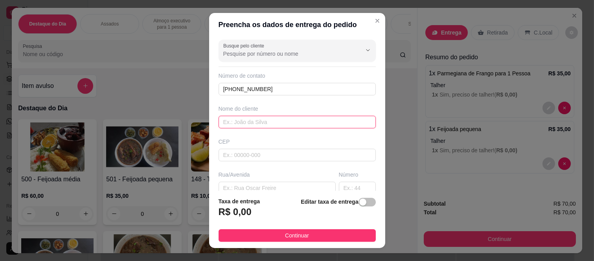
click at [304, 124] on input "text" at bounding box center [296, 122] width 157 height 13
type input "fernanda"
click at [277, 148] on div "CEP" at bounding box center [297, 150] width 162 height 24
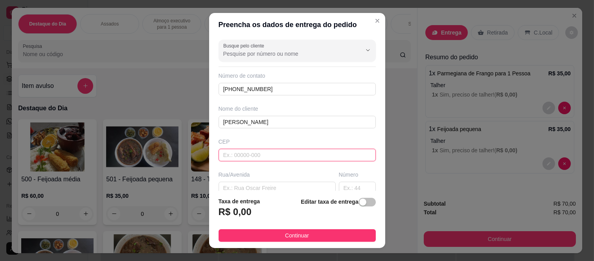
click at [270, 156] on input "text" at bounding box center [296, 155] width 157 height 13
paste input "08260140"
type input "08260140"
type input "Rua Tomoichi Shimizu"
type input "Colônia (Zona Leste)"
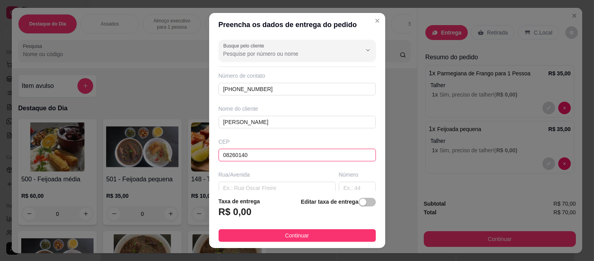
type input "São Paulo"
type input "08260140"
click at [339, 187] on input "text" at bounding box center [357, 188] width 37 height 13
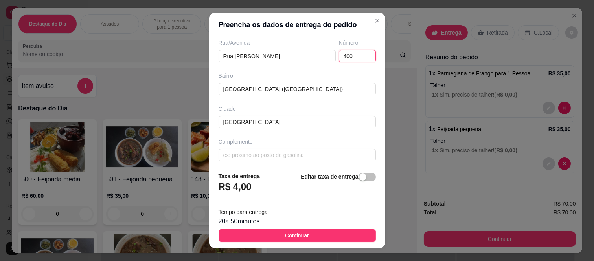
scroll to position [136, 0]
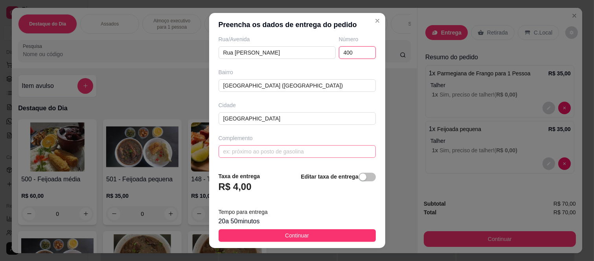
type input "400"
click at [294, 154] on input "text" at bounding box center [296, 151] width 157 height 13
paste input "Ap 1004 bl 1"
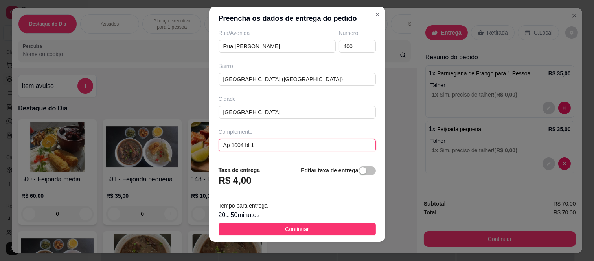
scroll to position [12, 0]
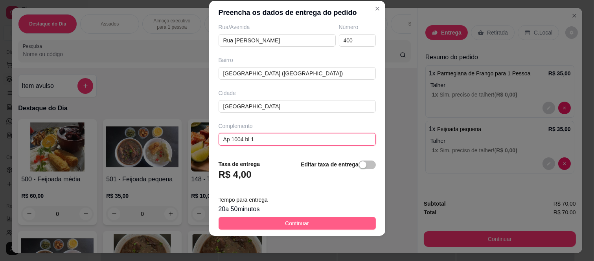
type input "Ap 1004 bl 1"
click at [275, 219] on button "Continuar" at bounding box center [296, 223] width 157 height 13
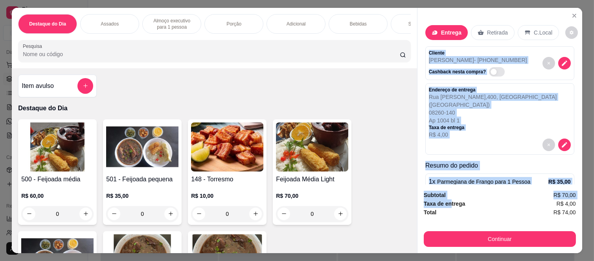
scroll to position [100, 0]
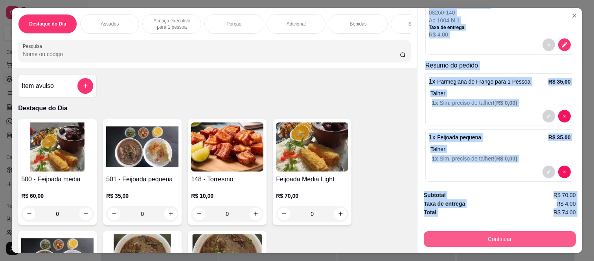
drag, startPoint x: 423, startPoint y: 46, endPoint x: 429, endPoint y: 237, distance: 191.5
click at [429, 237] on div "Entrega Retirada C.Local Cliente fernanda - (11) 98740-8183 Cashback nesta comp…" at bounding box center [499, 131] width 165 height 246
copy div "Cliente fernanda - (11) 98740-8183 Cashback nesta compra? Endereço de entrega R…"
click at [472, 237] on button "Continuar" at bounding box center [499, 239] width 147 height 15
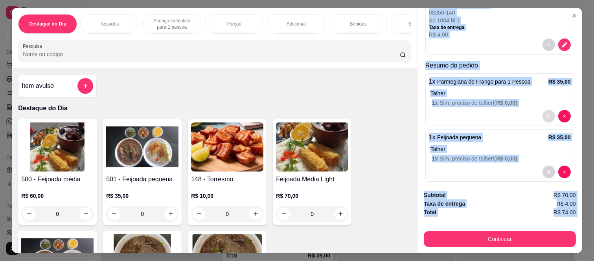
click at [546, 114] on icon "decrease-product-quantity" at bounding box center [548, 116] width 5 height 5
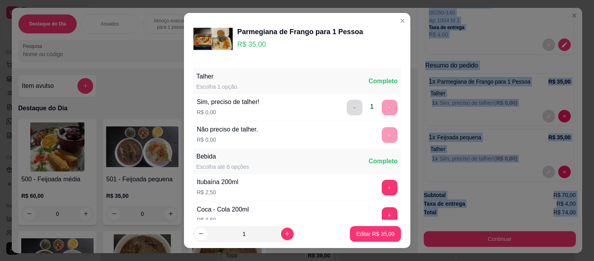
click at [347, 100] on button "-" at bounding box center [355, 108] width 16 height 16
click at [382, 130] on button "+" at bounding box center [389, 135] width 15 height 15
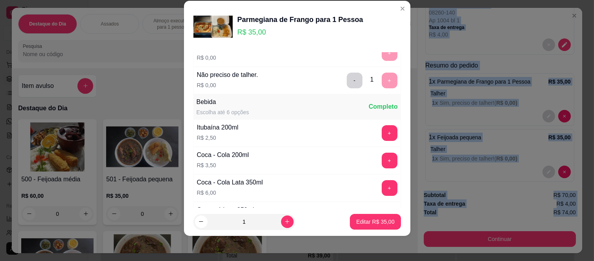
scroll to position [84, 0]
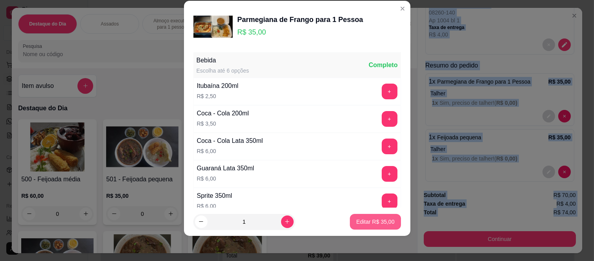
click at [367, 218] on button "Editar R$ 35,00" at bounding box center [375, 222] width 51 height 16
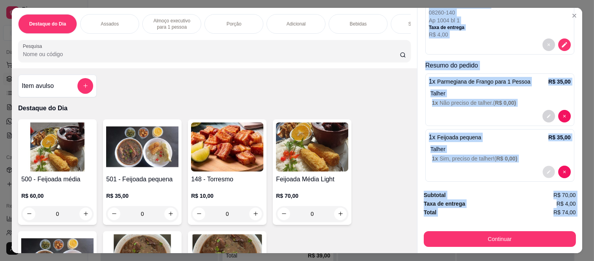
click at [542, 166] on button "decrease-product-quantity" at bounding box center [548, 172] width 12 height 12
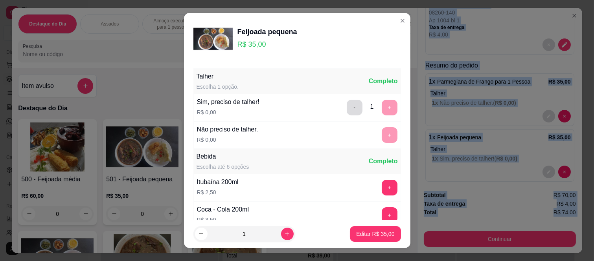
click at [347, 109] on button "-" at bounding box center [355, 108] width 16 height 16
click at [382, 134] on button "+" at bounding box center [389, 135] width 15 height 15
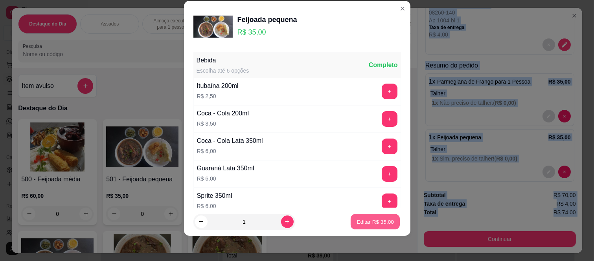
click at [351, 217] on button "Editar R$ 35,00" at bounding box center [375, 221] width 49 height 15
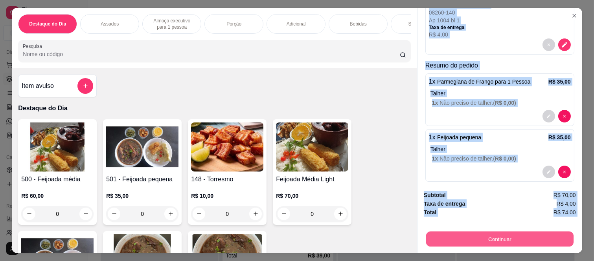
click at [445, 233] on button "Continuar" at bounding box center [499, 239] width 147 height 15
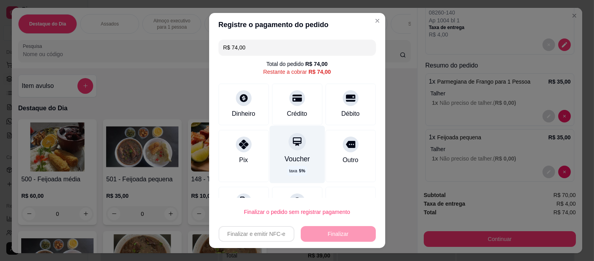
click at [283, 151] on div "Voucher taxa 5 %" at bounding box center [296, 154] width 55 height 57
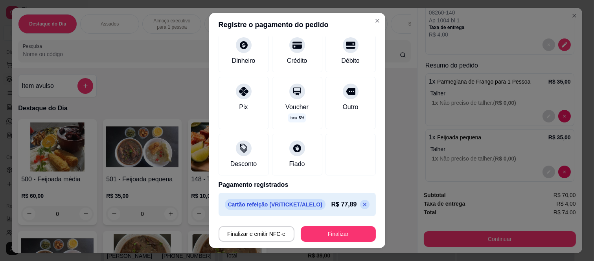
scroll to position [48, 0]
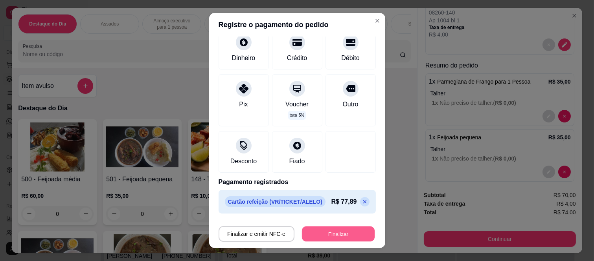
click at [326, 230] on button "Finalizar" at bounding box center [338, 233] width 73 height 15
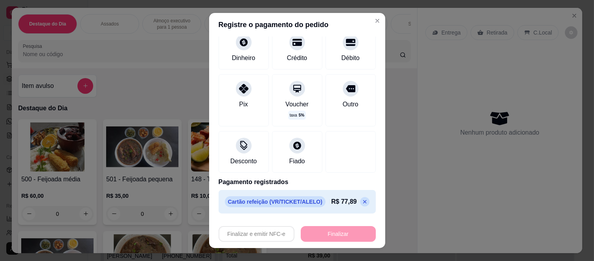
type input "-R$ 74,00"
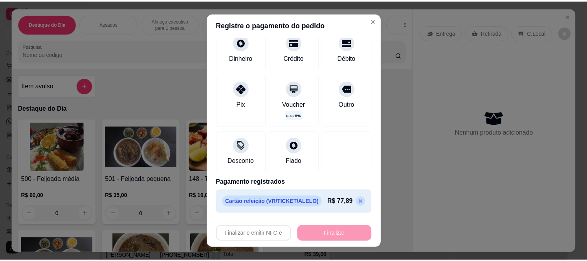
scroll to position [0, 0]
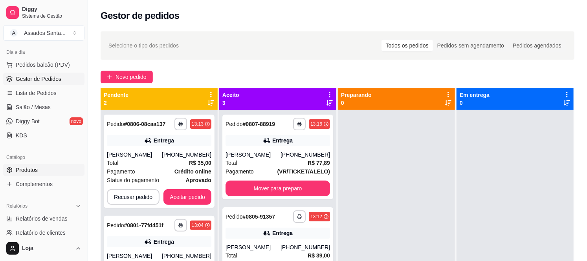
click at [28, 165] on link "Produtos" at bounding box center [43, 170] width 81 height 13
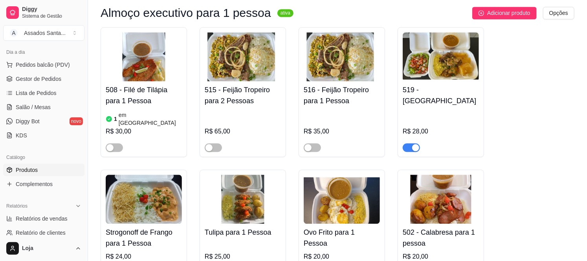
scroll to position [742, 0]
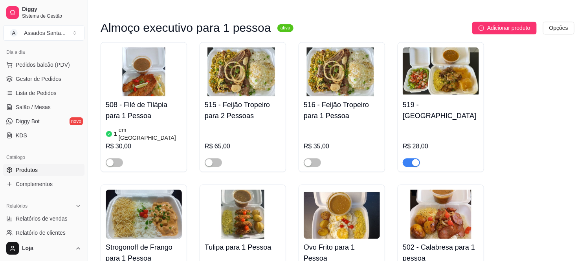
click at [410, 158] on span "button" at bounding box center [411, 162] width 17 height 9
click at [64, 81] on link "Gestor de Pedidos" at bounding box center [43, 79] width 81 height 13
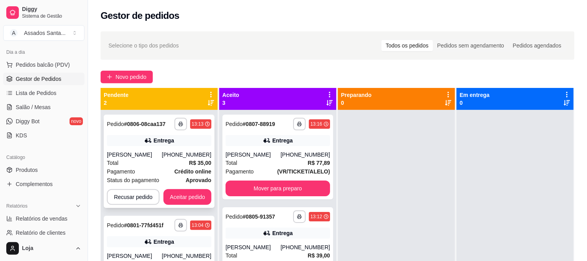
click at [150, 145] on div "Entrega" at bounding box center [159, 140] width 105 height 11
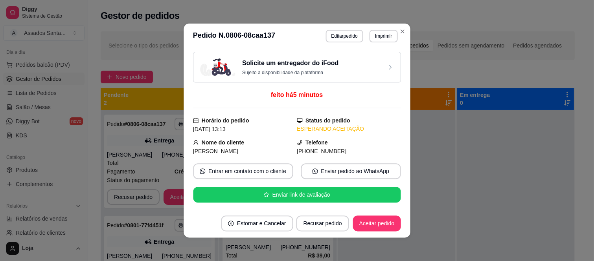
scroll to position [2, 0]
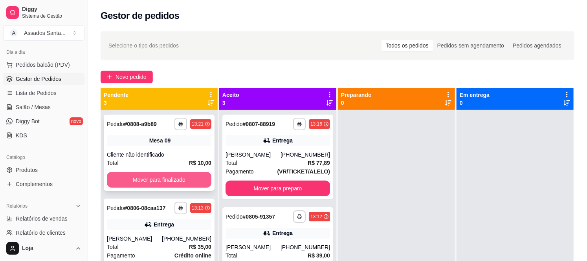
click at [131, 178] on button "Mover para finalizado" at bounding box center [159, 180] width 105 height 16
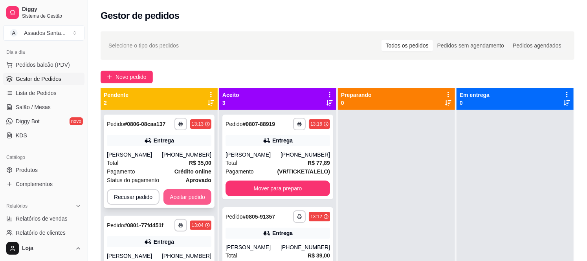
click at [190, 198] on button "Aceitar pedido" at bounding box center [187, 197] width 48 height 16
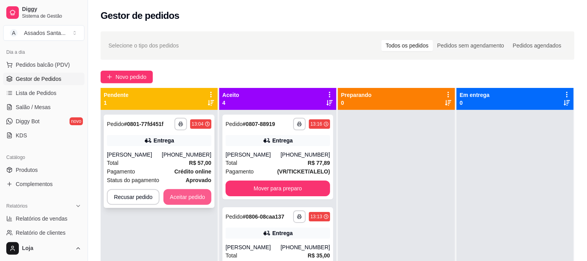
click at [189, 197] on button "Aceitar pedido" at bounding box center [187, 197] width 48 height 16
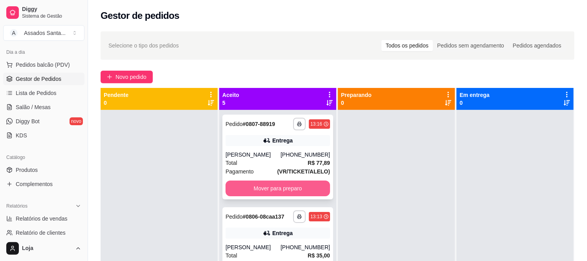
click at [249, 193] on button "Mover para preparo" at bounding box center [278, 189] width 105 height 16
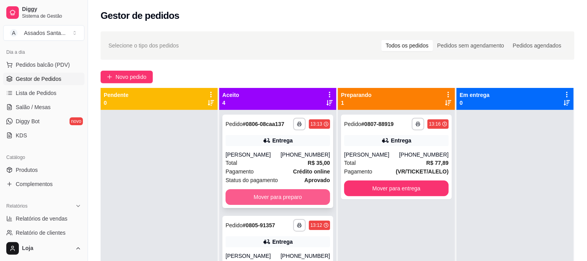
click at [250, 196] on button "Mover para preparo" at bounding box center [278, 197] width 105 height 16
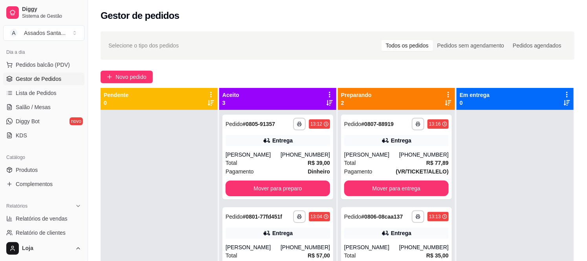
click at [250, 196] on div "**********" at bounding box center [277, 157] width 111 height 85
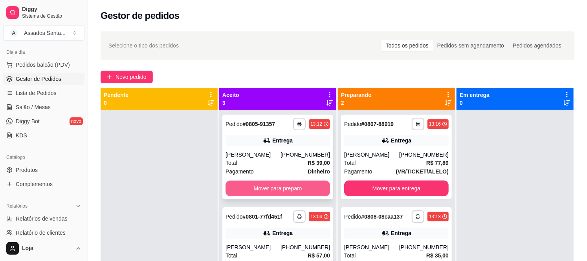
click at [262, 185] on button "Mover para preparo" at bounding box center [278, 189] width 105 height 16
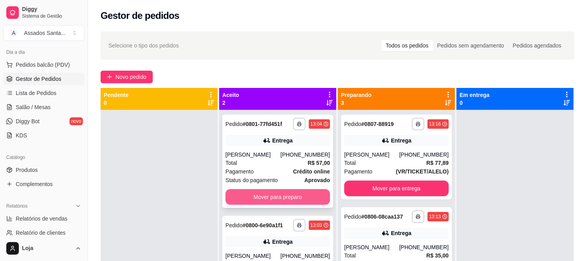
click at [258, 191] on button "Mover para preparo" at bounding box center [278, 197] width 105 height 16
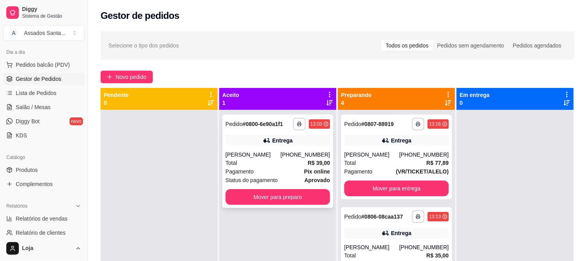
click at [262, 172] on div "Pagamento Pix online" at bounding box center [278, 171] width 105 height 9
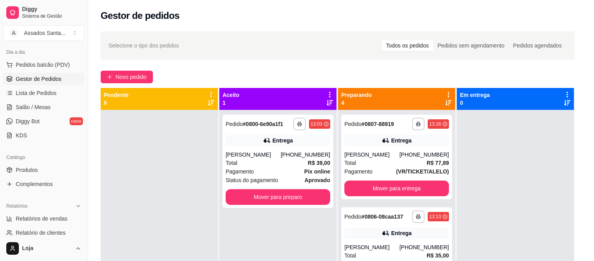
scroll to position [213, 0]
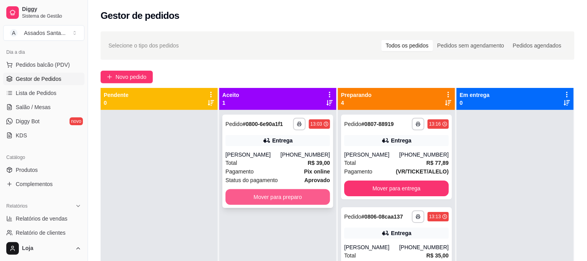
click at [273, 200] on button "Mover para preparo" at bounding box center [278, 197] width 105 height 16
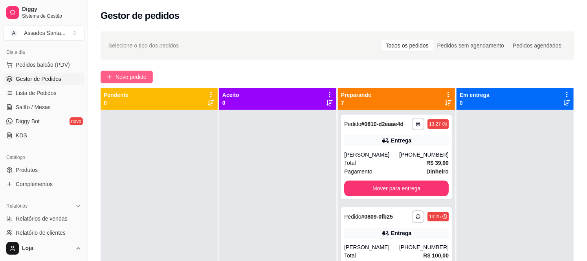
click at [144, 73] on span "Novo pedido" at bounding box center [131, 77] width 31 height 9
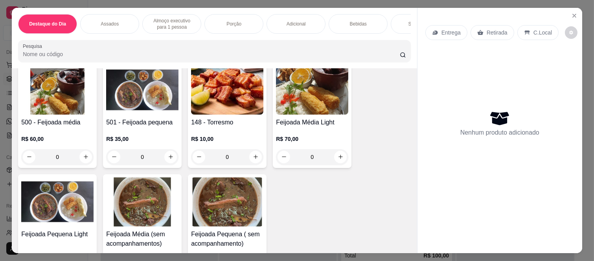
scroll to position [44, 0]
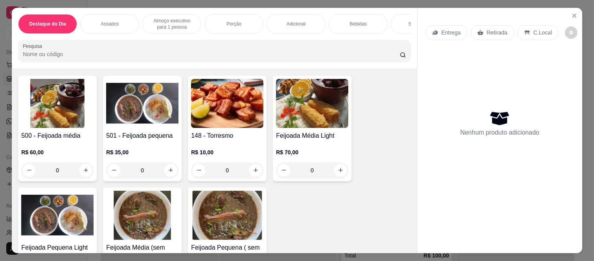
click at [79, 173] on div "0" at bounding box center [57, 171] width 72 height 16
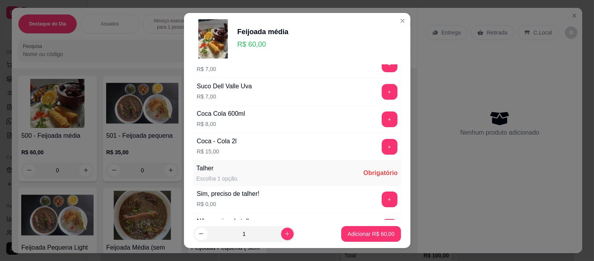
scroll to position [349, 0]
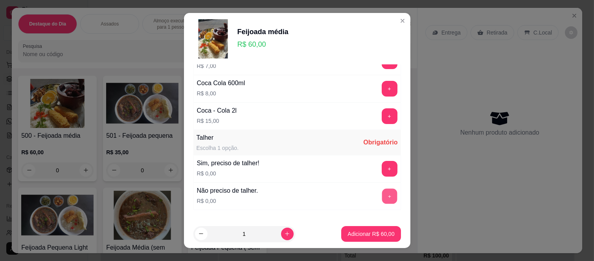
click at [382, 196] on button "+" at bounding box center [389, 196] width 15 height 15
click at [368, 242] on footer "1 Adicionar R$ 60,00" at bounding box center [297, 234] width 226 height 28
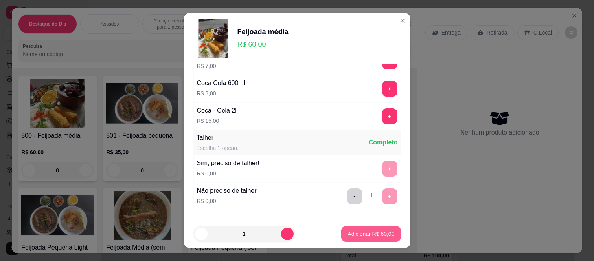
click at [372, 237] on p "Adicionar R$ 60,00" at bounding box center [370, 234] width 47 height 8
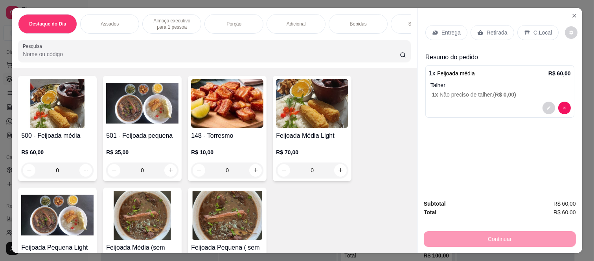
click at [472, 28] on div "Retirada" at bounding box center [492, 32] width 44 height 15
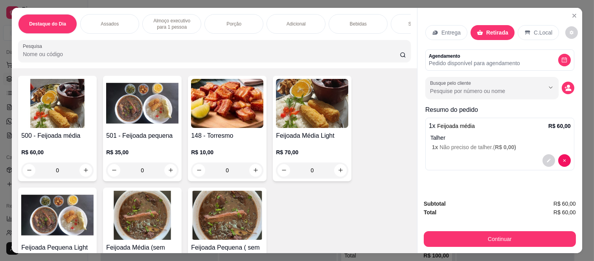
click at [556, 85] on div "Busque pelo cliente" at bounding box center [499, 88] width 149 height 22
click at [564, 84] on icon "decrease-product-quantity" at bounding box center [567, 87] width 7 height 7
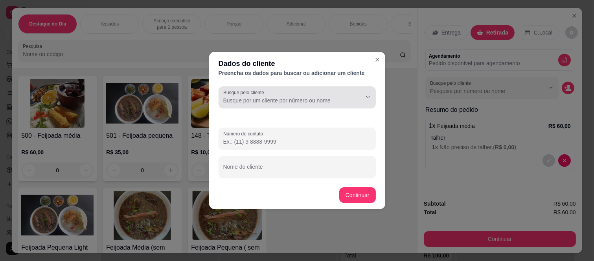
click at [260, 94] on label "Busque pelo cliente" at bounding box center [245, 92] width 44 height 7
click at [260, 97] on input "Busque pelo cliente" at bounding box center [286, 101] width 126 height 8
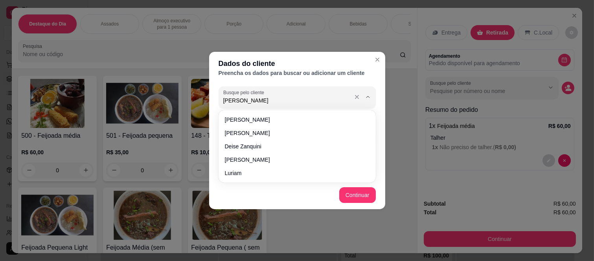
type input "simone"
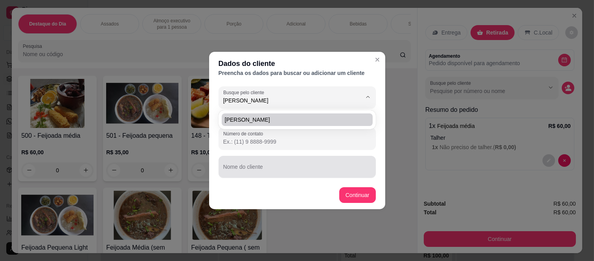
click at [261, 170] on input "Nome do cliente" at bounding box center [297, 170] width 148 height 8
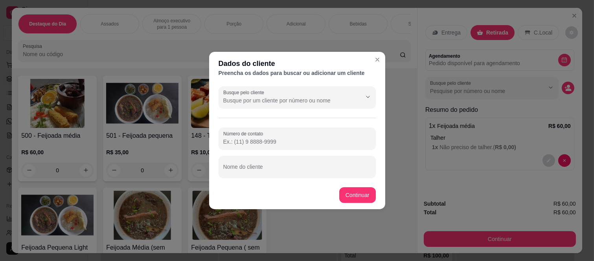
click at [262, 145] on input "Número de contato" at bounding box center [297, 142] width 148 height 8
paste input "(11) 94801-3799"
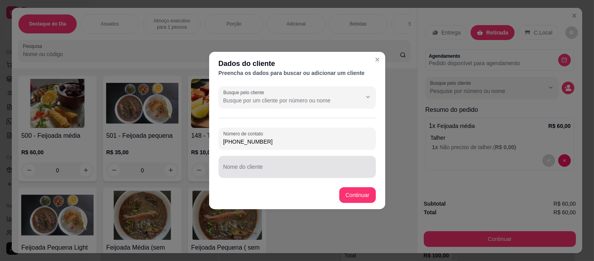
type input "(11) 94801-3799"
click at [232, 169] on input "Nome do cliente" at bounding box center [297, 170] width 148 height 8
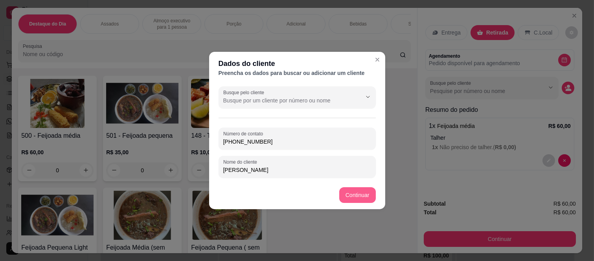
type input "simone"
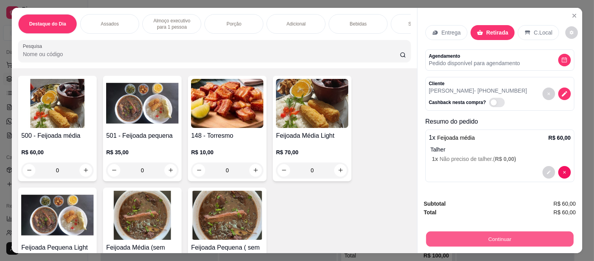
click at [446, 233] on button "Continuar" at bounding box center [499, 239] width 147 height 15
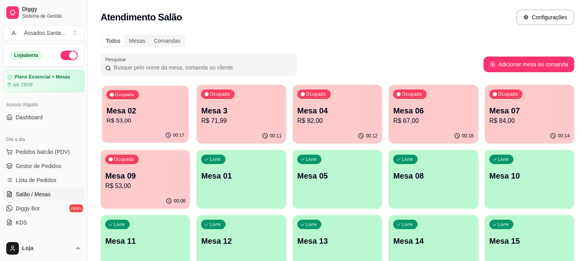
click at [174, 111] on p "Mesa 02" at bounding box center [145, 111] width 78 height 11
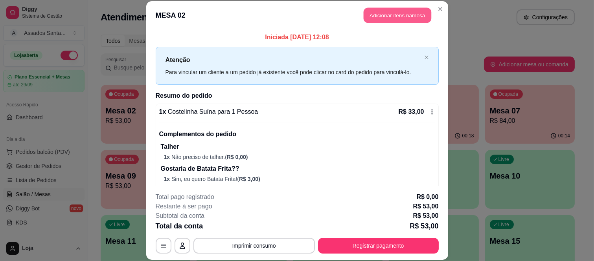
click at [381, 20] on button "Adicionar itens na mesa" at bounding box center [397, 15] width 68 height 15
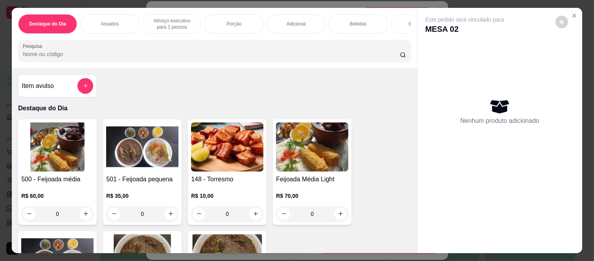
click at [185, 18] on p "Almoço executivo para 1 pessoa" at bounding box center [172, 24] width 46 height 13
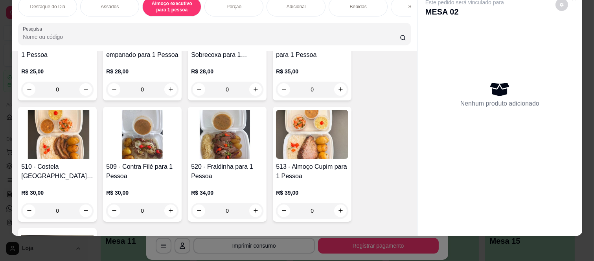
scroll to position [736, 0]
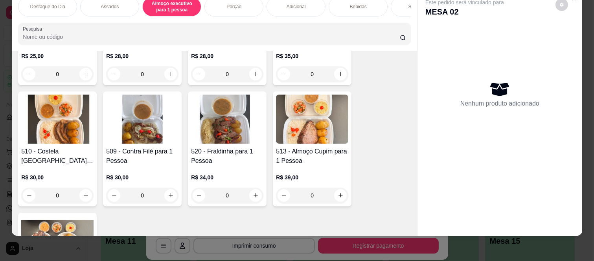
click at [250, 195] on div "0" at bounding box center [227, 196] width 72 height 16
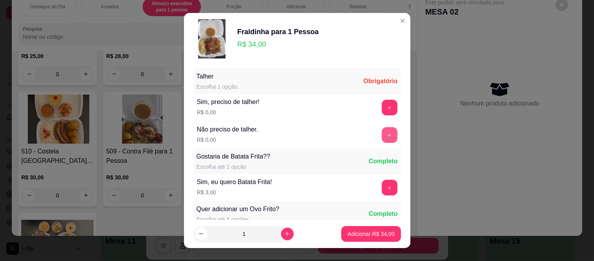
click at [382, 140] on button "+" at bounding box center [390, 135] width 16 height 16
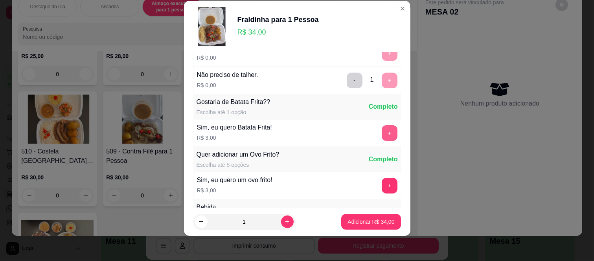
scroll to position [84, 0]
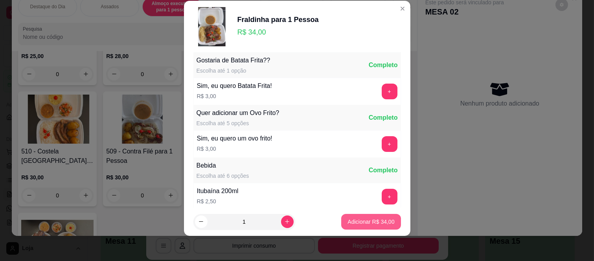
click at [360, 226] on button "Adicionar R$ 34,00" at bounding box center [370, 222] width 59 height 16
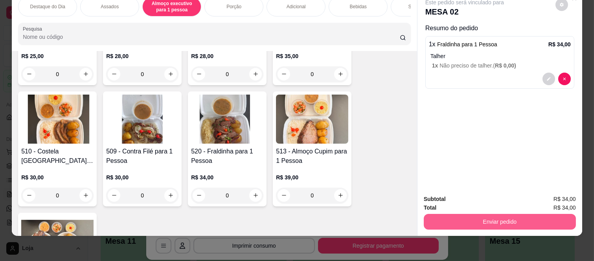
click at [424, 214] on button "Enviar pedido" at bounding box center [500, 222] width 152 height 16
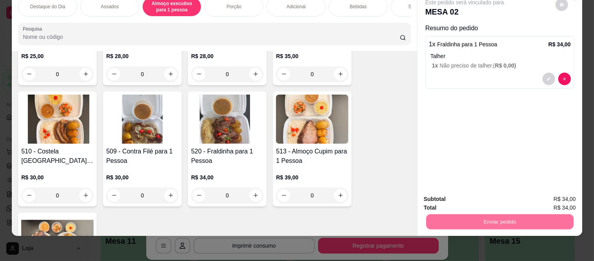
click at [442, 194] on button "Não registrar e enviar pedido" at bounding box center [473, 196] width 82 height 15
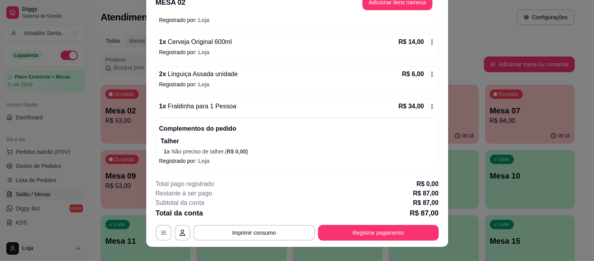
scroll to position [24, 0]
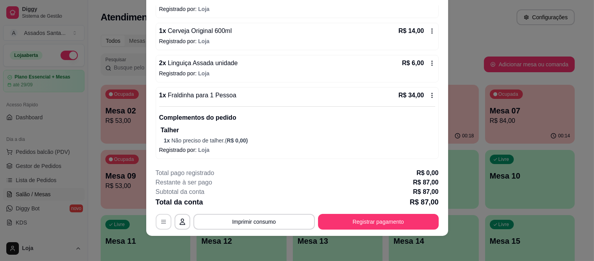
click at [161, 222] on icon "button" at bounding box center [163, 222] width 6 height 6
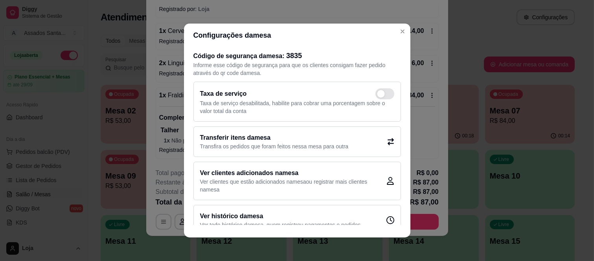
click at [387, 139] on icon at bounding box center [390, 141] width 7 height 7
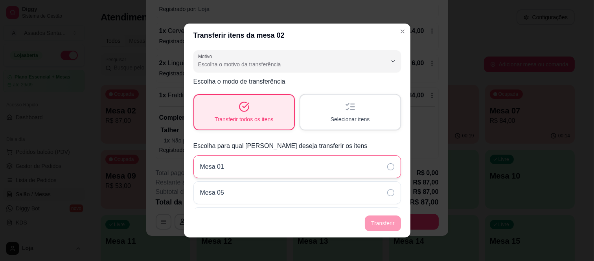
click at [225, 163] on div "Mesa 01" at bounding box center [296, 167] width 207 height 23
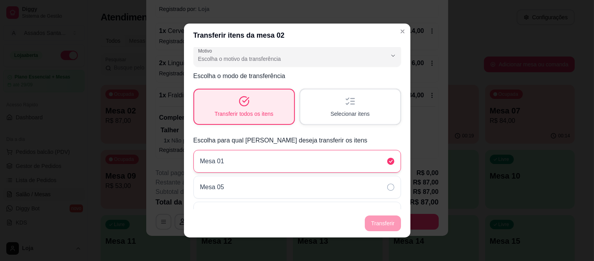
scroll to position [0, 0]
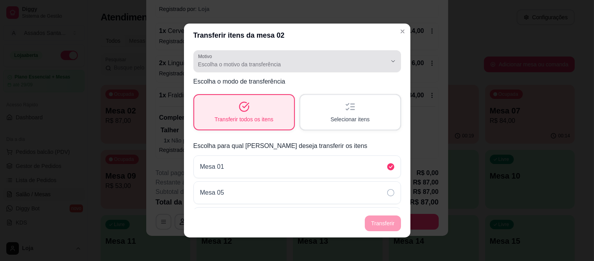
click at [373, 56] on div "Escolha o motivo da transferência" at bounding box center [292, 61] width 189 height 16
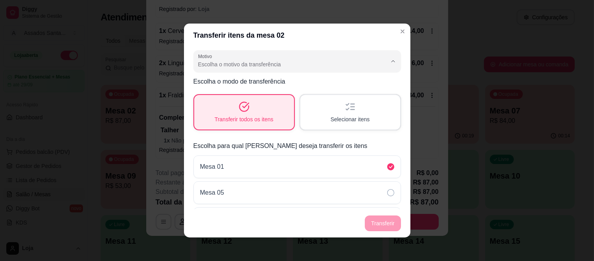
click at [314, 93] on span "Mudança de mesa" at bounding box center [286, 95] width 173 height 7
type input "TABLE_TRANSFER"
select select "TABLE_TRANSFER"
click at [384, 228] on button "Transferir" at bounding box center [383, 224] width 36 height 16
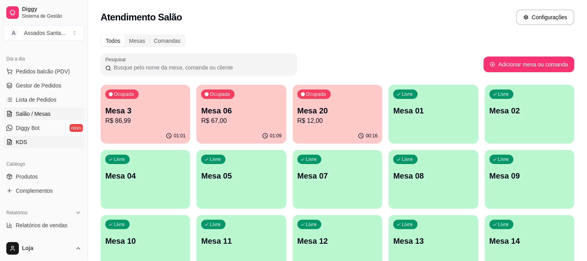
scroll to position [87, 0]
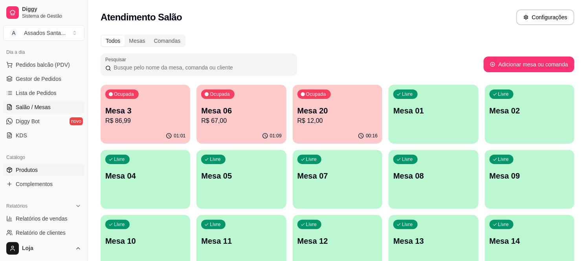
click at [48, 172] on link "Produtos" at bounding box center [43, 170] width 81 height 13
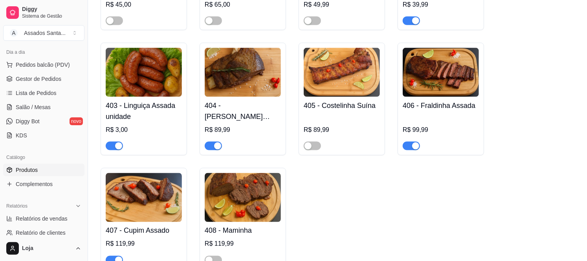
scroll to position [480, 0]
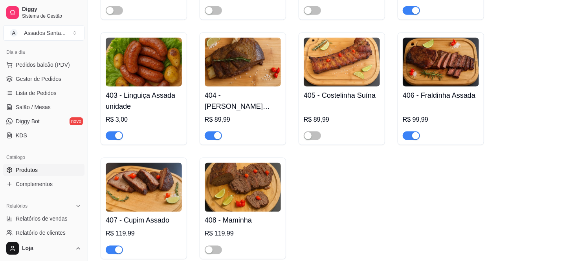
click at [415, 132] on div "button" at bounding box center [415, 135] width 7 height 7
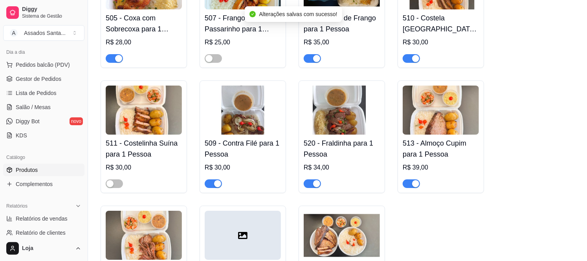
scroll to position [1222, 0]
click at [314, 180] on div "button" at bounding box center [316, 183] width 7 height 7
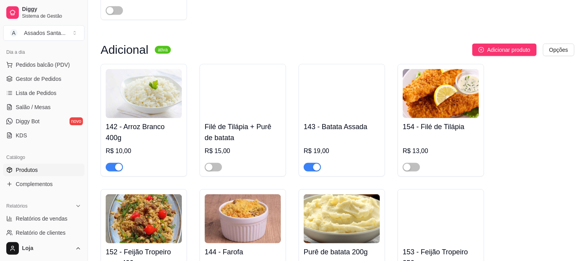
scroll to position [2751, 0]
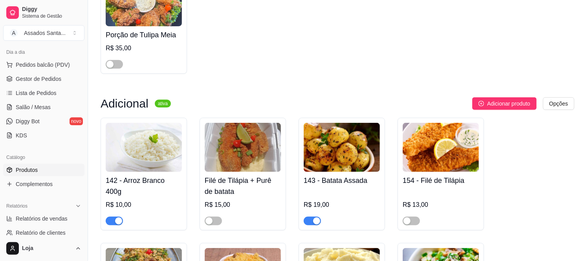
click at [312, 217] on span "button" at bounding box center [312, 221] width 17 height 9
click at [42, 103] on span "Salão / Mesas" at bounding box center [33, 107] width 35 height 8
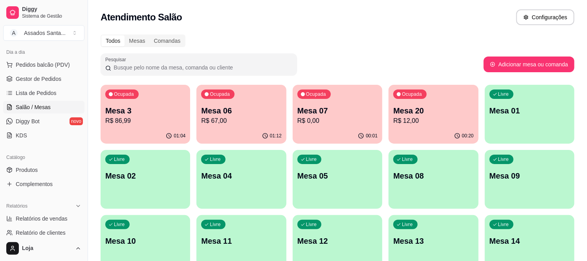
click at [123, 126] on div "Ocupada Mesa 3 R$ 86,99" at bounding box center [146, 107] width 90 height 44
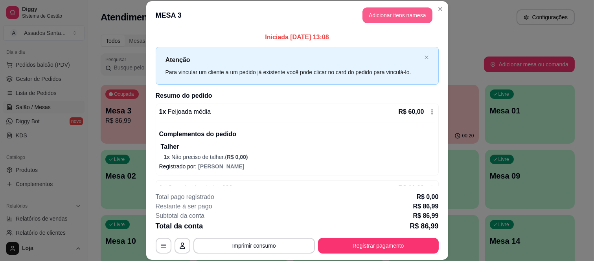
click at [408, 22] on button "Adicionar itens na mesa" at bounding box center [397, 15] width 70 height 16
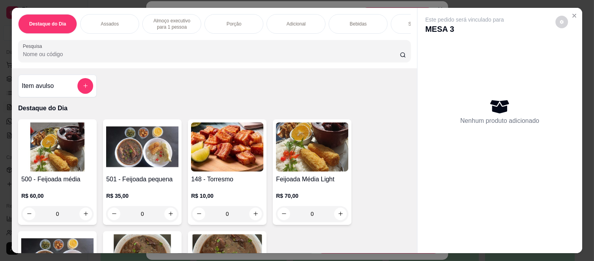
click at [402, 20] on div "Sobremesa" at bounding box center [420, 24] width 59 height 20
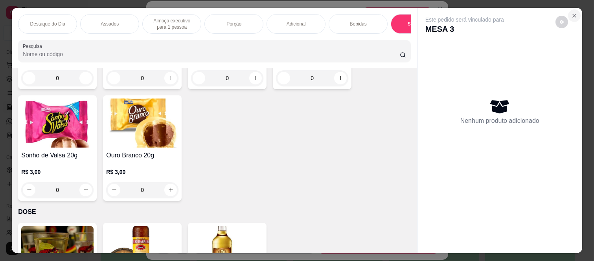
click at [572, 9] on button "Close" at bounding box center [574, 15] width 13 height 13
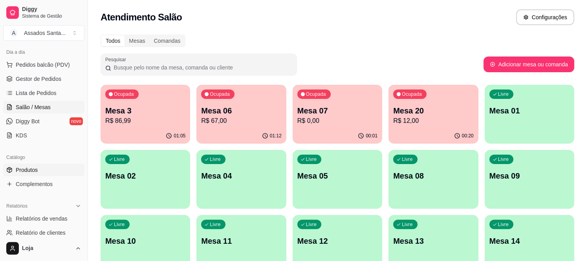
click at [28, 175] on link "Produtos" at bounding box center [43, 170] width 81 height 13
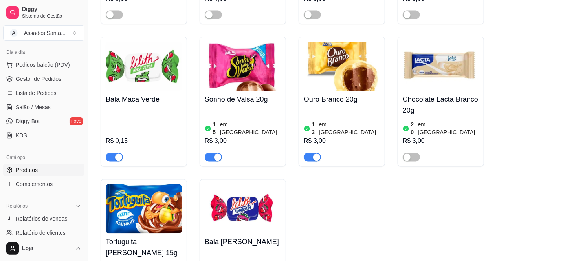
scroll to position [5771, 0]
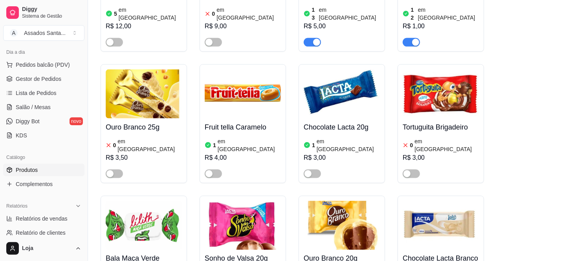
click at [42, 105] on span "Salão / Mesas" at bounding box center [33, 107] width 35 height 8
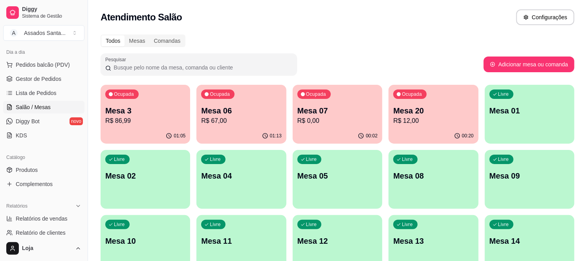
click at [131, 114] on p "Mesa 3" at bounding box center [145, 110] width 80 height 11
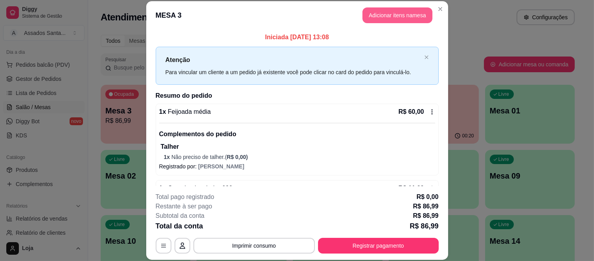
click at [378, 13] on button "Adicionar itens na mesa" at bounding box center [397, 15] width 70 height 16
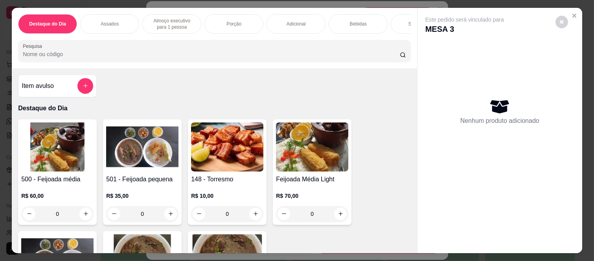
click at [404, 18] on div "Sobremesa" at bounding box center [420, 24] width 59 height 20
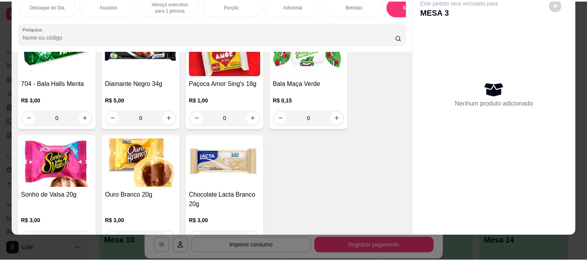
scroll to position [2262, 0]
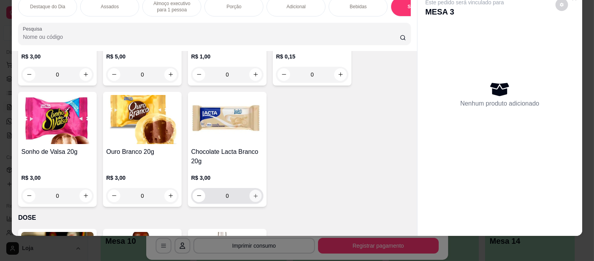
click at [253, 198] on icon "increase-product-quantity" at bounding box center [256, 196] width 6 height 6
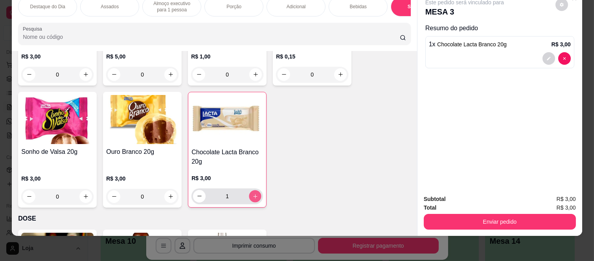
click at [252, 198] on icon "increase-product-quantity" at bounding box center [255, 197] width 6 height 6
type input "2"
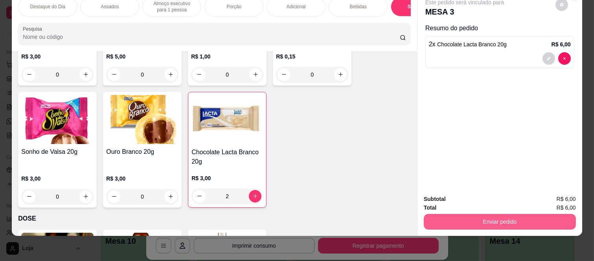
click at [525, 219] on button "Enviar pedido" at bounding box center [500, 222] width 152 height 16
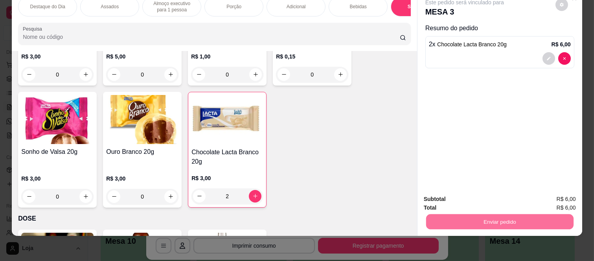
click at [540, 199] on button "Sim, quero registrar" at bounding box center [548, 196] width 59 height 15
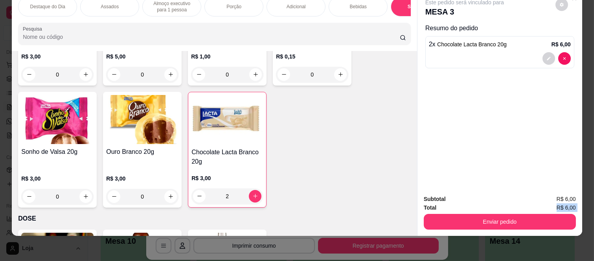
drag, startPoint x: 446, startPoint y: 204, endPoint x: 446, endPoint y: 210, distance: 5.5
click at [446, 210] on div "Subtotal R$ 6,00 Total R$ 6,00 Enviar pedido" at bounding box center [500, 212] width 152 height 35
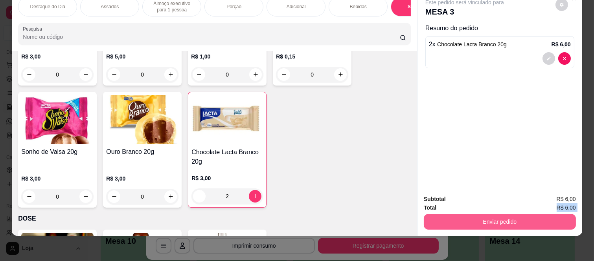
click at [446, 214] on button "Enviar pedido" at bounding box center [500, 222] width 152 height 16
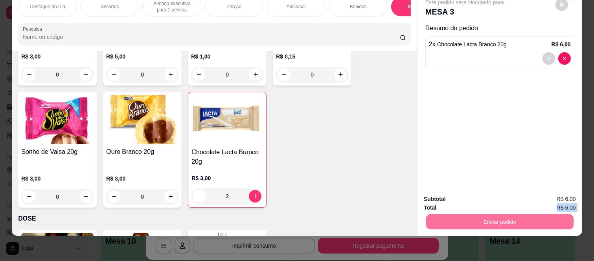
click at [439, 194] on button "Não registrar e enviar pedido" at bounding box center [473, 196] width 82 height 15
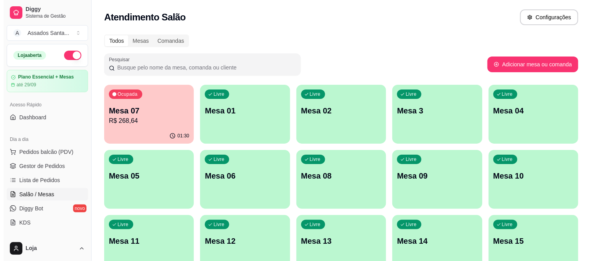
scroll to position [87, 0]
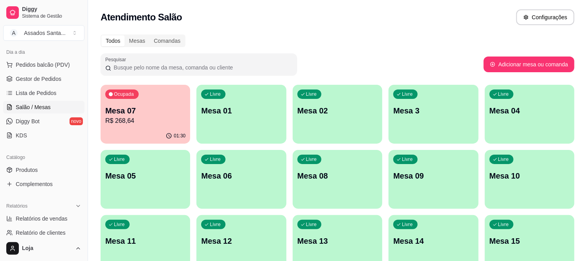
click at [139, 126] on div "Ocupada Mesa 07 R$ 268,64" at bounding box center [146, 107] width 90 height 44
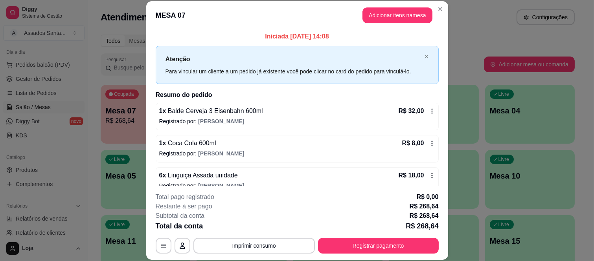
scroll to position [0, 0]
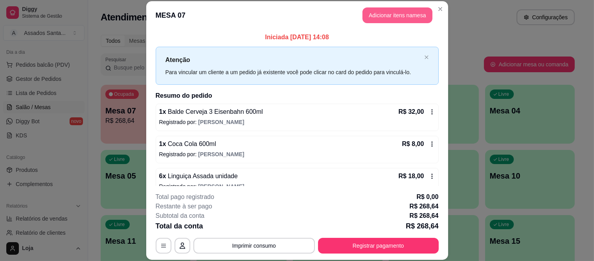
click at [375, 13] on button "Adicionar itens na mesa" at bounding box center [397, 15] width 70 height 16
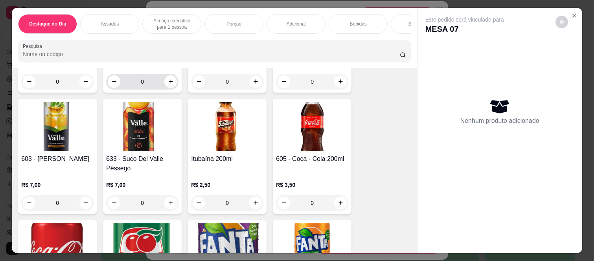
scroll to position [1397, 0]
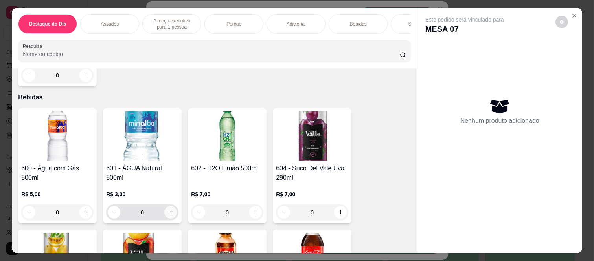
click at [171, 217] on button "increase-product-quantity" at bounding box center [170, 212] width 13 height 13
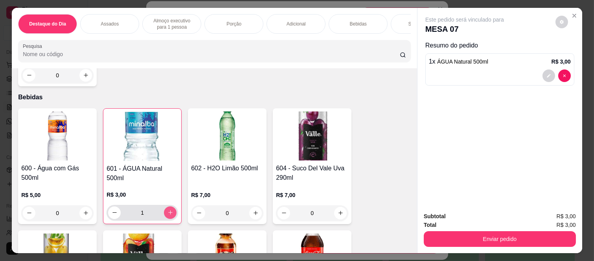
click at [171, 215] on button "increase-product-quantity" at bounding box center [170, 213] width 13 height 13
click at [171, 215] on button "increase-product-quantity" at bounding box center [170, 213] width 12 height 12
type input "4"
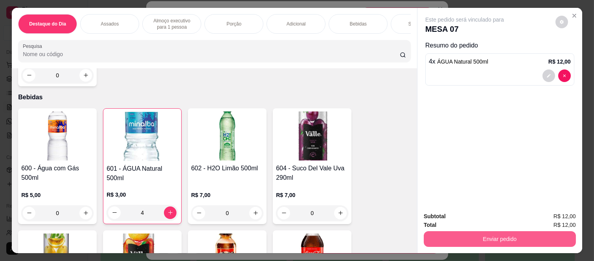
click at [435, 231] on button "Enviar pedido" at bounding box center [500, 239] width 152 height 16
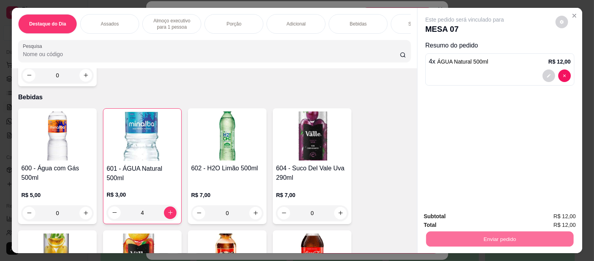
click at [444, 213] on button "Não registrar e enviar pedido" at bounding box center [473, 216] width 82 height 15
